Goal: Task Accomplishment & Management: Use online tool/utility

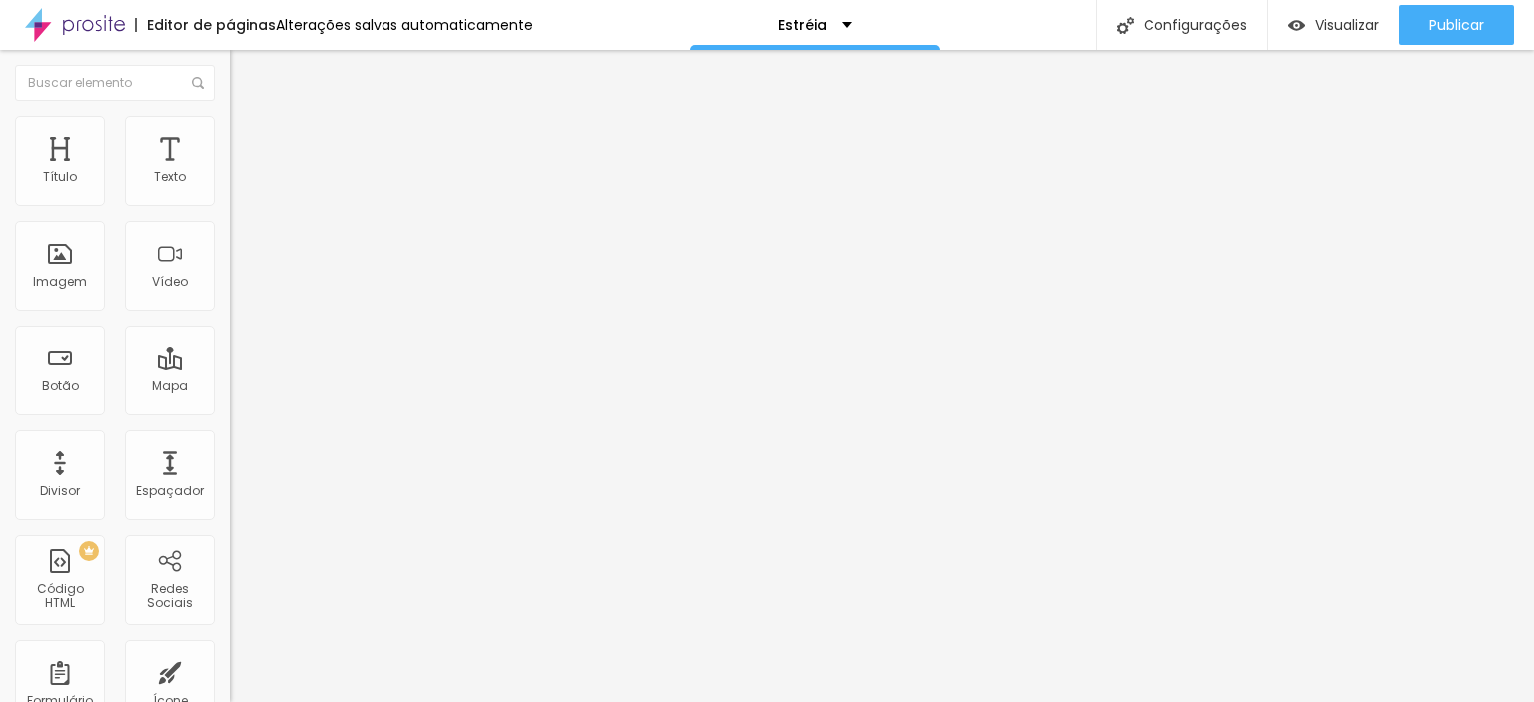
type input "1.8"
type input "1.7"
type input "1.6"
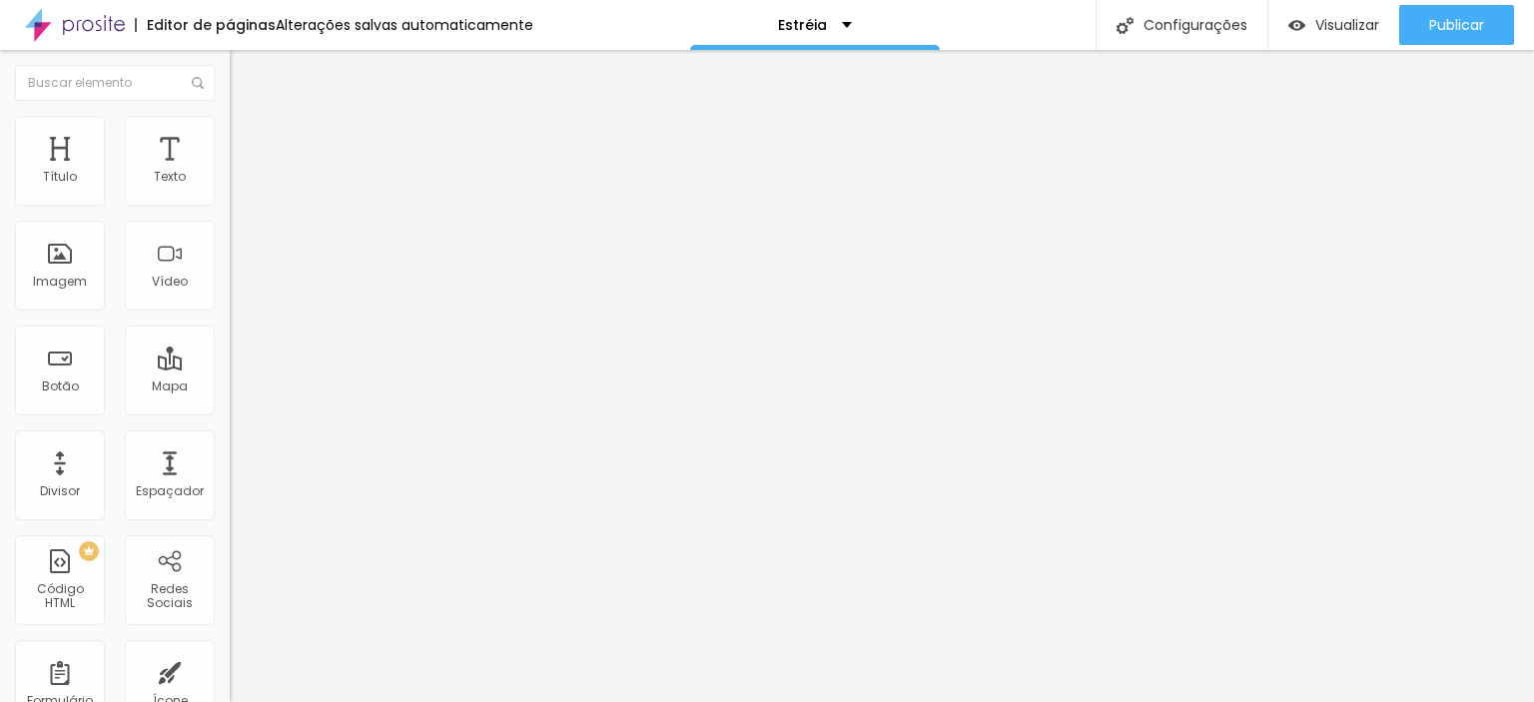
type input "1.6"
type input "1.5"
type input "1.4"
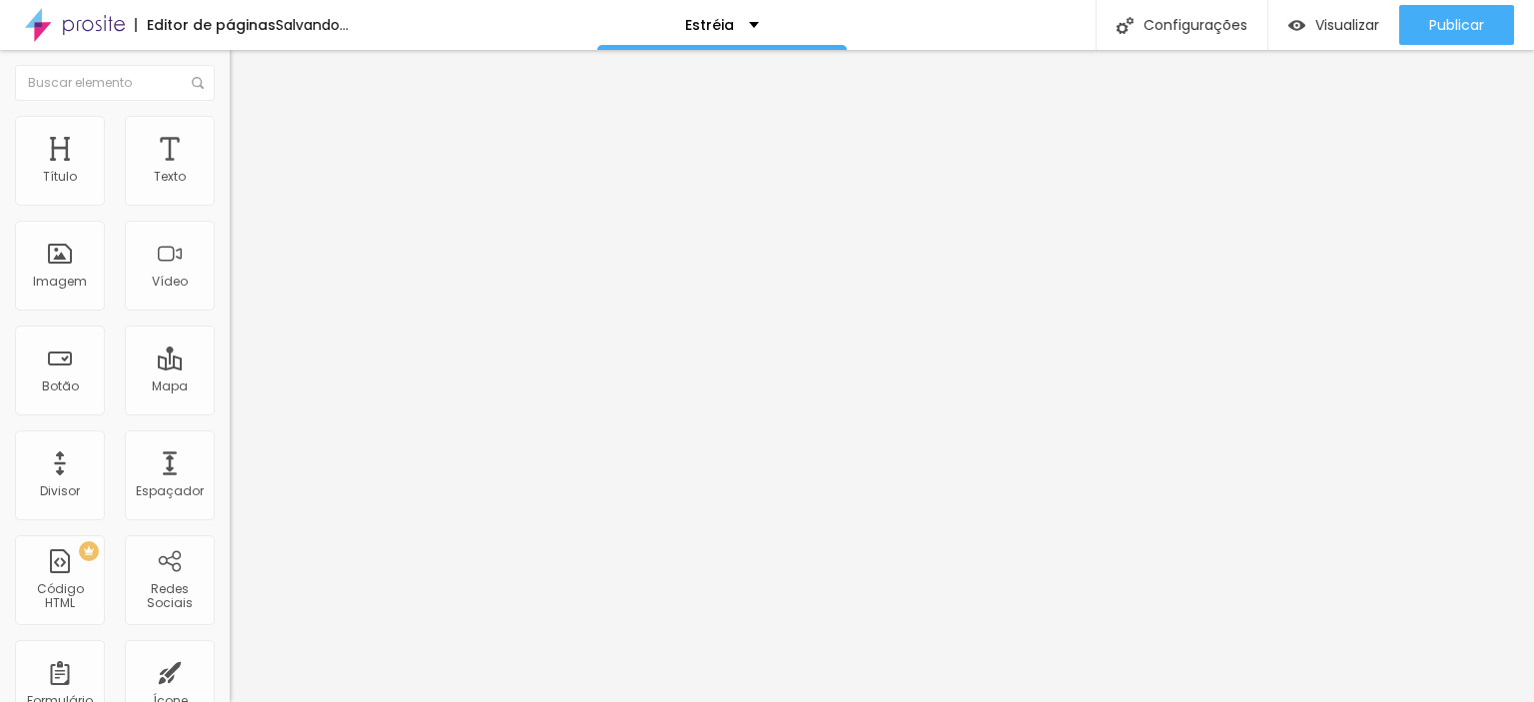
type input "1.3"
type input "1.2"
type input "1.1"
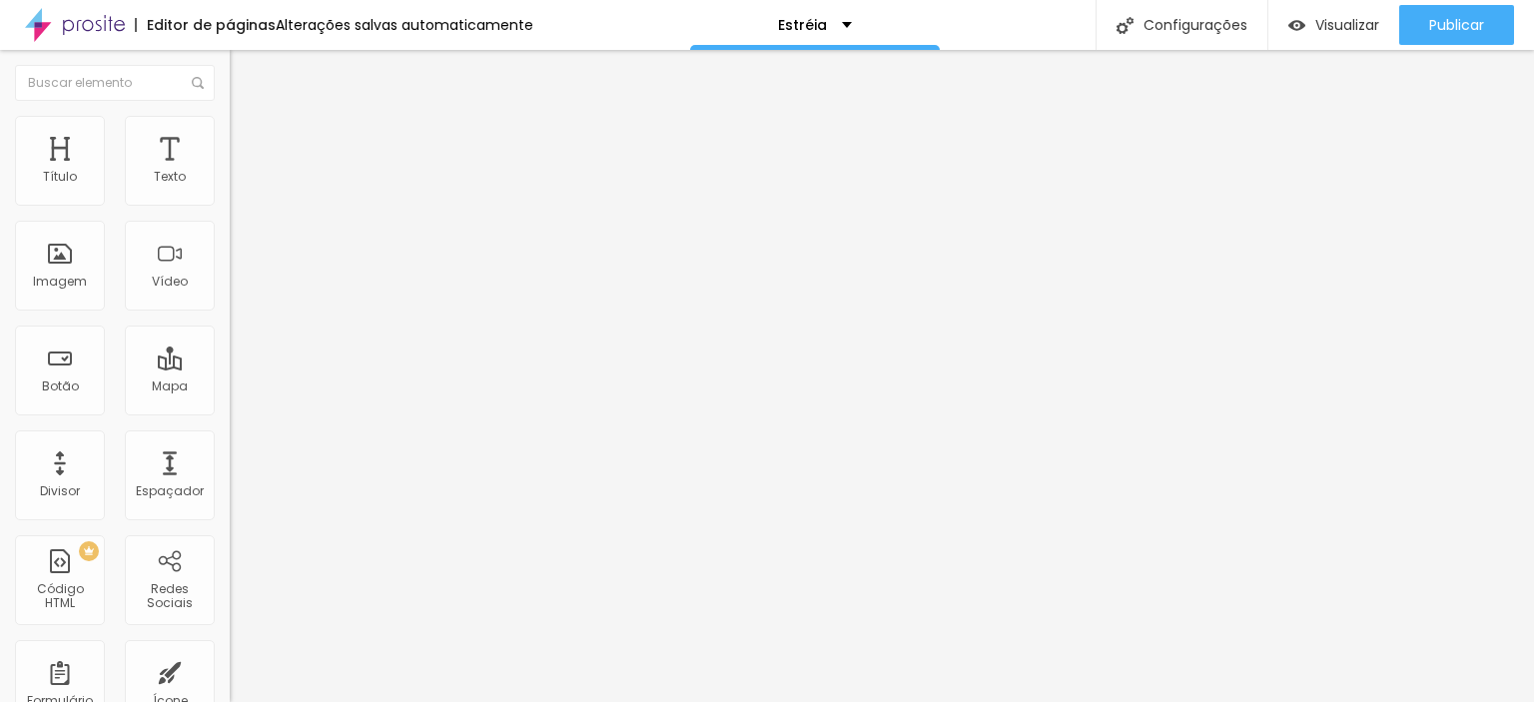
type input "1.1"
type input "1"
type input "0.9"
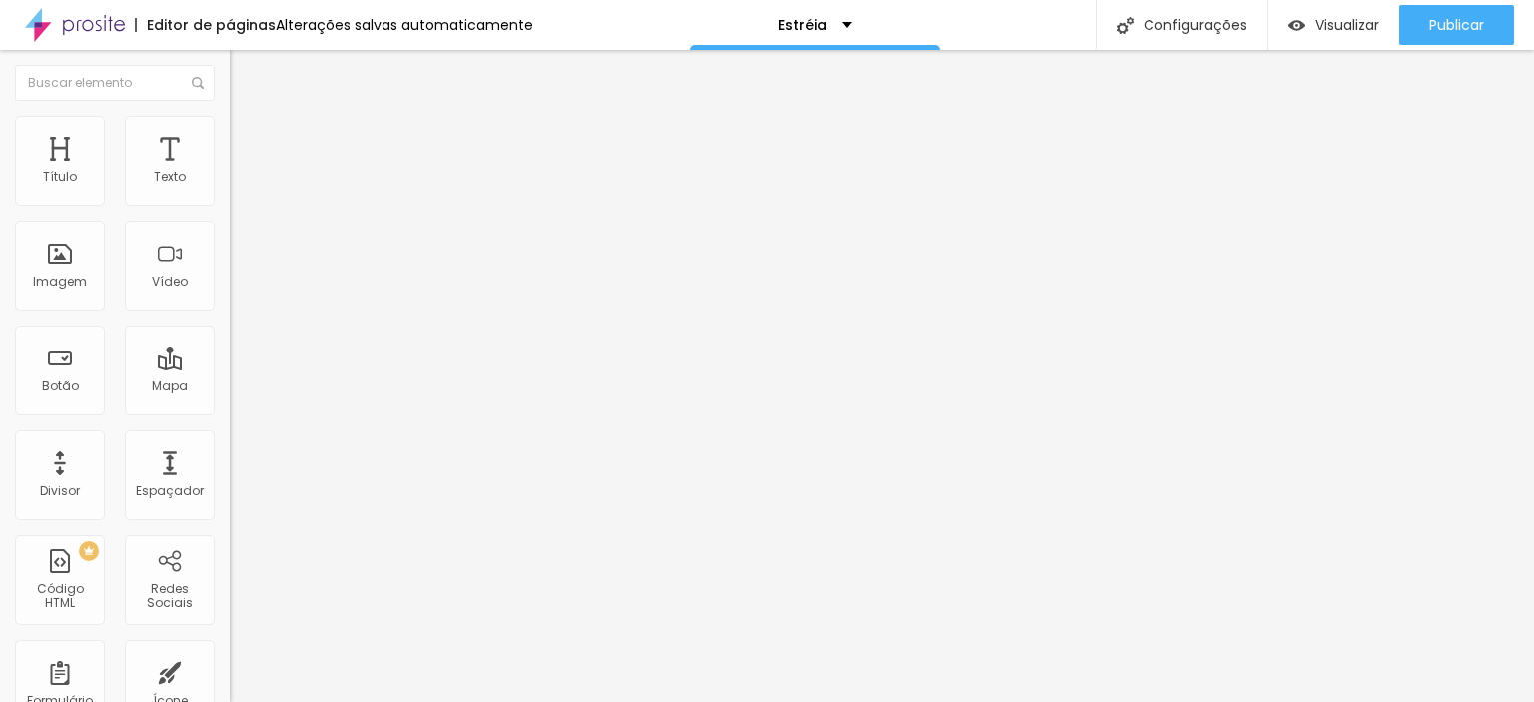
type input "0.8"
drag, startPoint x: 167, startPoint y: 495, endPoint x: 73, endPoint y: 502, distance: 94.1
type input "0.8"
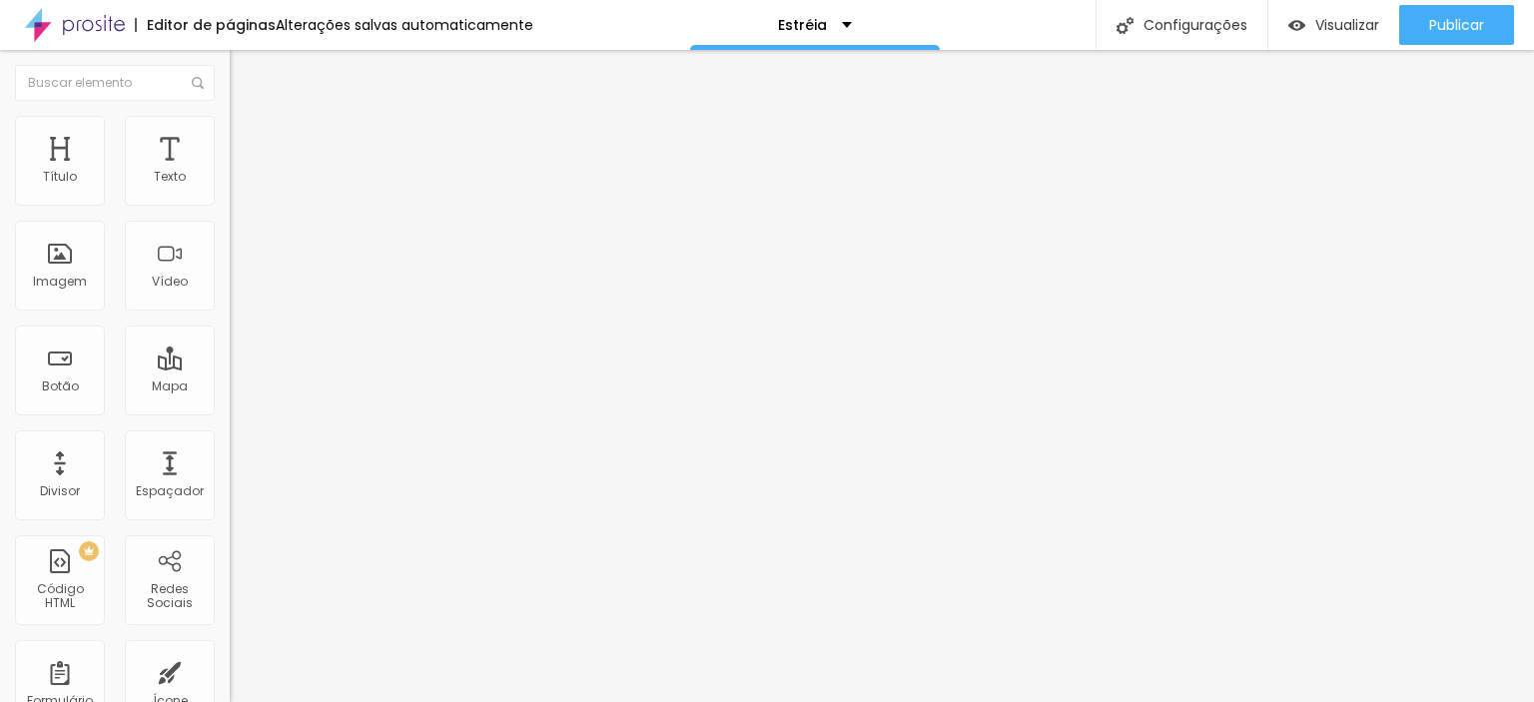
type input "0.9"
type input "0.8"
type input "0.7"
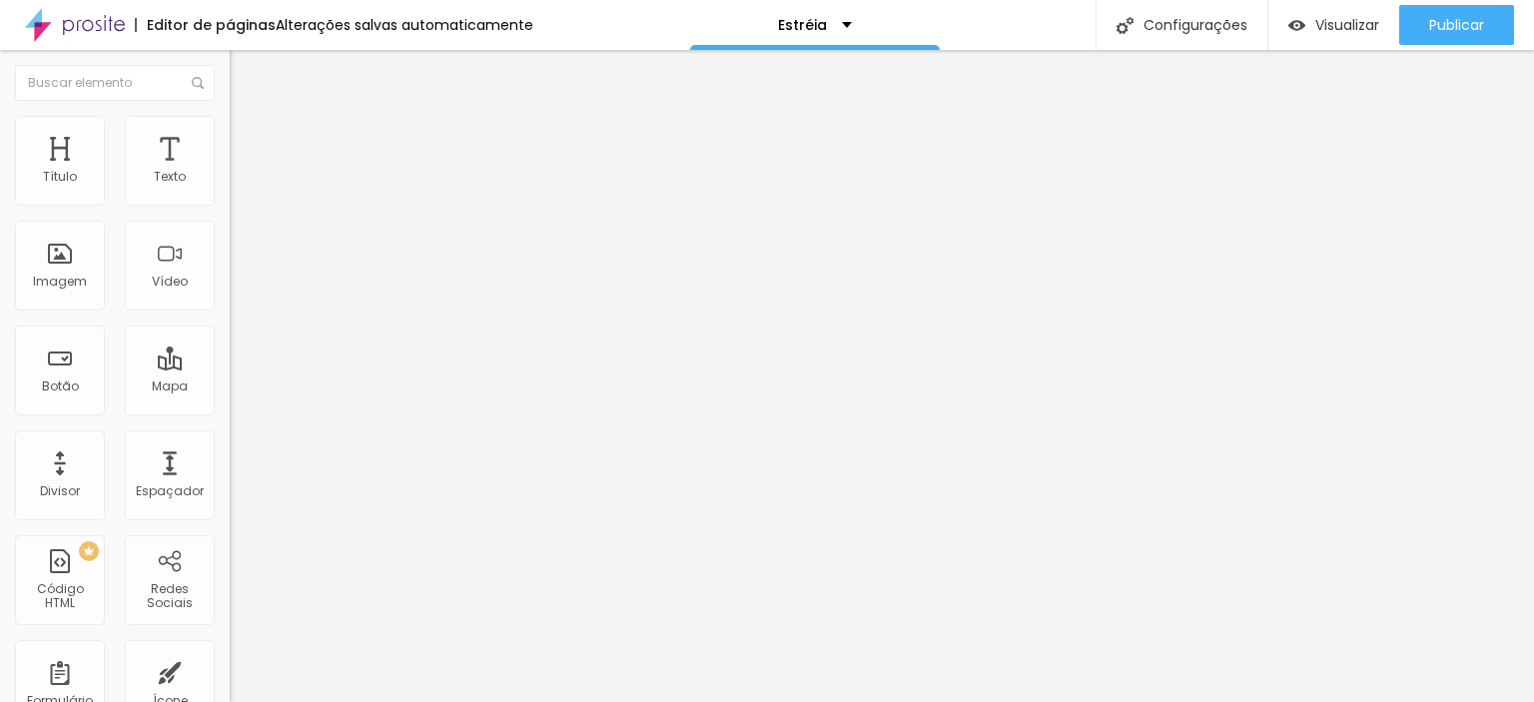
type input "0.7"
type input "0.6"
type input "0.4"
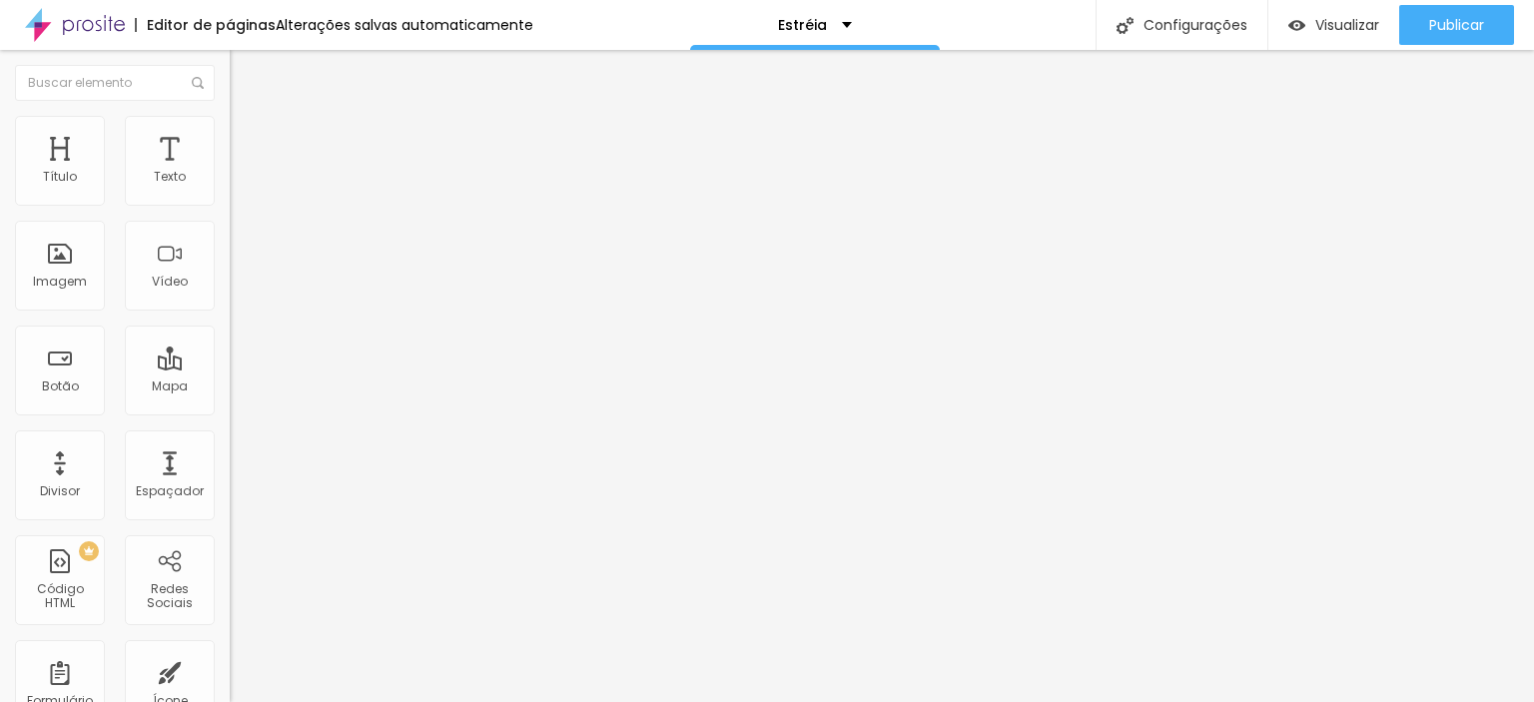
type input "0.9"
type input "1.1"
type input "1.2"
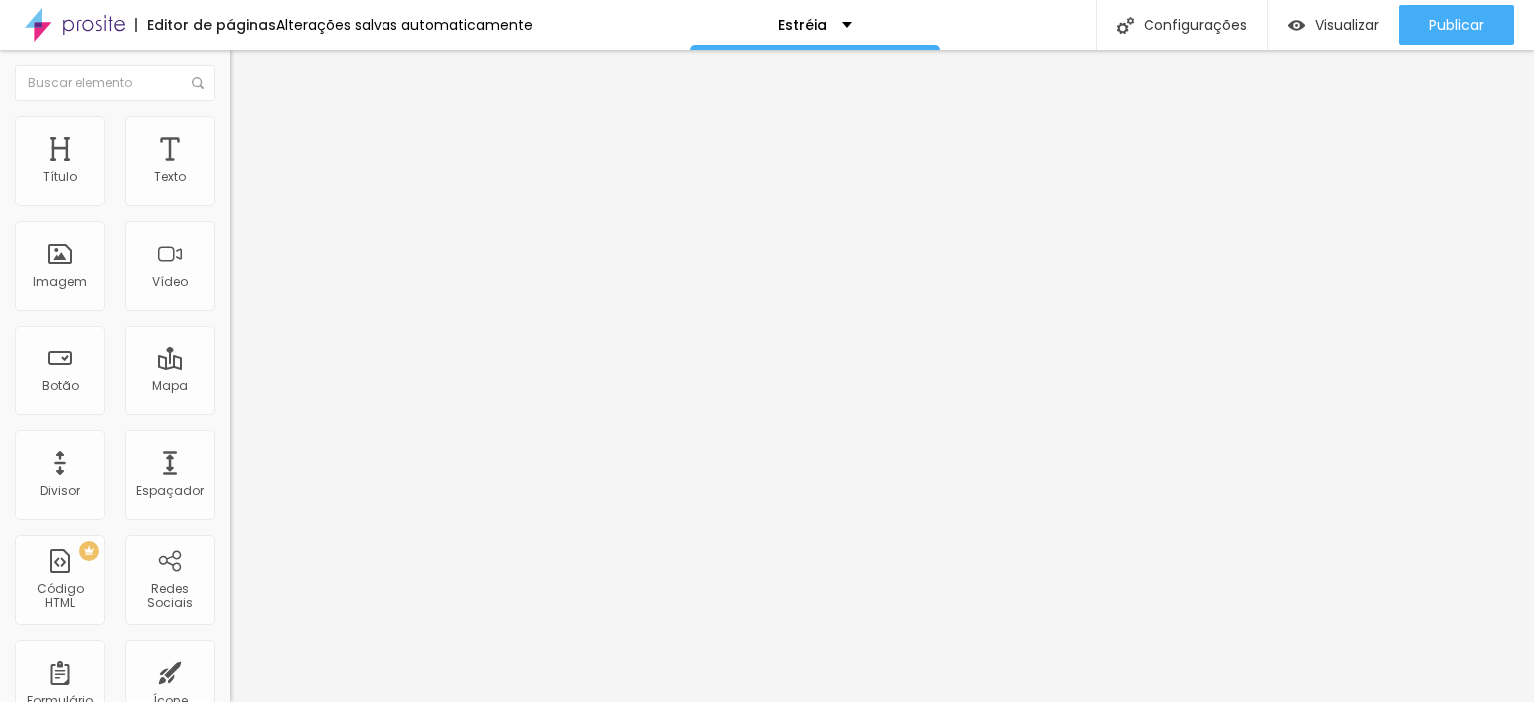
type input "1.2"
type input "1.3"
type input "1.5"
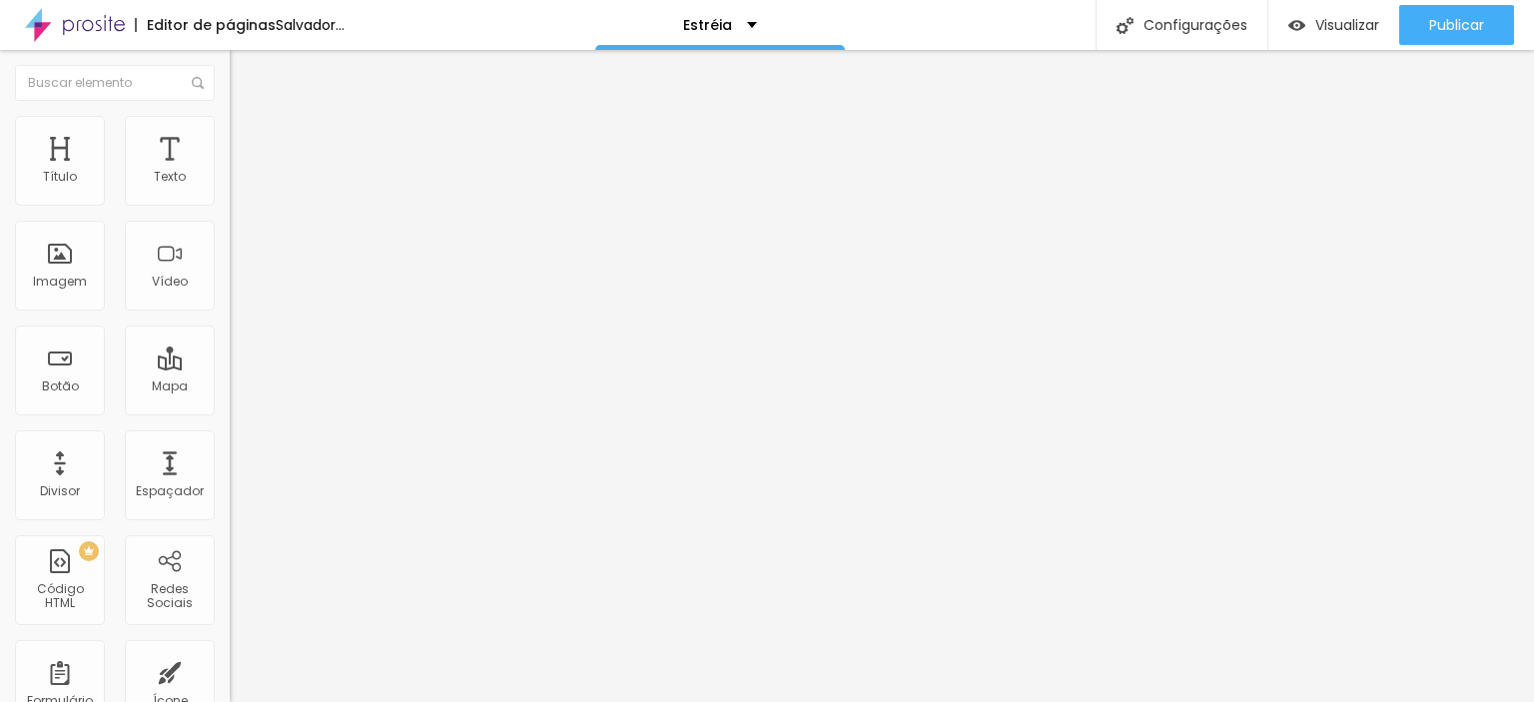
type input "1.6"
type input "2"
type input "2.3"
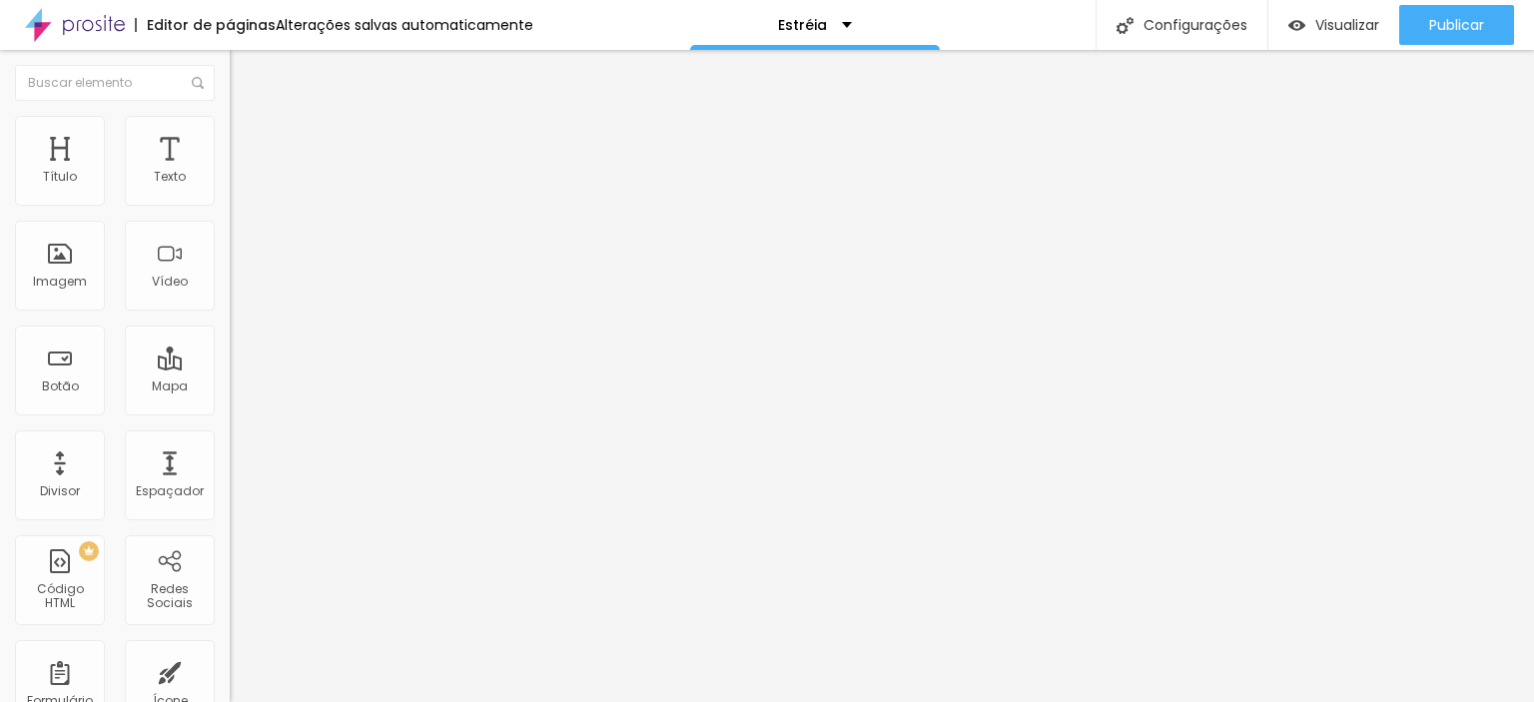
type input "2.3"
type input "2"
type input "1.7"
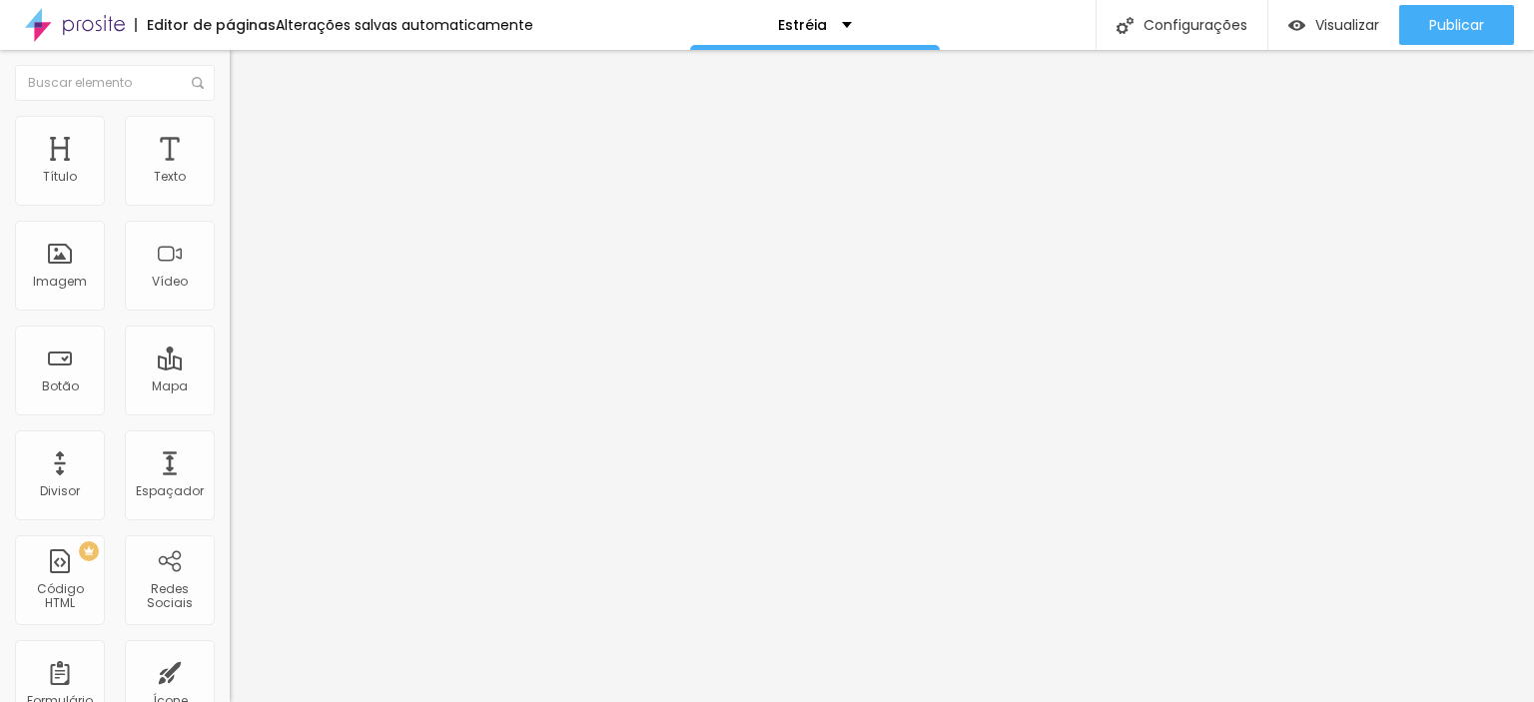
type input "1.5"
type input "1.3"
type input "1.2"
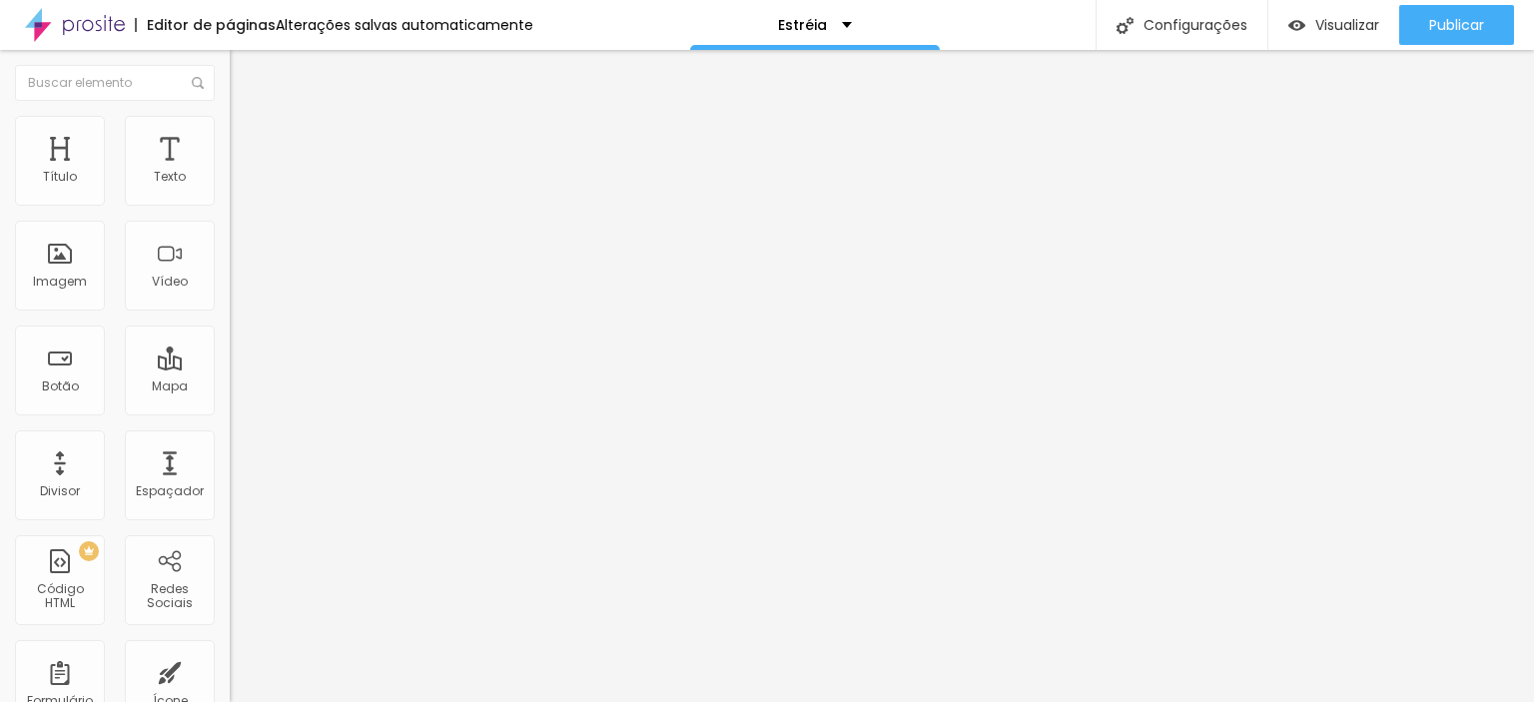
type input "1.2"
type input "1.1"
type input "0.9"
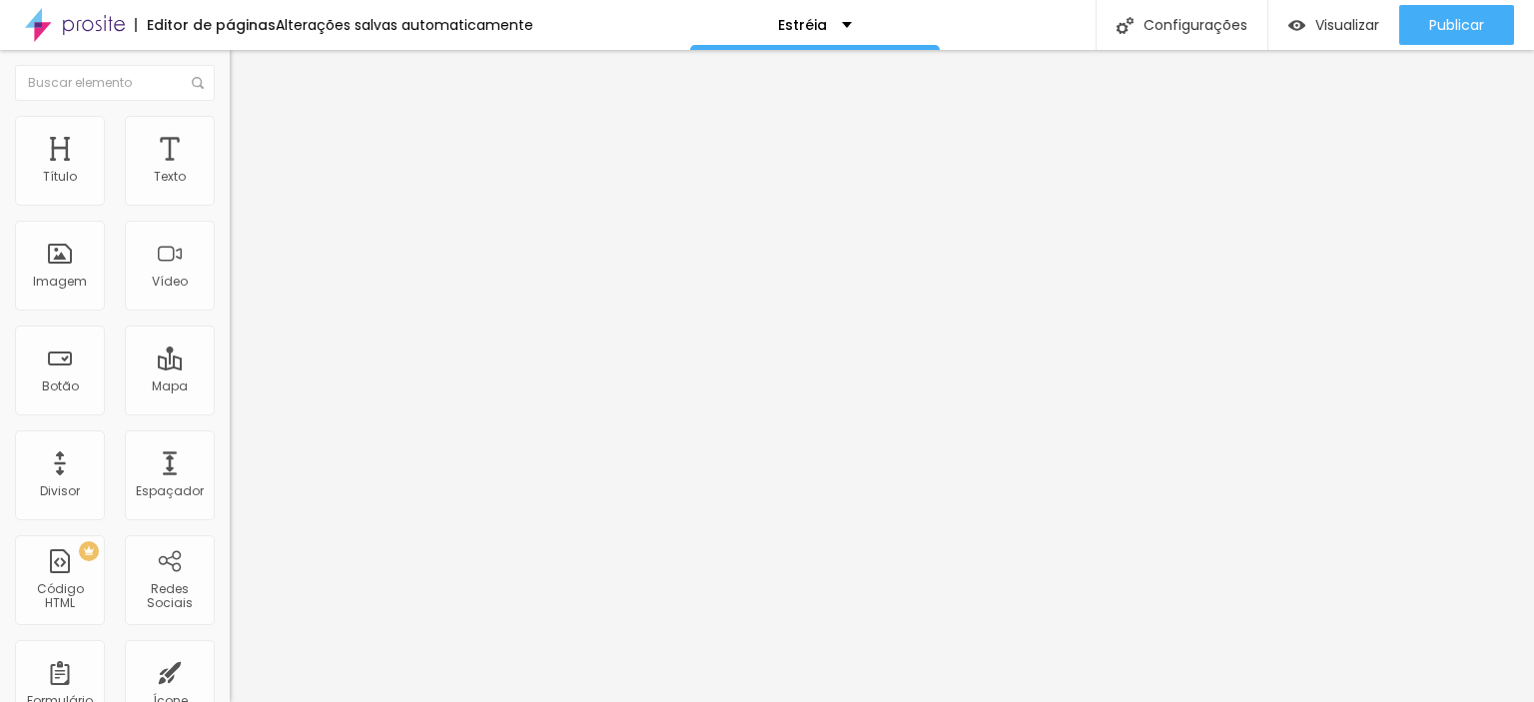
type input "0.7"
type input "0.2"
type input "0"
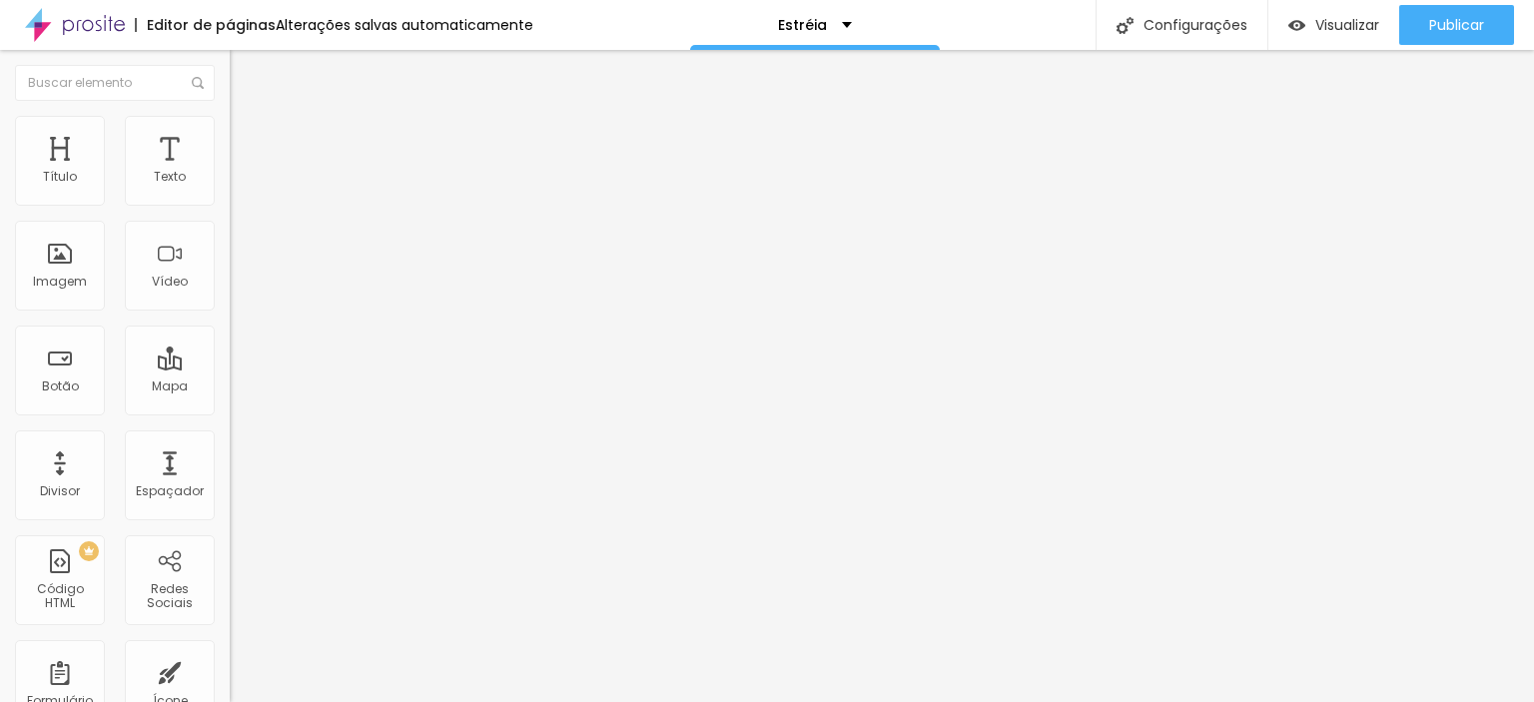
type input "0"
drag, startPoint x: 53, startPoint y: 456, endPoint x: 28, endPoint y: 451, distance: 25.5
type input "0"
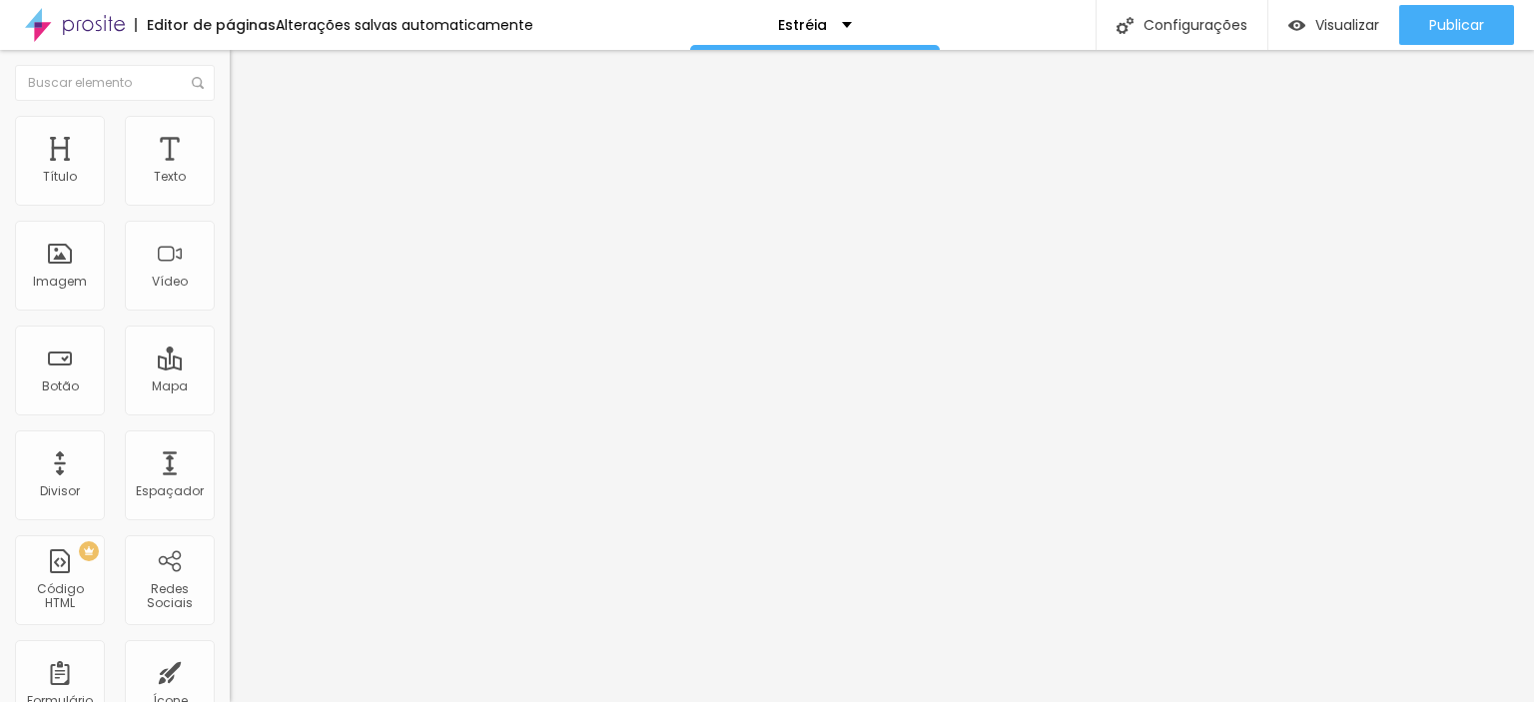
type input "22"
type input "21"
type input "20"
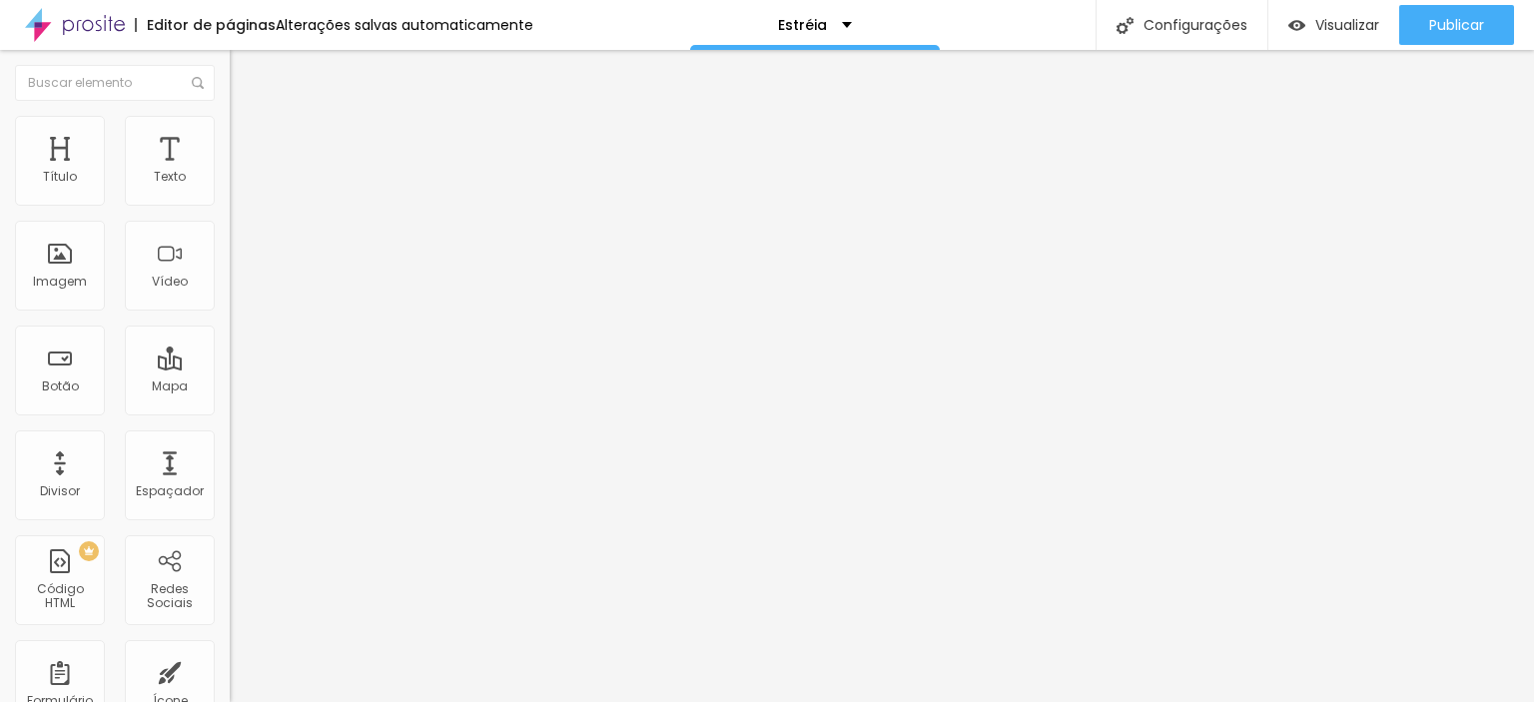
type input "20"
type input "19"
type input "17"
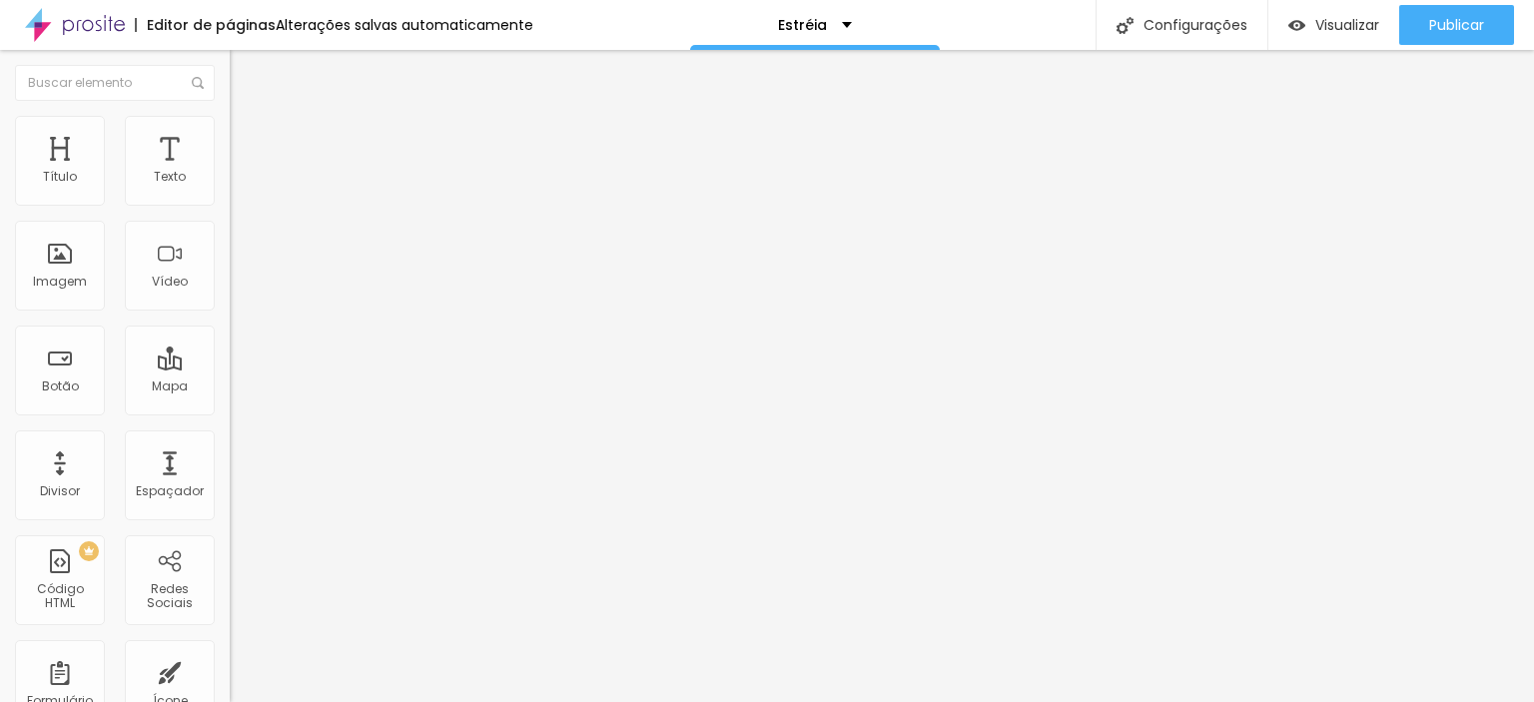
type input "16"
type input "15"
type input "14"
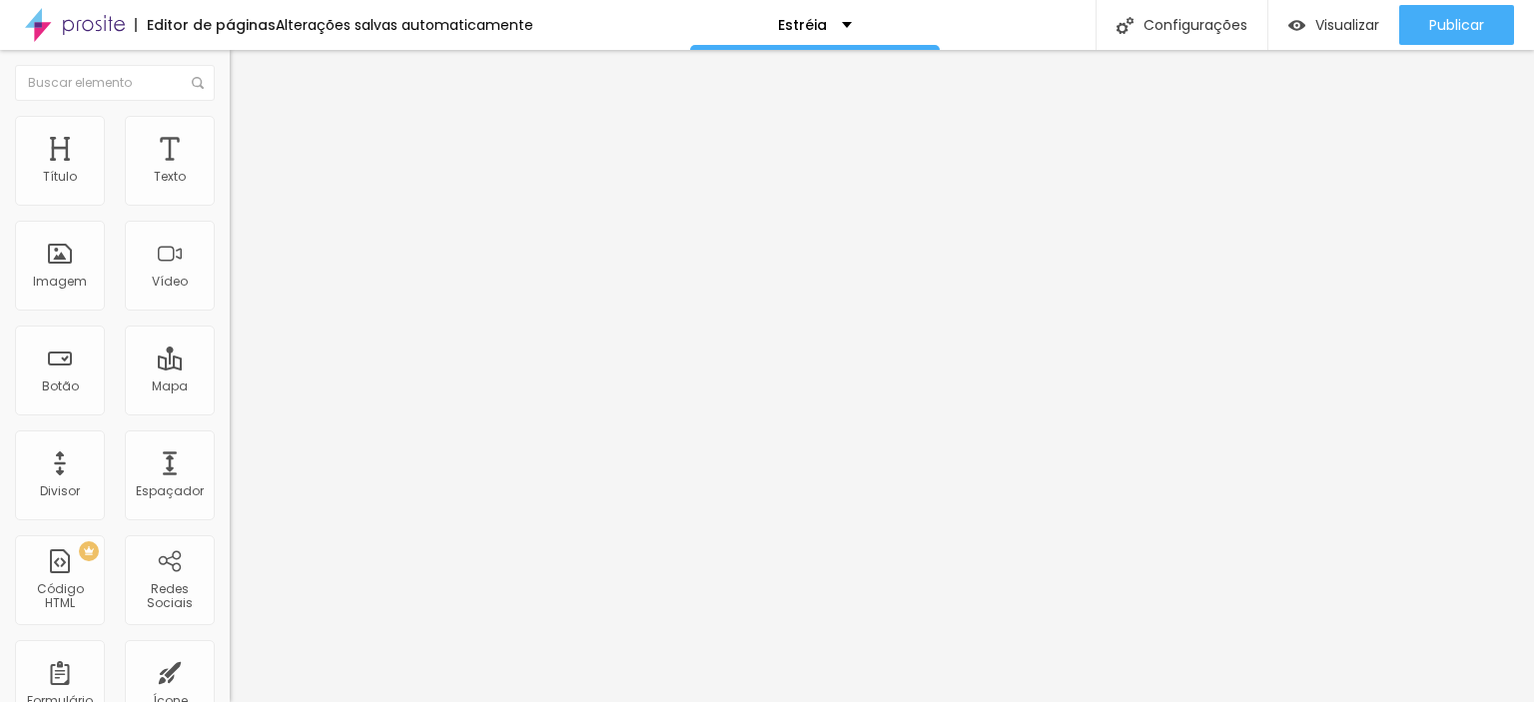
type input "14"
type input "13"
type input "12"
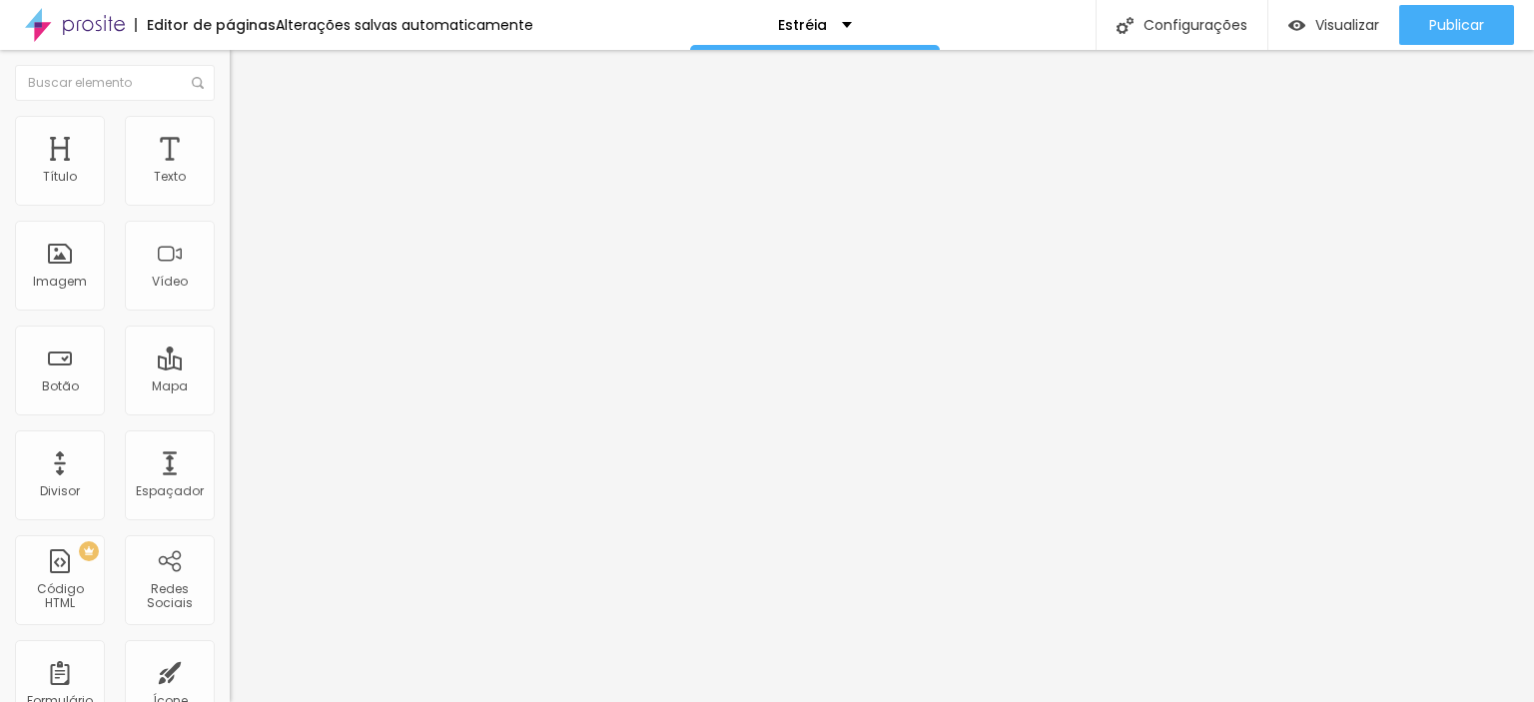
type input "11"
type input "10"
type input "9"
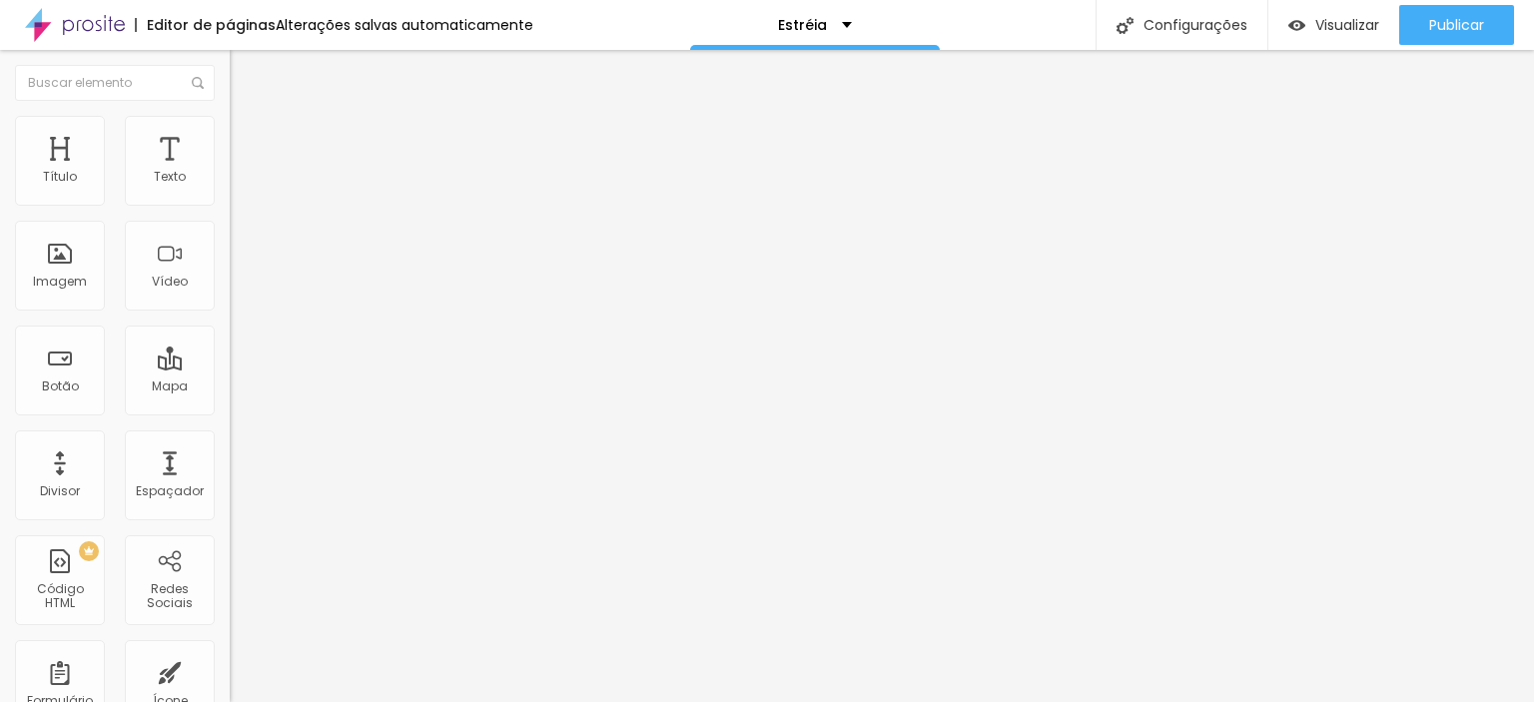
type input "9"
type input "8"
type input "9"
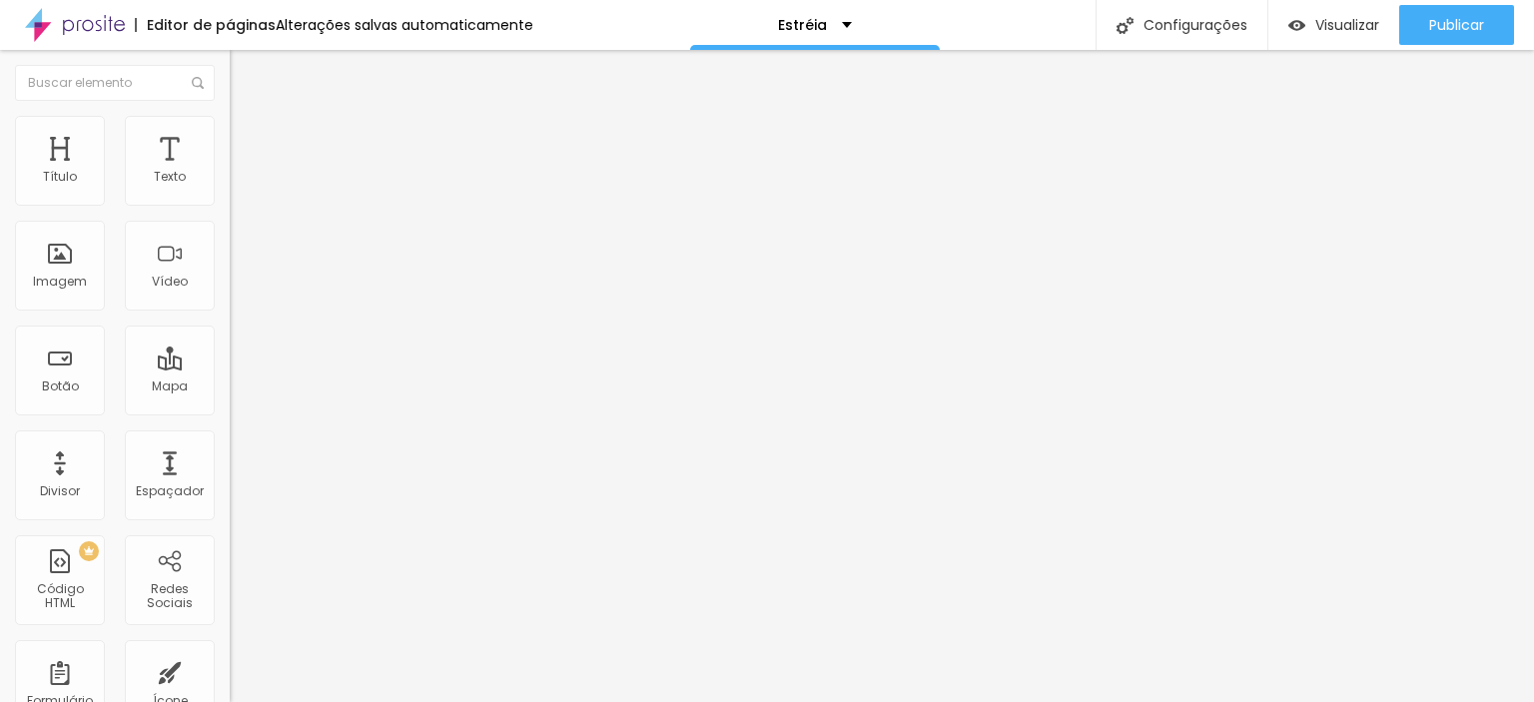
type input "10"
type input "11"
type input "12"
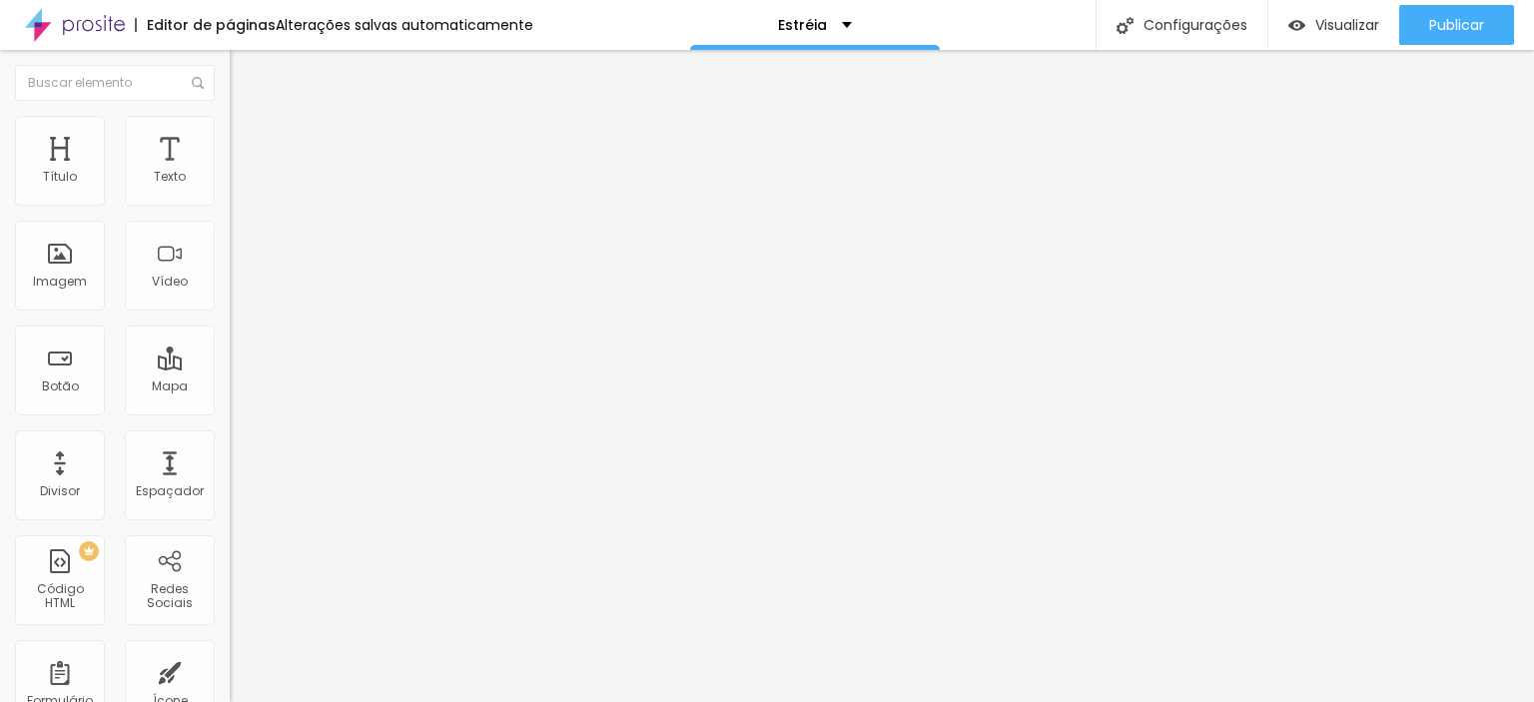
type input "12"
drag, startPoint x: 132, startPoint y: 529, endPoint x: 96, endPoint y: 522, distance: 36.6
type input "12"
click at [339, 168] on img at bounding box center [345, 162] width 12 height 12
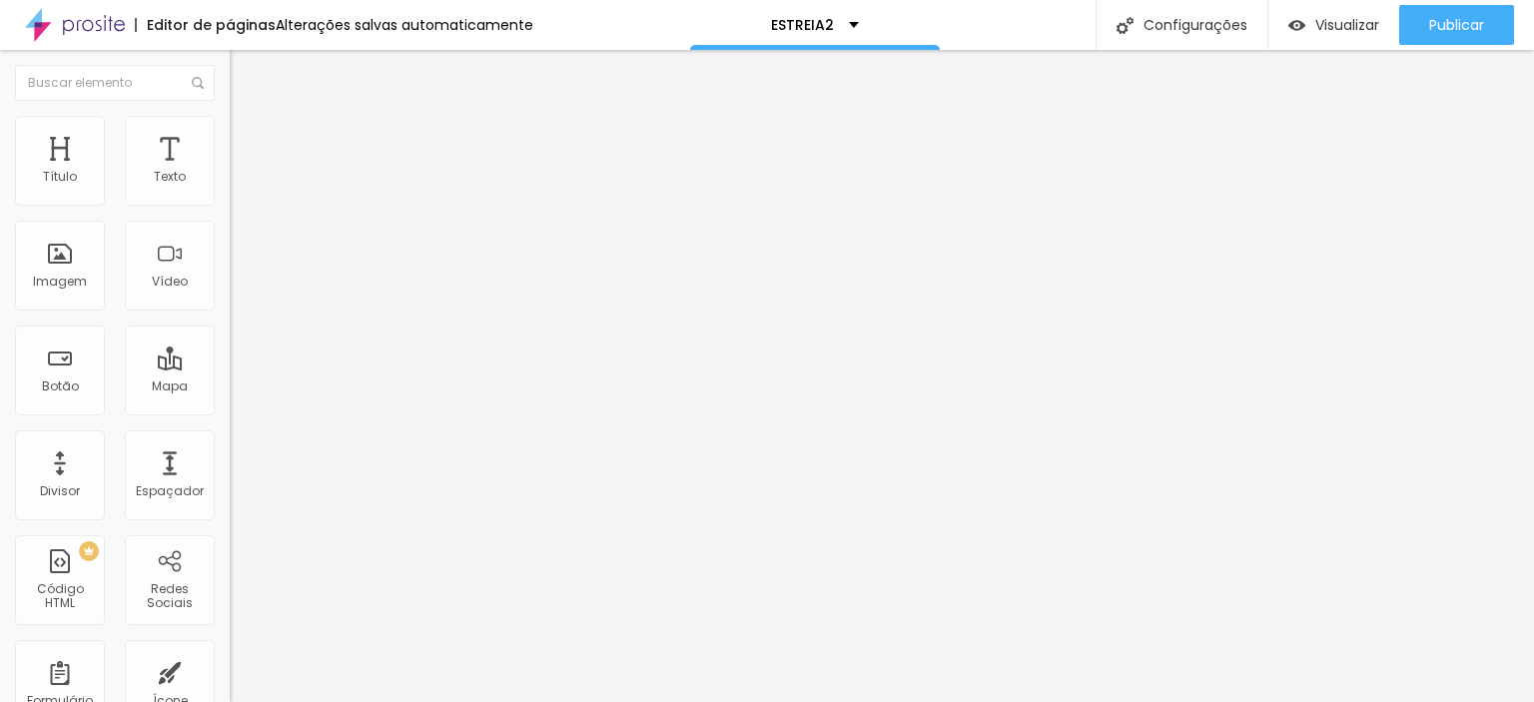
click at [242, 172] on font "Trocar imagem" at bounding box center [290, 163] width 97 height 17
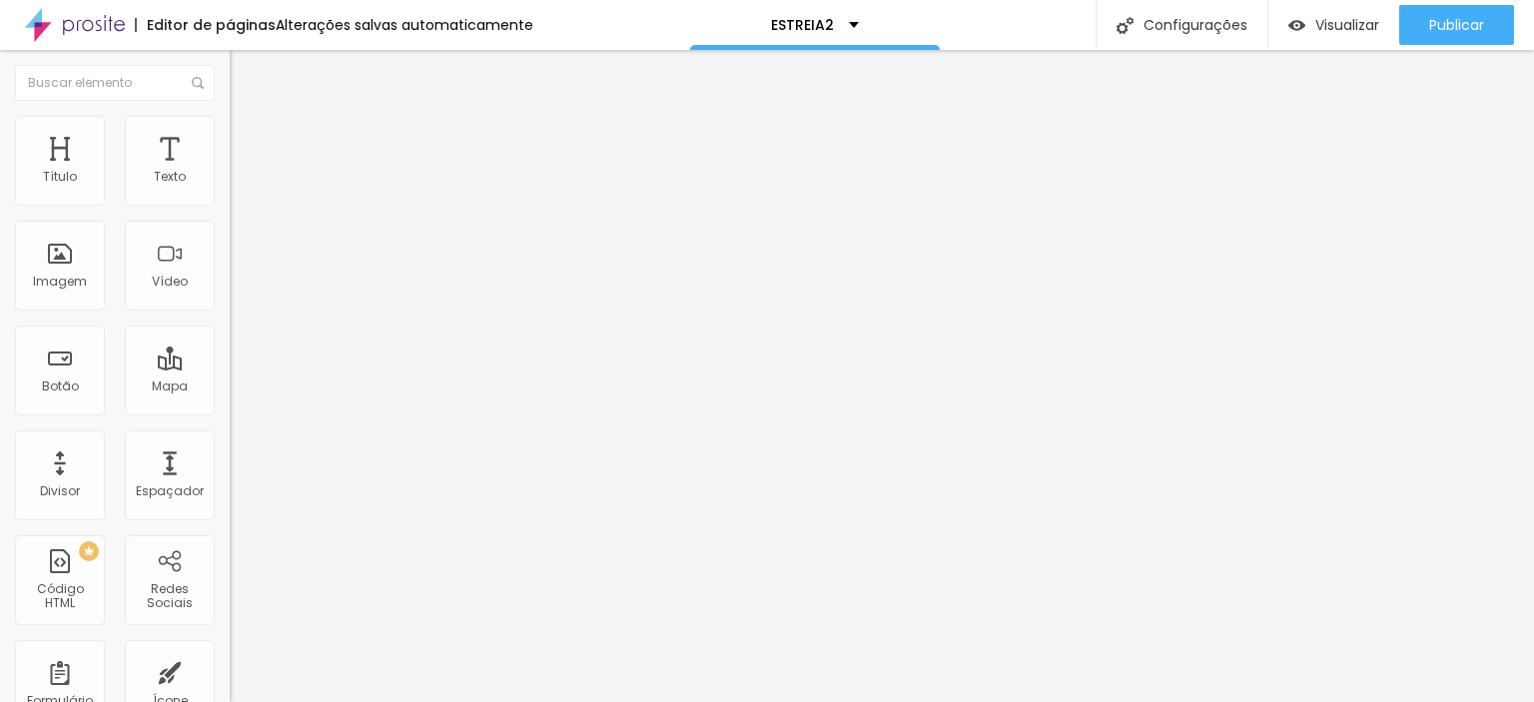
click at [245, 73] on img "button" at bounding box center [253, 73] width 16 height 16
click at [242, 172] on font "Adicionar imagem" at bounding box center [300, 163] width 117 height 17
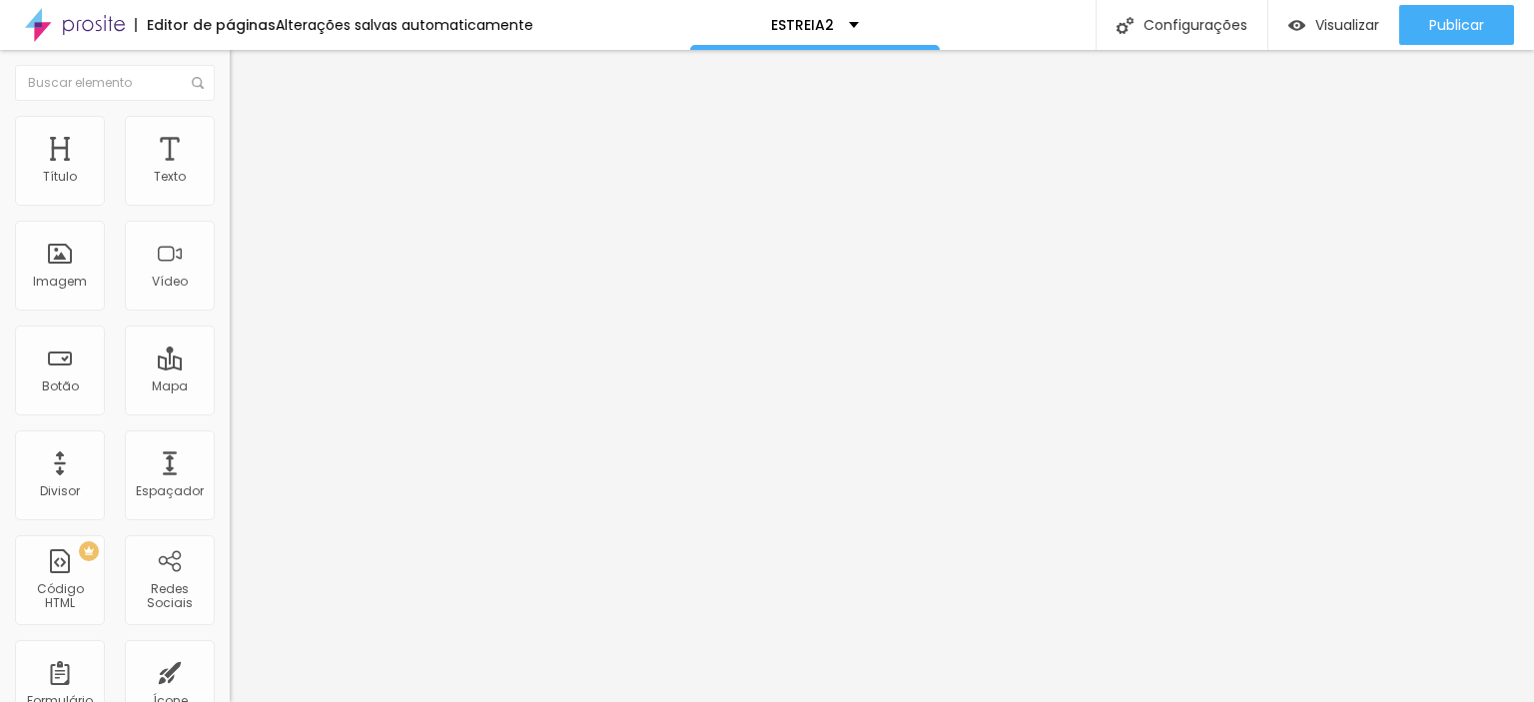
click at [245, 70] on img "button" at bounding box center [253, 73] width 16 height 16
click at [230, 192] on button "button" at bounding box center [244, 181] width 28 height 21
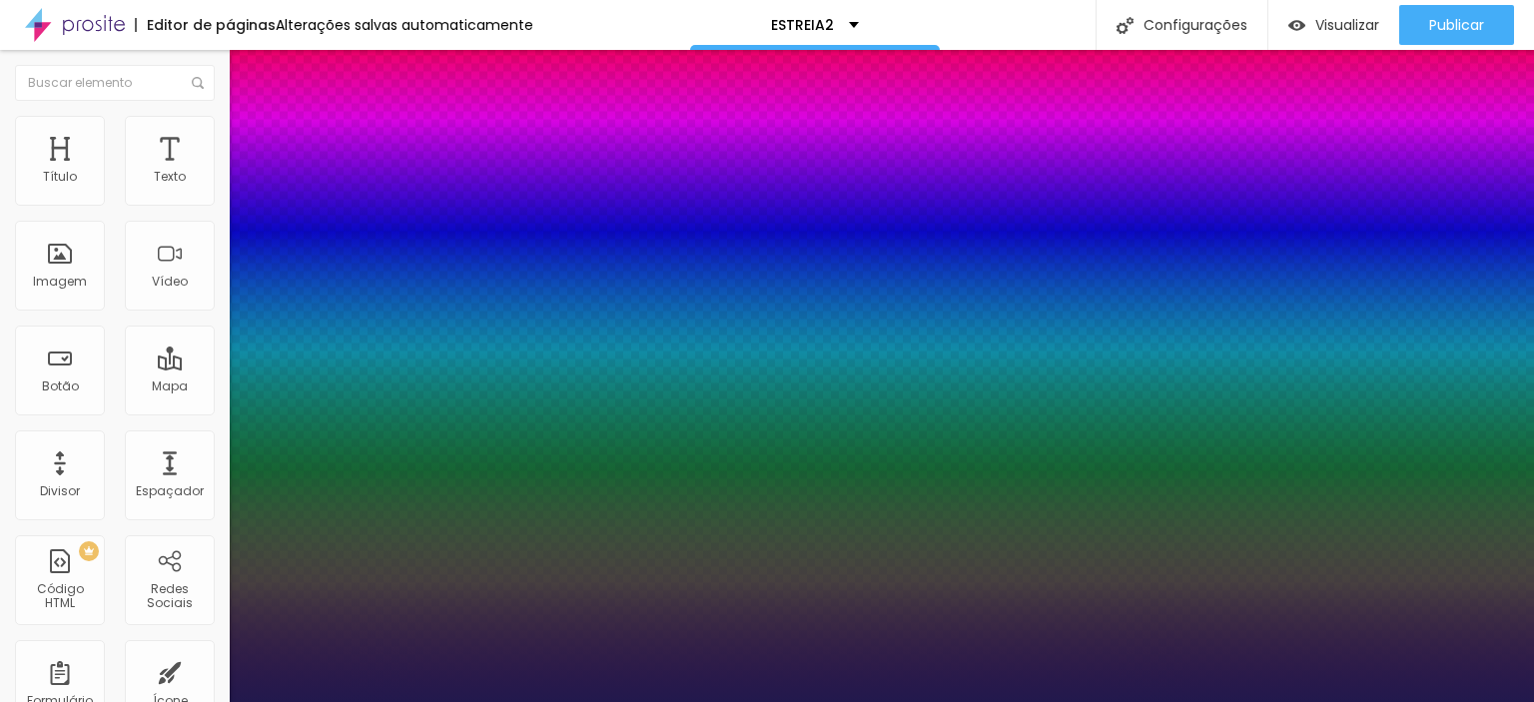
type input "1"
select select "[PERSON_NAME]"
type input "1"
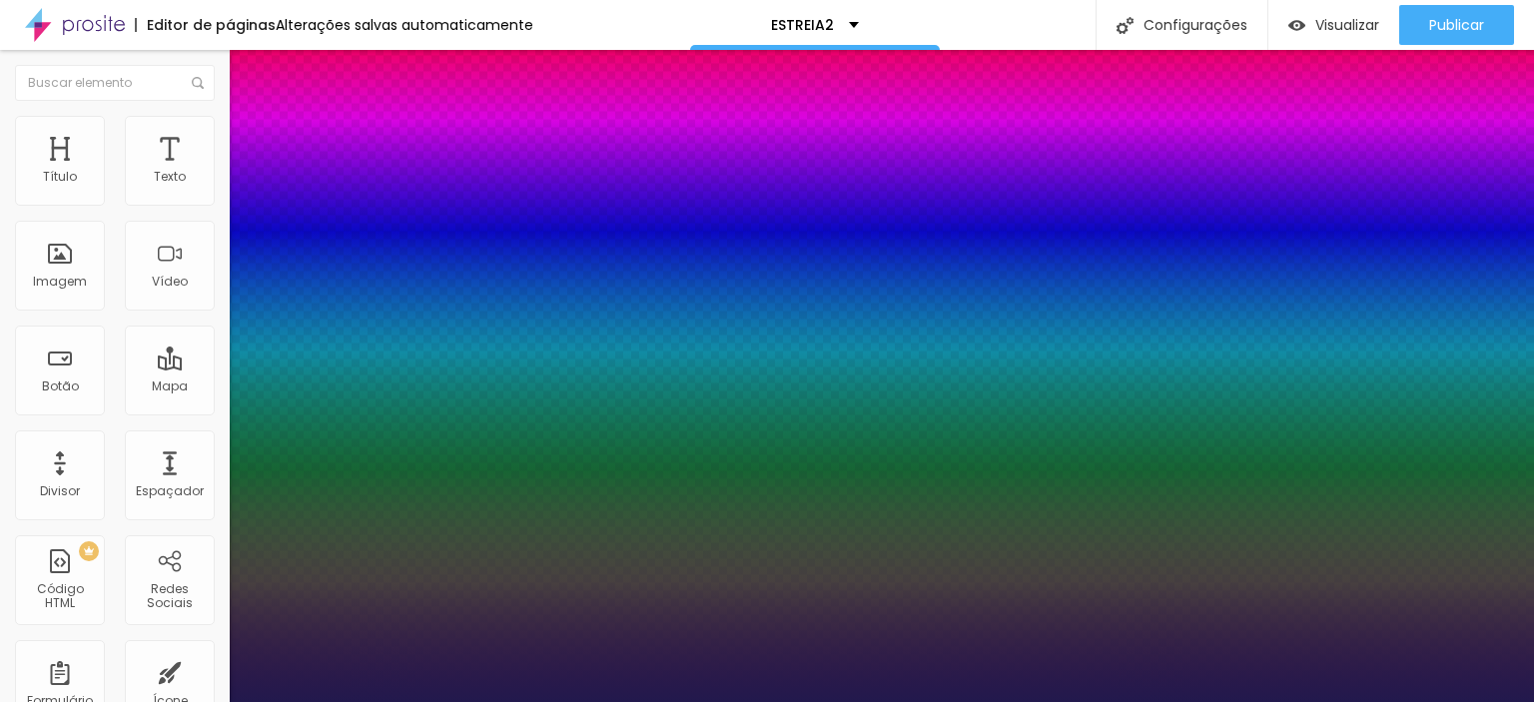
select select "Assistant"
type input "1"
click at [751, 701] on div at bounding box center [767, 702] width 1534 height 0
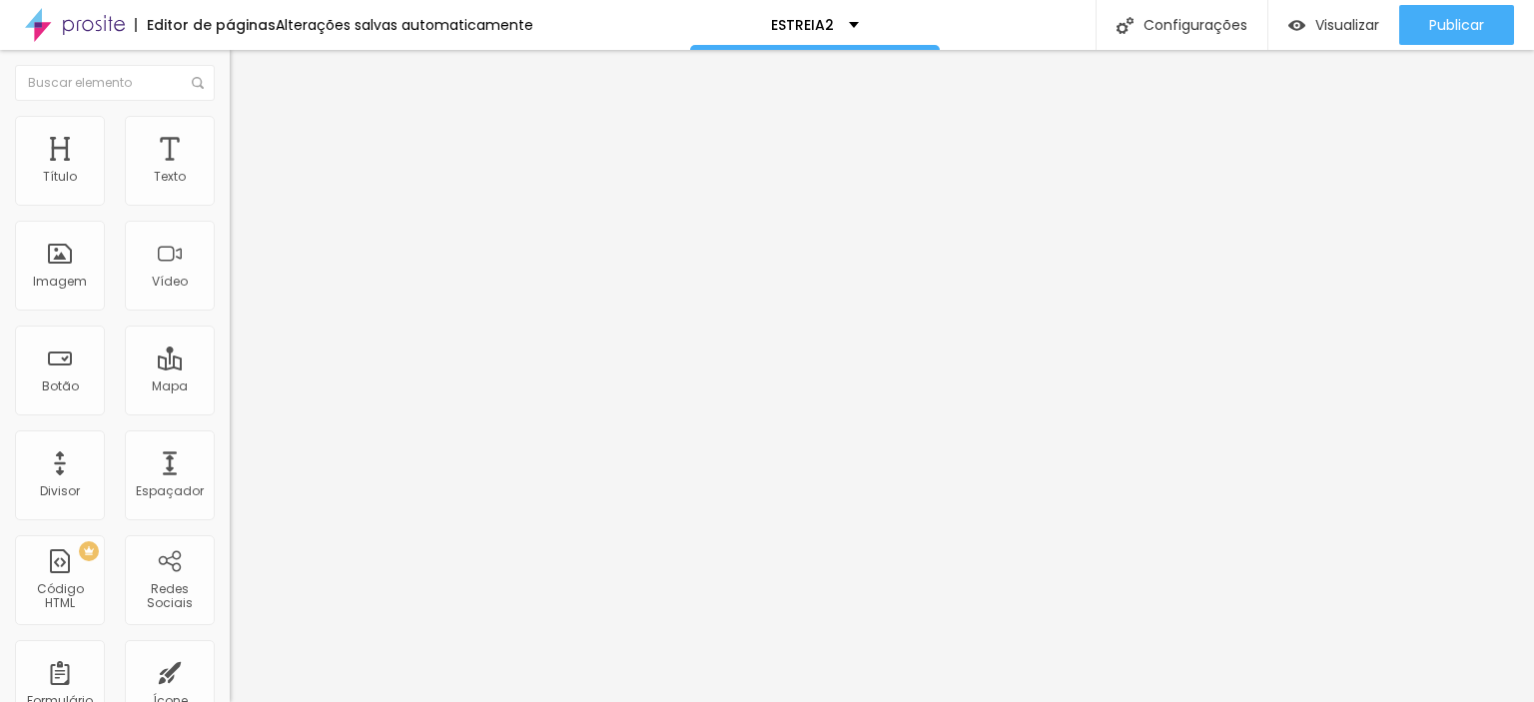
click at [230, 131] on li "Avançado" at bounding box center [345, 126] width 230 height 20
type input "11"
type input "12"
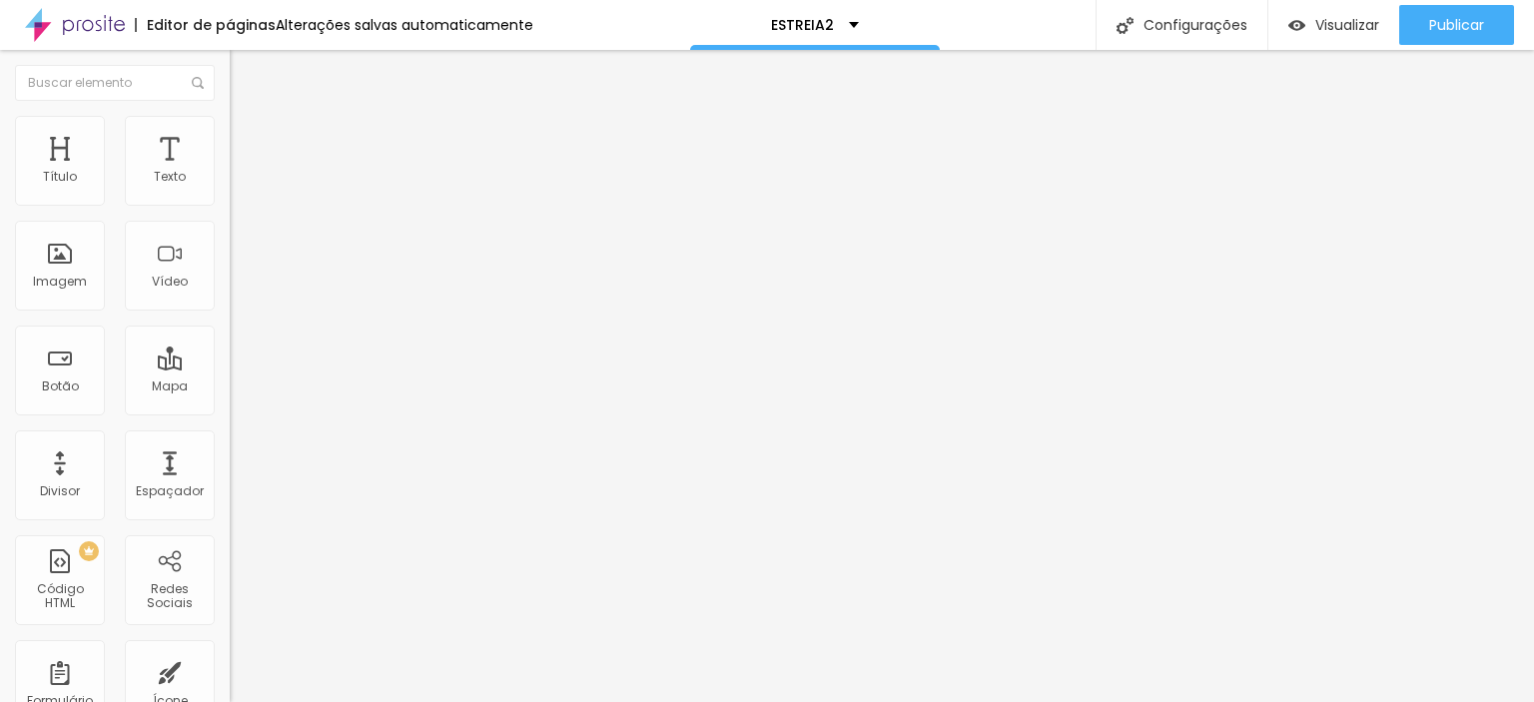
type input "13"
type input "14"
type input "16"
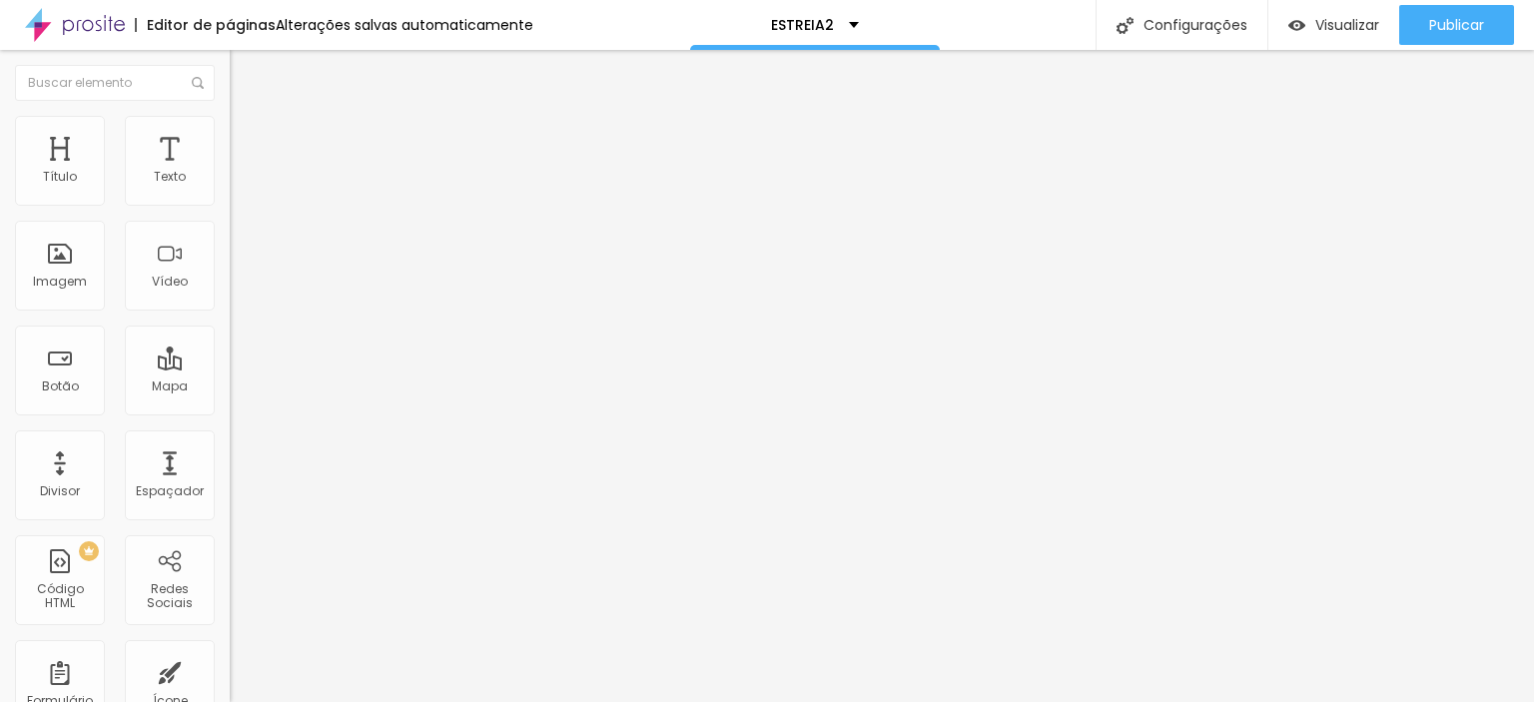
type input "16"
type input "19"
type input "28"
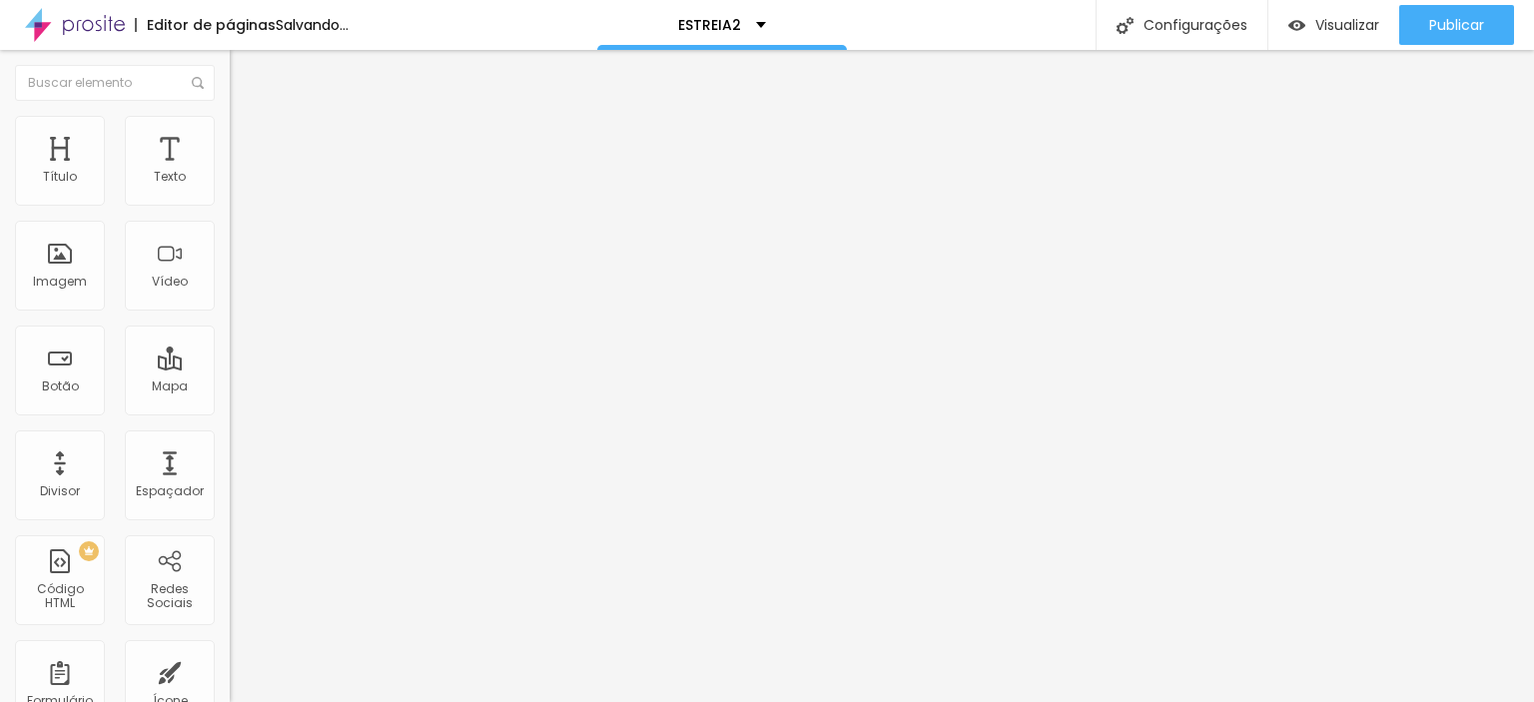
type input "29"
type input "30"
type input "32"
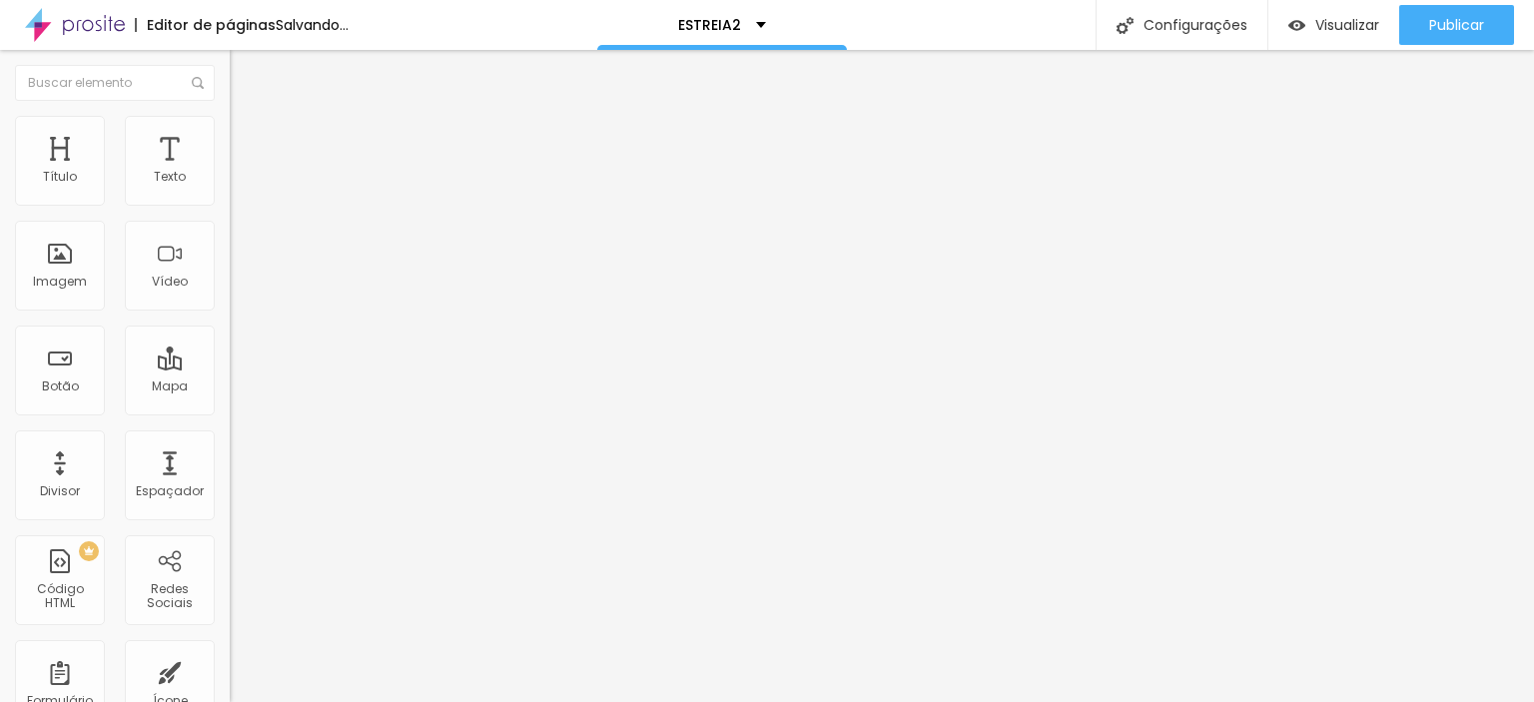
type input "32"
type input "34"
type input "29"
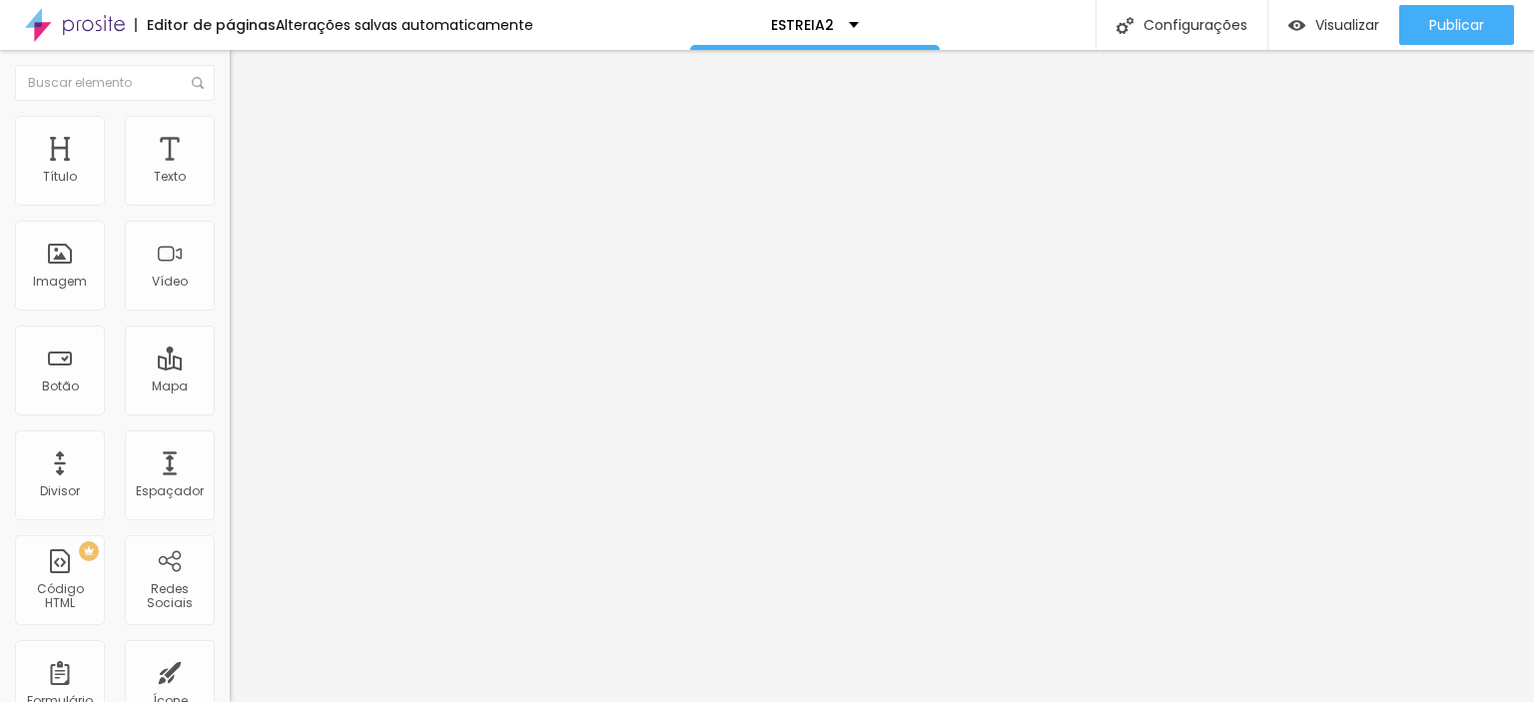
type input "28"
type input "25"
type input "23"
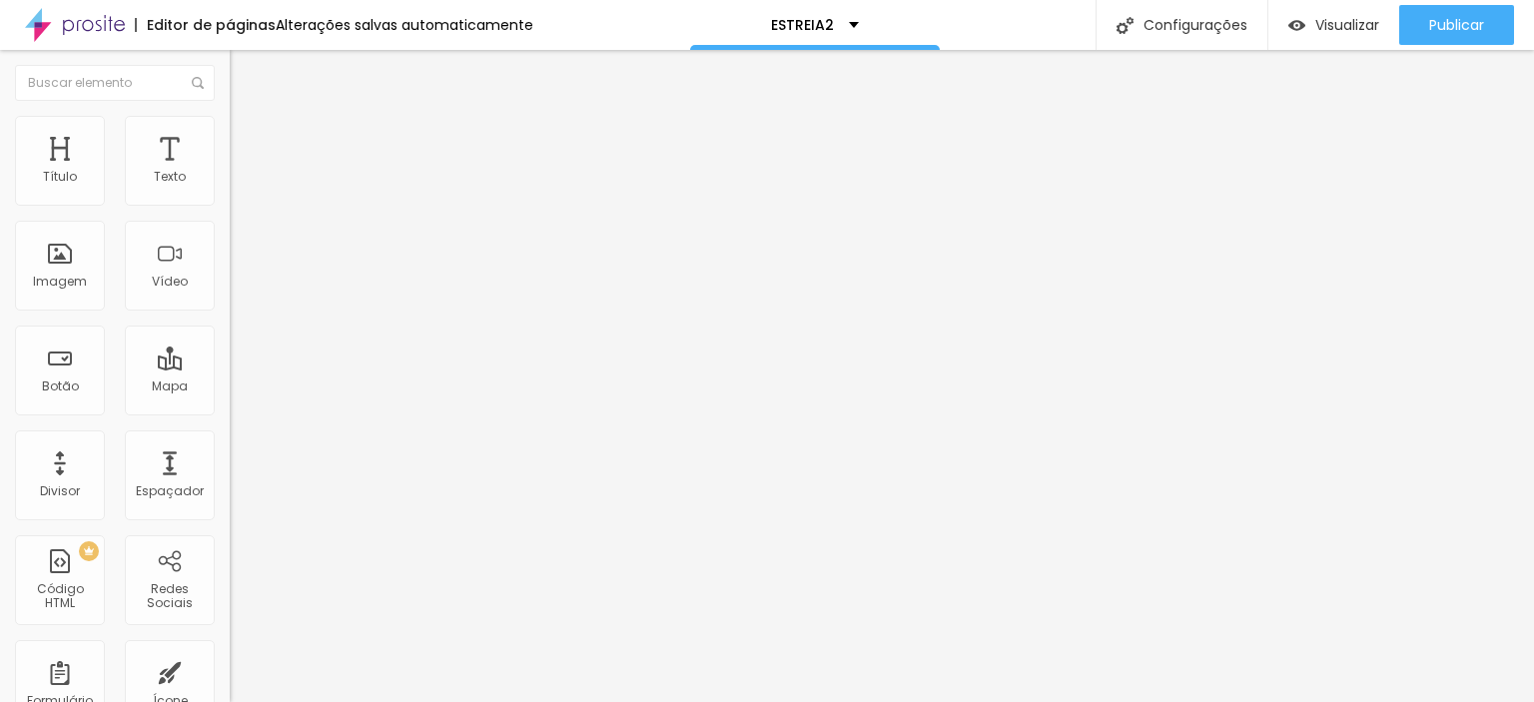
type input "23"
type input "22"
type input "21"
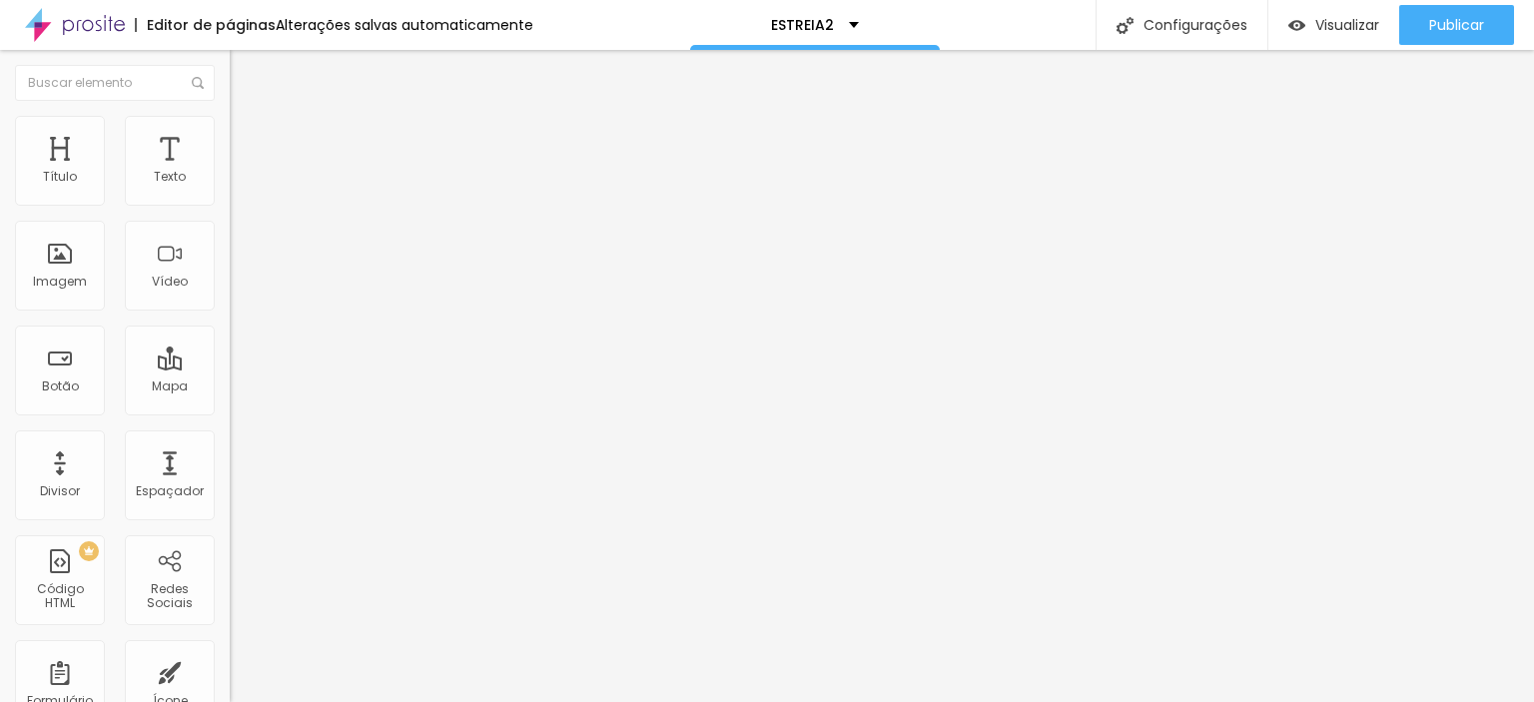
type input "19"
type input "18"
type input "16"
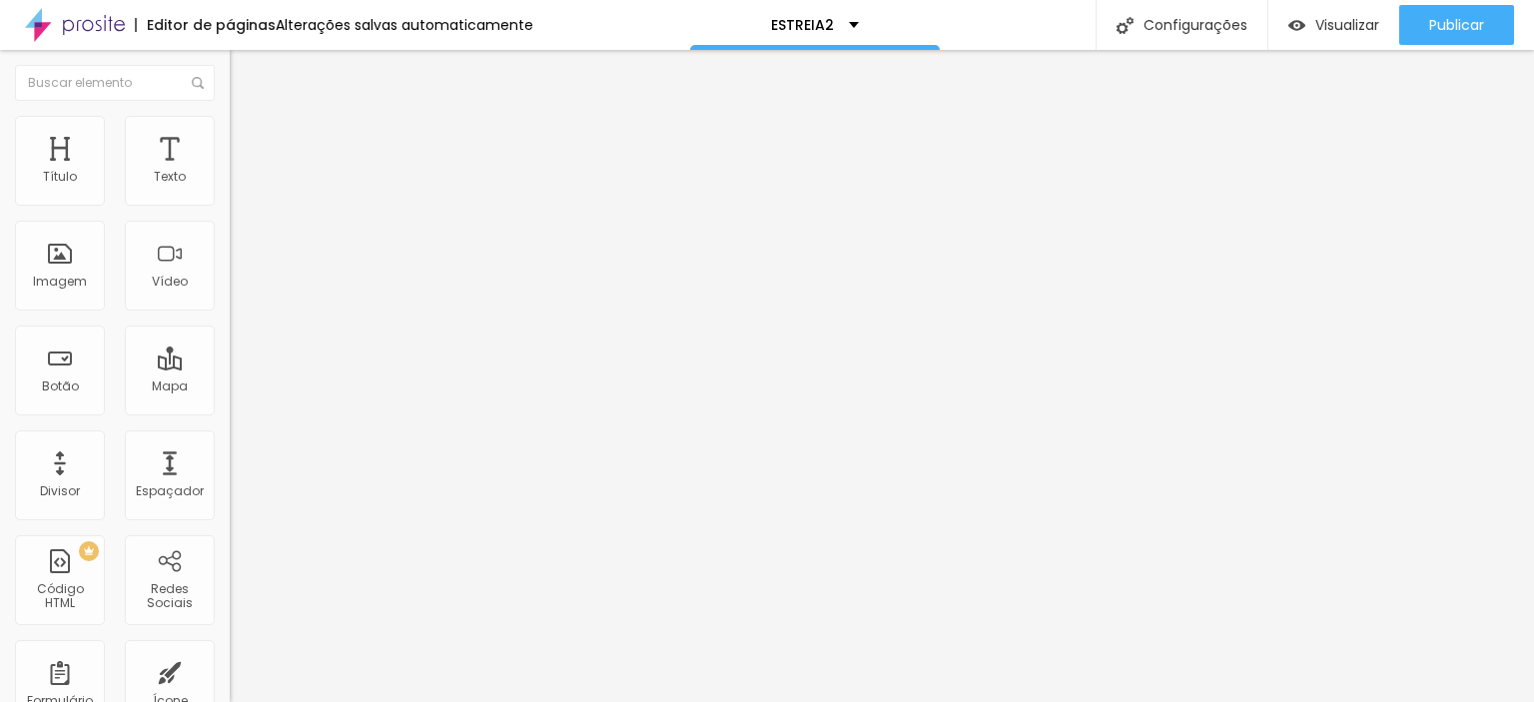
type input "16"
type input "15"
type input "14"
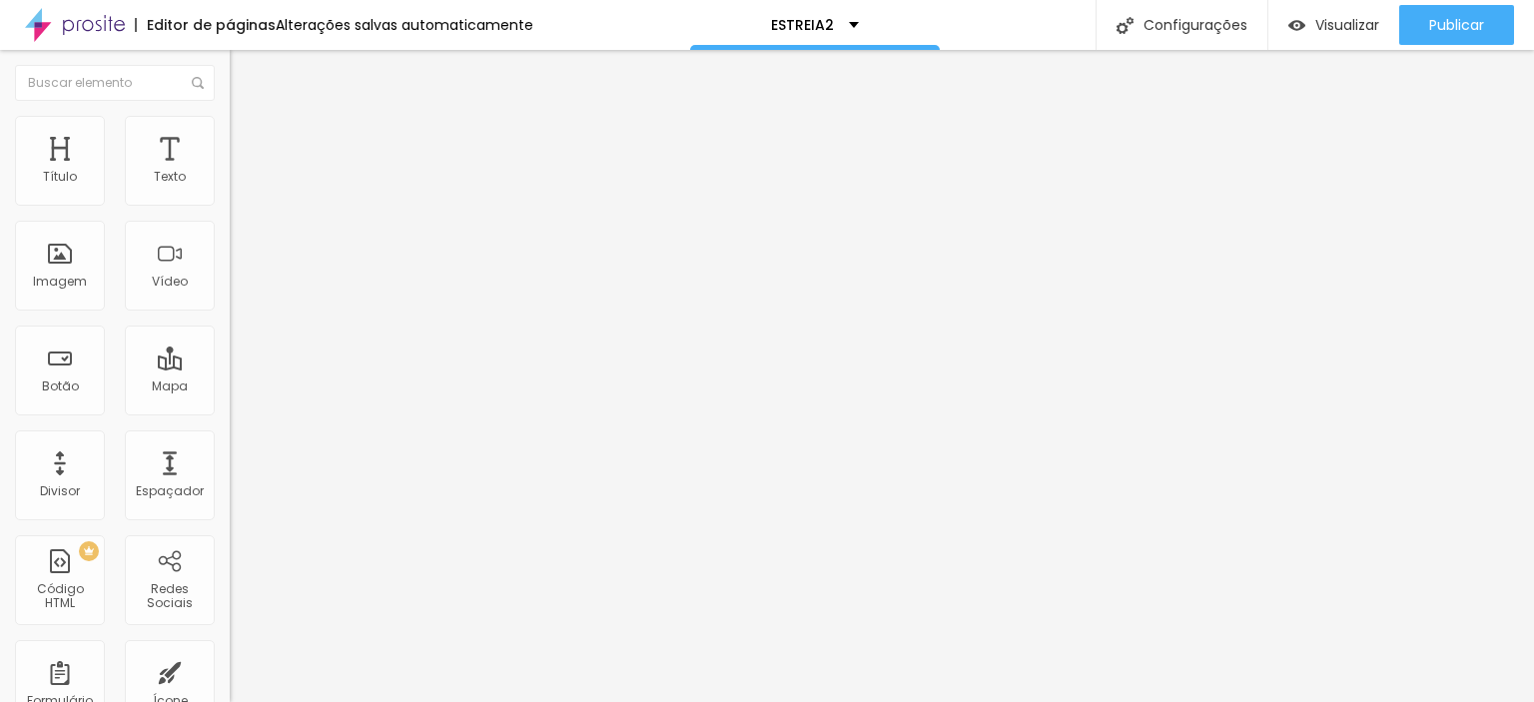
type input "13"
type input "12"
type input "11"
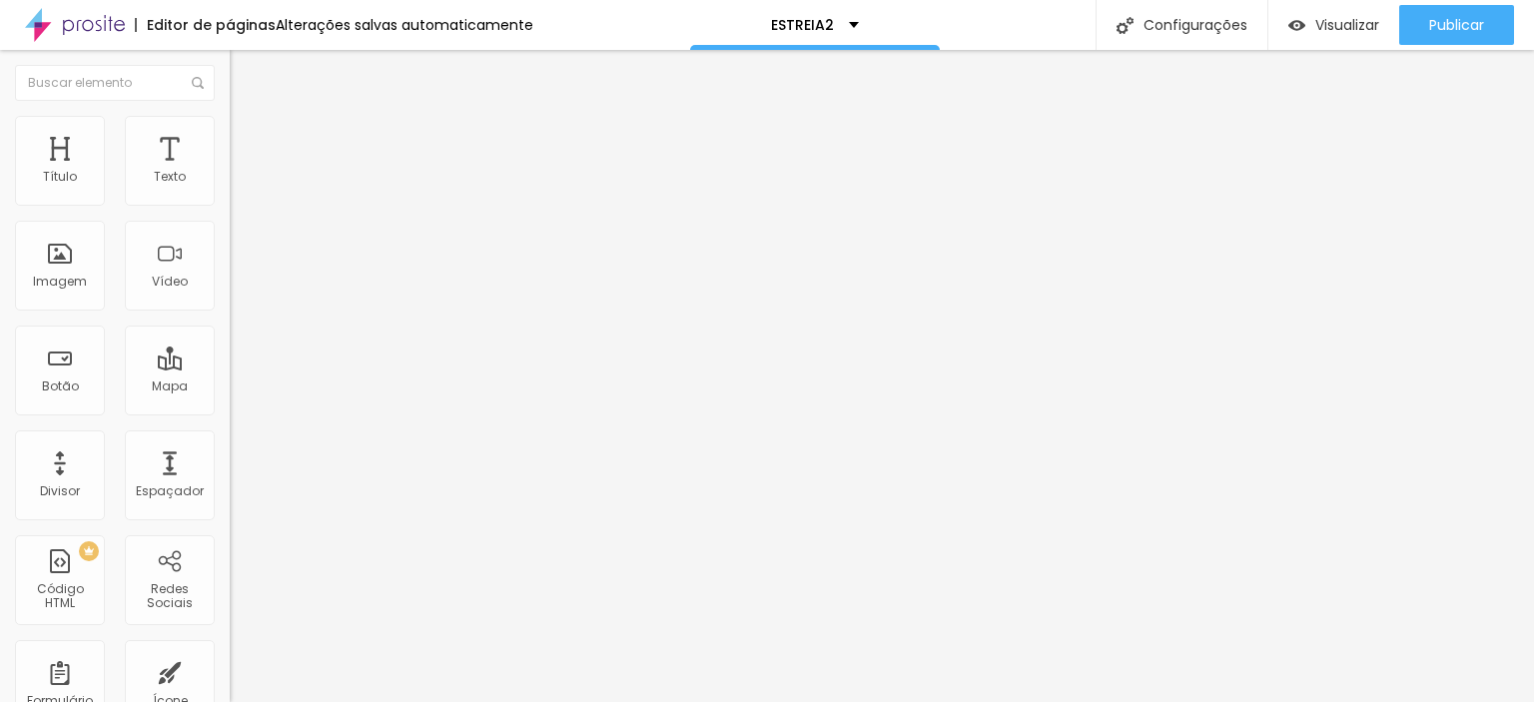
type input "11"
type input "10"
type input "9"
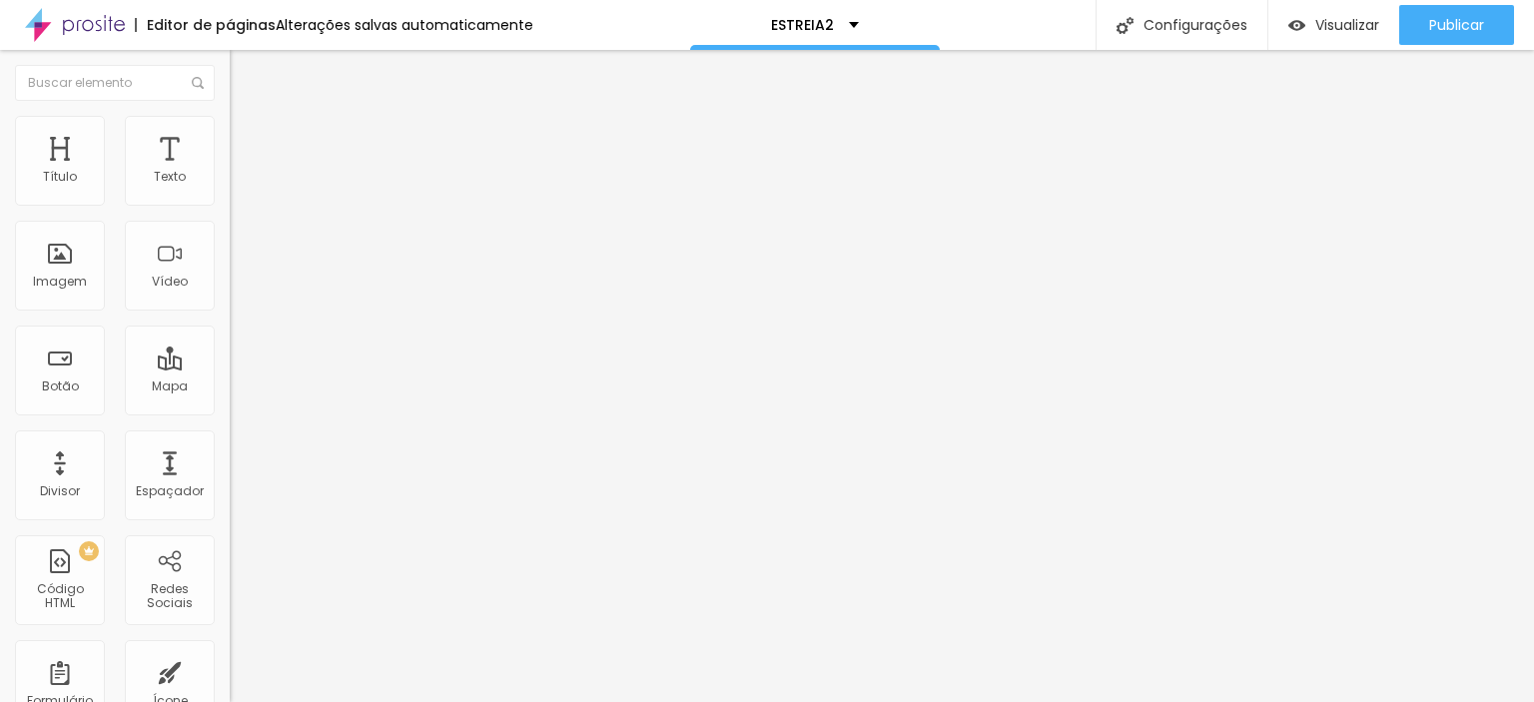
type input "7"
type input "5"
type input "4"
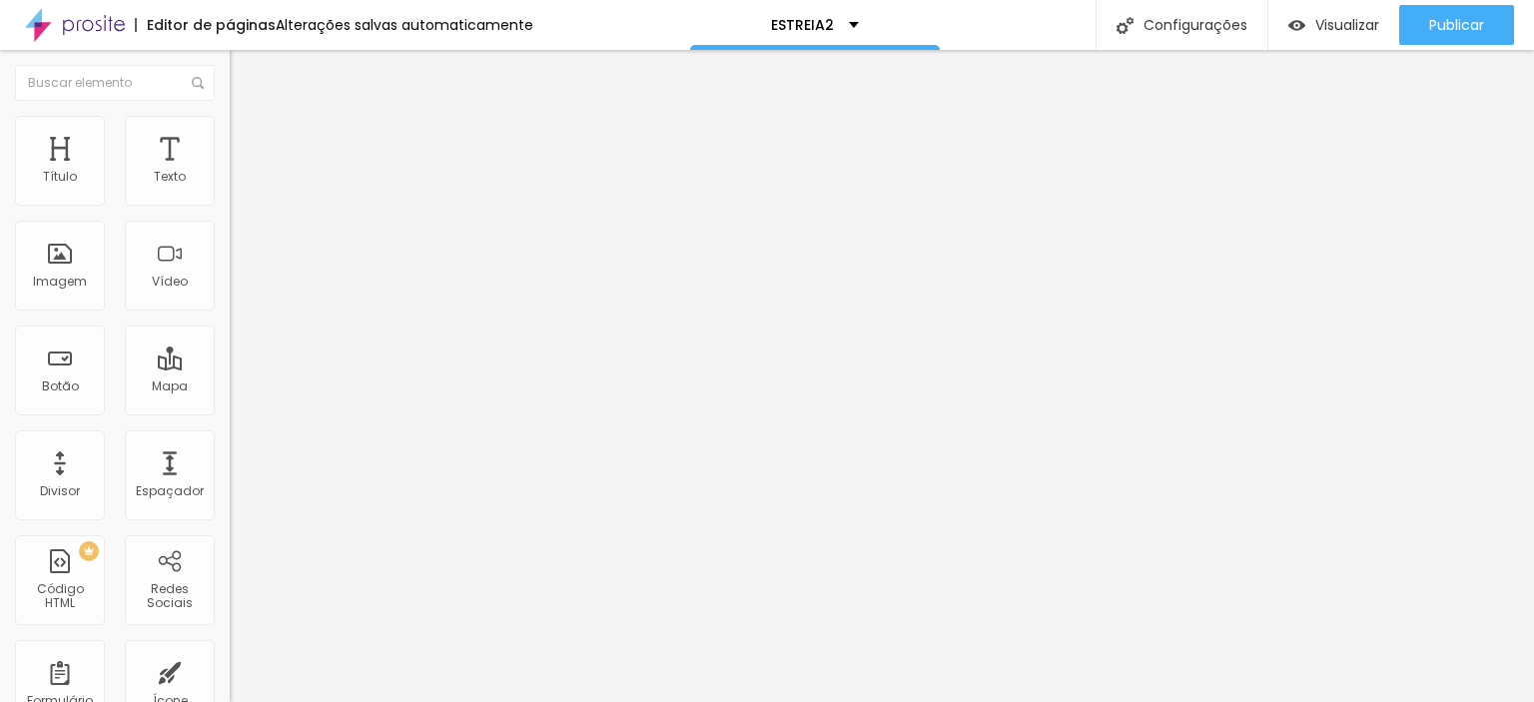
type input "4"
type input "3"
type input "2"
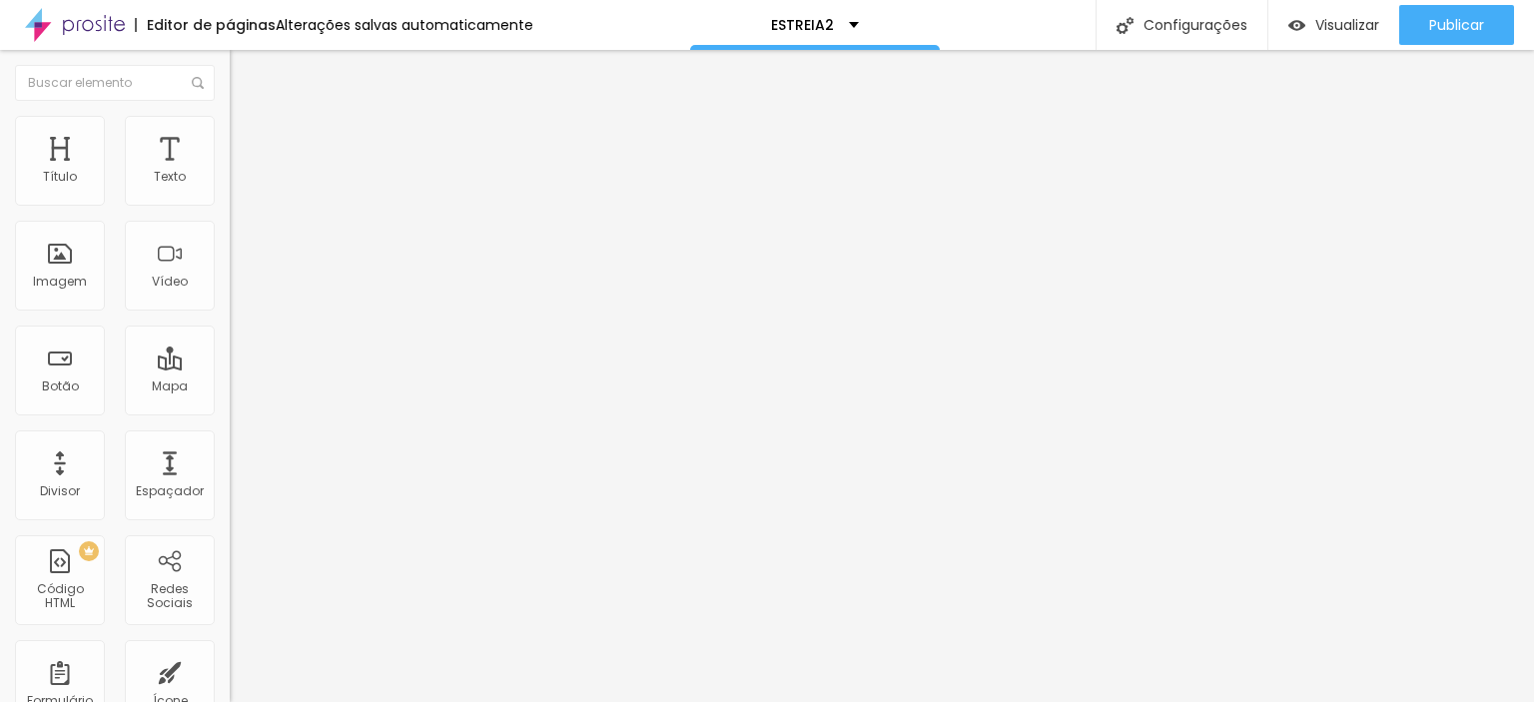
type input "1"
type input "0"
drag, startPoint x: 57, startPoint y: 195, endPoint x: 46, endPoint y: 198, distance: 11.4
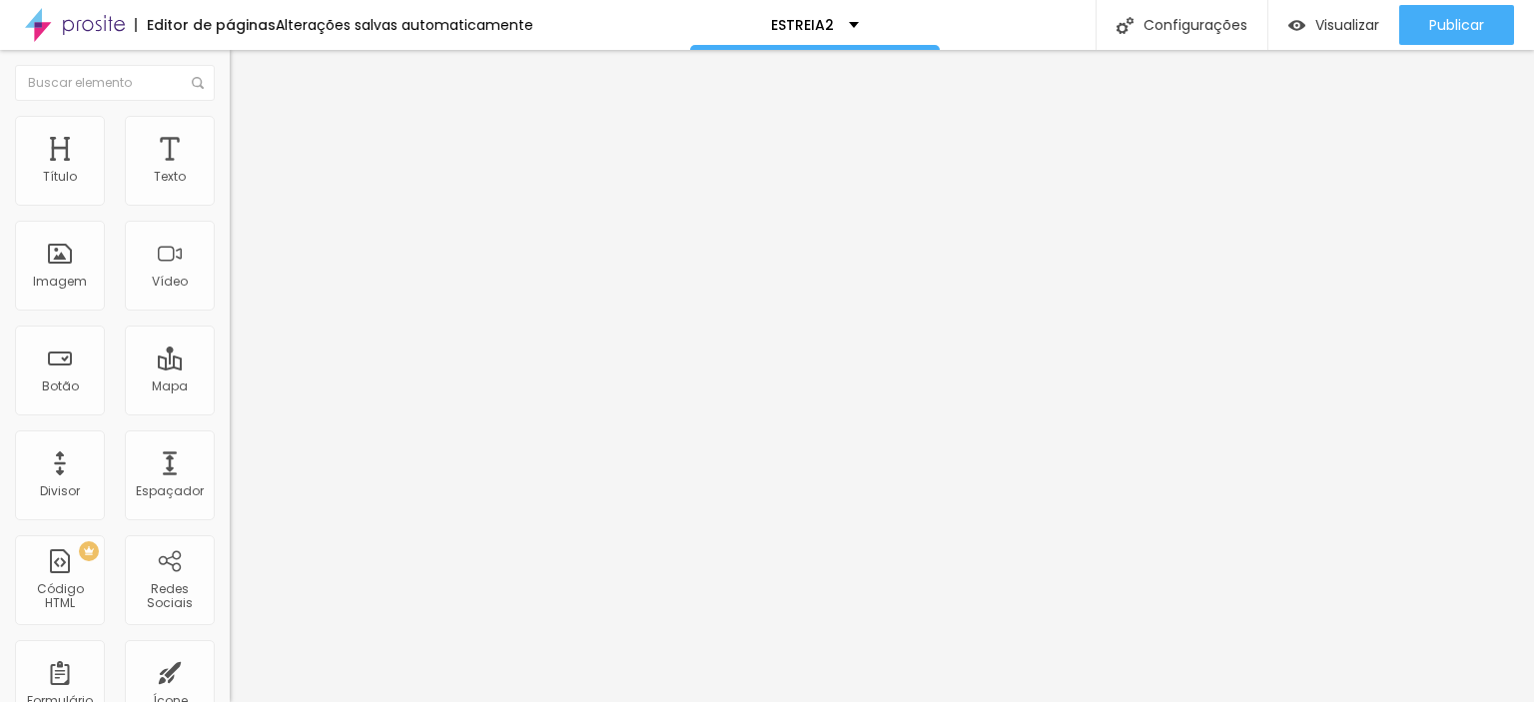
type input "0"
click at [230, 368] on input "range" at bounding box center [294, 376] width 129 height 16
type input "11"
type input "13"
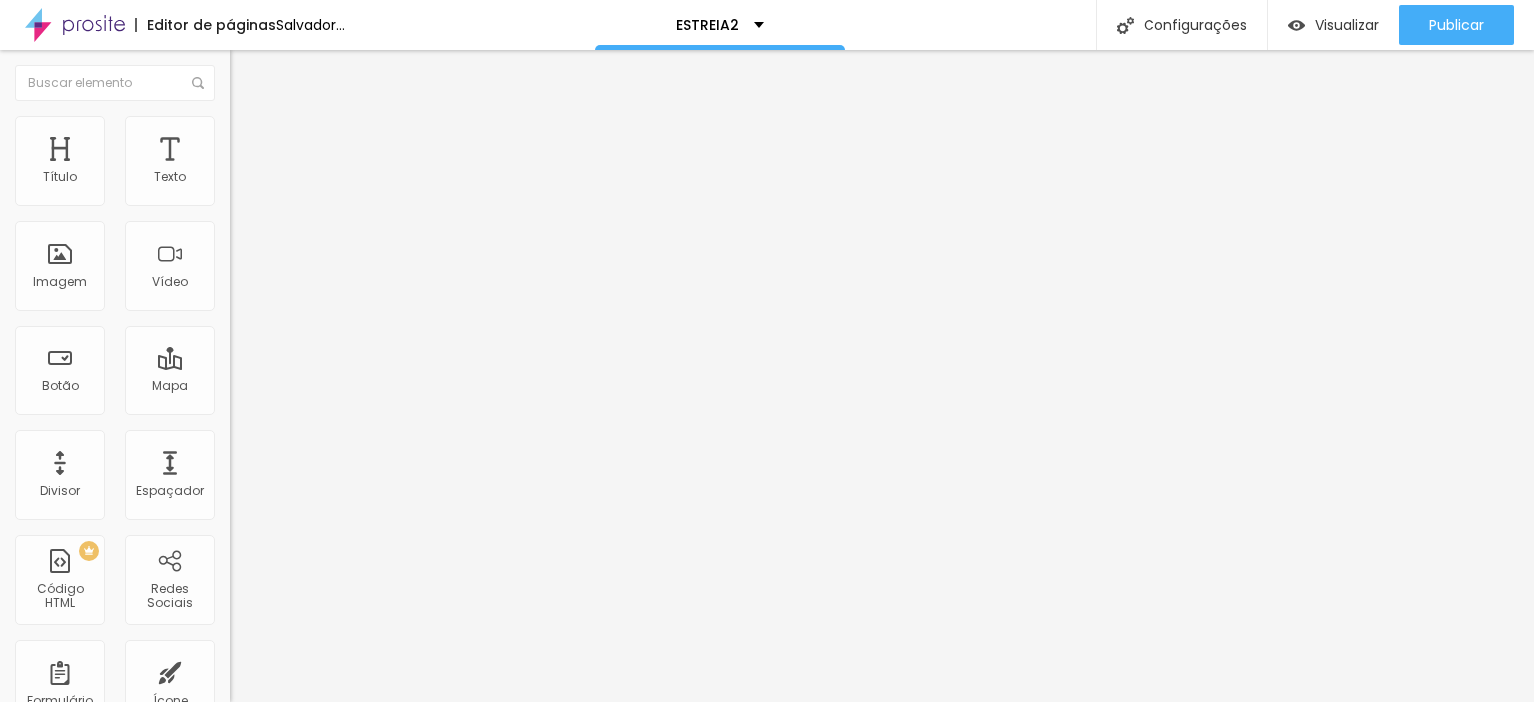
type input "13"
type input "16"
type input "17"
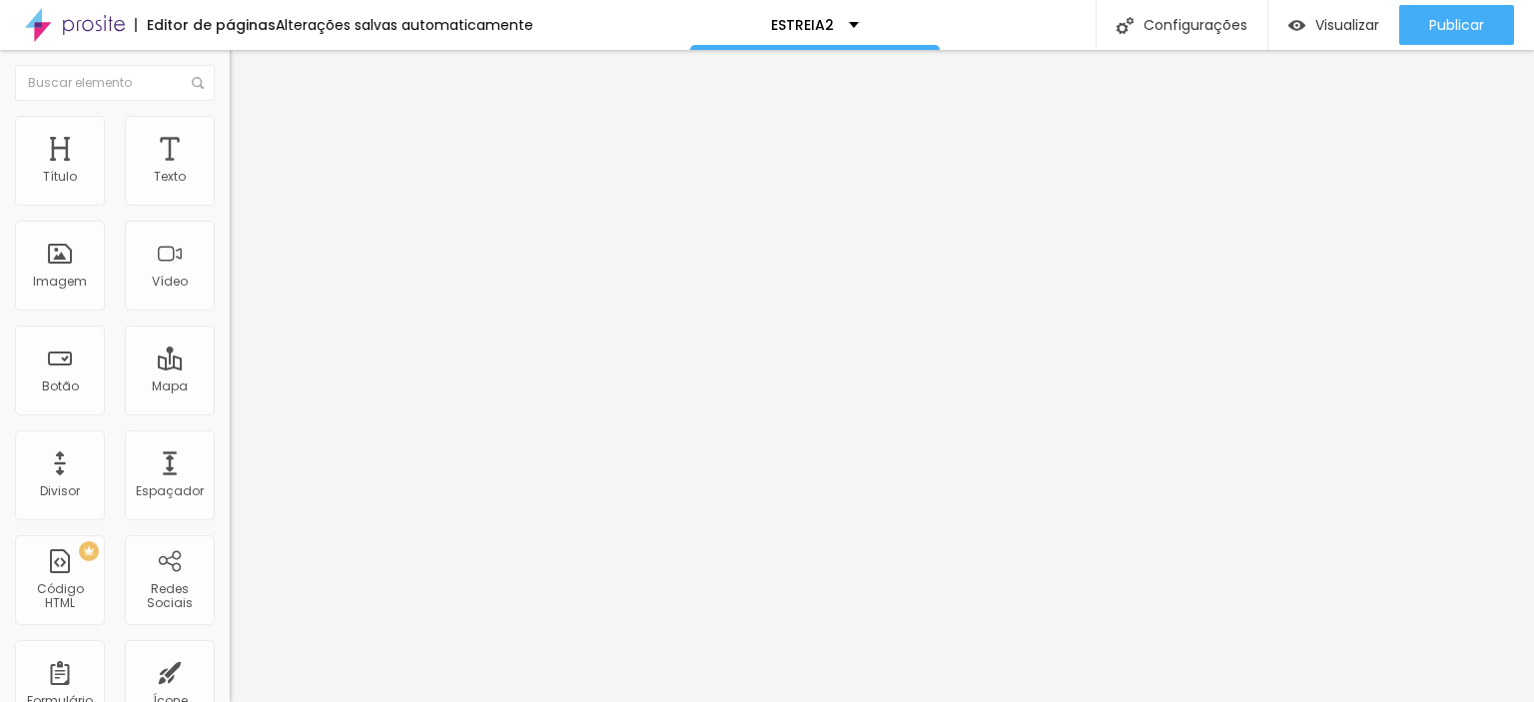
type input "19"
type input "20"
drag, startPoint x: 56, startPoint y: 235, endPoint x: 68, endPoint y: 234, distance: 12.0
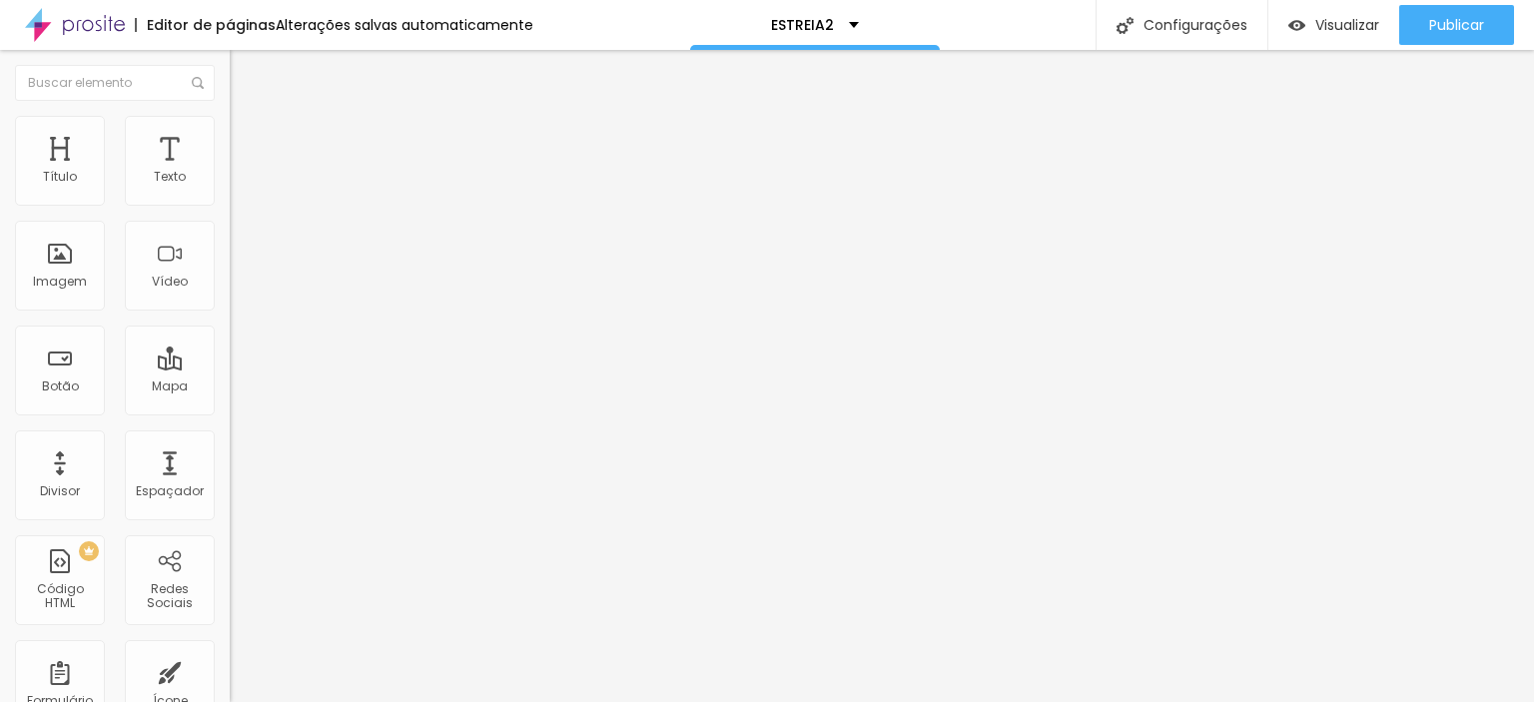
type input "20"
click at [230, 650] on input "range" at bounding box center [294, 658] width 129 height 16
click at [230, 114] on img at bounding box center [239, 105] width 18 height 18
click at [230, 252] on button "button" at bounding box center [244, 248] width 28 height 21
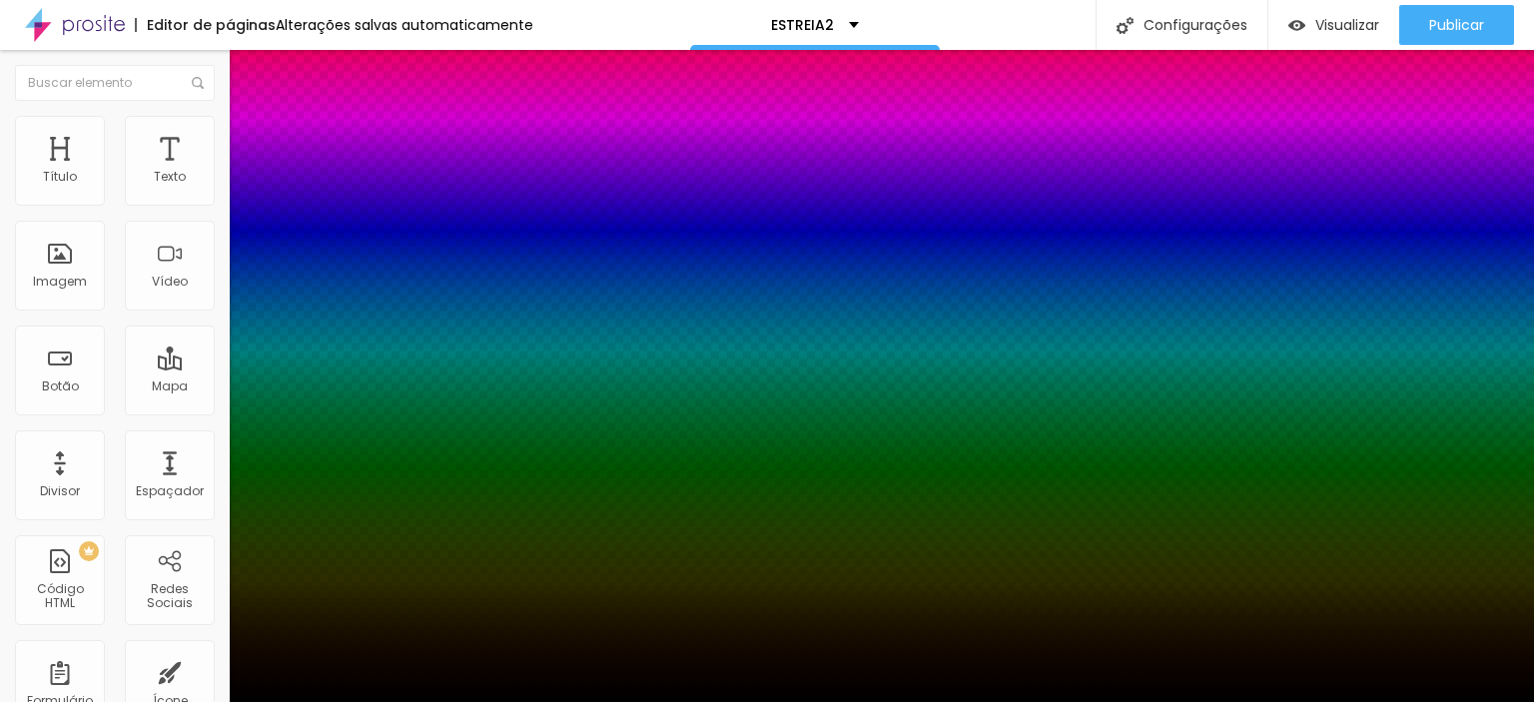
click at [348, 701] on div at bounding box center [767, 714] width 1534 height 0
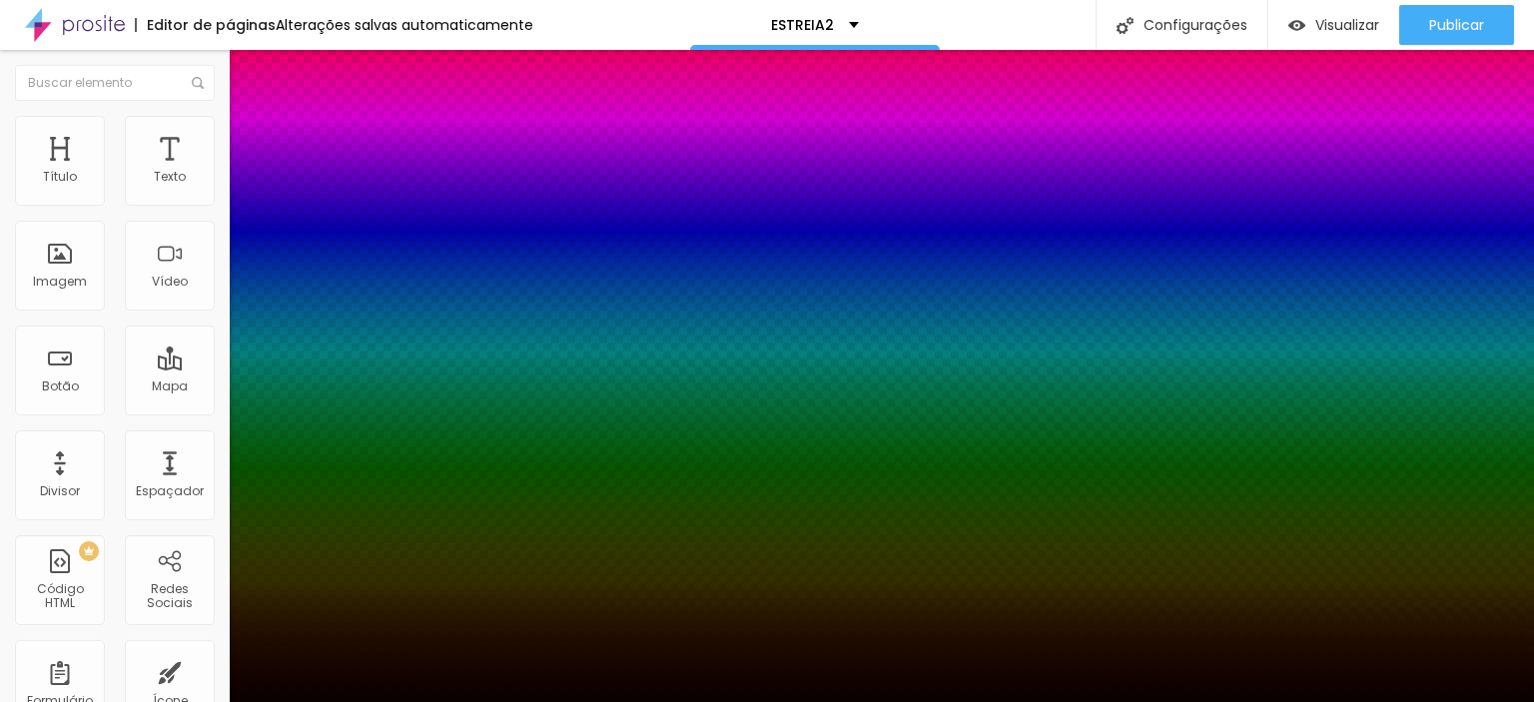
type input "#010000"
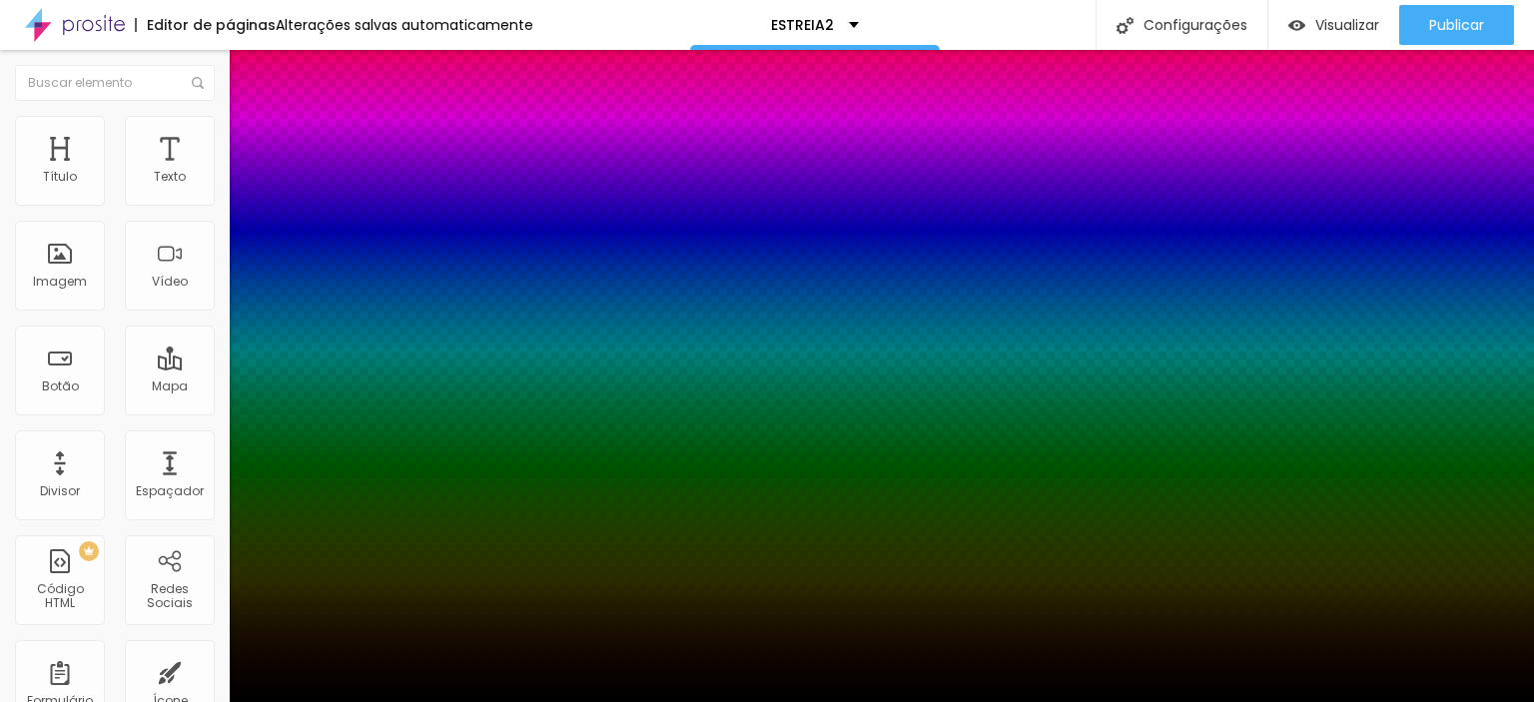
drag, startPoint x: 320, startPoint y: 510, endPoint x: 318, endPoint y: 548, distance: 38.0
click at [82, 701] on div at bounding box center [767, 702] width 1534 height 0
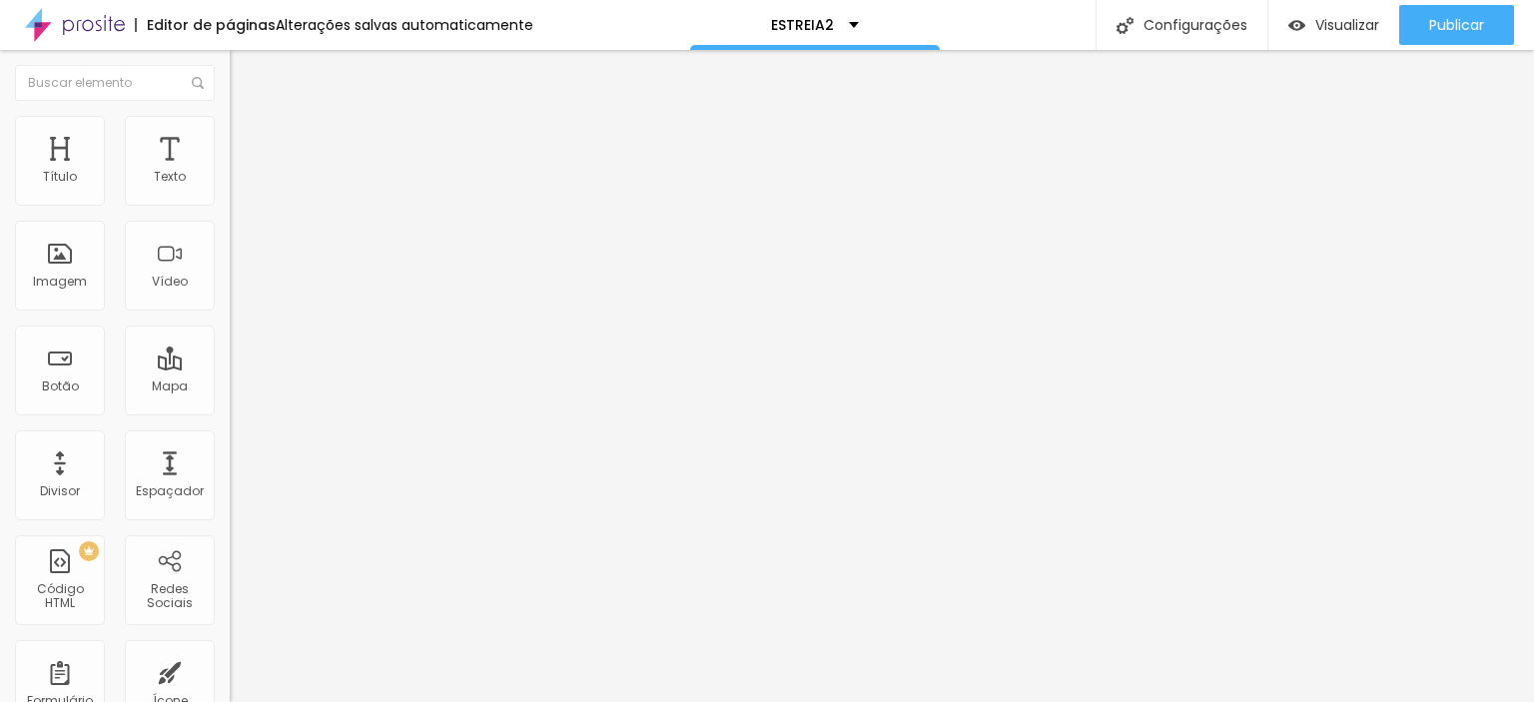
click at [240, 288] on icon "button" at bounding box center [244, 284] width 8 height 8
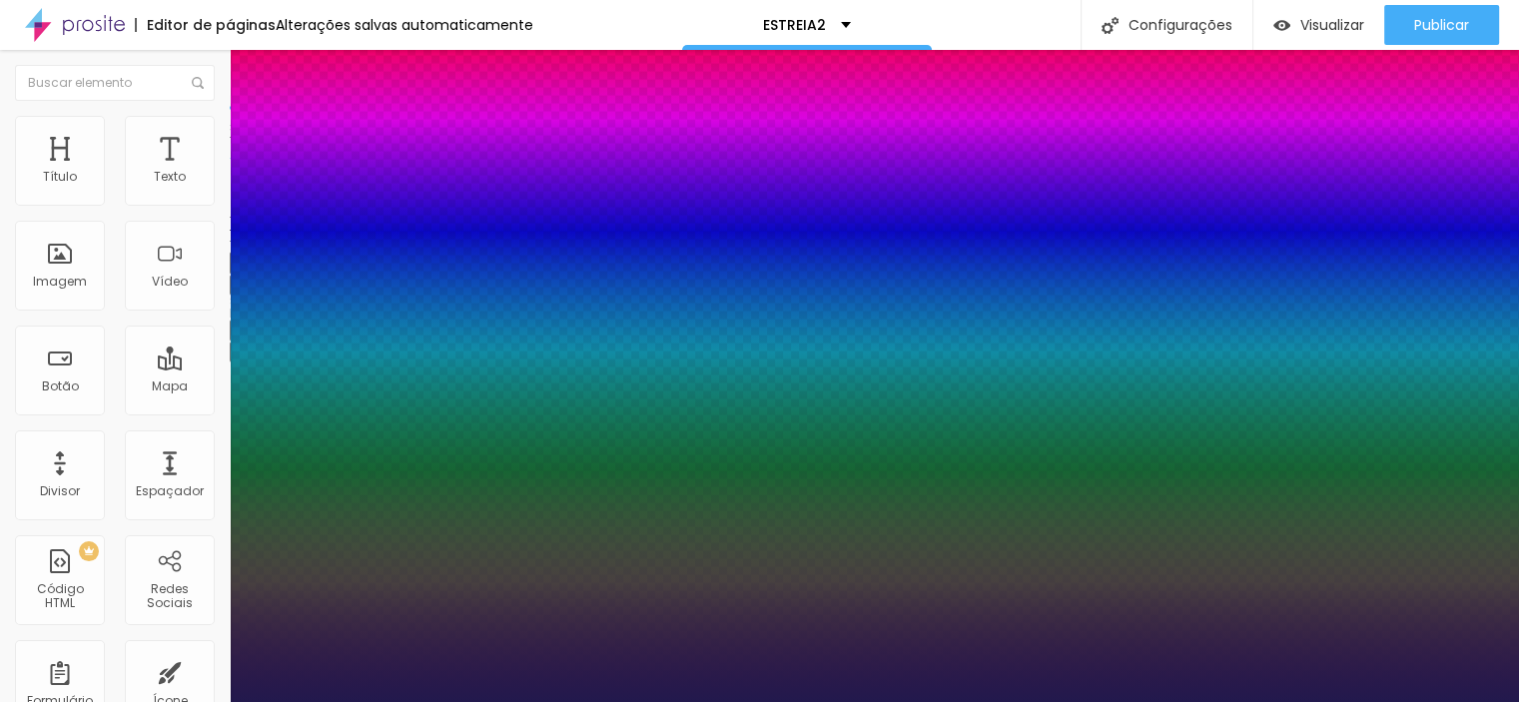
type input "1"
click at [896, 701] on div at bounding box center [759, 702] width 1519 height 0
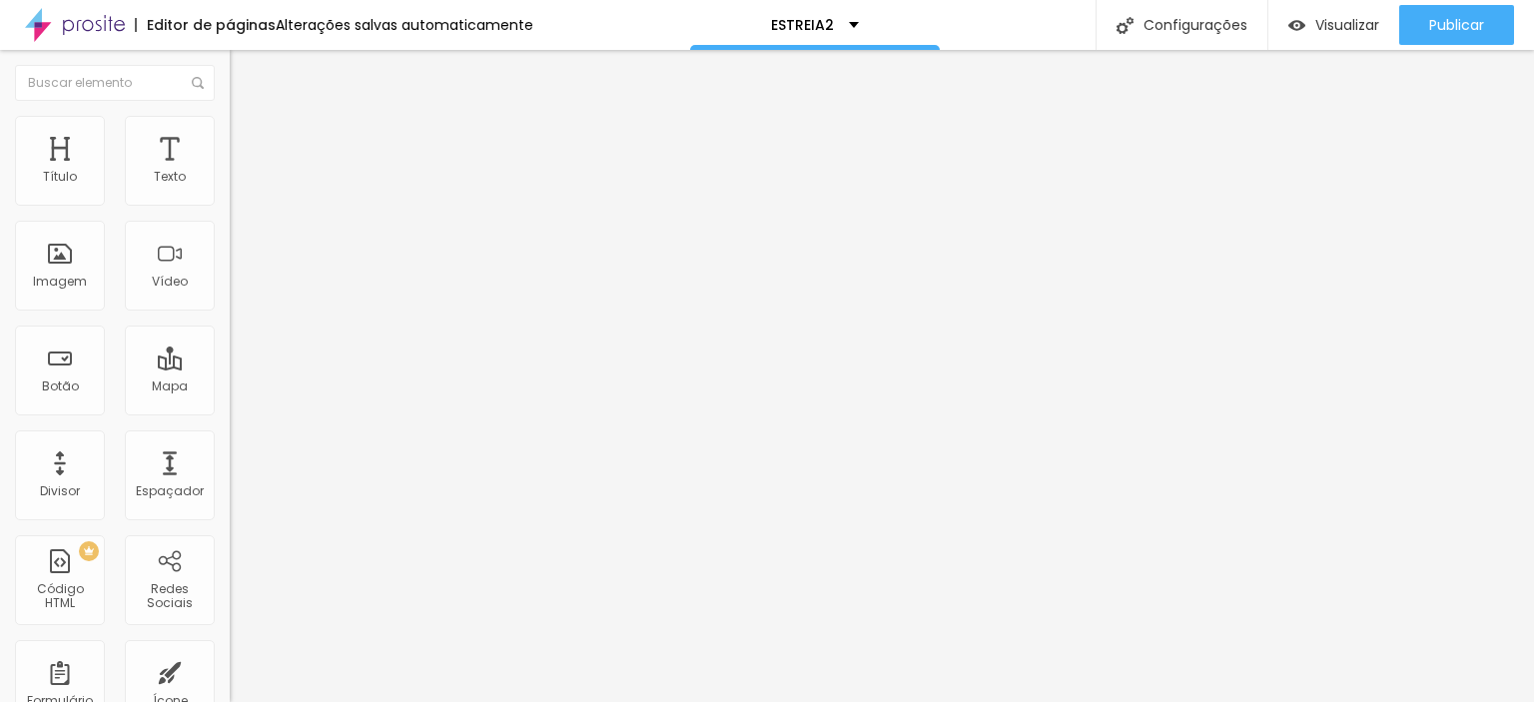
click at [240, 184] on icon "button" at bounding box center [244, 180] width 8 height 8
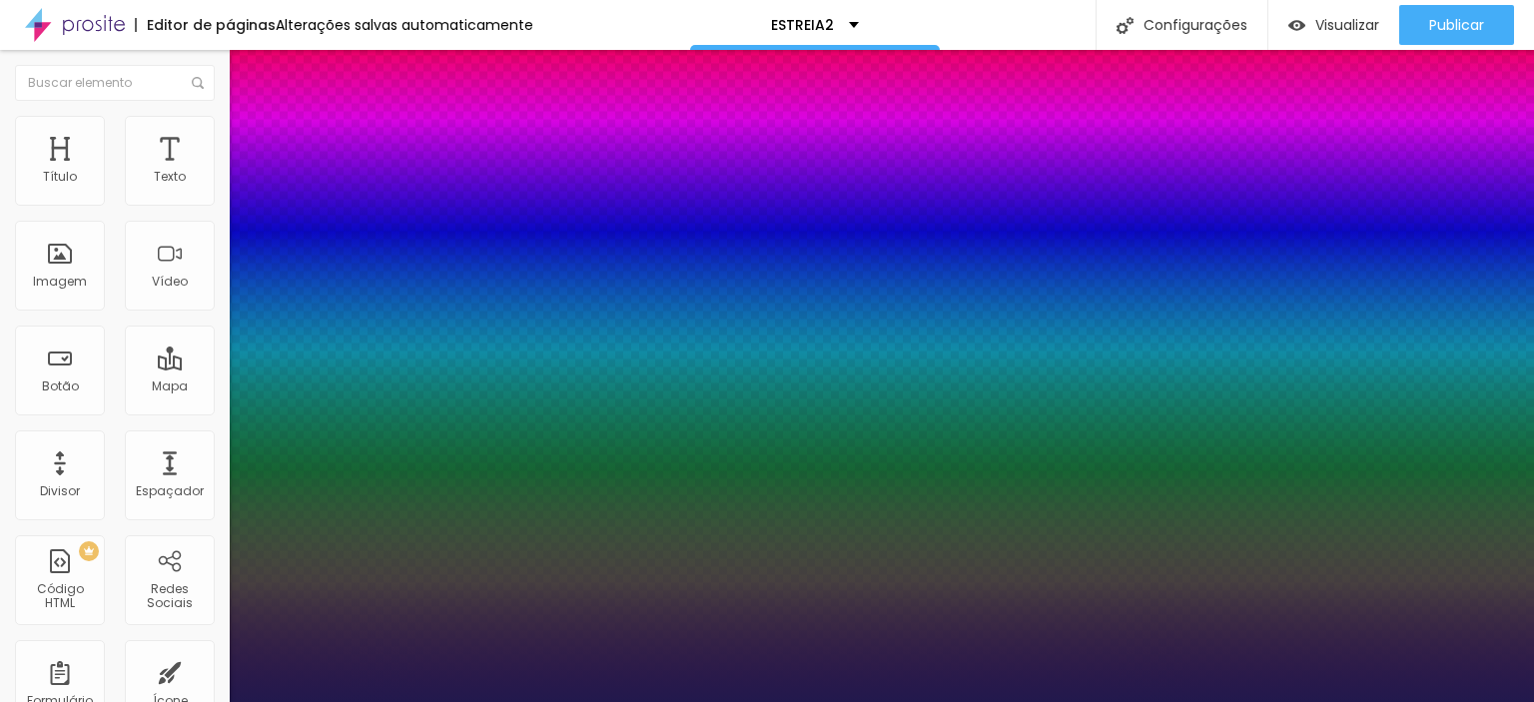
type input "1"
select select "AbrilFatface-Regular"
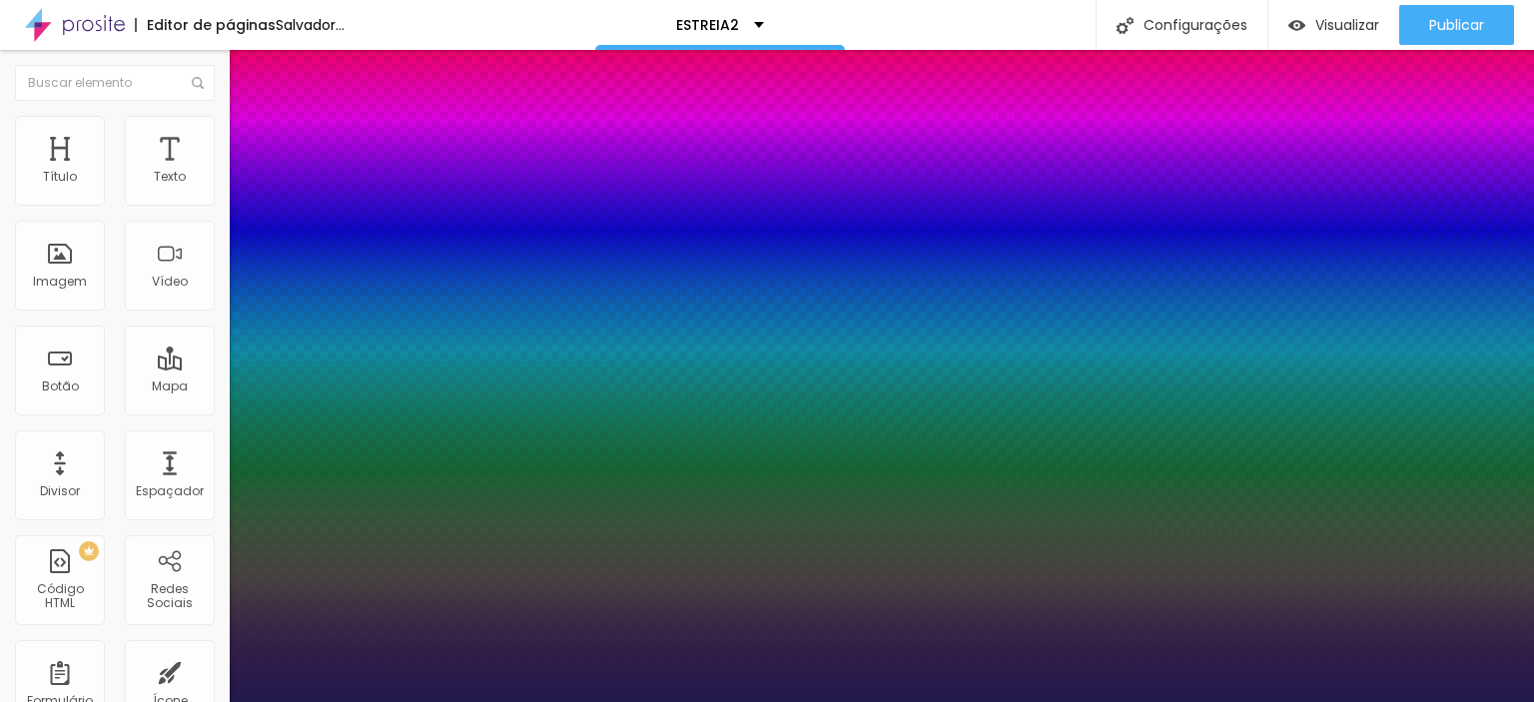
type input "1"
click at [907, 701] on div at bounding box center [767, 702] width 1534 height 0
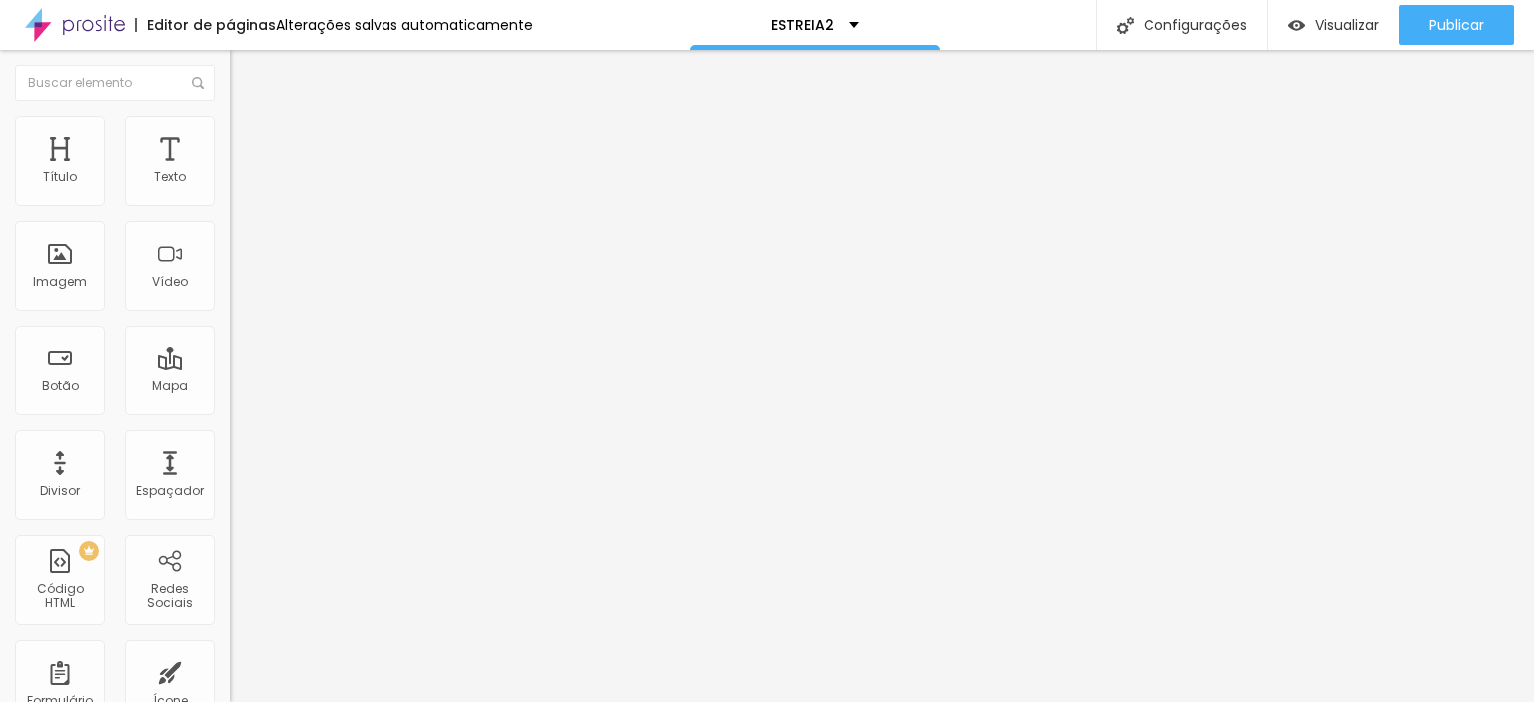
click at [245, 69] on img "button" at bounding box center [253, 73] width 16 height 16
click at [248, 135] on font "Avançado" at bounding box center [281, 129] width 66 height 17
click at [230, 114] on img at bounding box center [239, 105] width 18 height 18
click at [230, 254] on font "Tipografia" at bounding box center [262, 245] width 64 height 17
click at [248, 138] on font "Avançado" at bounding box center [281, 129] width 66 height 17
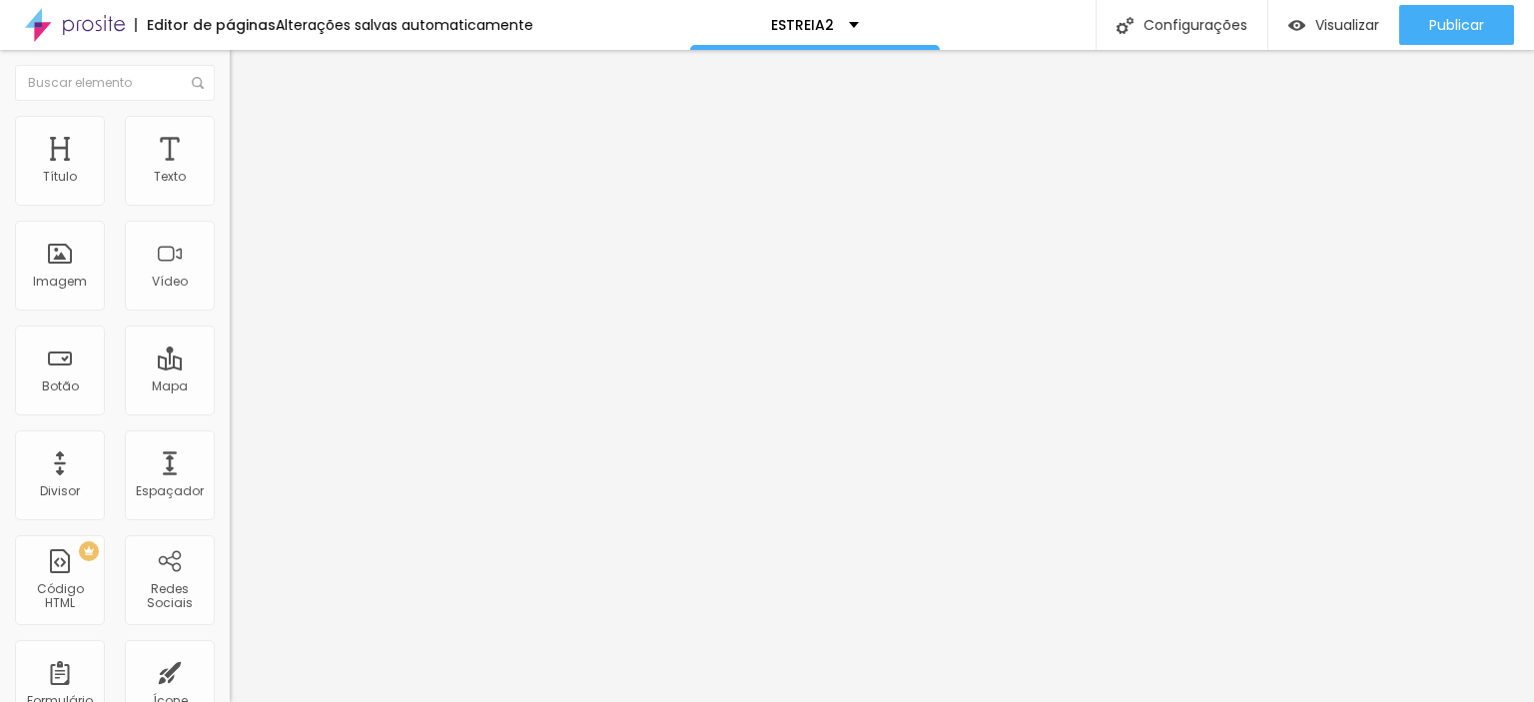
type input "8"
type input "9"
type input "10"
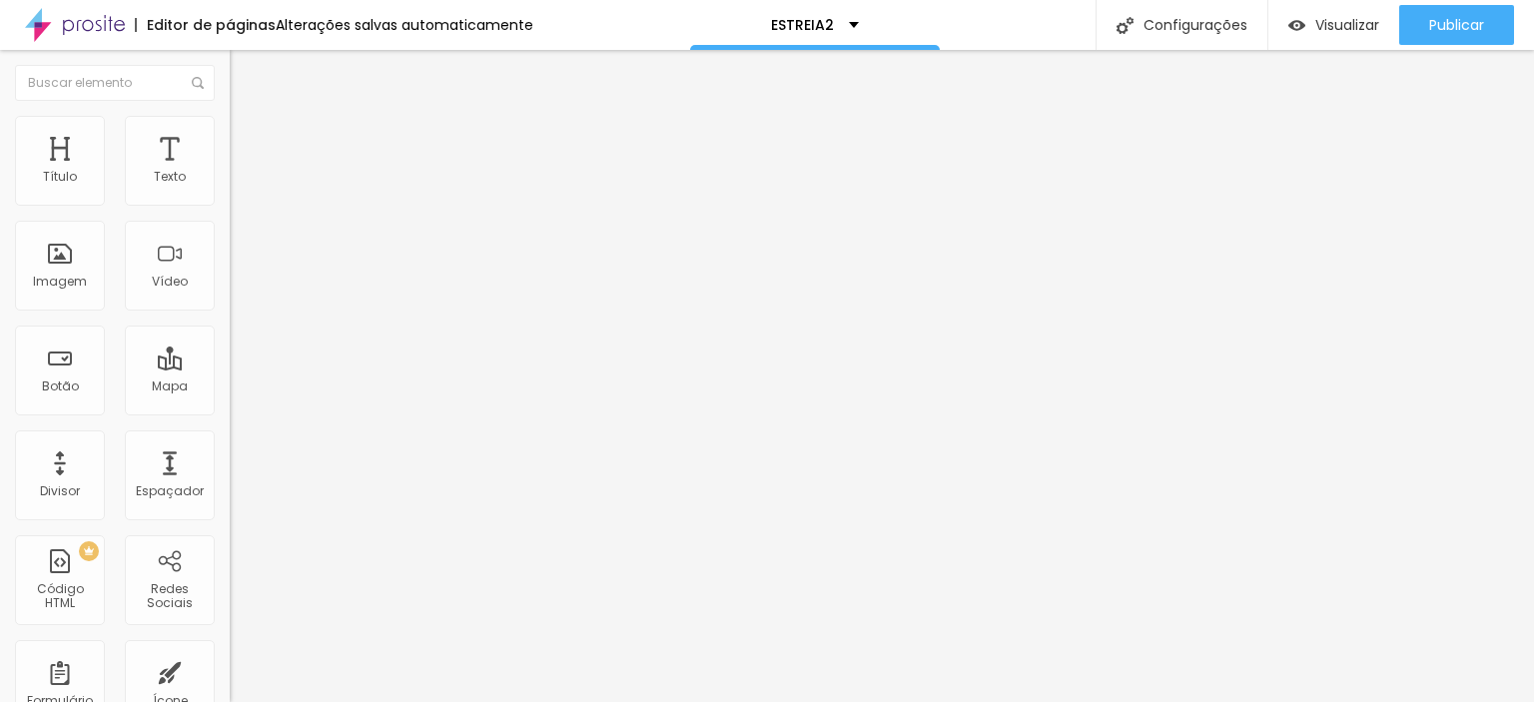
type input "10"
type input "11"
type input "12"
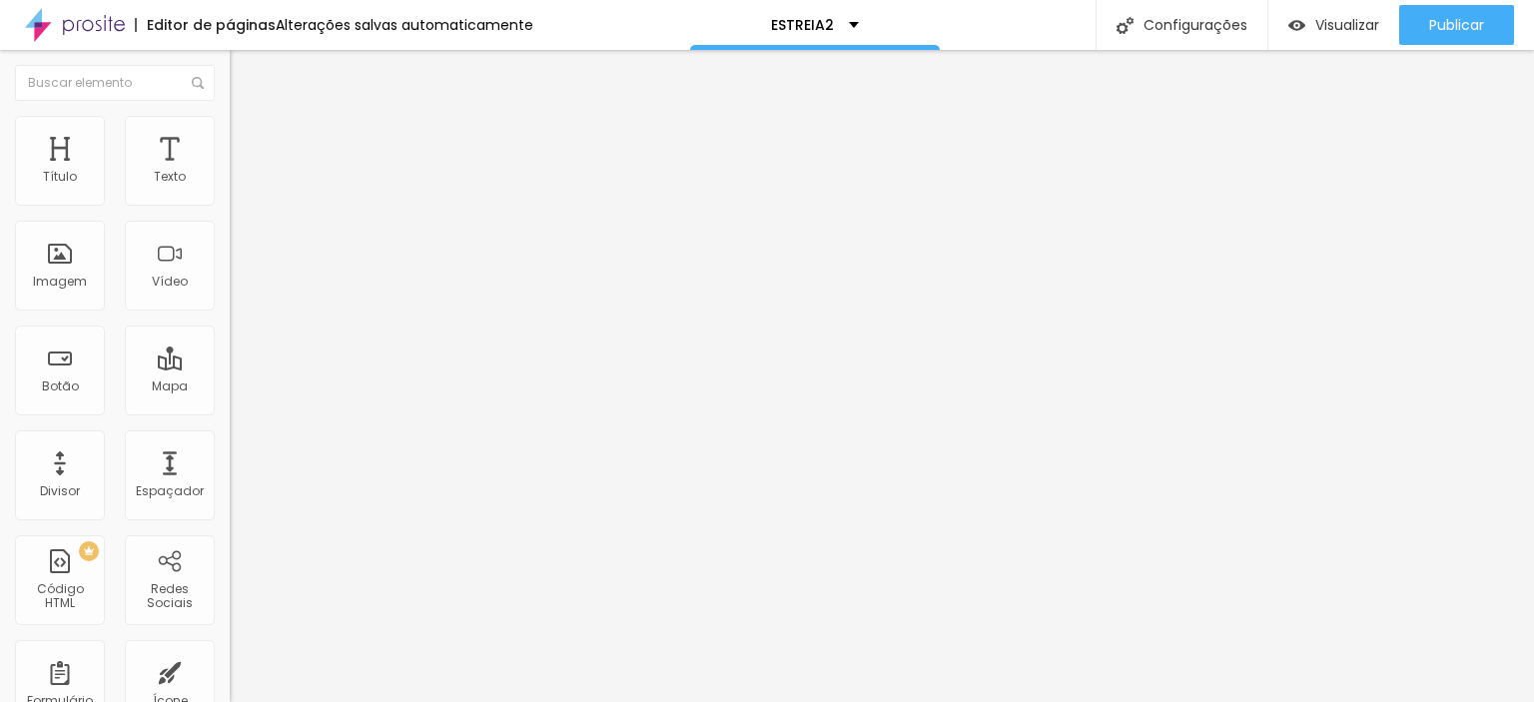
type input "13"
type input "14"
type input "16"
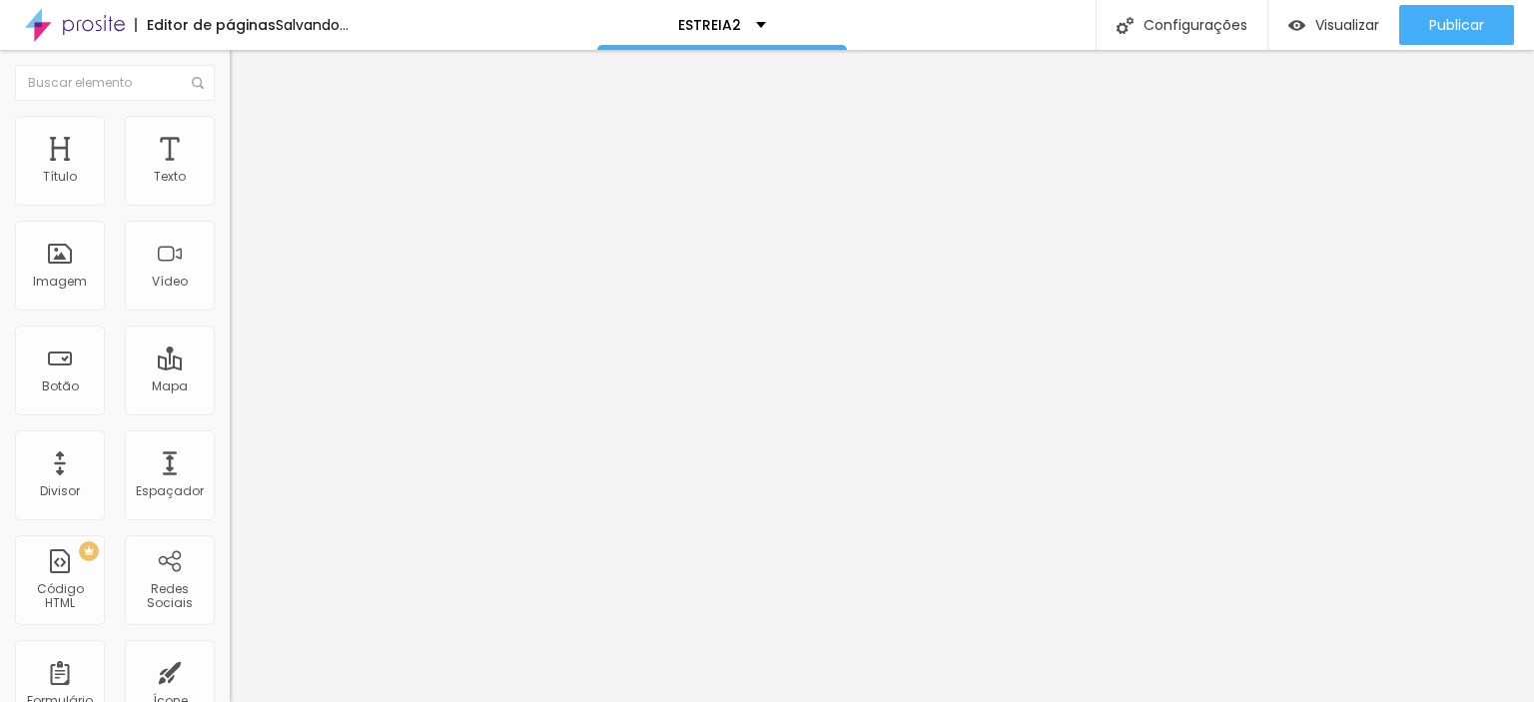
type input "16"
type input "18"
type input "19"
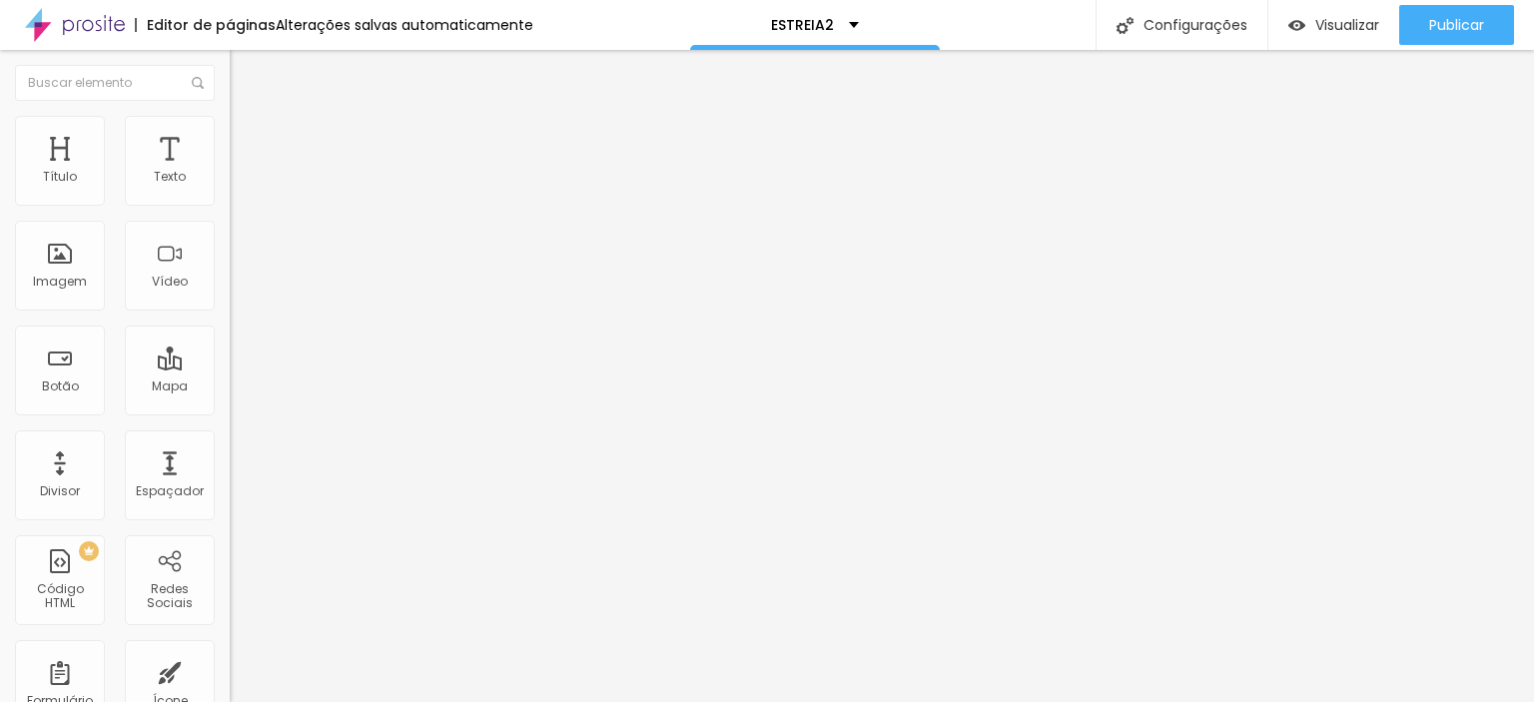
type input "20"
type input "21"
type input "22"
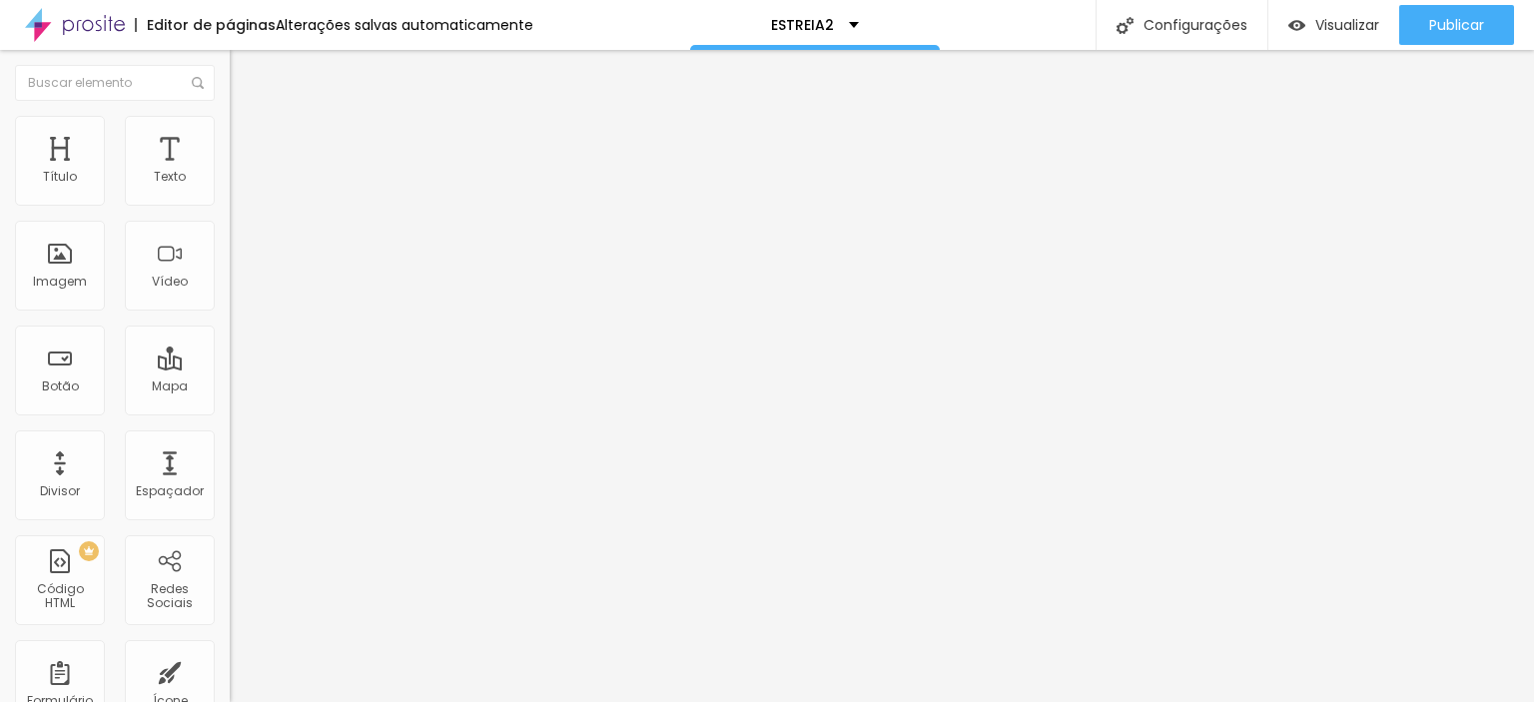
type input "22"
type input "24"
type input "25"
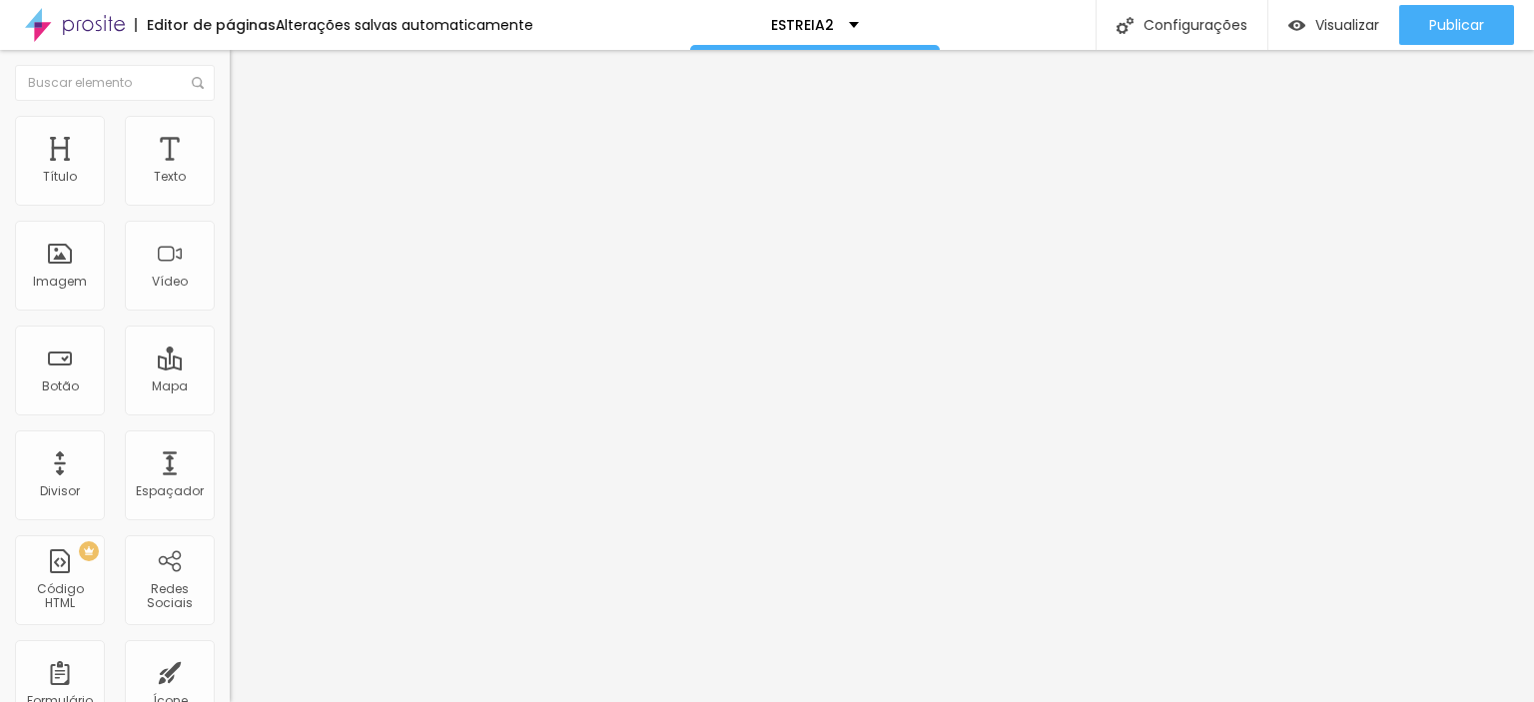
drag, startPoint x: 54, startPoint y: 195, endPoint x: 72, endPoint y: 190, distance: 18.7
type input "25"
click at [230, 368] on input "range" at bounding box center [294, 376] width 129 height 16
click at [230, 189] on font "Título 2" at bounding box center [263, 176] width 66 height 25
click at [230, 172] on font "Título 1" at bounding box center [263, 158] width 67 height 28
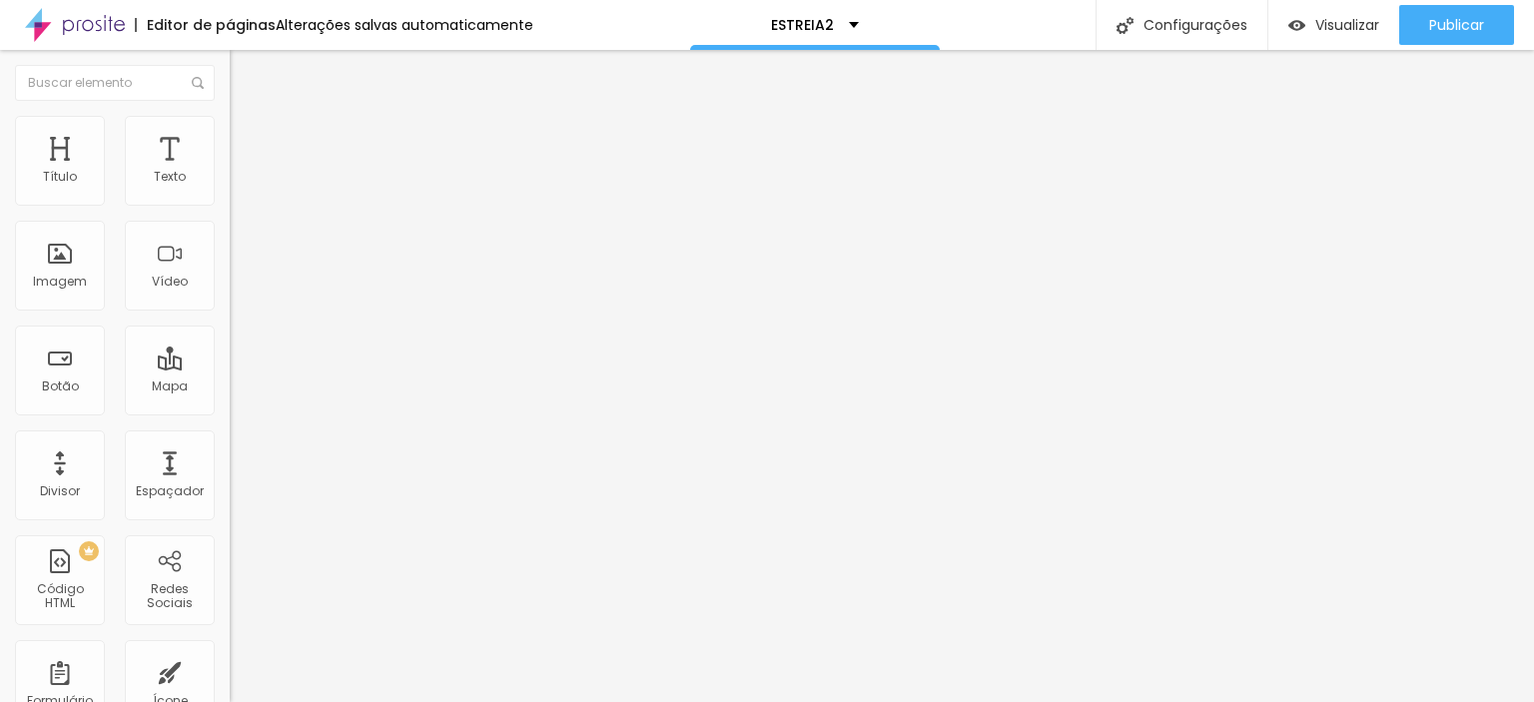
click at [230, 131] on li "Avançado" at bounding box center [345, 126] width 230 height 20
click at [240, 288] on icon "button" at bounding box center [244, 284] width 8 height 8
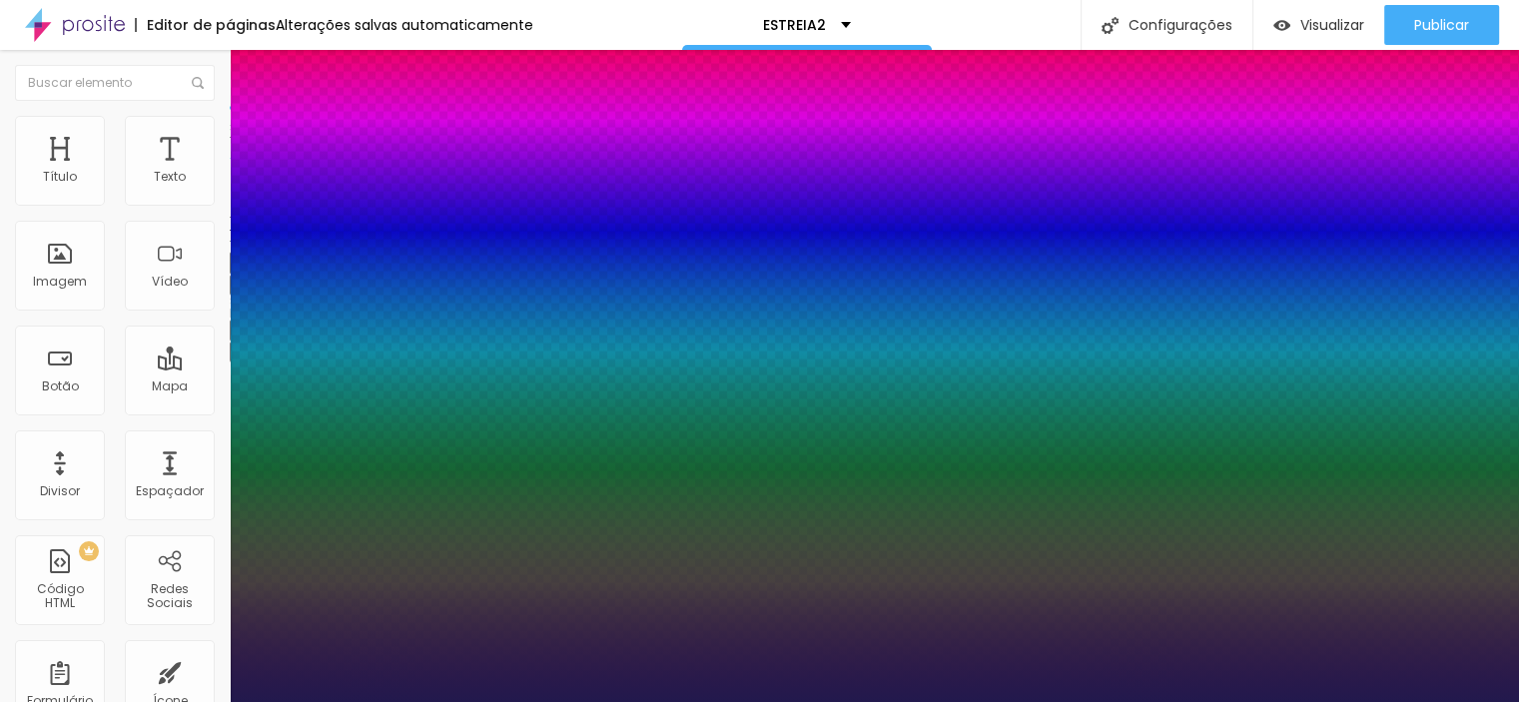
type input "1"
click at [1033, 701] on div at bounding box center [759, 702] width 1519 height 0
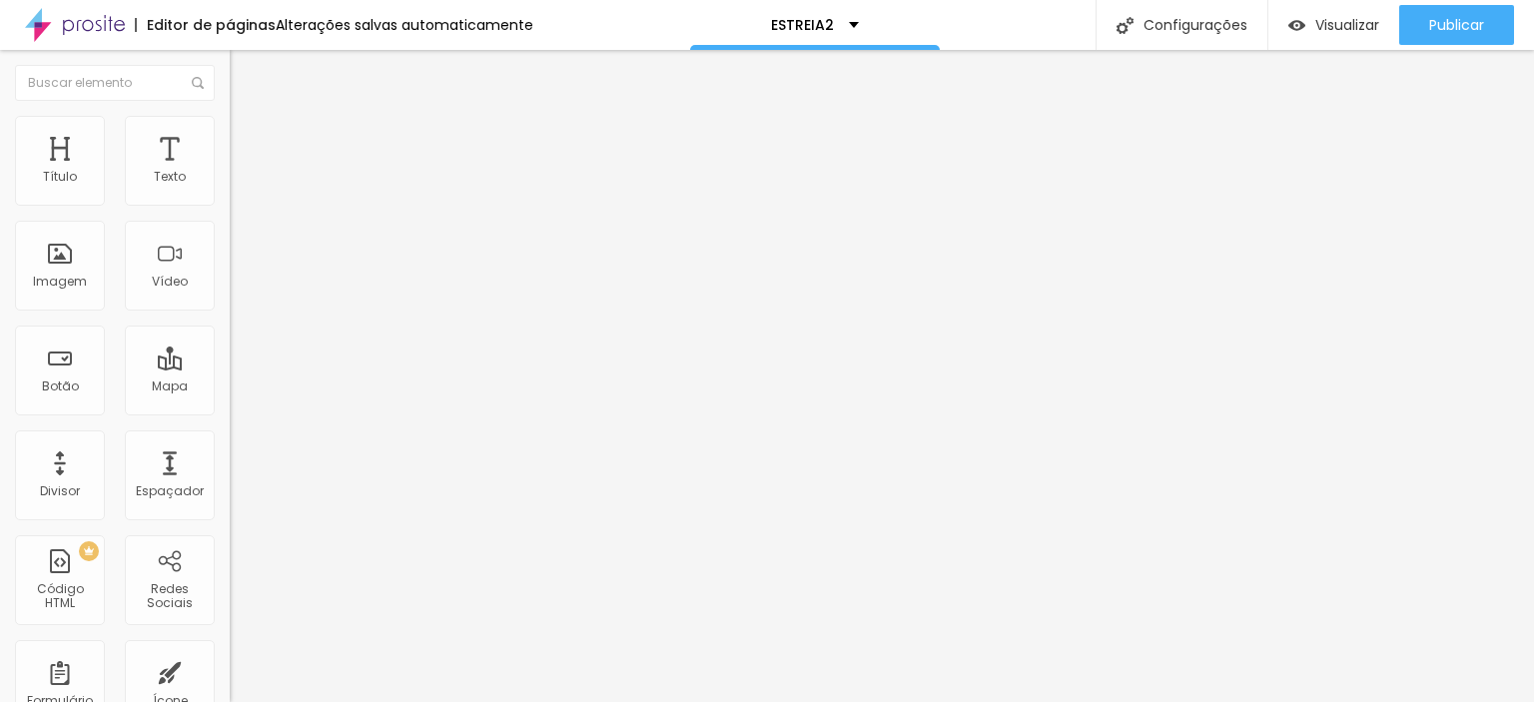
click at [238, 186] on icon "button" at bounding box center [244, 180] width 12 height 12
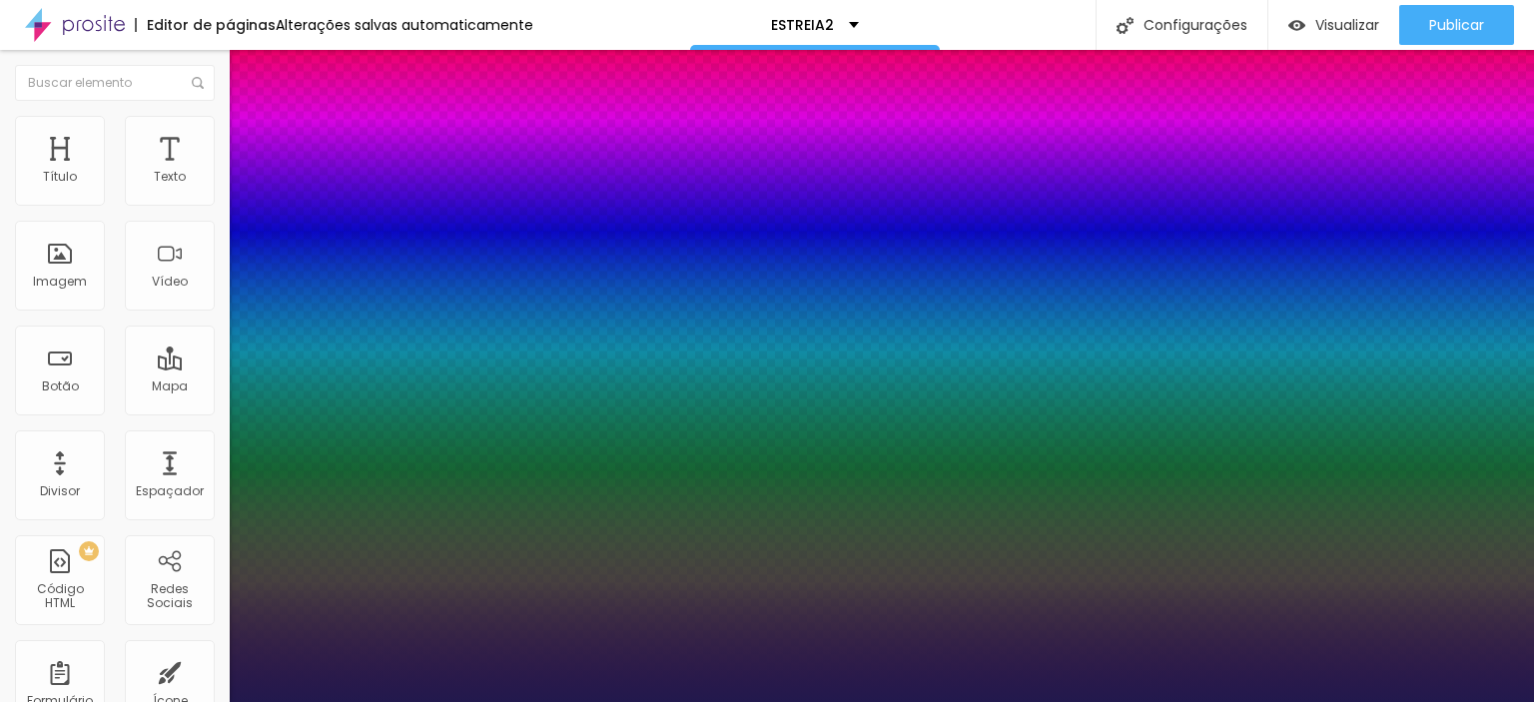
type input "1"
click at [204, 701] on div at bounding box center [767, 702] width 1534 height 0
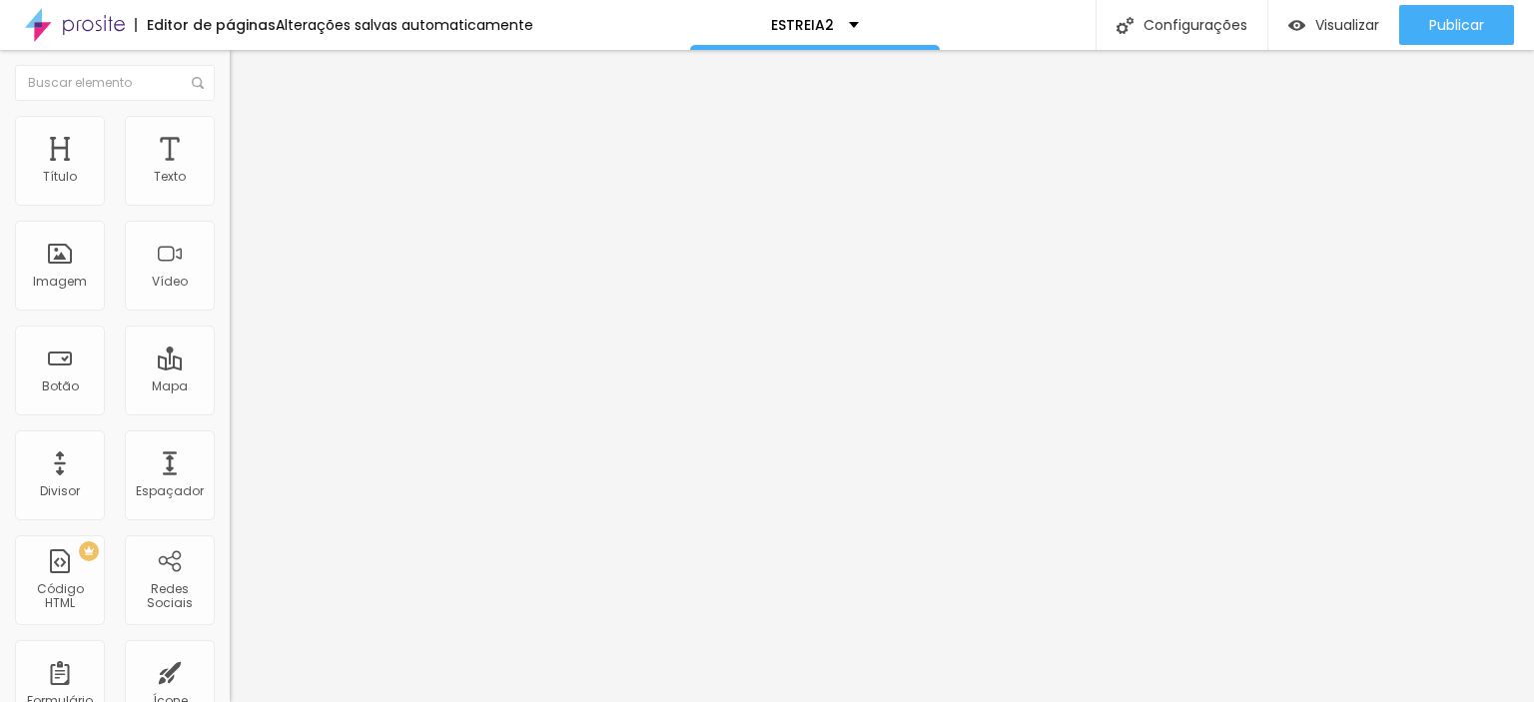
click at [230, 132] on li "Avançado" at bounding box center [345, 126] width 230 height 20
type input "1"
type input "2"
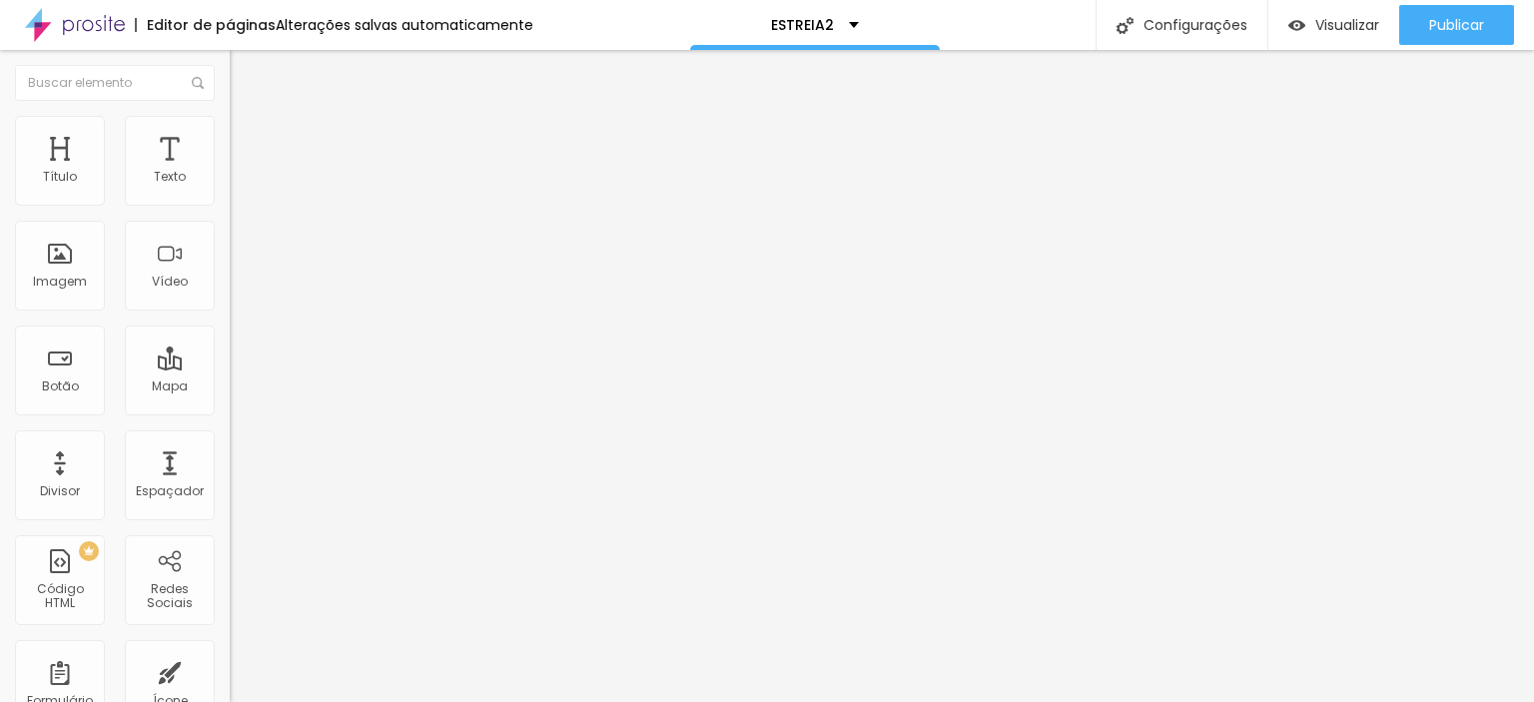
type input "3"
type input "4"
type input "5"
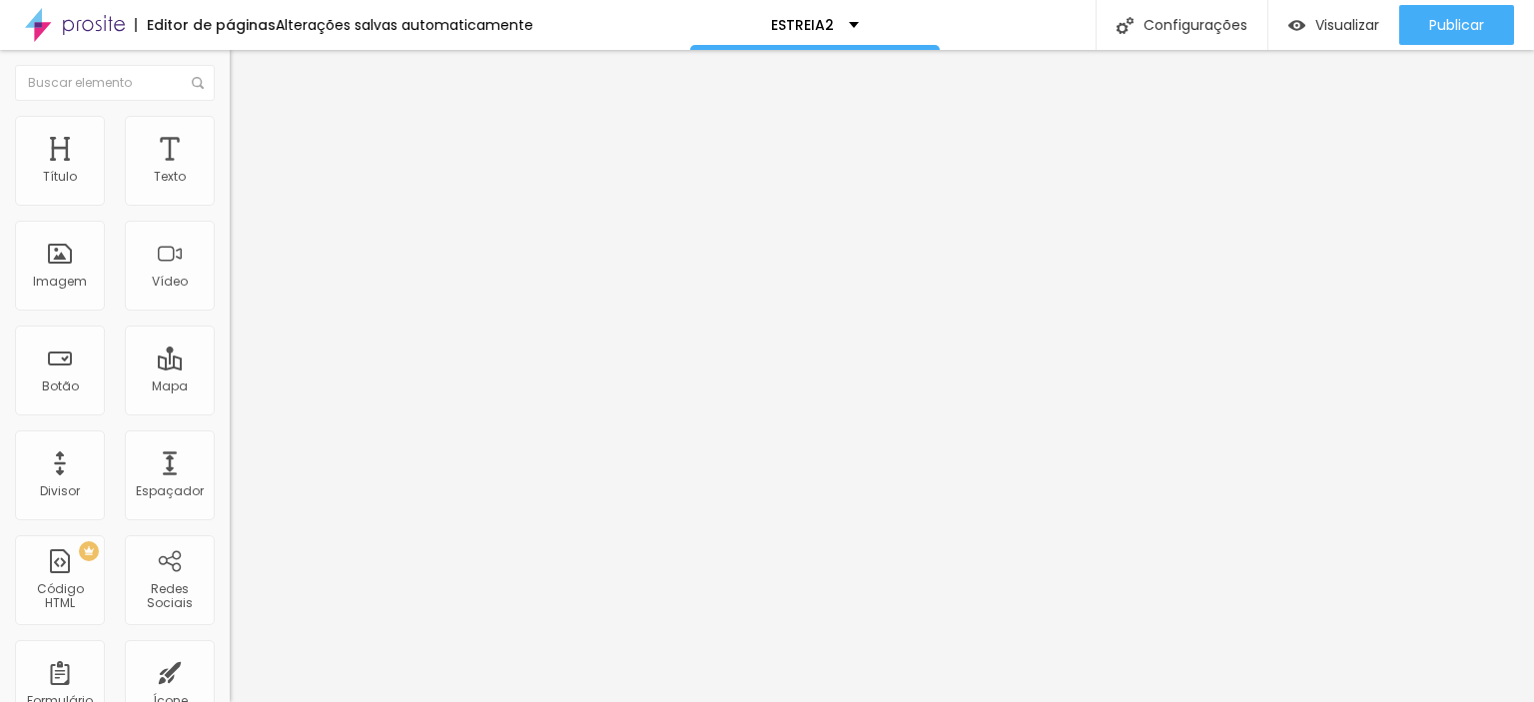
type input "5"
type input "6"
type input "7"
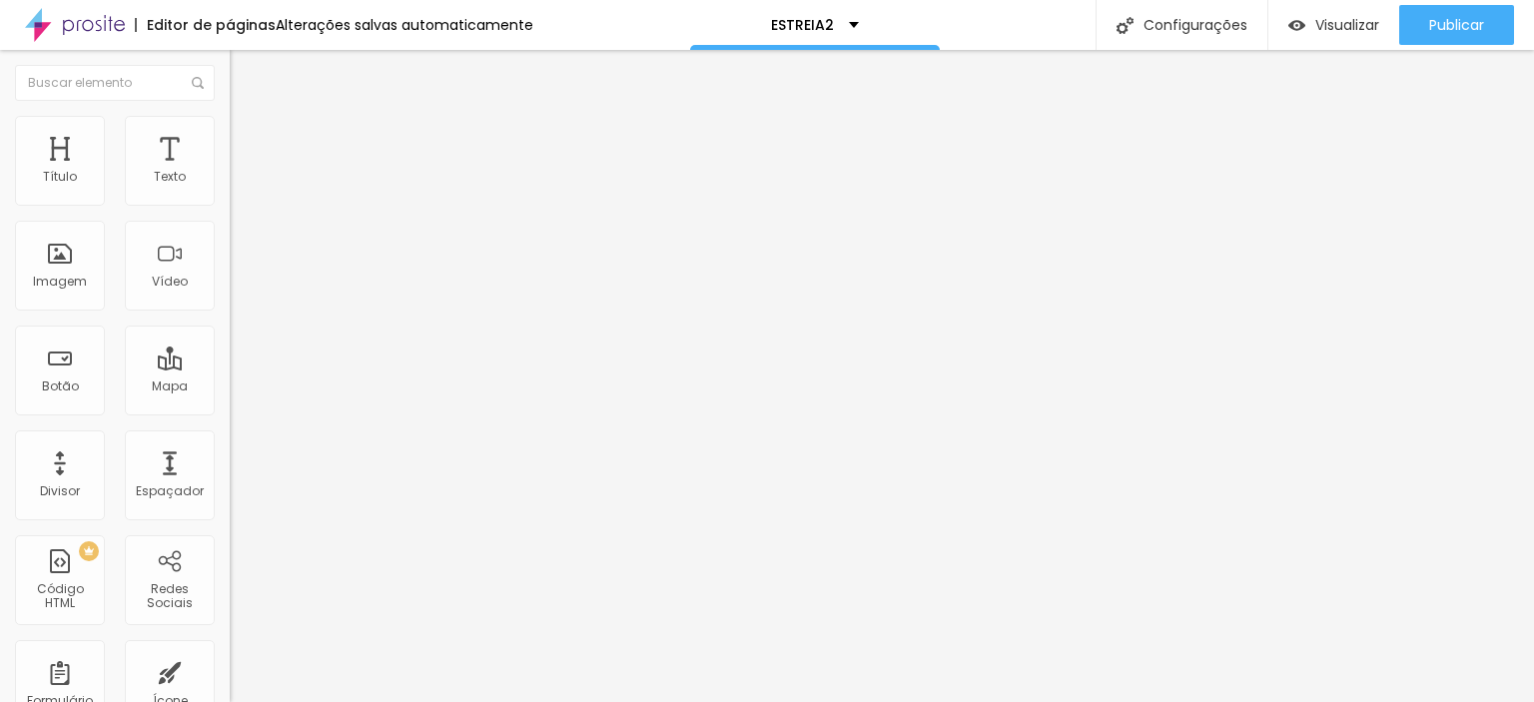
type input "9"
type input "10"
type input "9"
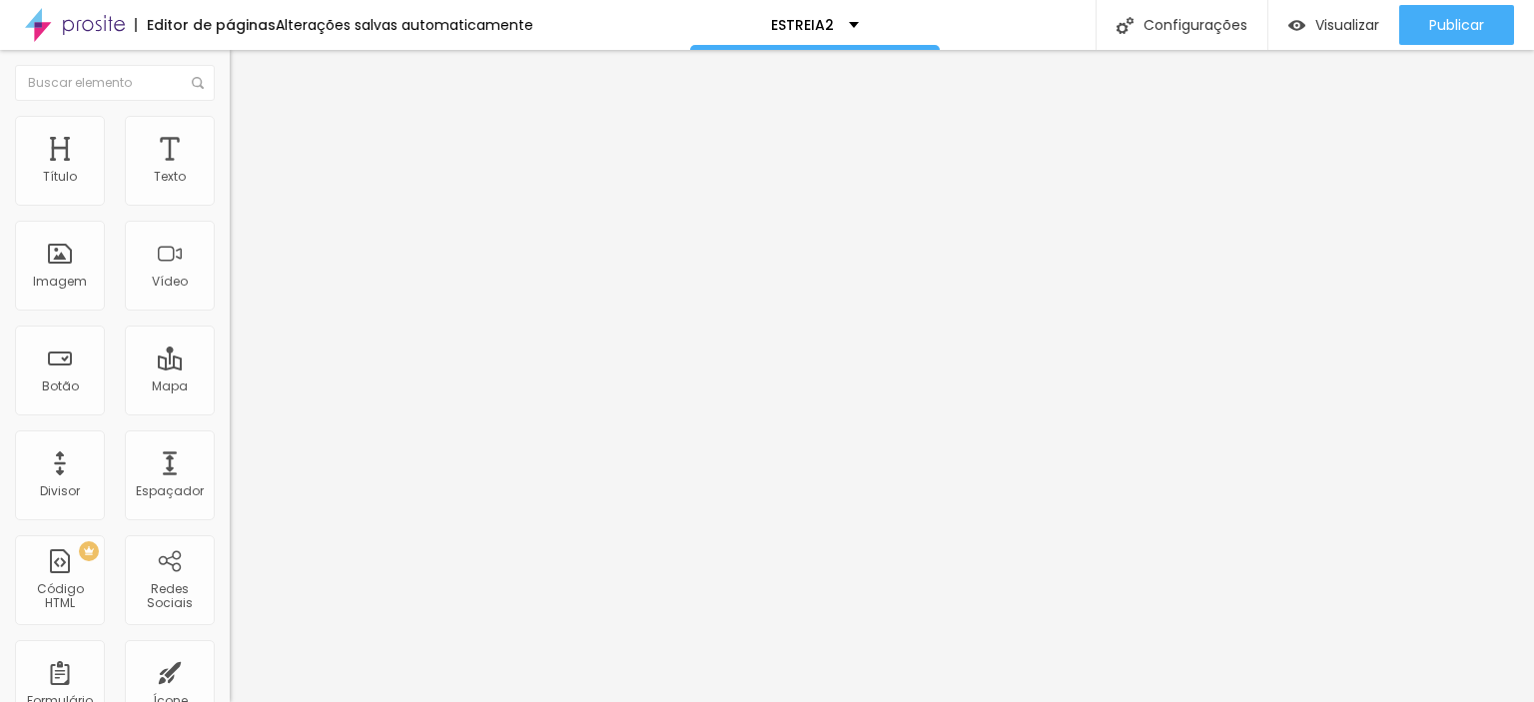
type input "9"
type input "7"
type input "6"
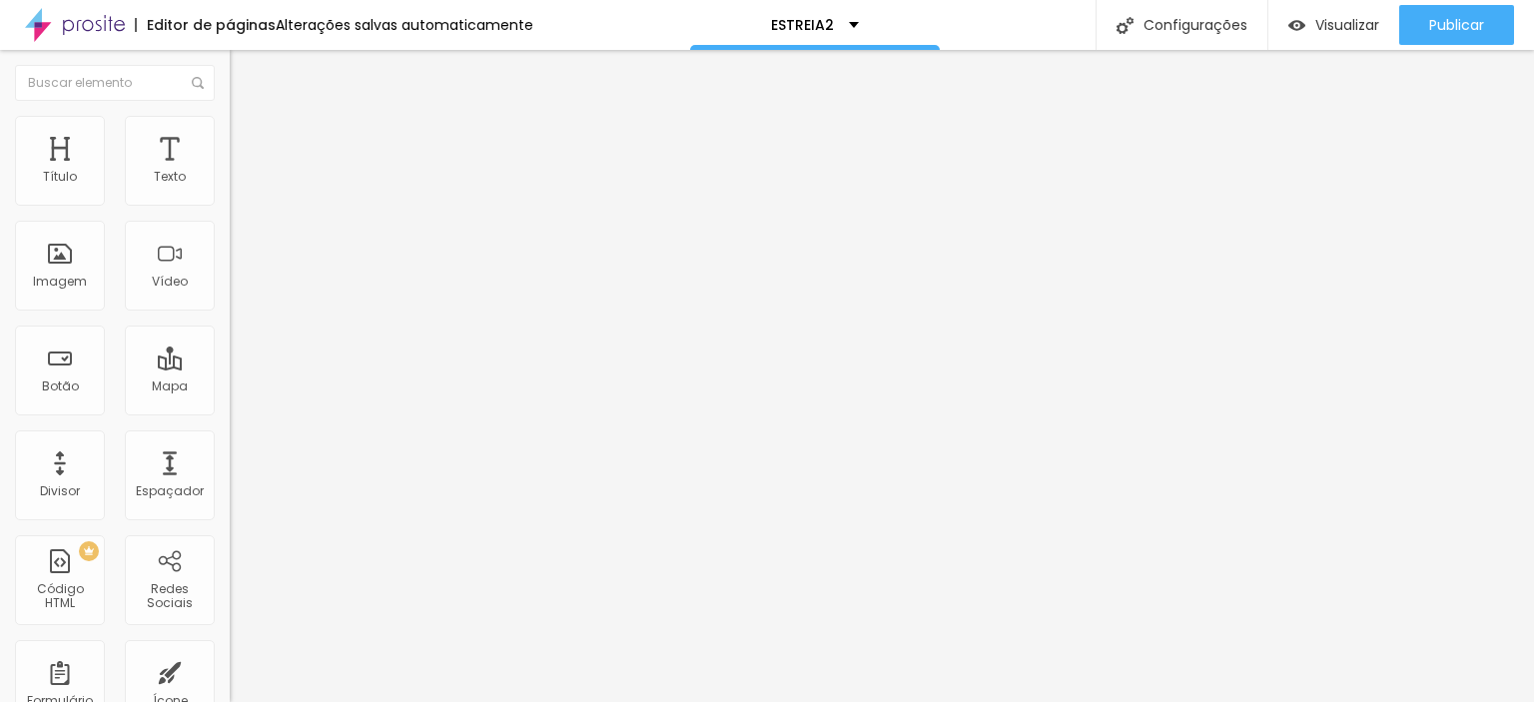
type input "4"
click at [230, 368] on input "range" at bounding box center [294, 376] width 129 height 16
type input "23"
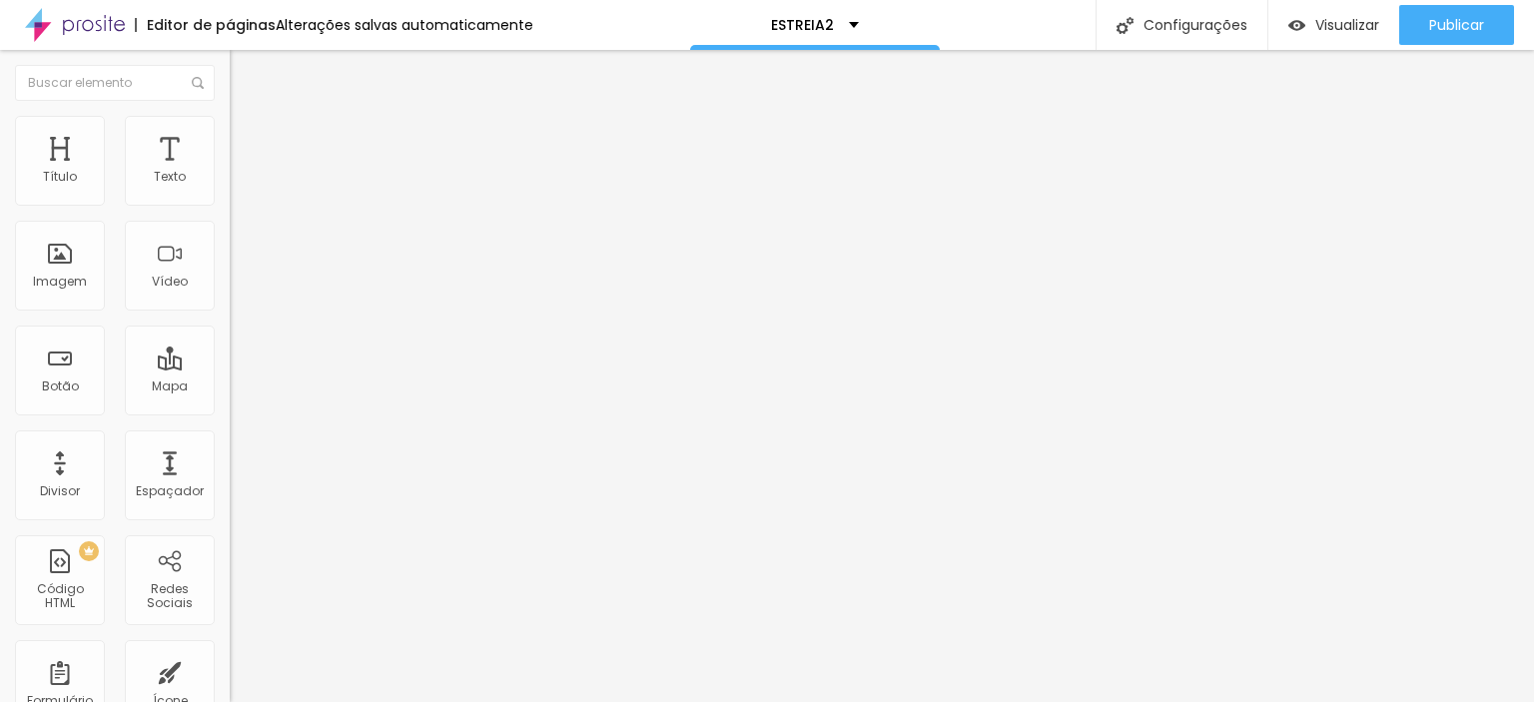
type input "23"
type input "25"
type input "26"
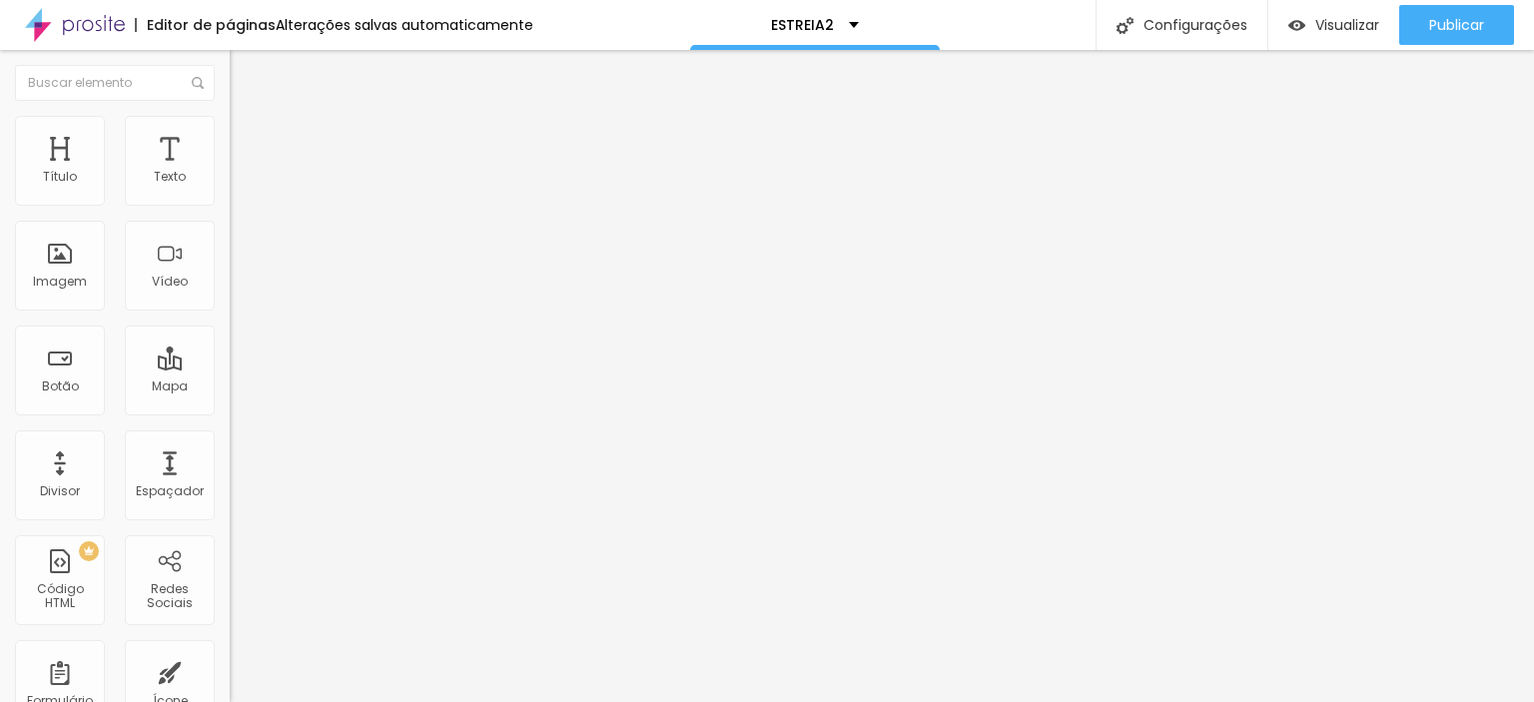
type input "27"
type input "28"
type input "30"
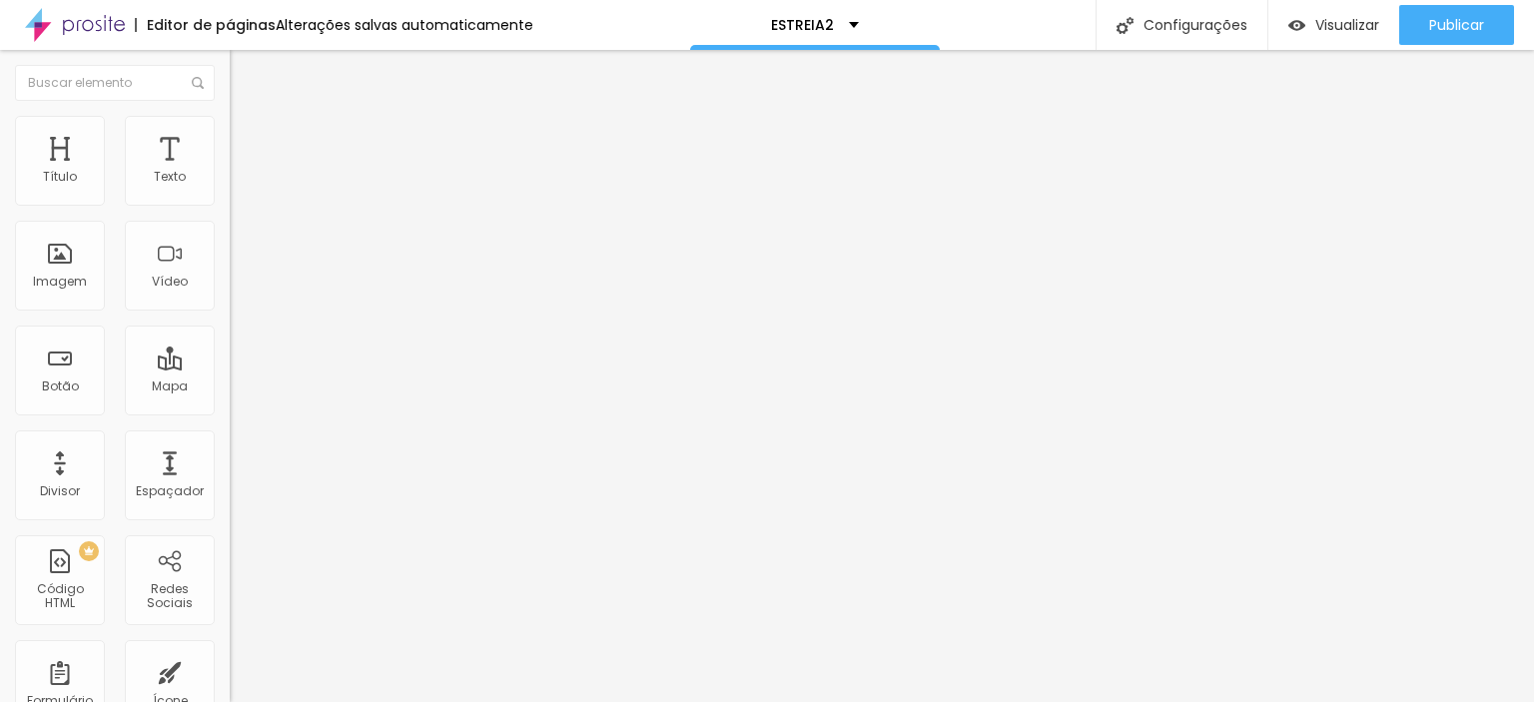
type input "30"
type input "31"
type input "32"
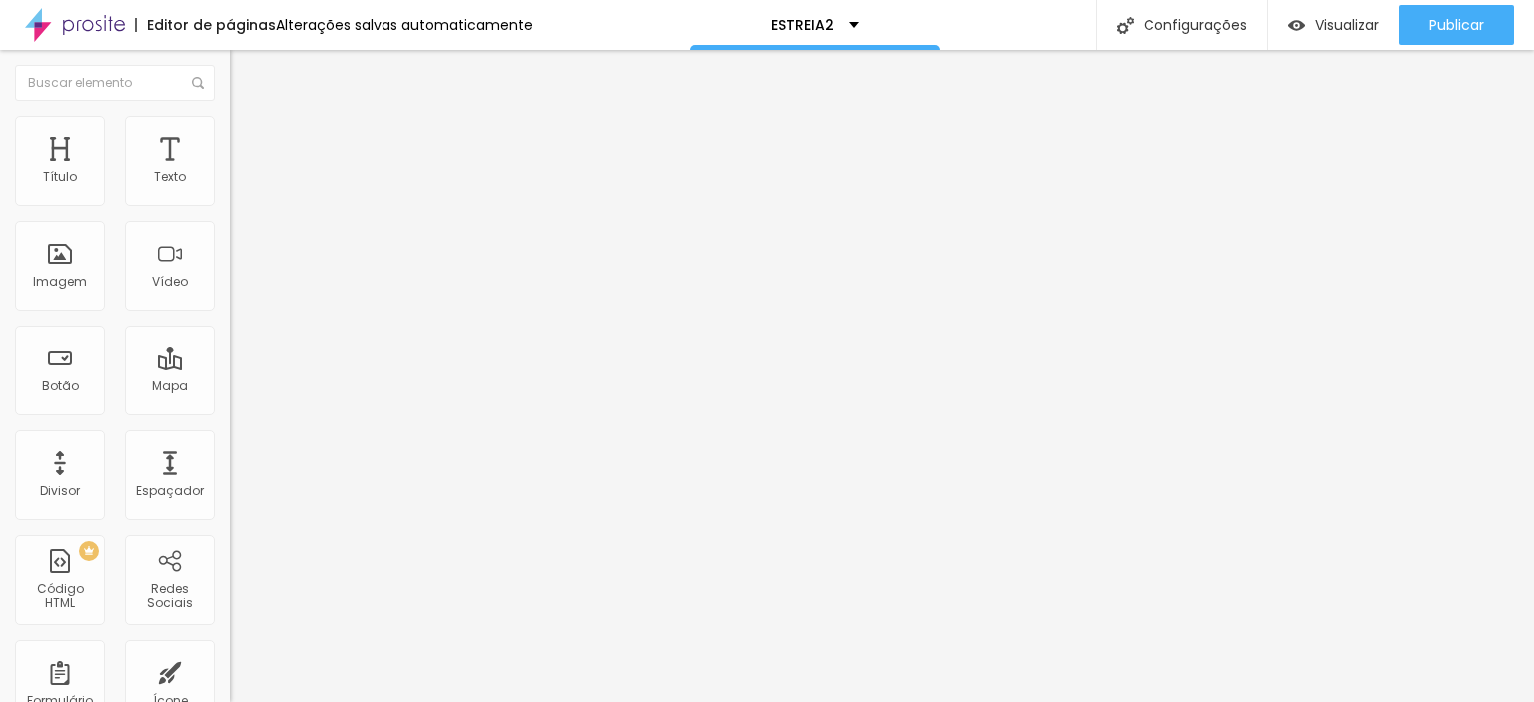
type input "33"
type input "34"
type input "35"
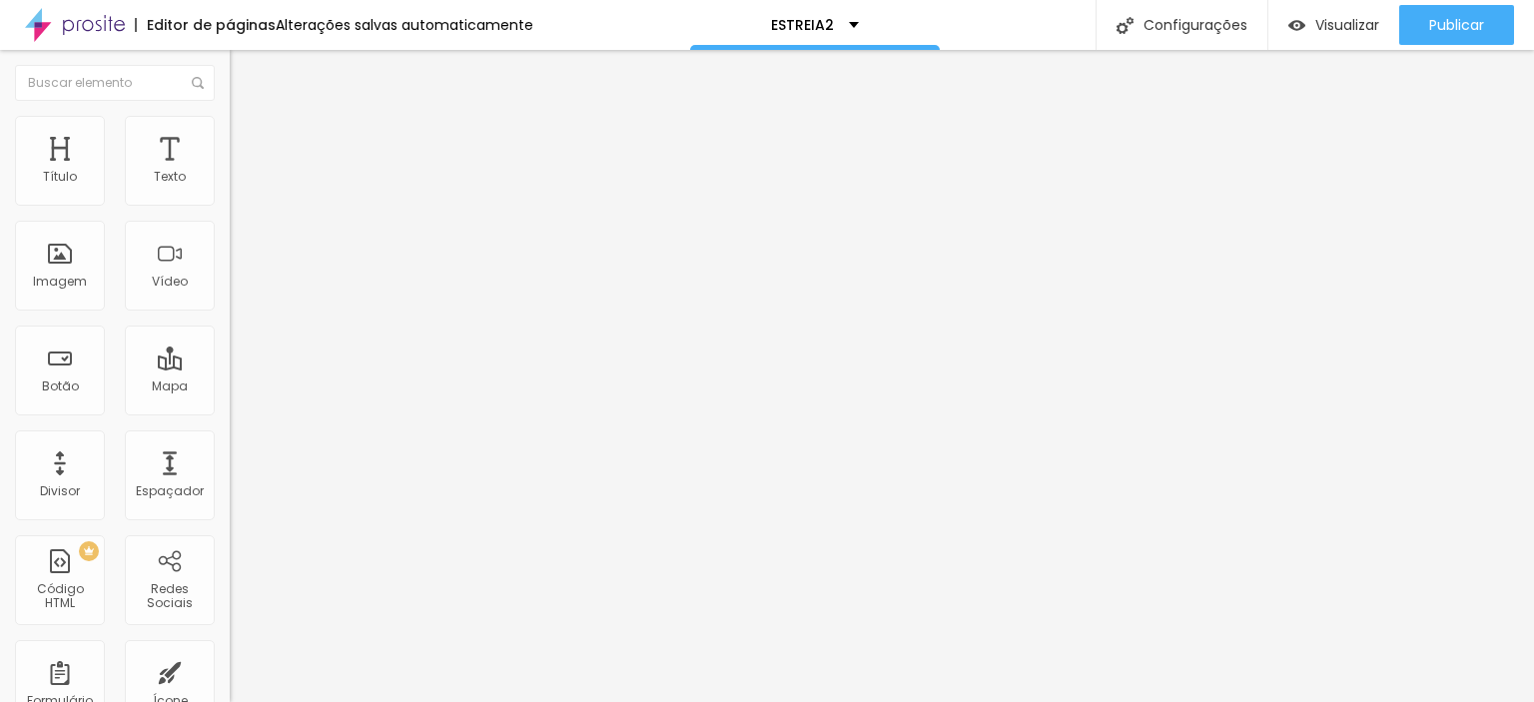
type input "35"
type input "36"
type input "37"
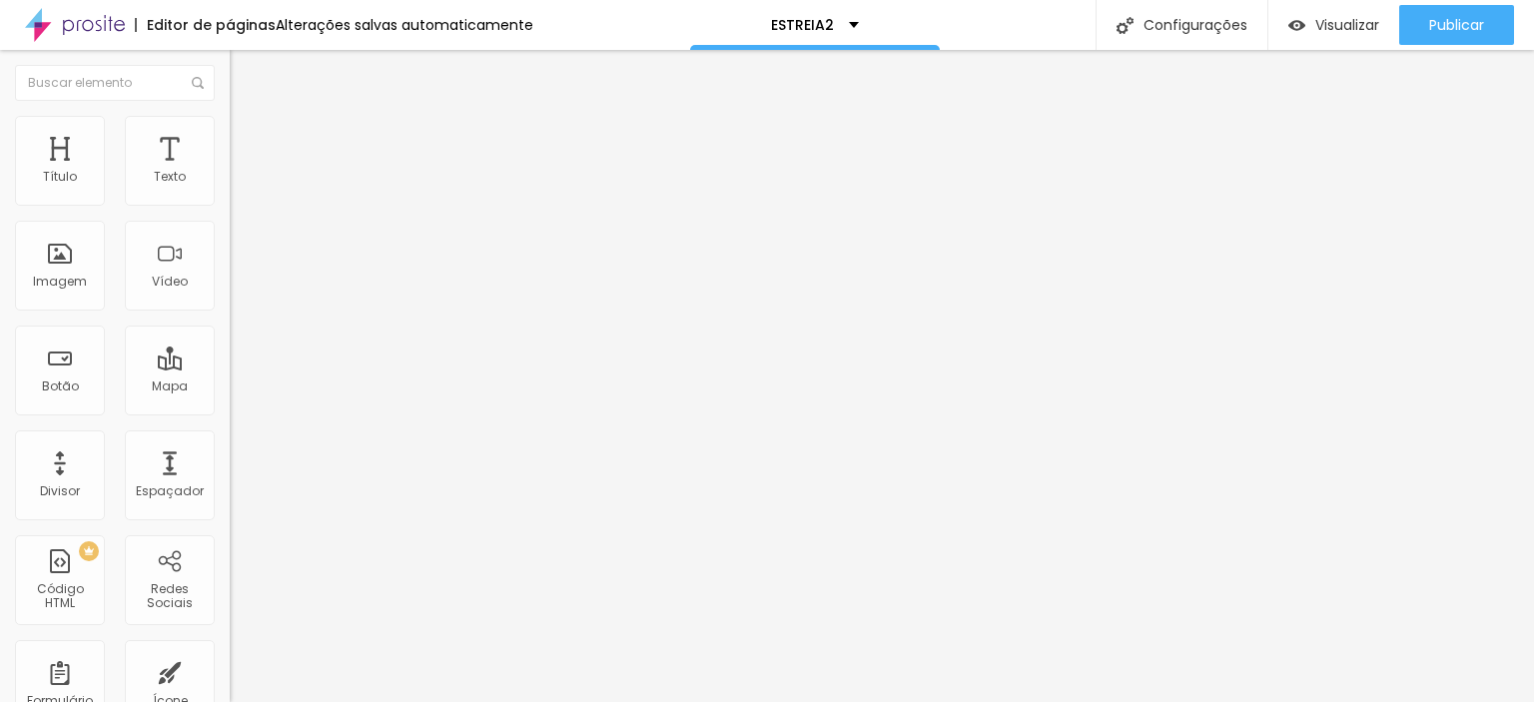
type input "40"
type input "41"
type input "43"
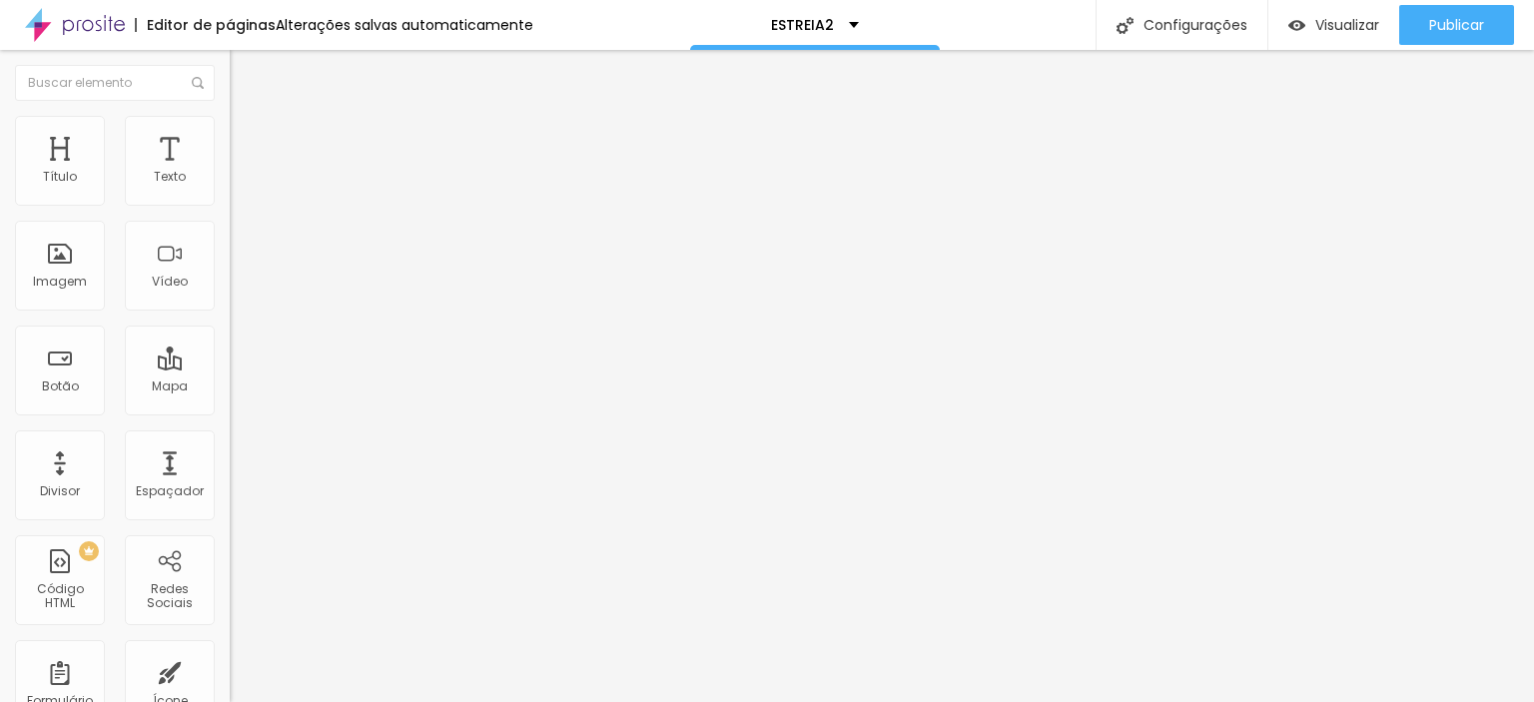
type input "43"
drag, startPoint x: 70, startPoint y: 235, endPoint x: 92, endPoint y: 235, distance: 22.0
click at [230, 650] on input "range" at bounding box center [294, 658] width 129 height 16
type input "35"
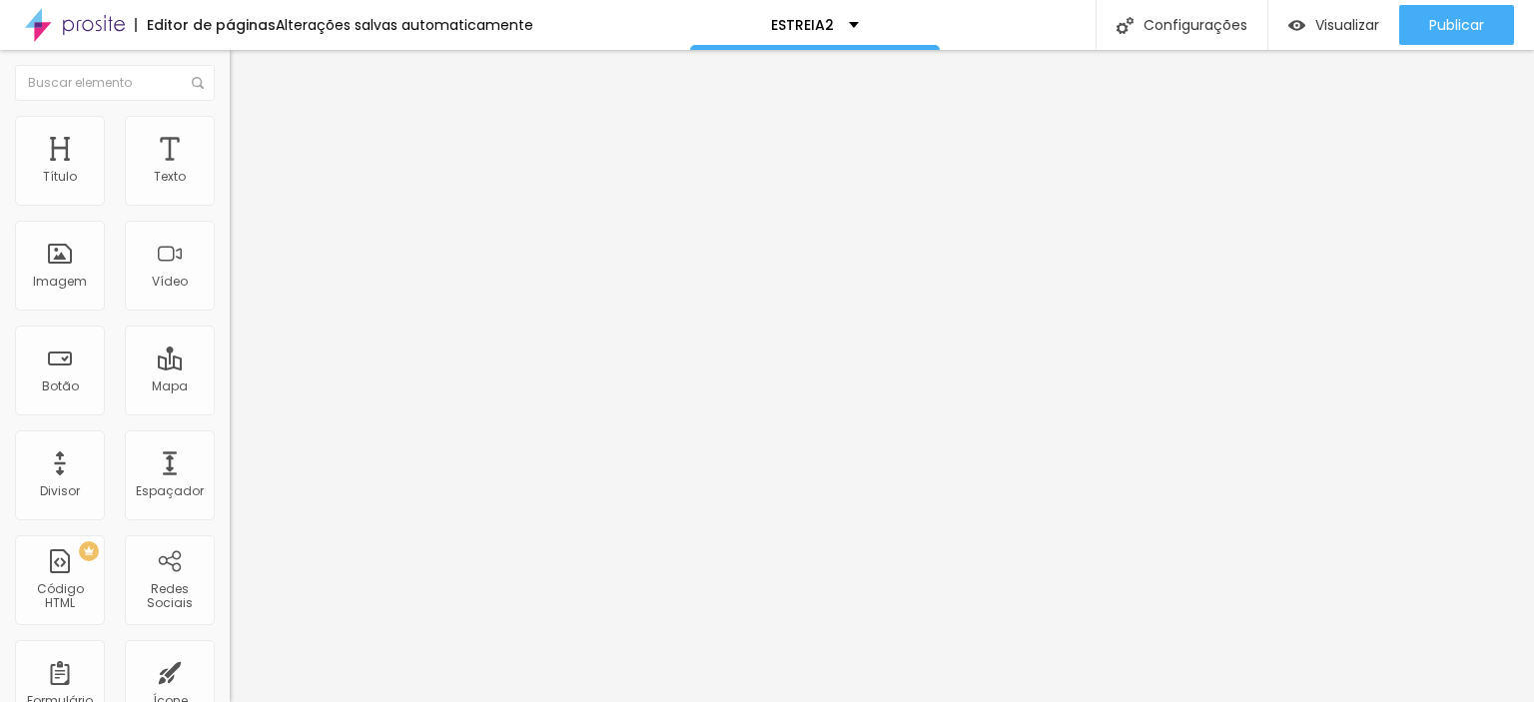
type input "33"
type input "31"
type input "30"
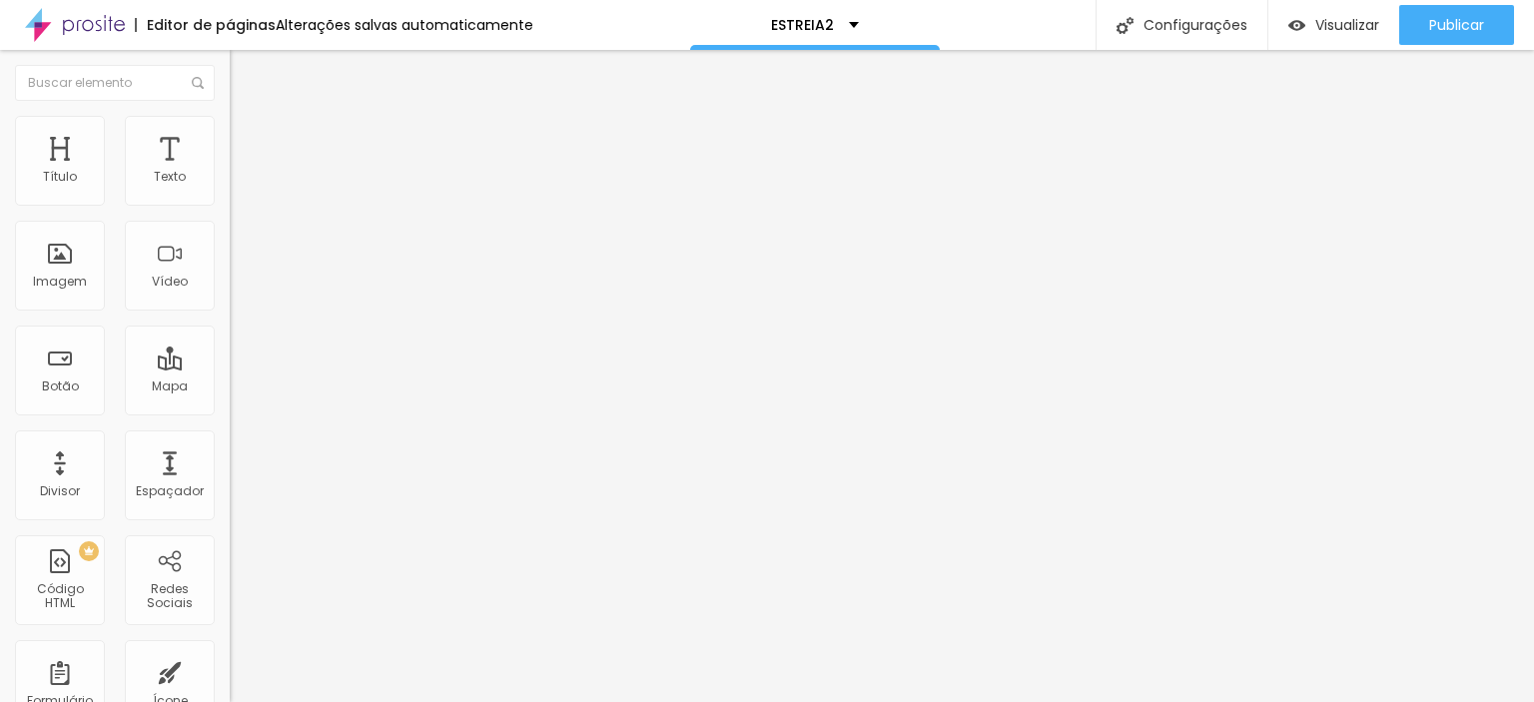
type input "30"
type input "28"
type input "26"
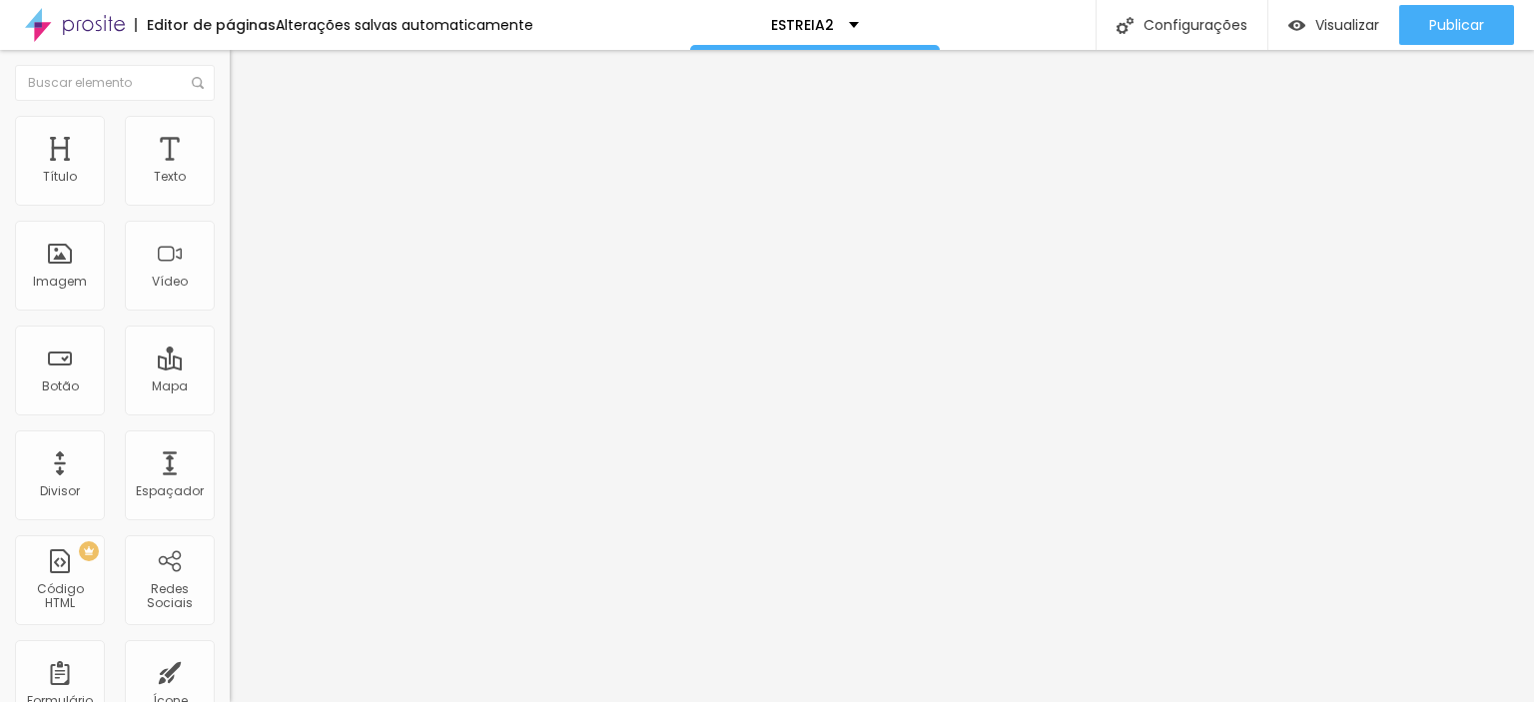
type input "25"
drag, startPoint x: 93, startPoint y: 231, endPoint x: 72, endPoint y: 231, distance: 21.0
type input "25"
click at [230, 650] on input "range" at bounding box center [294, 658] width 129 height 16
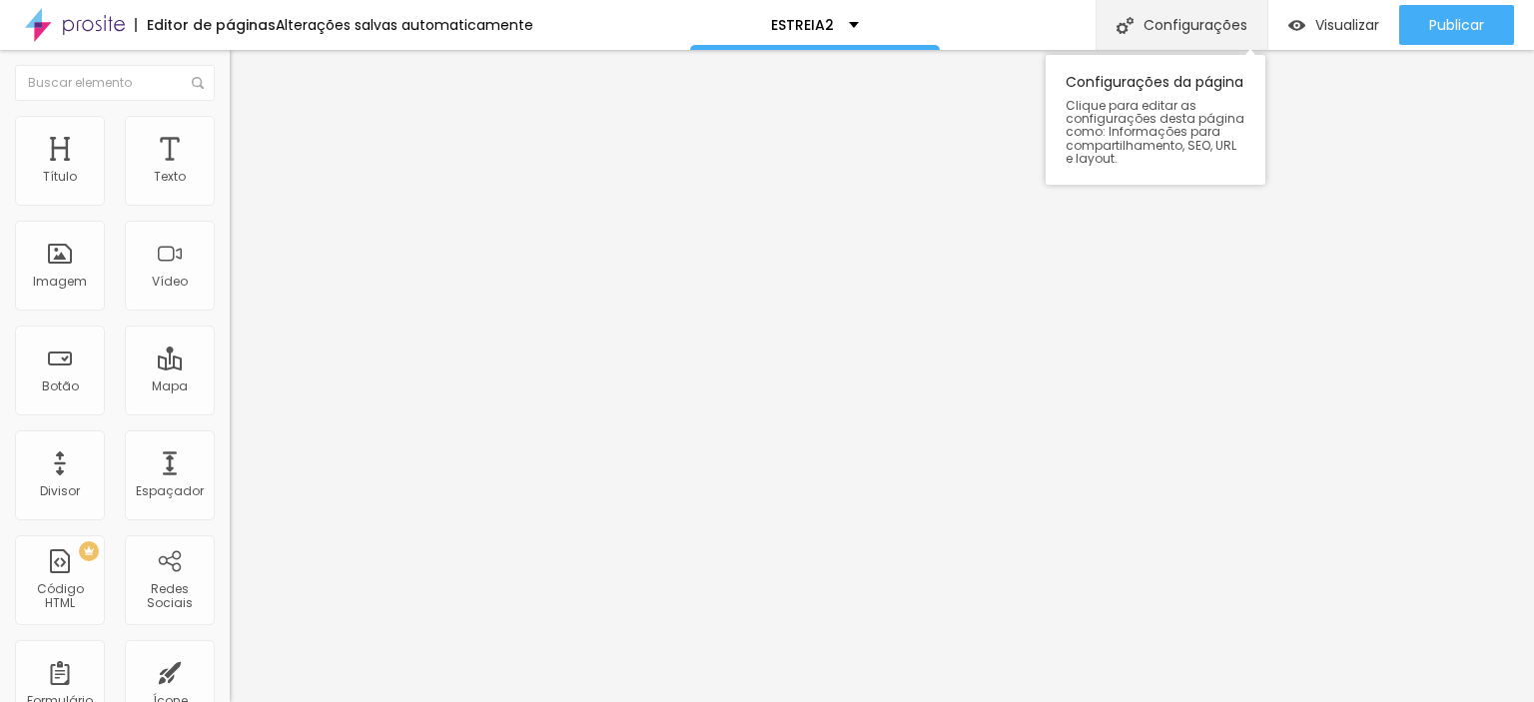
click at [1186, 25] on font "Configurações" at bounding box center [1196, 25] width 104 height 20
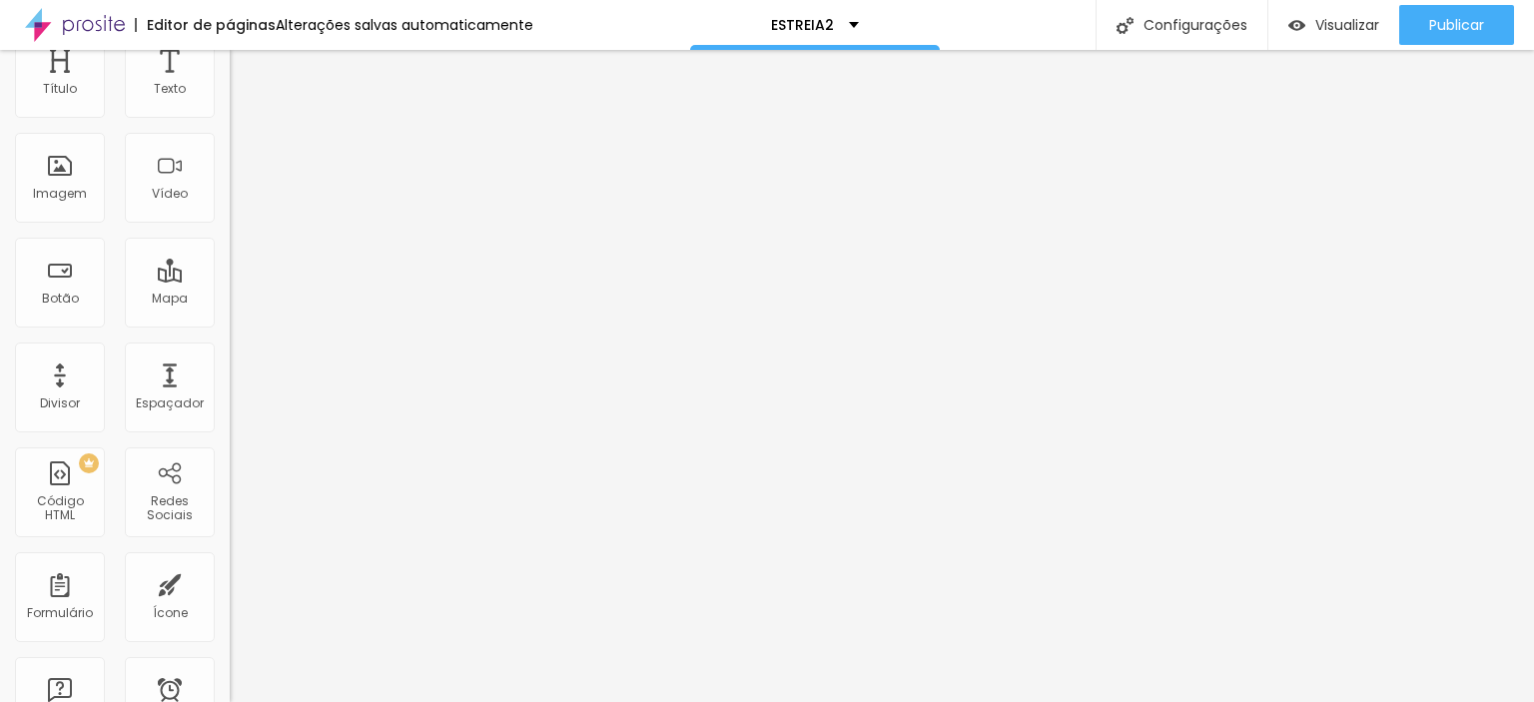
scroll to position [399, 0]
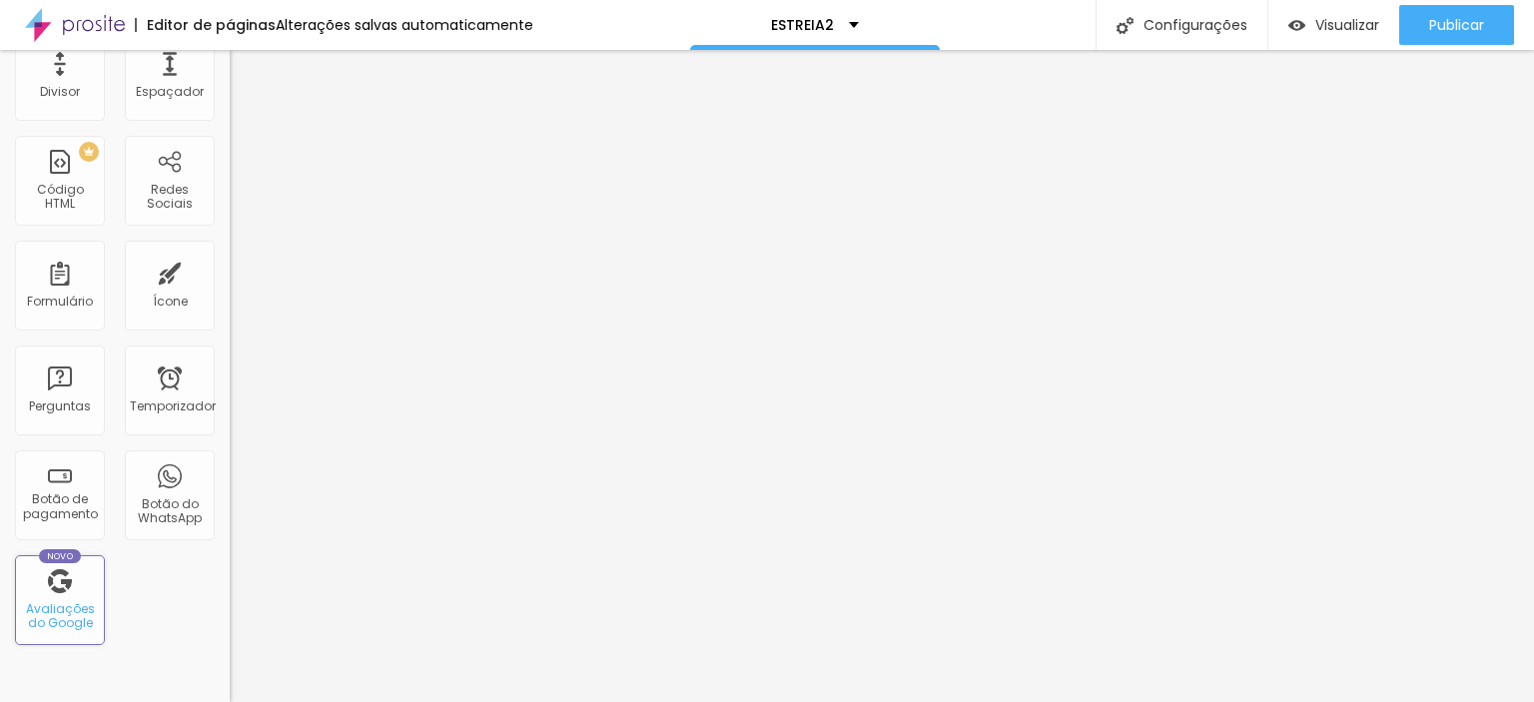
click at [69, 594] on div "Novo Avaliações do Google" at bounding box center [60, 600] width 90 height 90
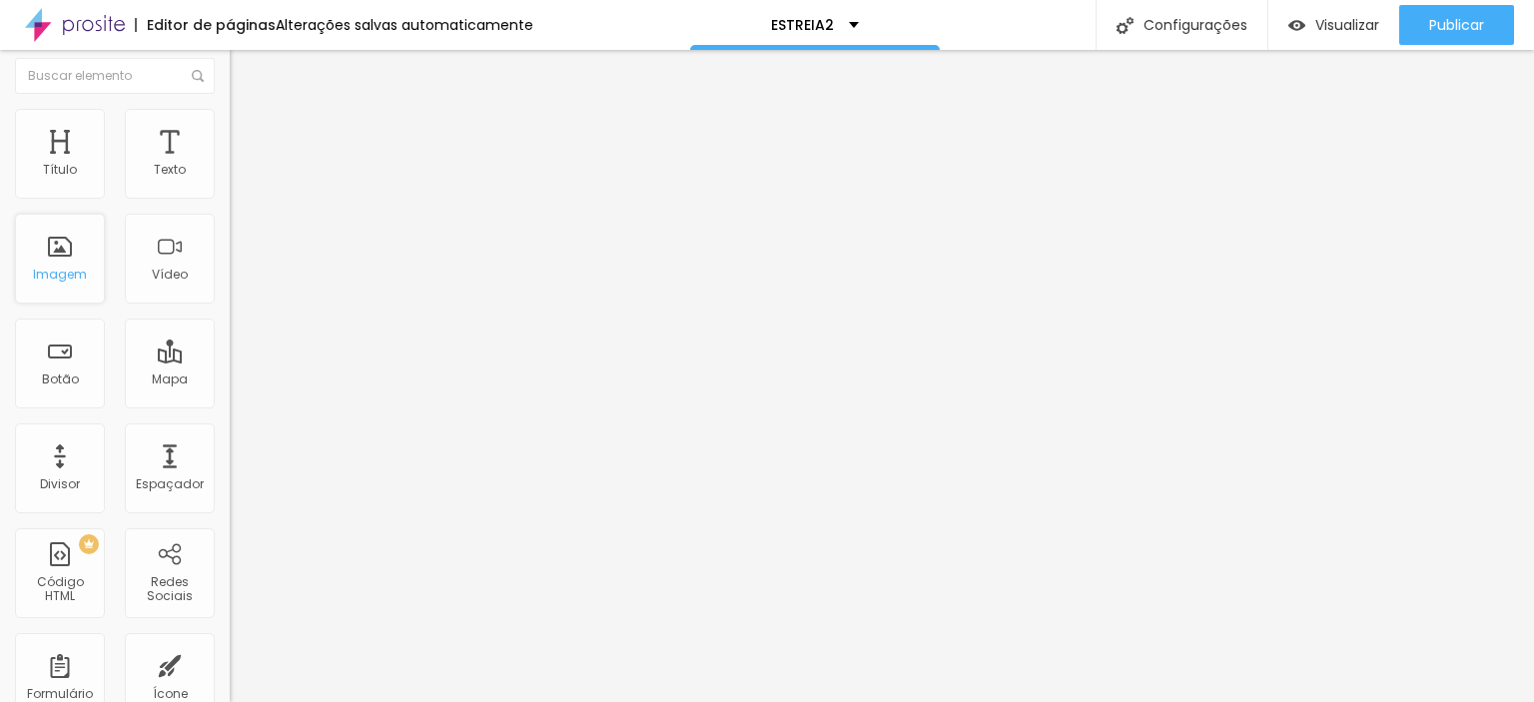
scroll to position [0, 0]
click at [242, 172] on font "Trocar imagem" at bounding box center [290, 163] width 97 height 17
click at [230, 313] on font "Original" at bounding box center [254, 304] width 48 height 17
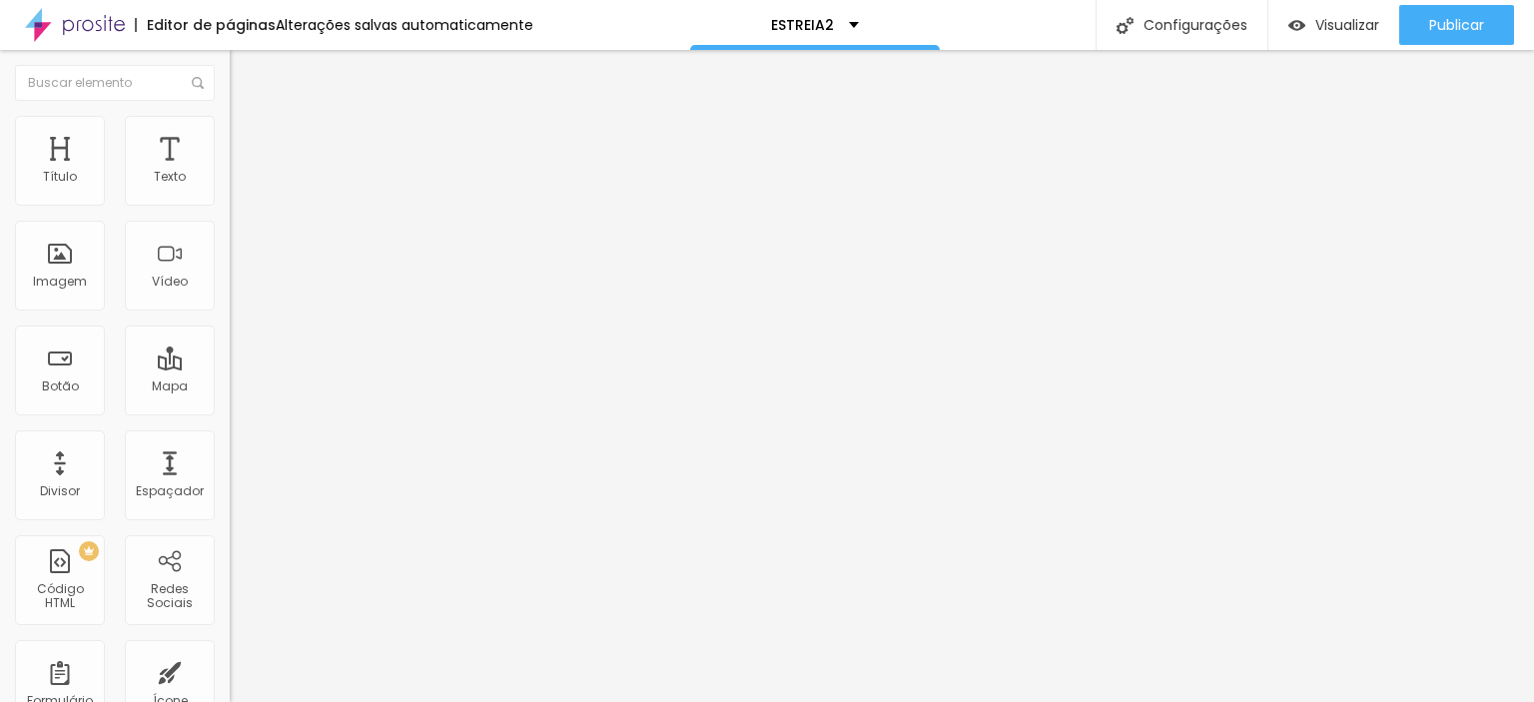
click at [230, 325] on font "Cinema" at bounding box center [255, 316] width 50 height 17
click at [230, 356] on font "Quadrado" at bounding box center [262, 347] width 65 height 17
click at [230, 368] on font "Original" at bounding box center [254, 359] width 48 height 17
click at [230, 123] on img at bounding box center [239, 125] width 18 height 18
type input "120"
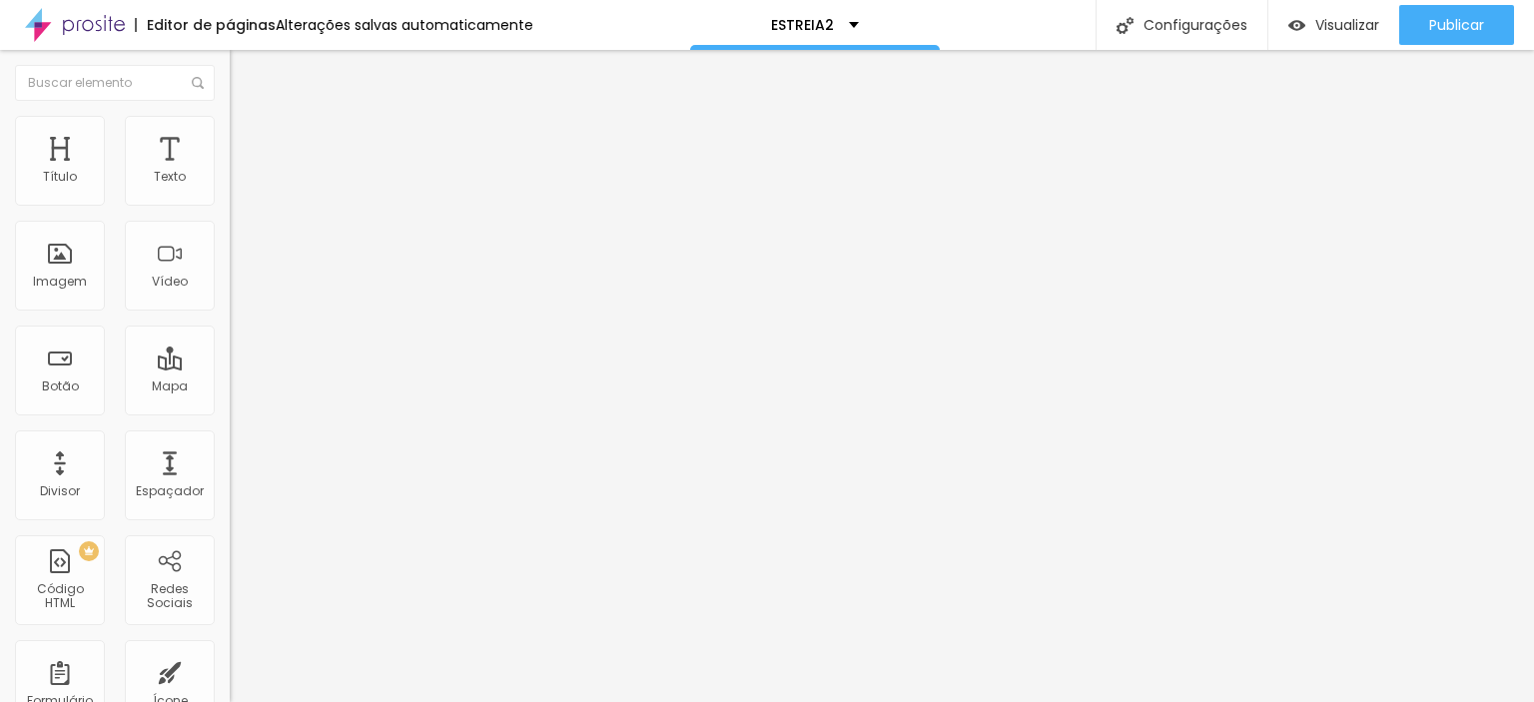
drag, startPoint x: 30, startPoint y: 210, endPoint x: 127, endPoint y: 211, distance: 96.9
click at [230, 205] on input "range" at bounding box center [294, 197] width 129 height 16
drag, startPoint x: 114, startPoint y: 213, endPoint x: 104, endPoint y: 215, distance: 10.2
click at [230, 205] on input "range" at bounding box center [294, 197] width 129 height 16
click at [68, 468] on div "Divisor" at bounding box center [60, 475] width 90 height 90
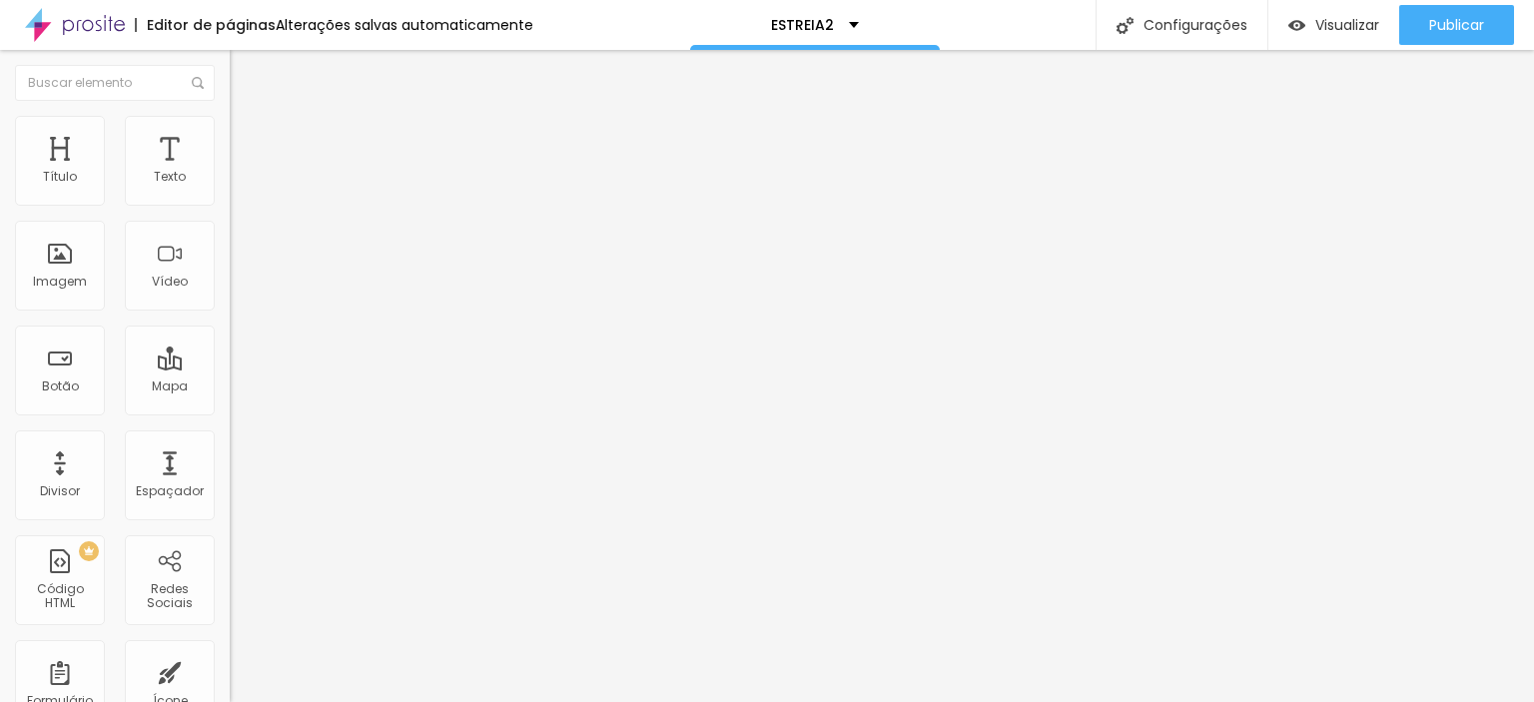
click at [245, 67] on img "button" at bounding box center [253, 73] width 16 height 16
click at [230, 170] on div "Adicionar imagem" at bounding box center [345, 163] width 230 height 14
click at [242, 172] on font "Adicionar imagem" at bounding box center [300, 163] width 117 height 17
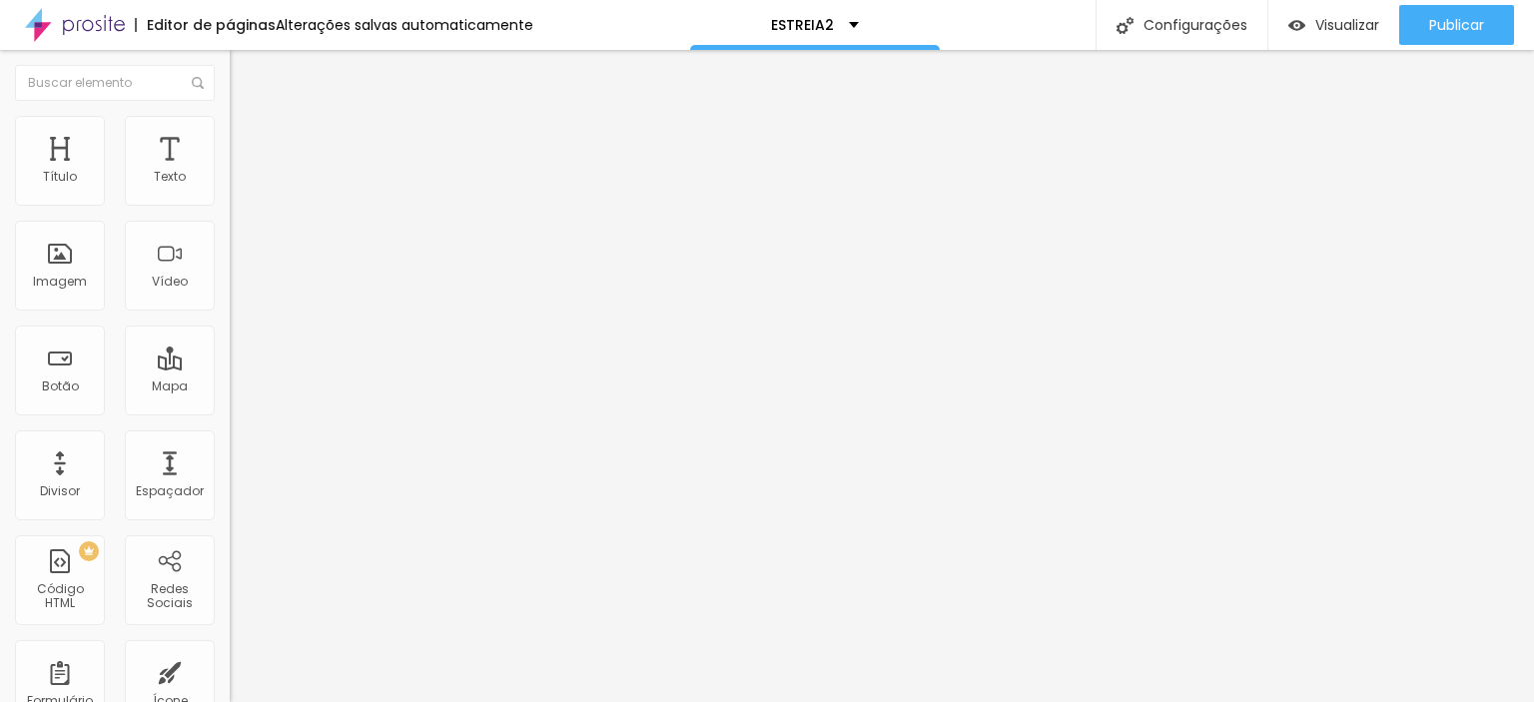
click at [248, 141] on font "Avançado" at bounding box center [281, 149] width 66 height 17
click at [230, 123] on ul "Conteúdo Estilo Avançado" at bounding box center [345, 126] width 230 height 60
click at [230, 132] on li "Estilo" at bounding box center [345, 126] width 230 height 20
drag, startPoint x: 204, startPoint y: 211, endPoint x: 32, endPoint y: 255, distance: 177.3
click at [230, 205] on input "range" at bounding box center [294, 197] width 129 height 16
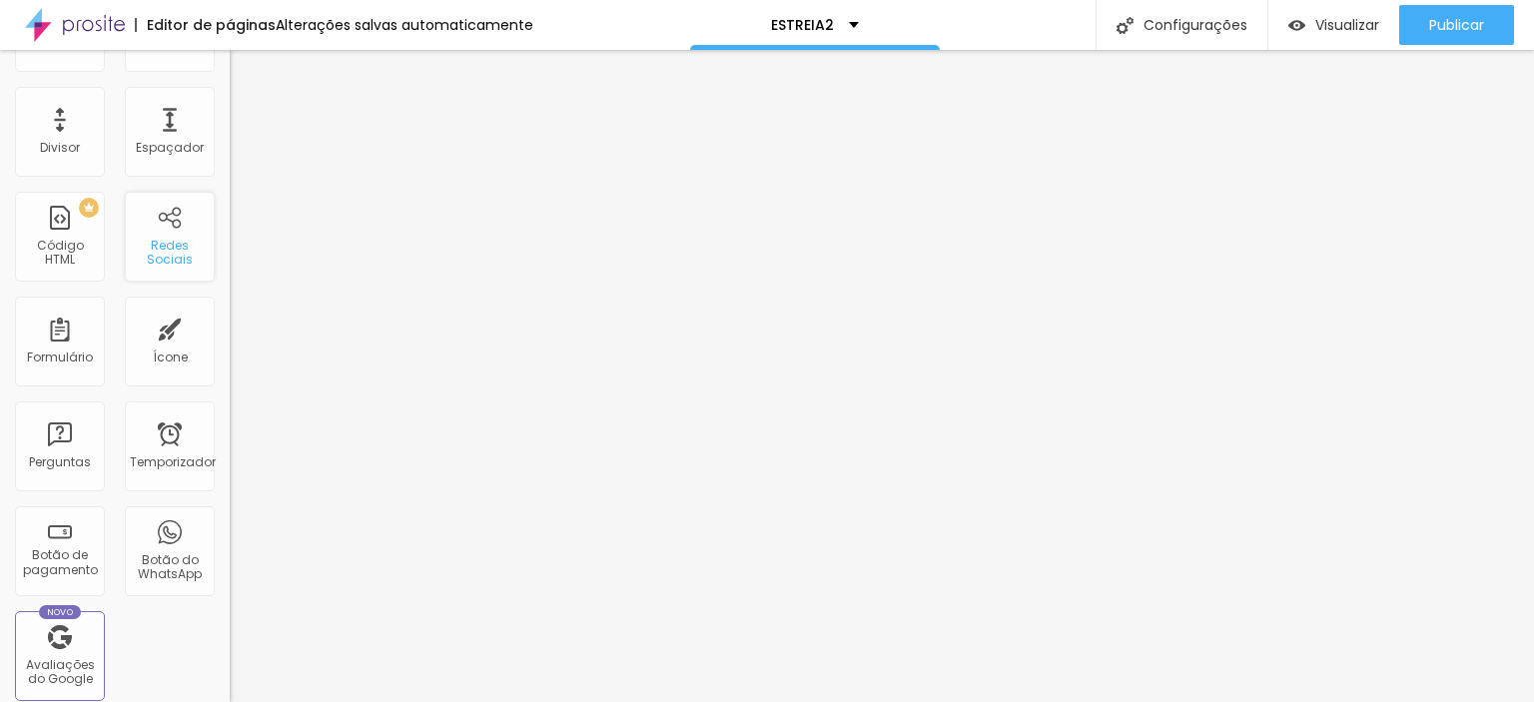
scroll to position [399, 0]
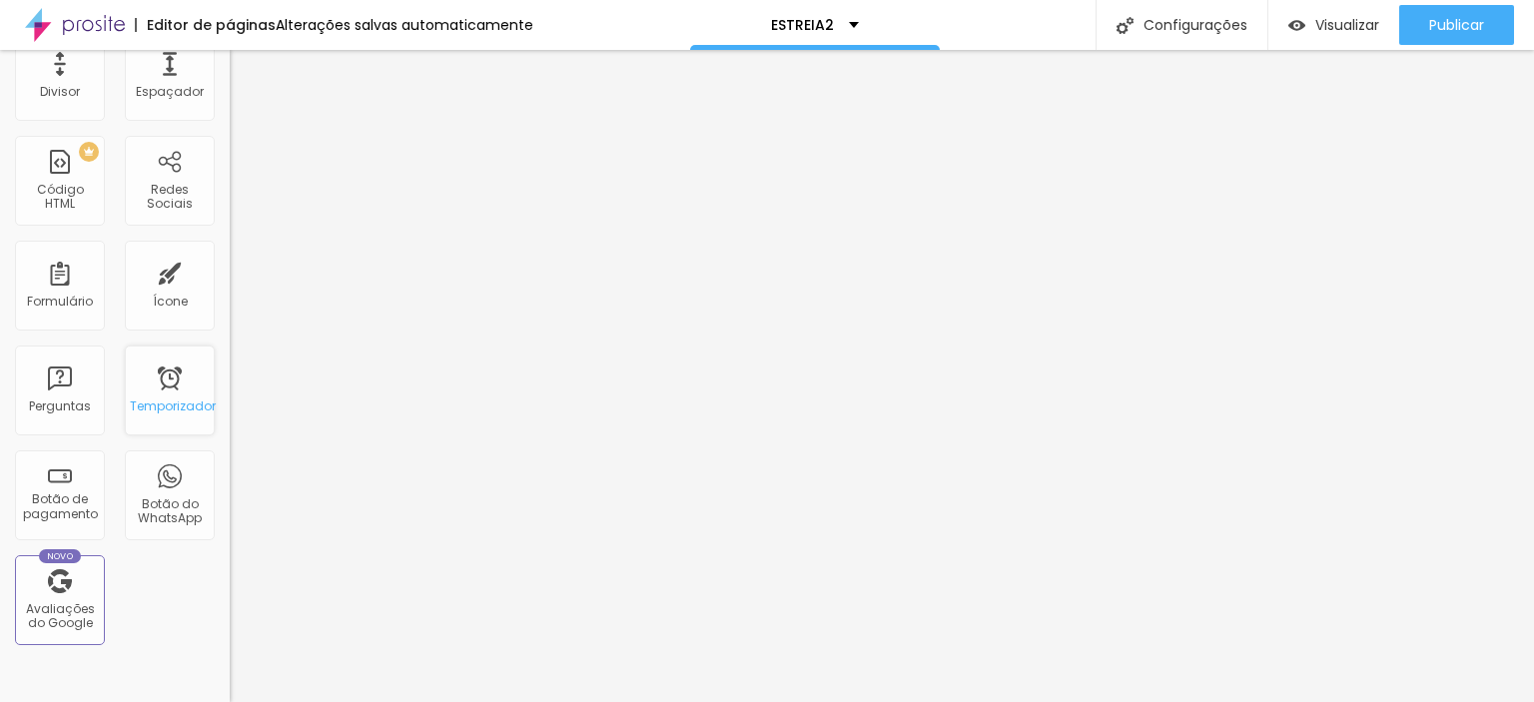
click at [156, 390] on div "Temporizador" at bounding box center [170, 391] width 90 height 90
click at [164, 368] on div "Temporizador" at bounding box center [170, 391] width 90 height 90
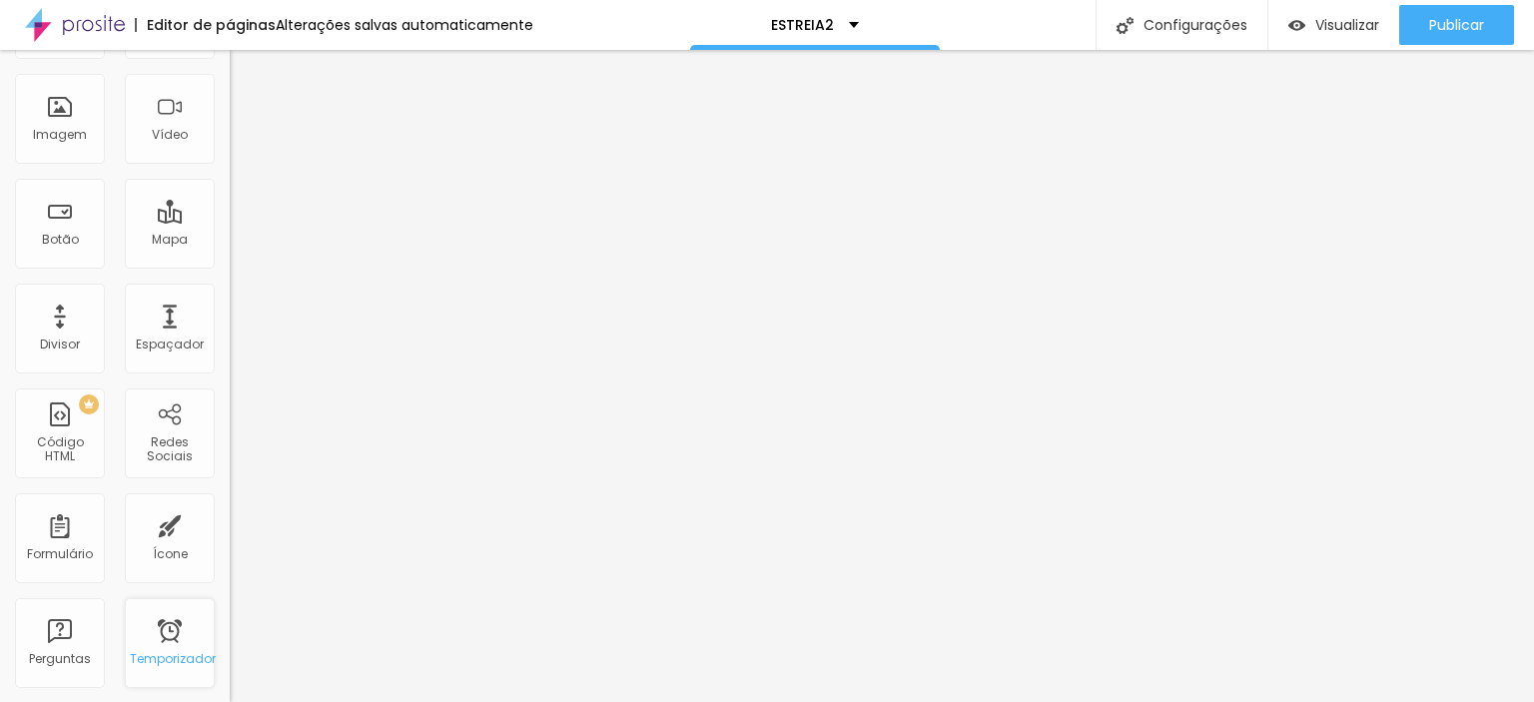
scroll to position [0, 0]
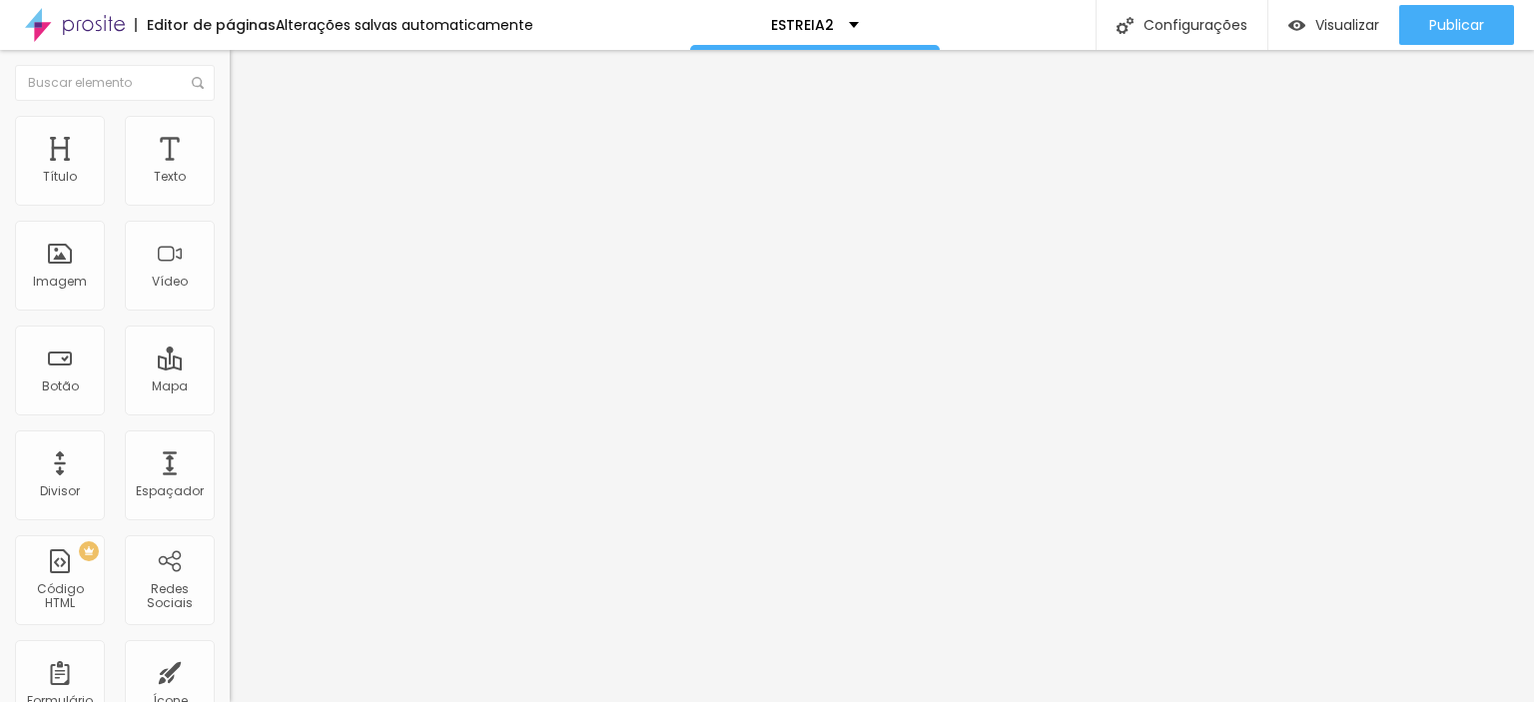
click at [230, 130] on li "Avançado" at bounding box center [345, 126] width 230 height 20
click at [230, 368] on input "range" at bounding box center [294, 376] width 129 height 16
click at [230, 650] on input "range" at bounding box center [294, 658] width 129 height 16
click at [230, 116] on li "Estilo" at bounding box center [345, 106] width 230 height 20
click at [247, 172] on font "Título 1" at bounding box center [280, 158] width 67 height 28
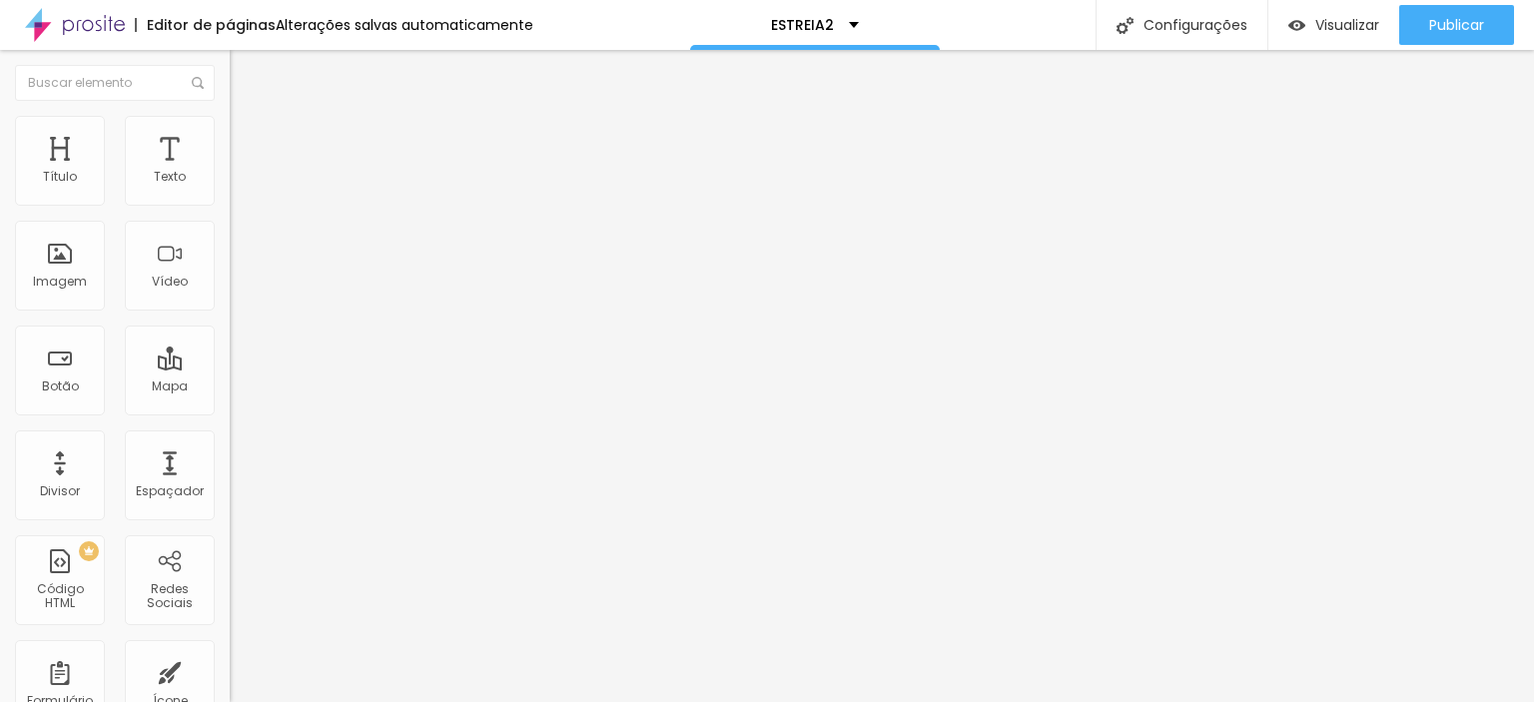
click at [230, 189] on font "Título 2" at bounding box center [263, 176] width 66 height 25
click at [248, 138] on font "Avançado" at bounding box center [281, 129] width 66 height 17
click at [245, 66] on img "button" at bounding box center [253, 73] width 16 height 16
click at [245, 78] on img "button" at bounding box center [253, 73] width 16 height 16
click at [245, 73] on img "button" at bounding box center [253, 73] width 16 height 16
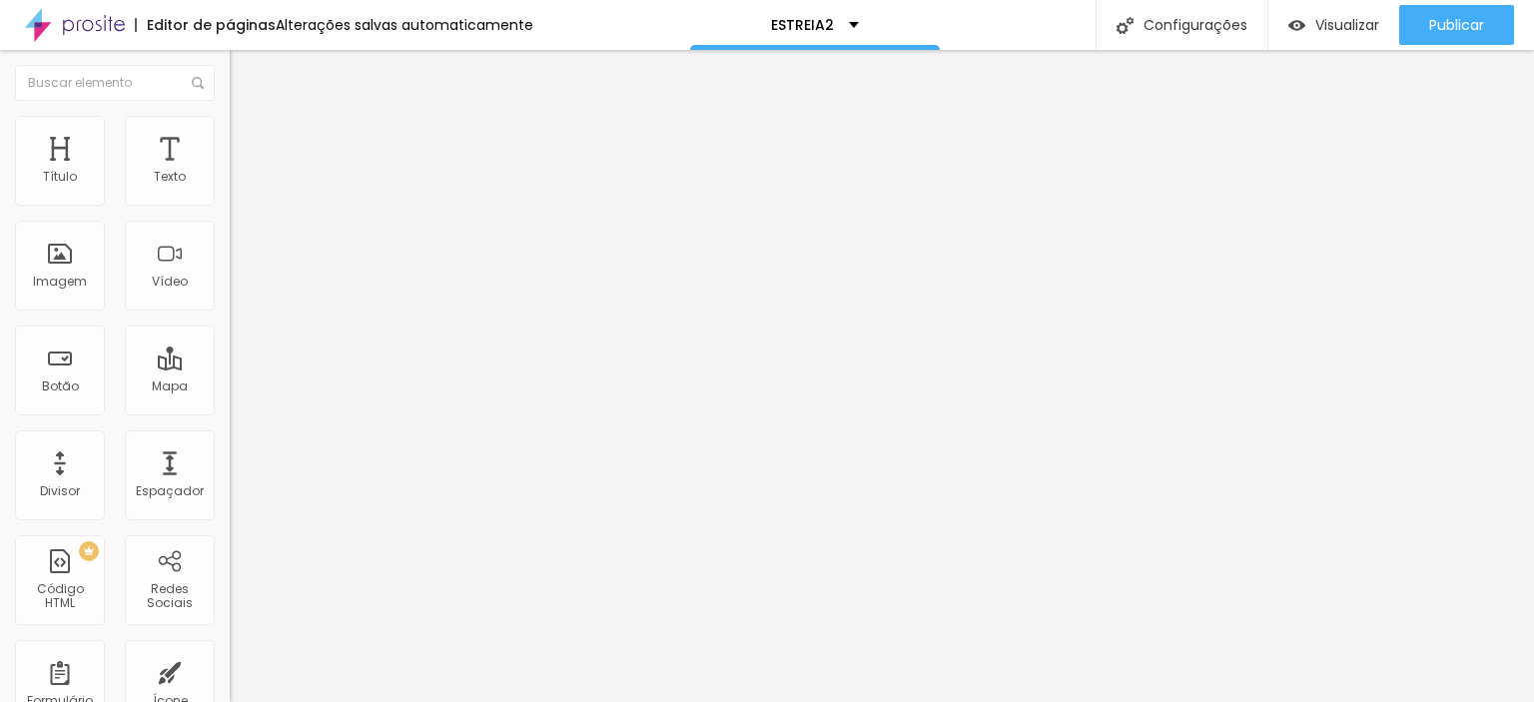
click at [245, 73] on img "button" at bounding box center [253, 73] width 16 height 16
click at [248, 134] on font "Avançado" at bounding box center [281, 129] width 66 height 17
click at [230, 221] on font "Título 4" at bounding box center [257, 211] width 54 height 20
click at [230, 126] on img at bounding box center [239, 125] width 18 height 18
click at [230, 114] on img at bounding box center [239, 105] width 18 height 18
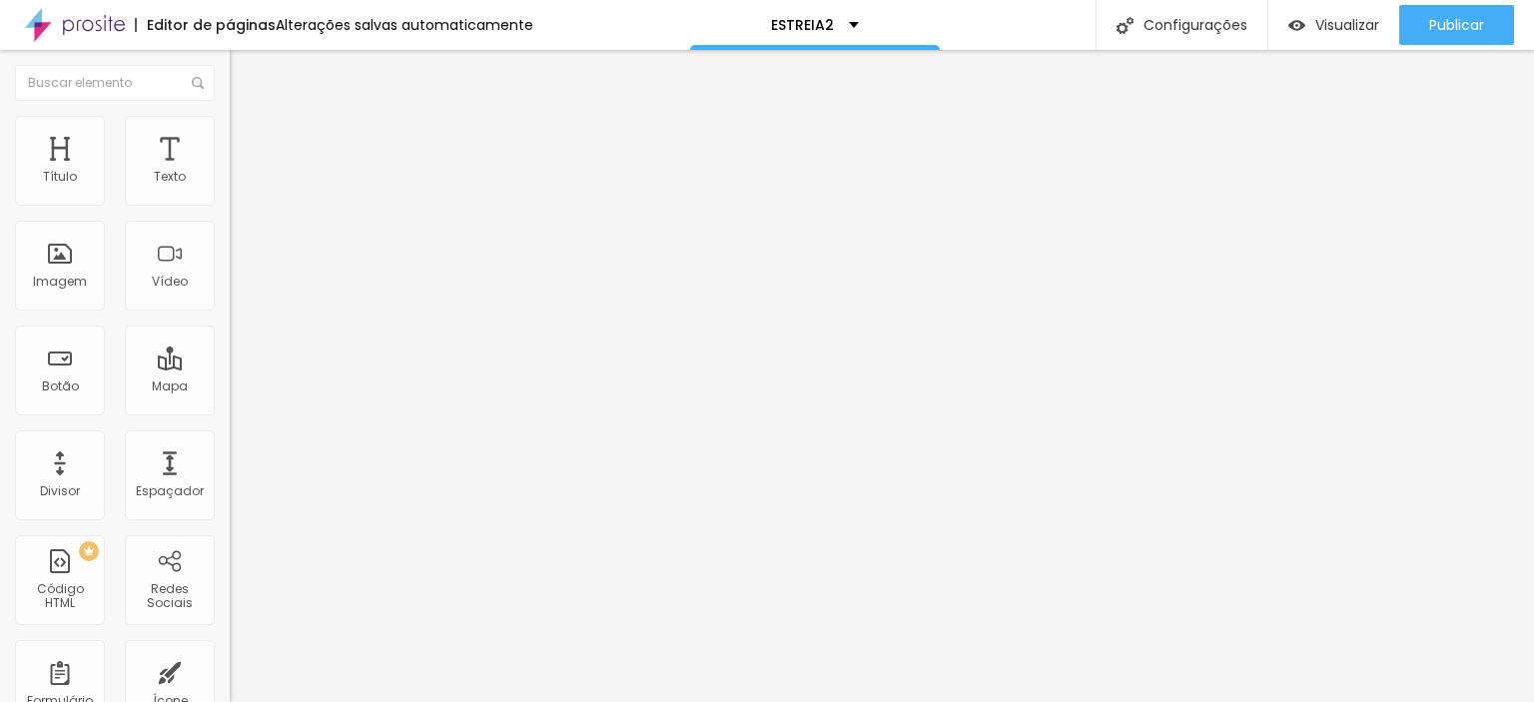
click at [230, 126] on li "Avançado" at bounding box center [345, 126] width 230 height 20
click at [248, 118] on font "Estilo" at bounding box center [263, 109] width 31 height 17
click at [230, 132] on li "Avançado" at bounding box center [345, 126] width 230 height 20
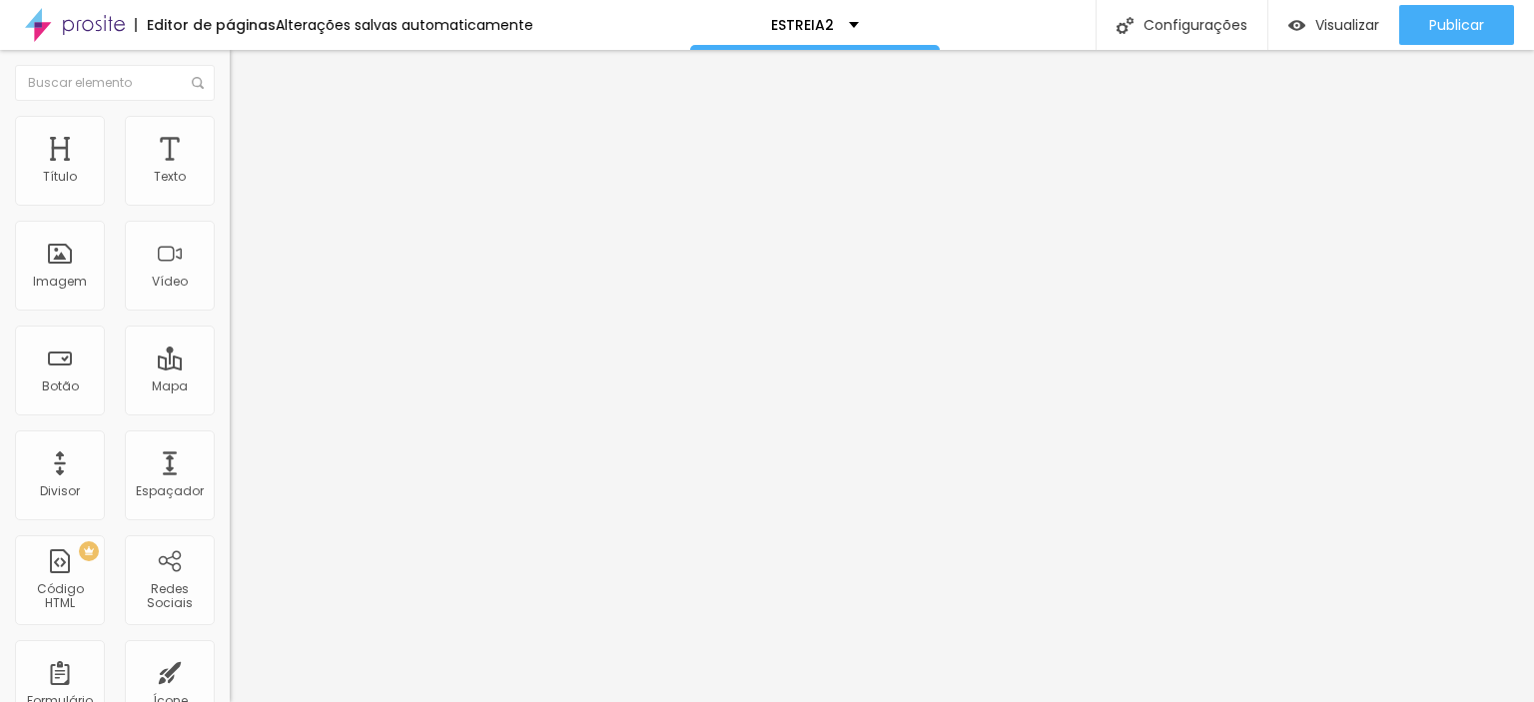
click at [248, 138] on font "Avançado" at bounding box center [281, 129] width 66 height 17
click at [248, 137] on font "Estilo" at bounding box center [263, 129] width 31 height 17
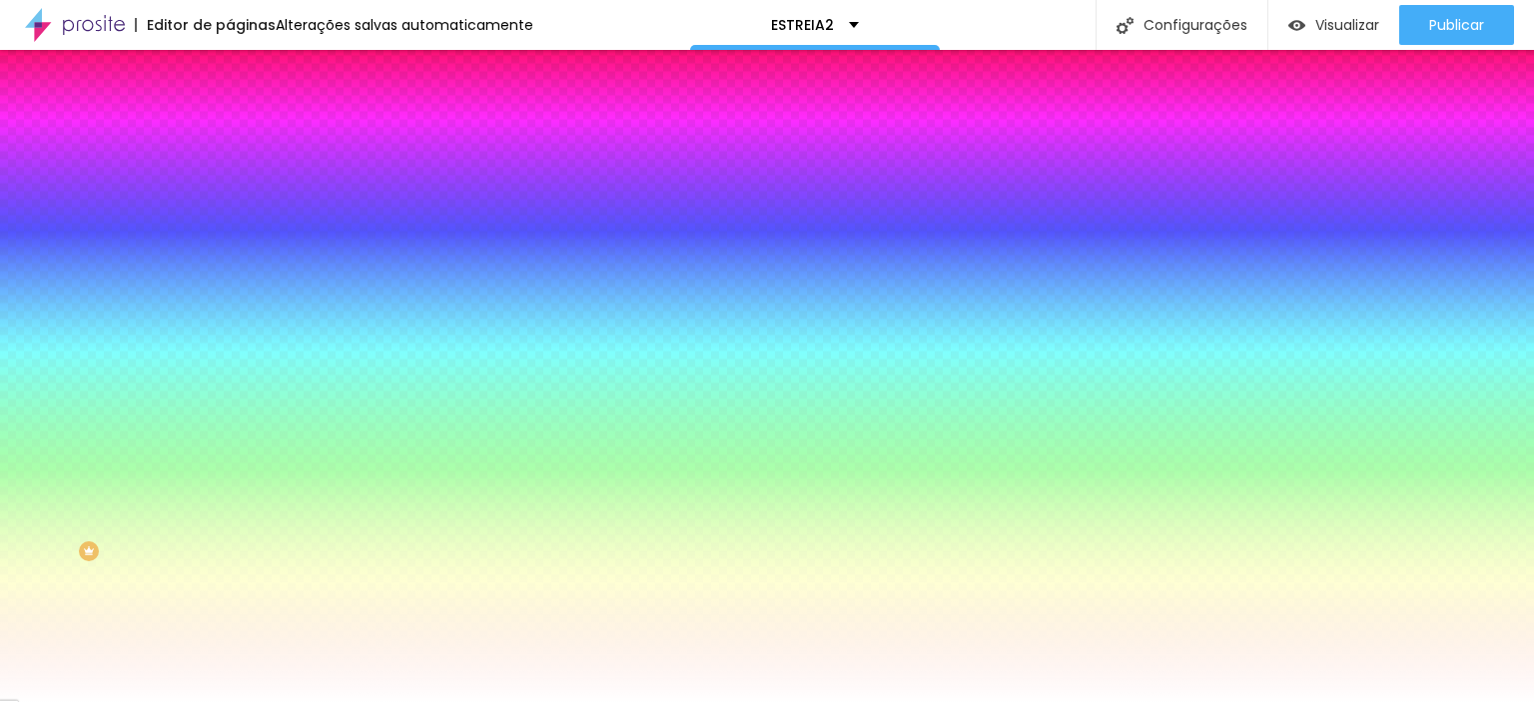
click at [248, 141] on font "Avançado" at bounding box center [281, 149] width 66 height 17
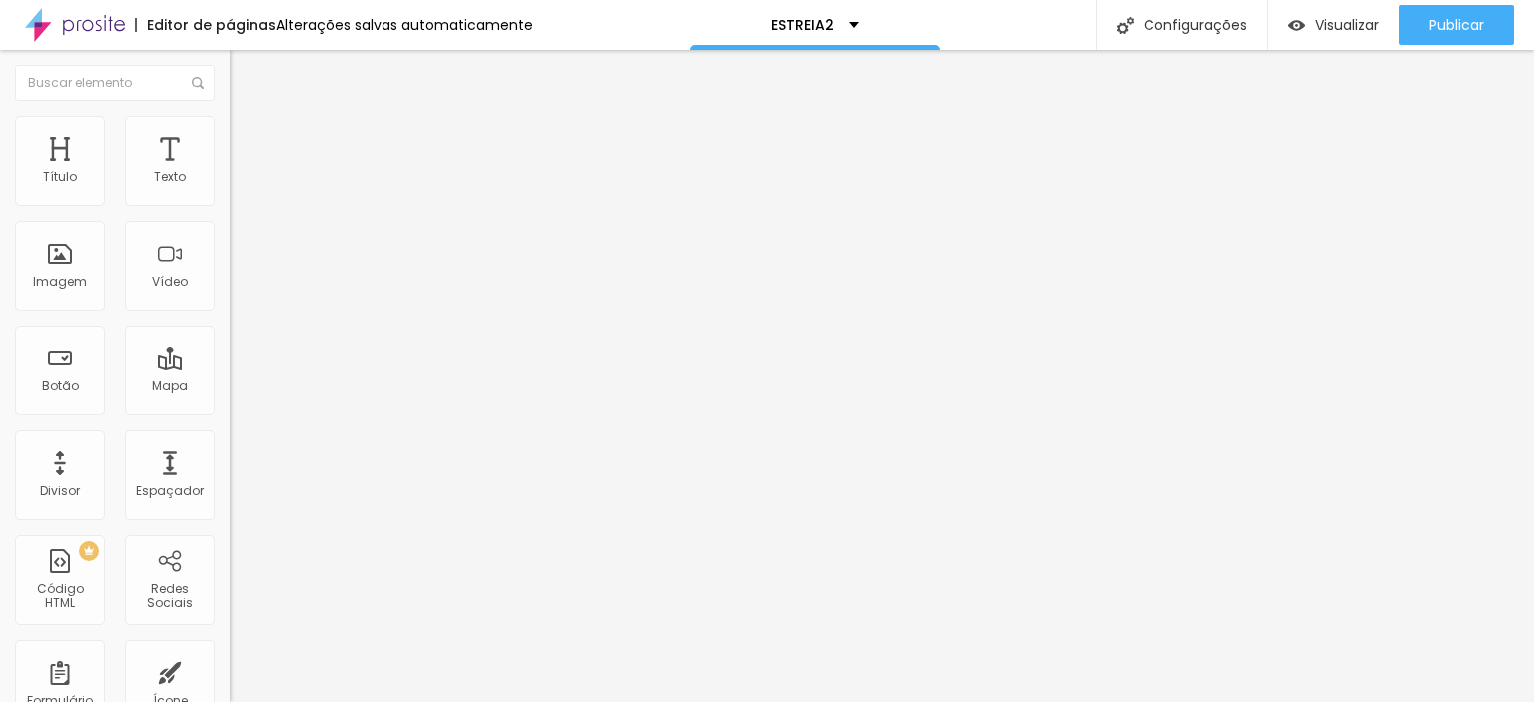
drag, startPoint x: 74, startPoint y: 195, endPoint x: 17, endPoint y: 187, distance: 57.5
click at [230, 388] on input "range" at bounding box center [294, 396] width 129 height 16
click at [230, 120] on img at bounding box center [239, 125] width 18 height 18
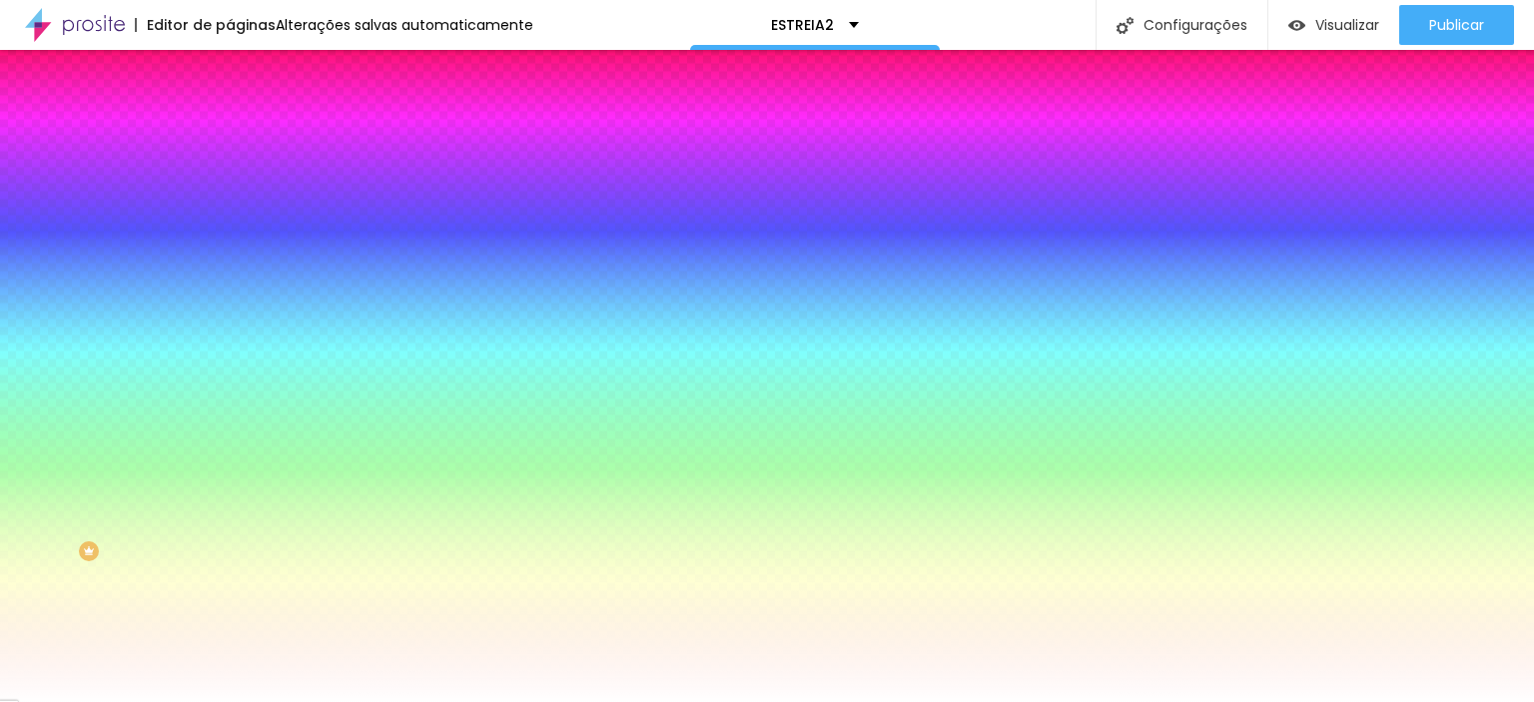
click at [230, 136] on img at bounding box center [239, 145] width 18 height 18
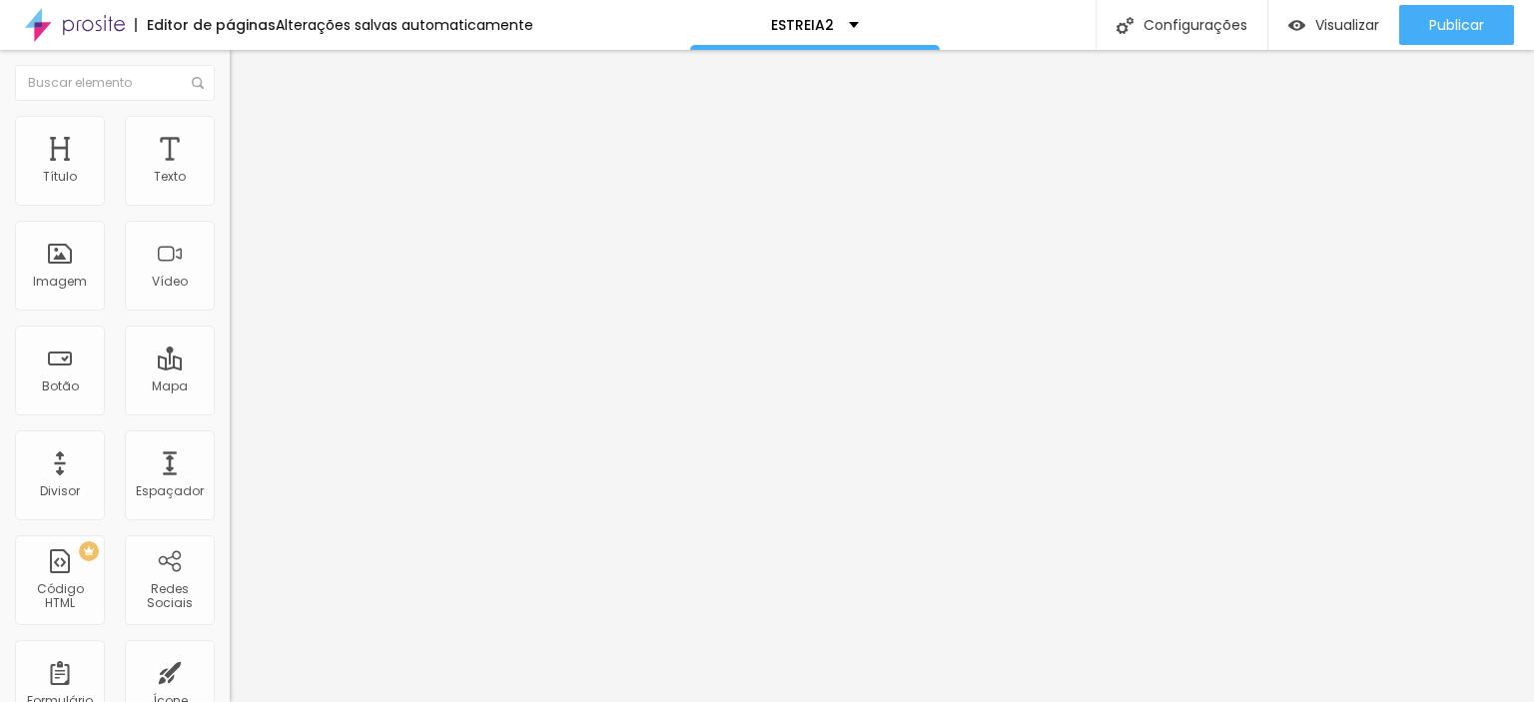
click at [230, 388] on input "range" at bounding box center [294, 396] width 129 height 16
drag, startPoint x: 46, startPoint y: 230, endPoint x: 0, endPoint y: 229, distance: 46.0
click at [230, 670] on input "range" at bounding box center [294, 678] width 129 height 16
click at [230, 131] on li "Estilo" at bounding box center [345, 126] width 230 height 20
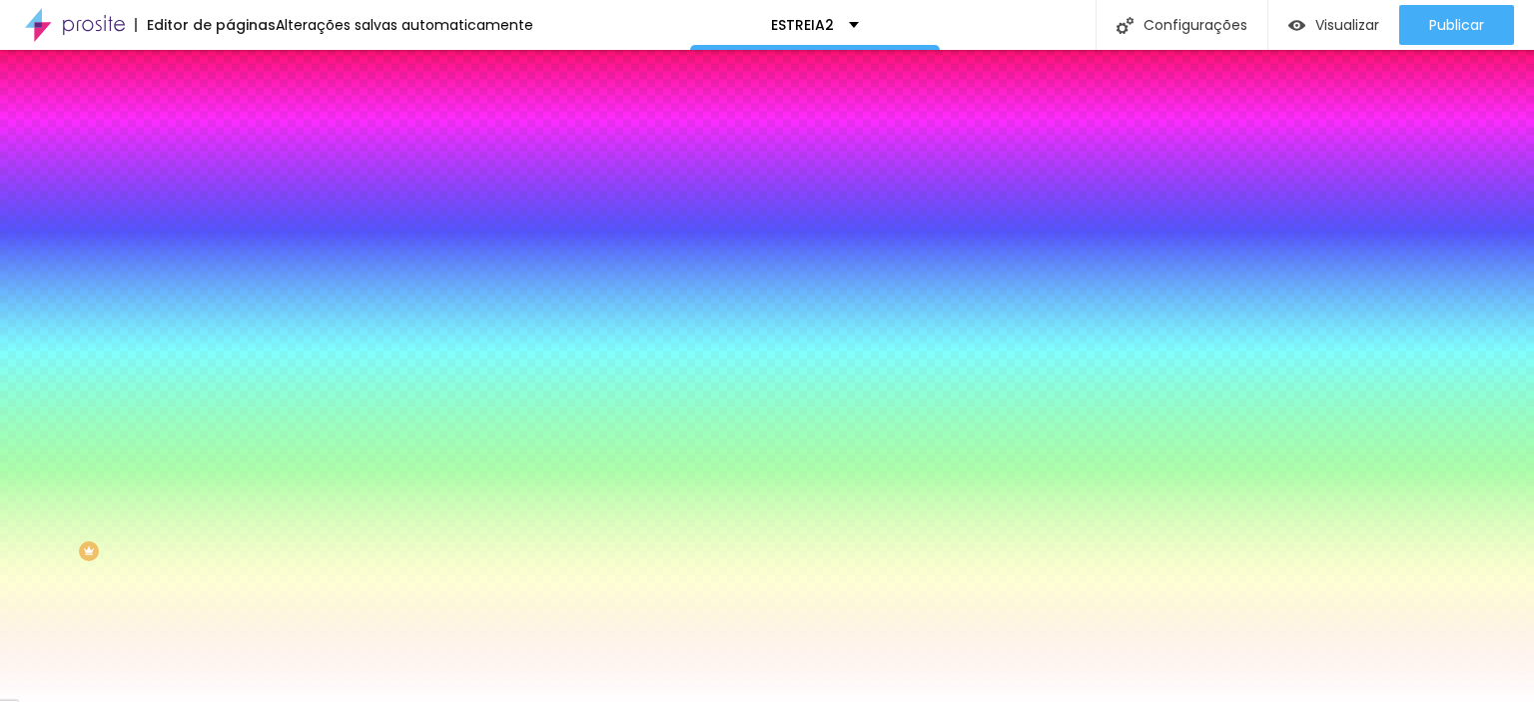
click at [230, 116] on li "Conteúdo" at bounding box center [345, 106] width 230 height 20
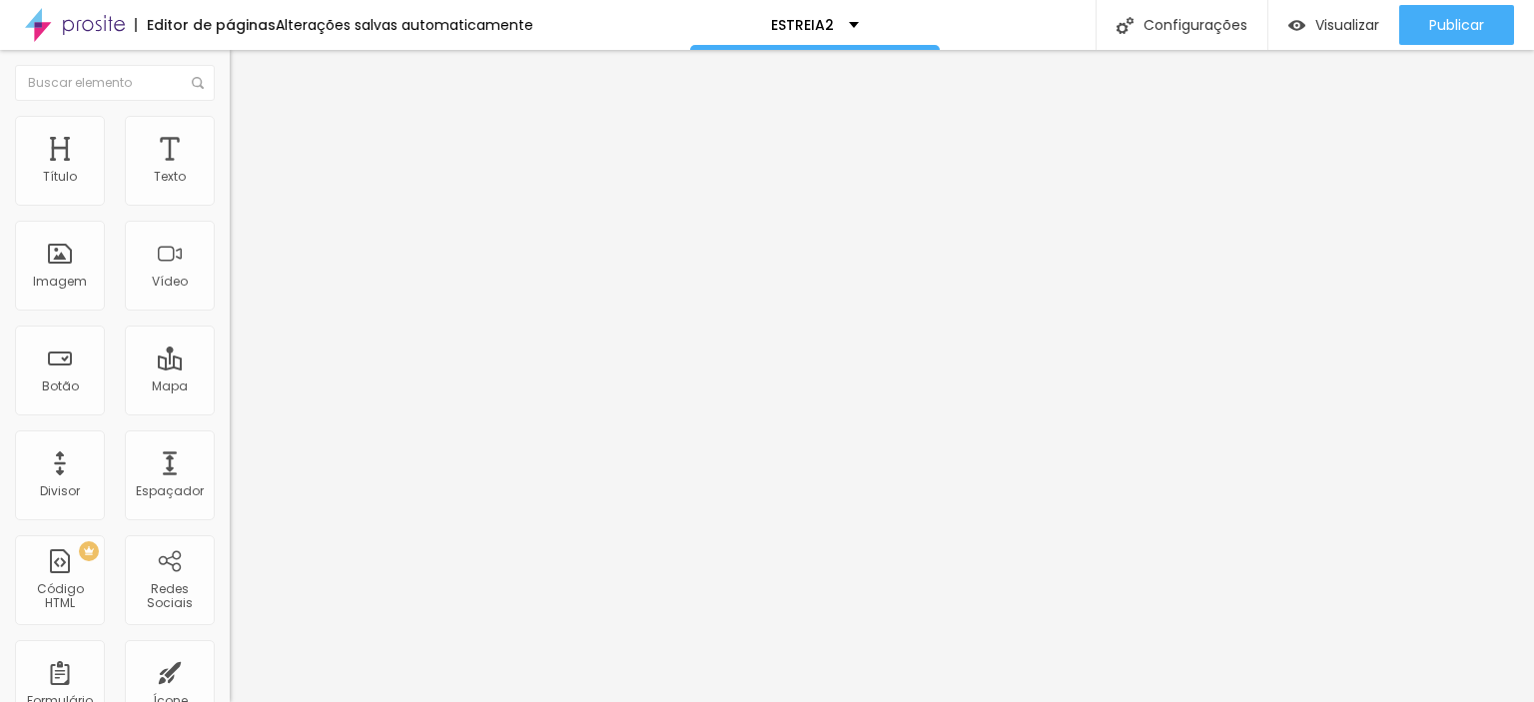
click at [230, 170] on font "Modo" at bounding box center [247, 161] width 35 height 17
click at [230, 213] on font "Completo" at bounding box center [260, 204] width 61 height 17
click at [230, 121] on img at bounding box center [239, 125] width 18 height 18
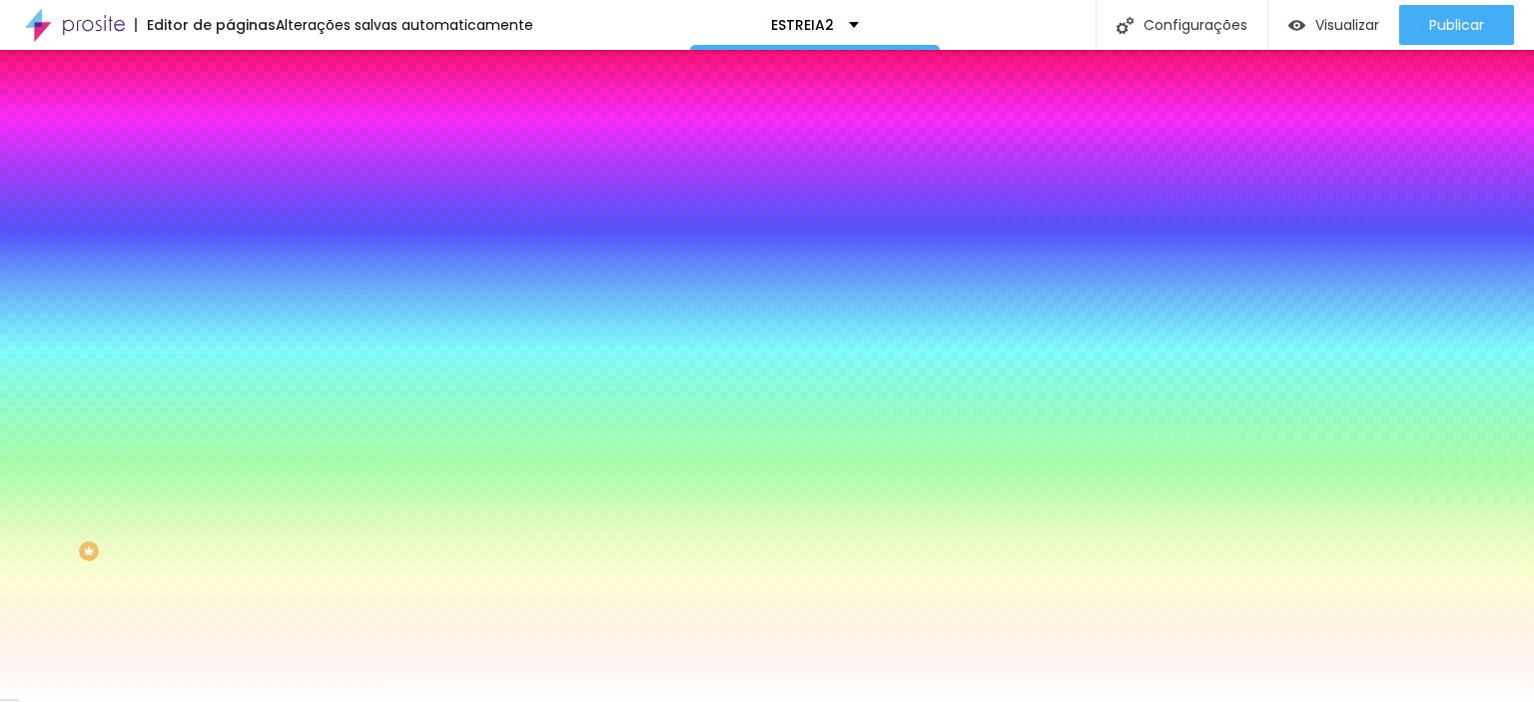
click at [248, 141] on font "Avançado" at bounding box center [281, 149] width 66 height 17
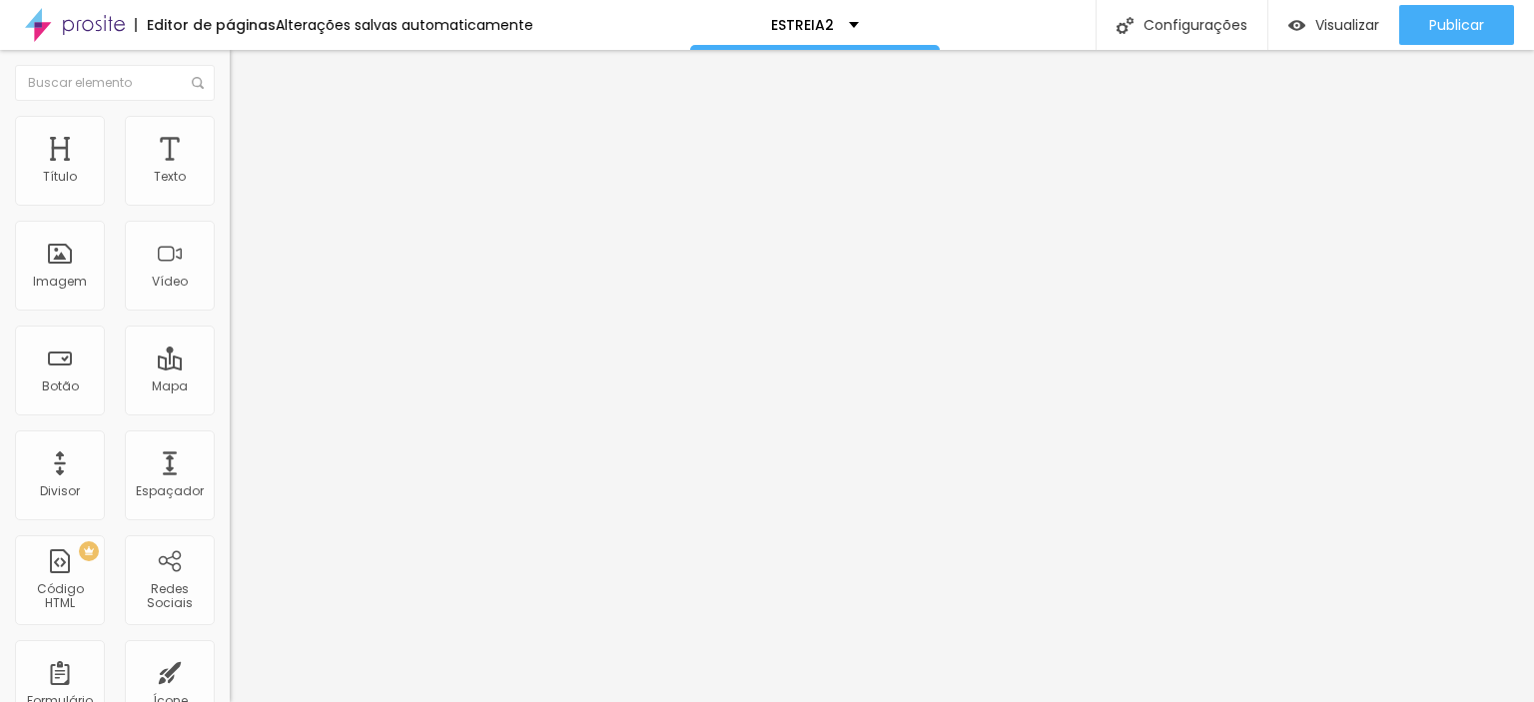
click at [230, 130] on li "Estilo" at bounding box center [345, 126] width 230 height 20
drag, startPoint x: 104, startPoint y: 212, endPoint x: 124, endPoint y: 215, distance: 20.2
click at [230, 205] on input "range" at bounding box center [294, 197] width 129 height 16
click at [847, 21] on div "ESTREIA2" at bounding box center [815, 25] width 88 height 14
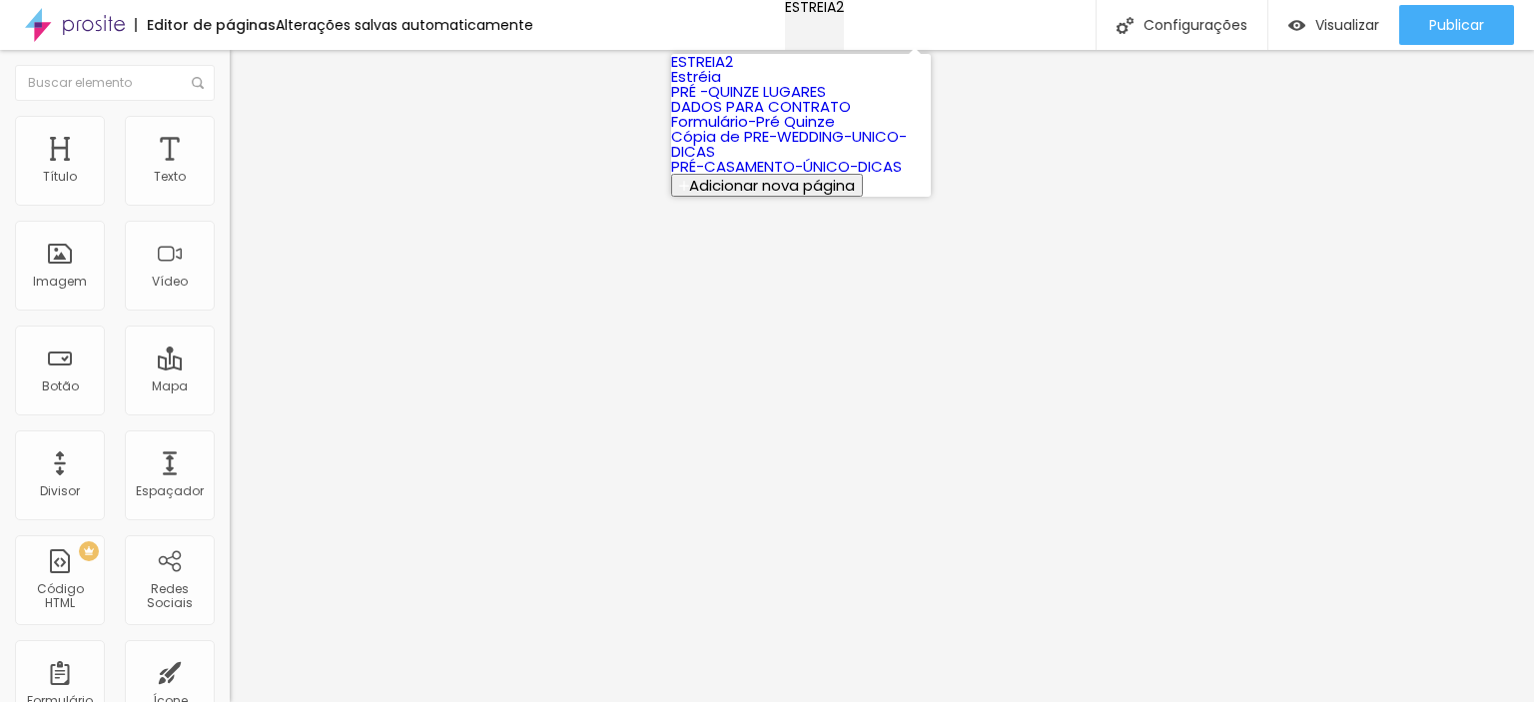
click at [844, 14] on div "ESTREIA2" at bounding box center [814, 7] width 59 height 14
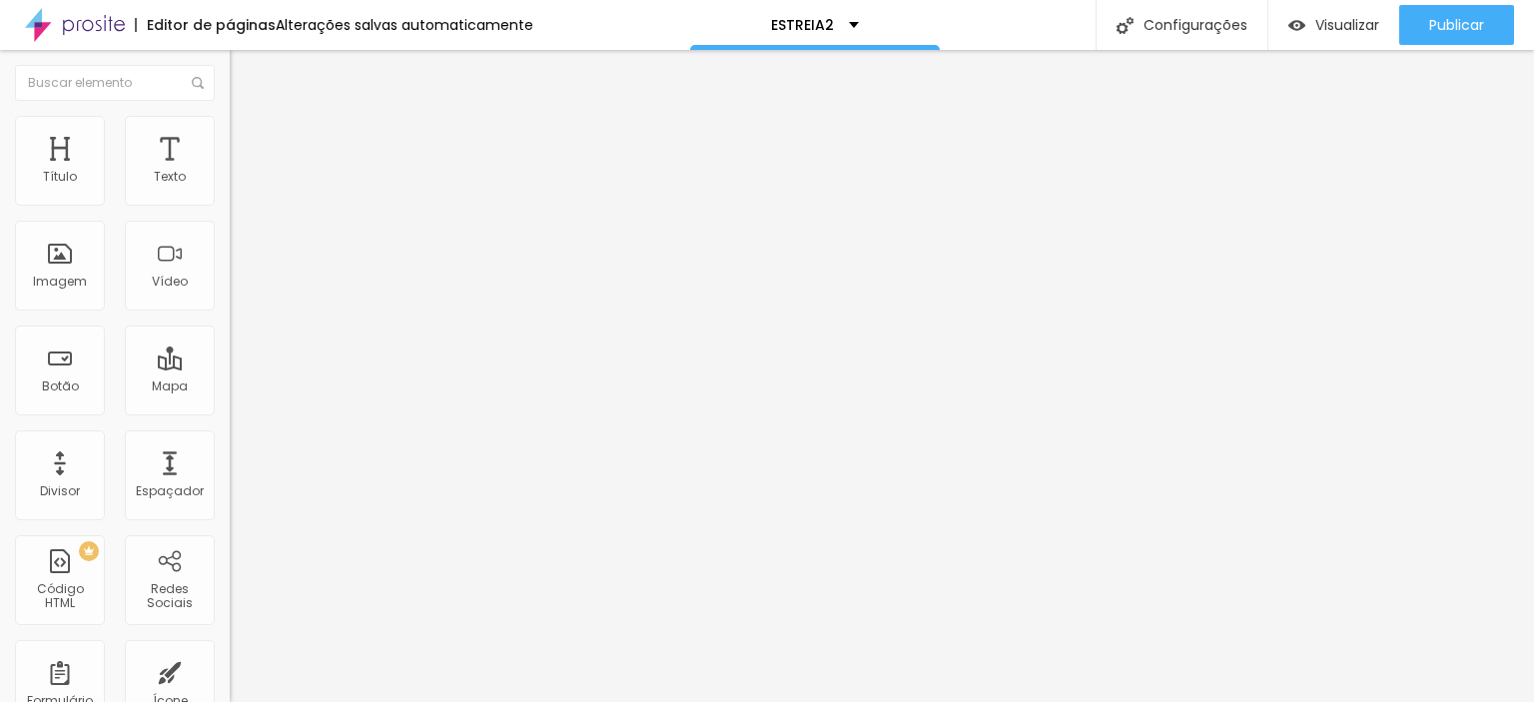
click at [248, 134] on font "Avançado" at bounding box center [281, 129] width 66 height 17
drag, startPoint x: 53, startPoint y: 192, endPoint x: 0, endPoint y: 192, distance: 52.9
click at [230, 368] on input "range" at bounding box center [294, 376] width 129 height 16
drag, startPoint x: 57, startPoint y: 235, endPoint x: 0, endPoint y: 237, distance: 57.0
click at [230, 650] on input "range" at bounding box center [294, 658] width 129 height 16
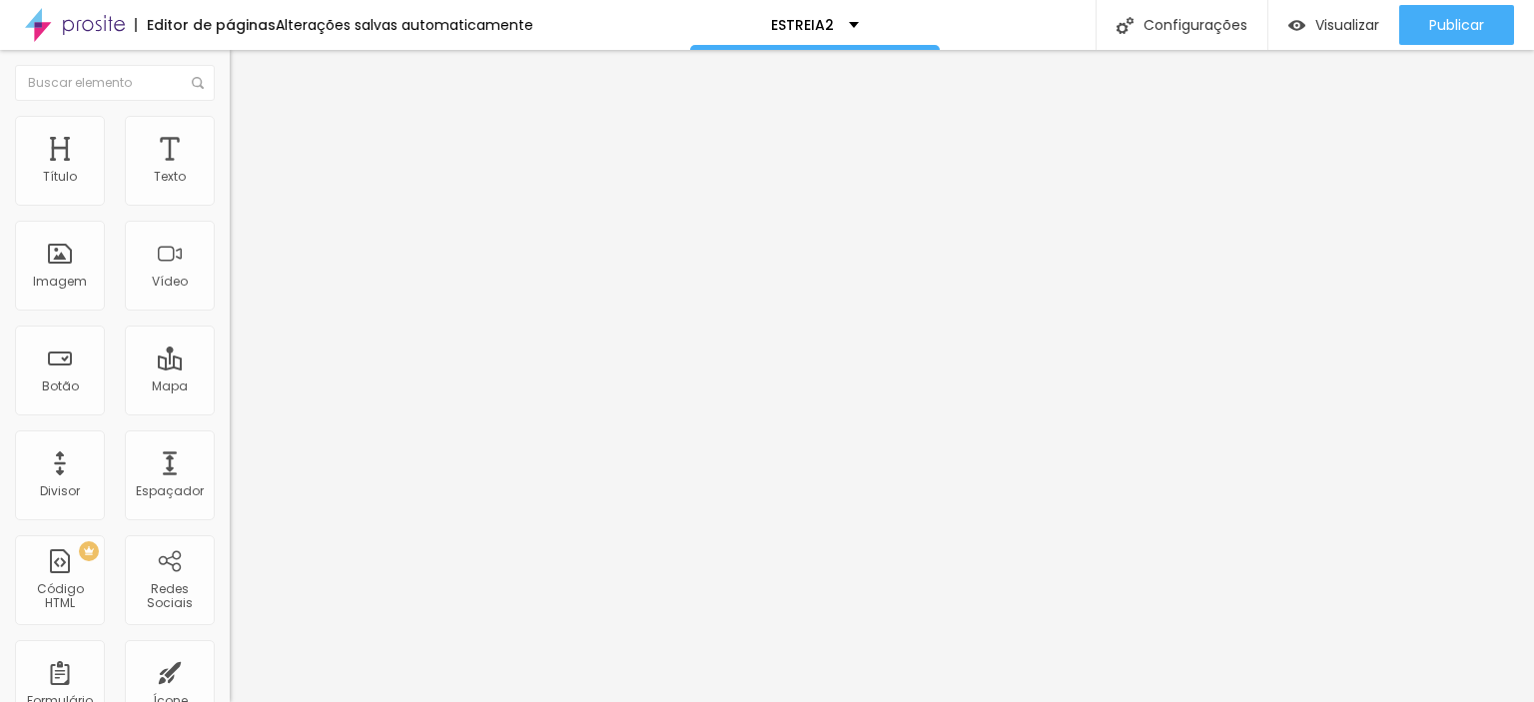
click at [230, 122] on img at bounding box center [239, 125] width 18 height 18
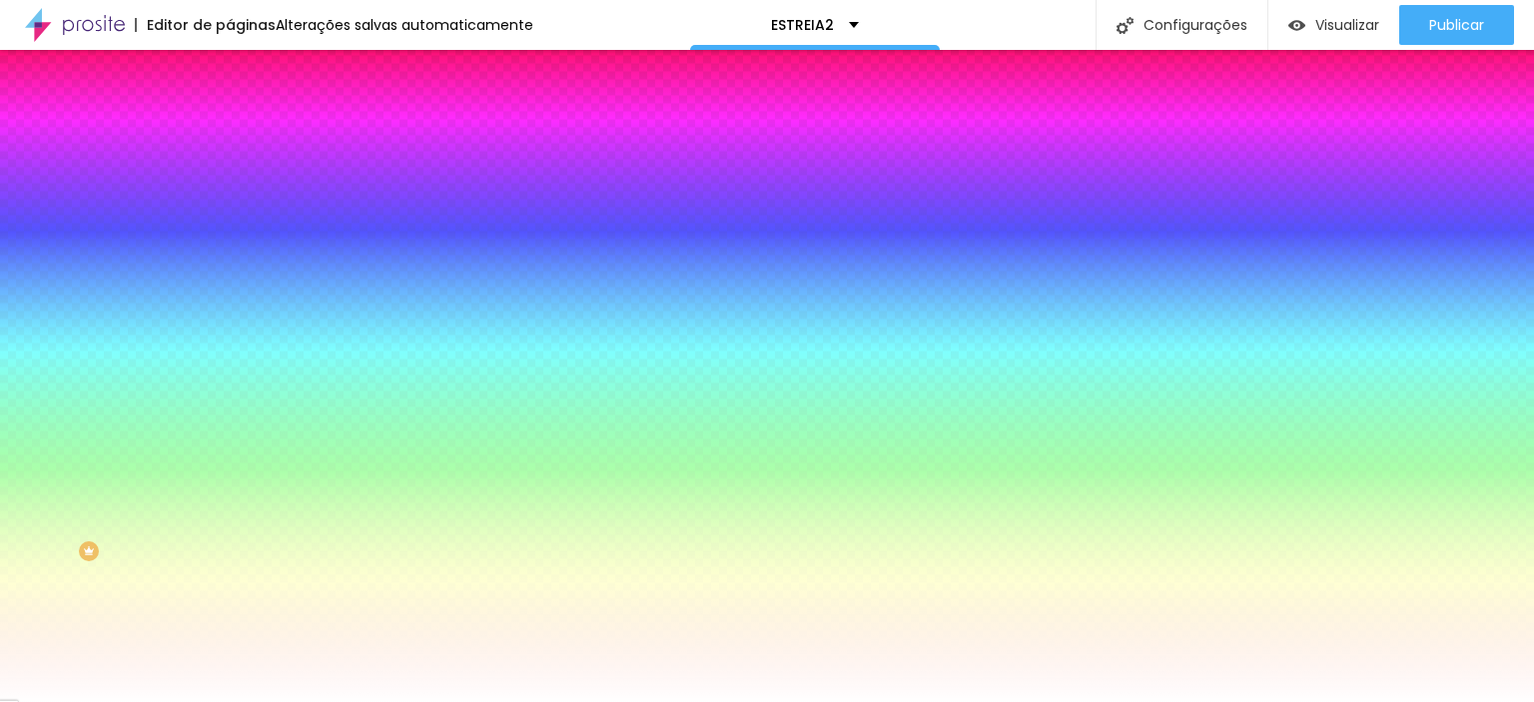
click at [230, 136] on li "Avançado" at bounding box center [345, 146] width 230 height 20
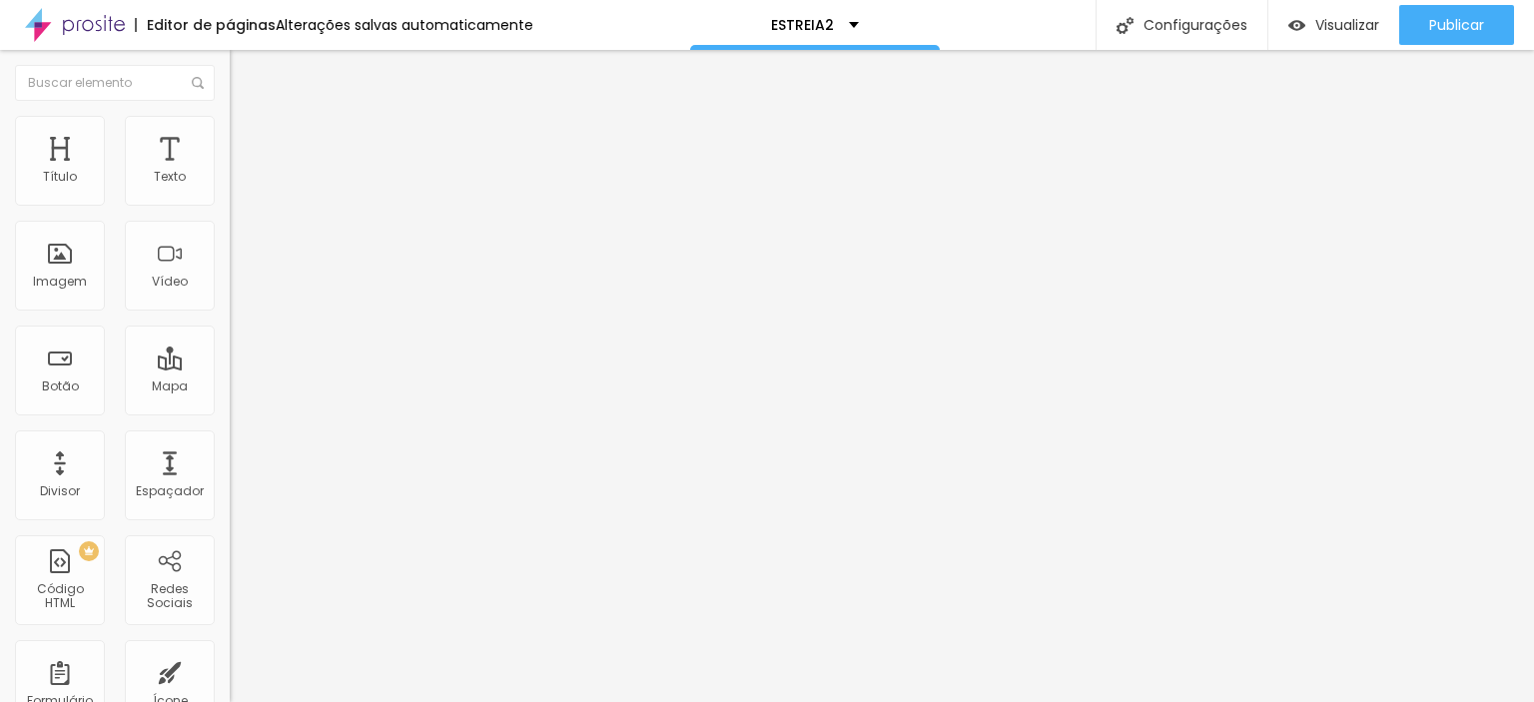
drag, startPoint x: 112, startPoint y: 194, endPoint x: 83, endPoint y: 199, distance: 29.4
click at [230, 388] on input "range" at bounding box center [294, 396] width 129 height 16
drag, startPoint x: 45, startPoint y: 231, endPoint x: 0, endPoint y: 235, distance: 45.1
click at [230, 670] on input "range" at bounding box center [294, 678] width 129 height 16
click at [230, 116] on li "Conteúdo" at bounding box center [345, 106] width 230 height 20
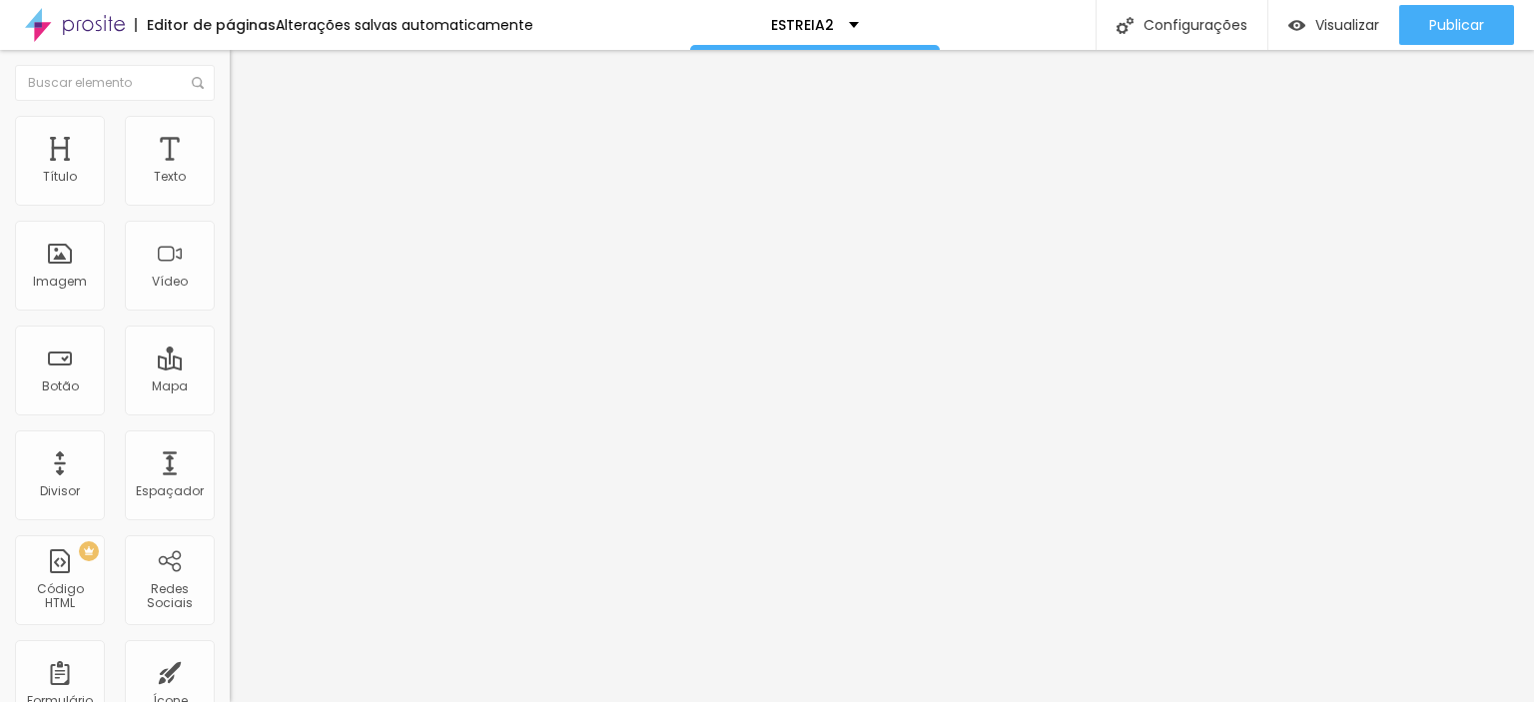
click at [230, 126] on li "Estilo" at bounding box center [345, 126] width 230 height 20
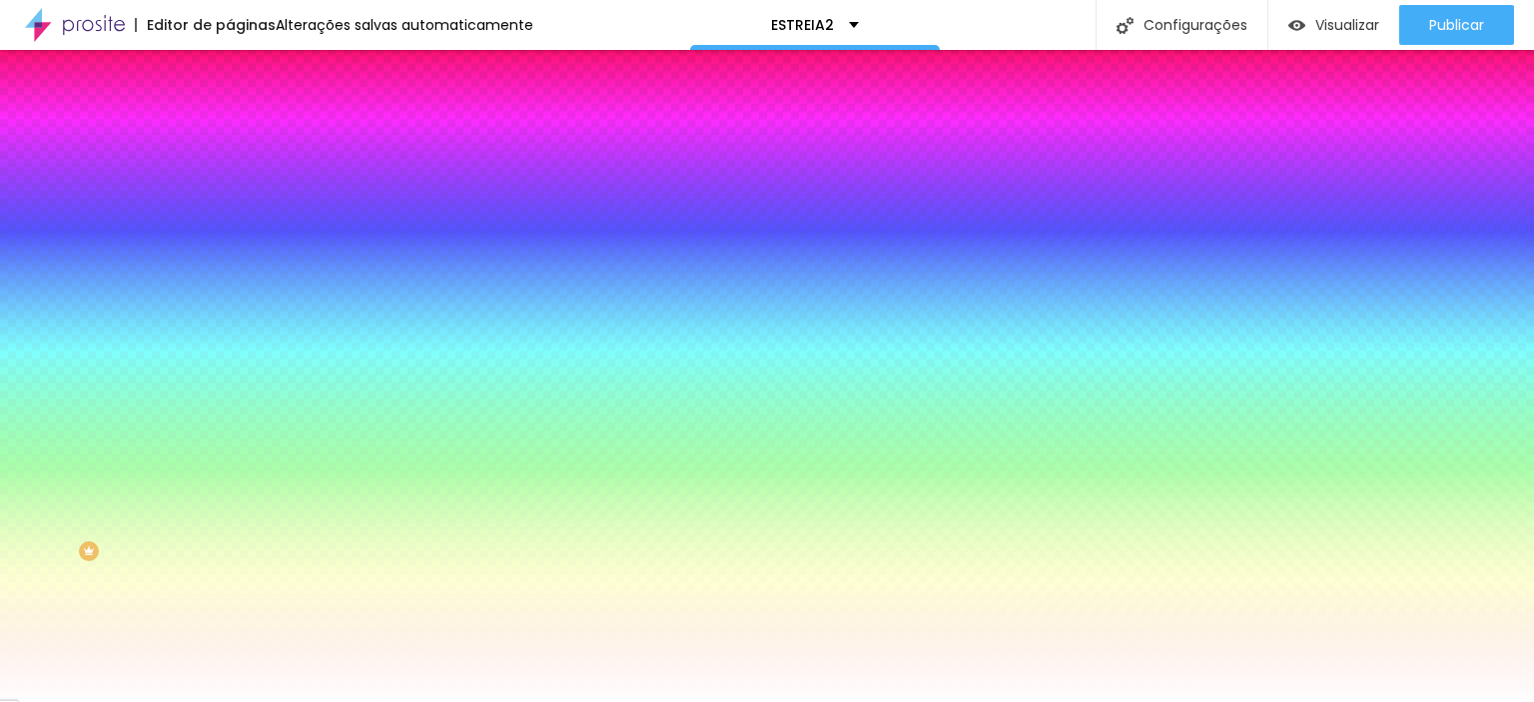
click at [230, 208] on span "Nenhum" at bounding box center [256, 199] width 52 height 17
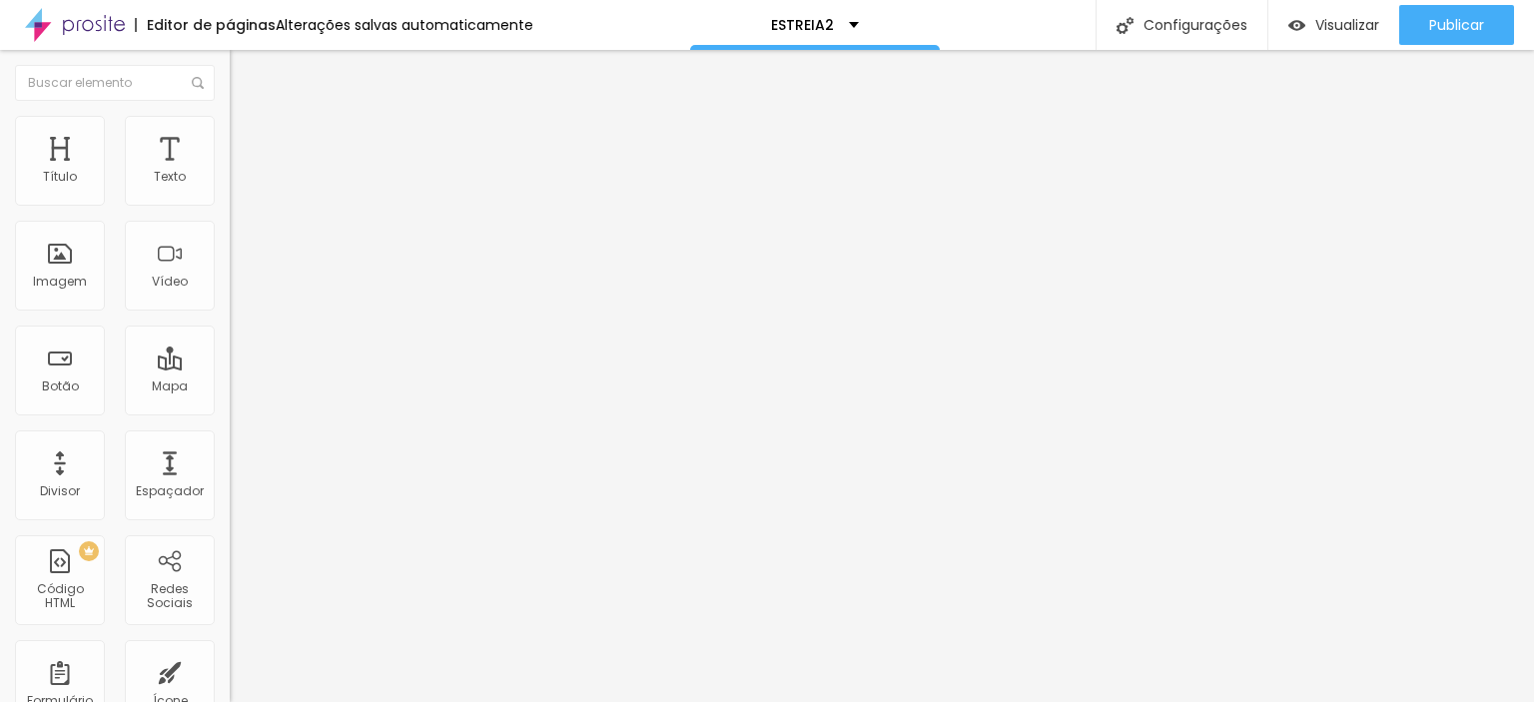
click at [230, 133] on li "Estilo" at bounding box center [345, 126] width 230 height 20
click at [230, 205] on input "range" at bounding box center [294, 197] width 129 height 16
drag, startPoint x: 45, startPoint y: 251, endPoint x: 11, endPoint y: 255, distance: 34.2
click at [230, 438] on input "range" at bounding box center [294, 446] width 129 height 16
click at [230, 205] on input "range" at bounding box center [294, 197] width 129 height 16
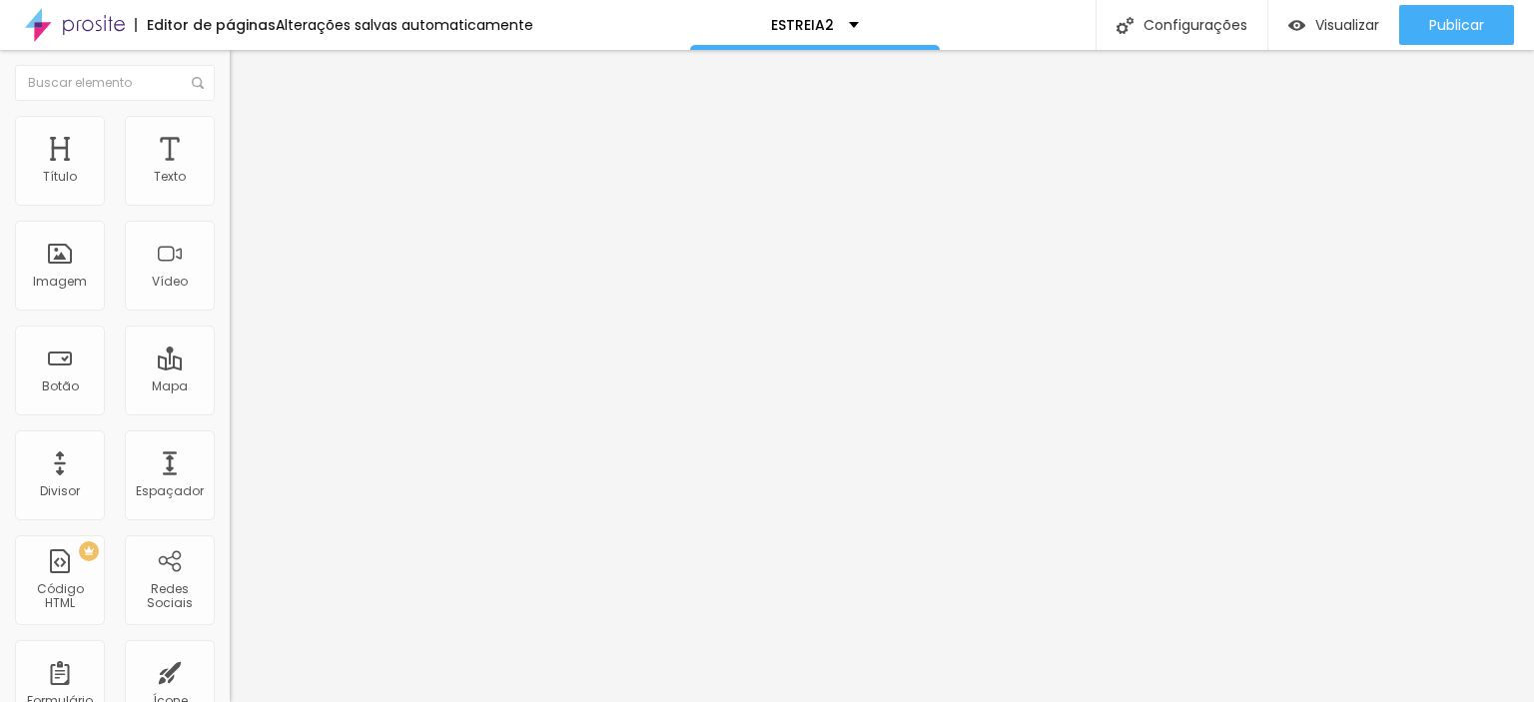
click at [230, 129] on li "Estilo" at bounding box center [345, 126] width 230 height 20
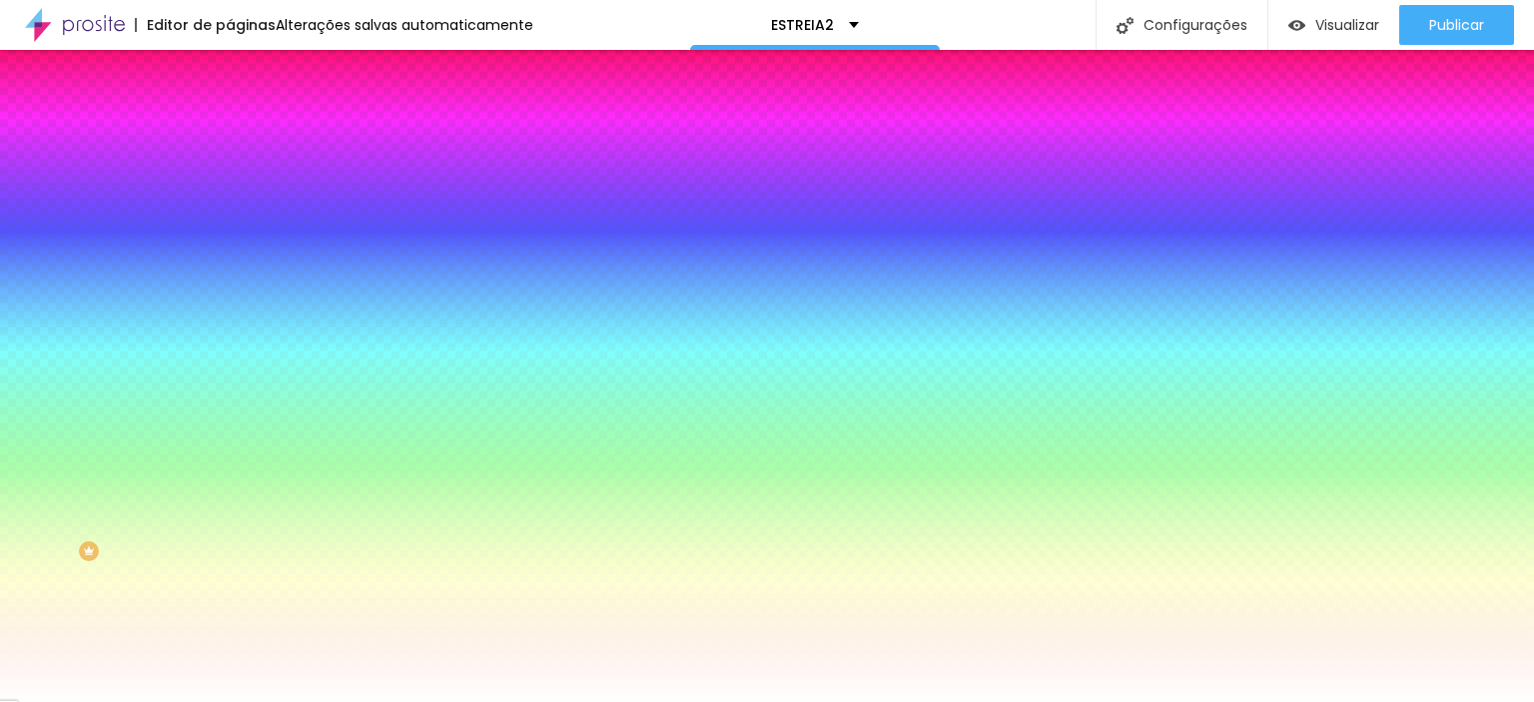
click at [230, 136] on img at bounding box center [239, 145] width 18 height 18
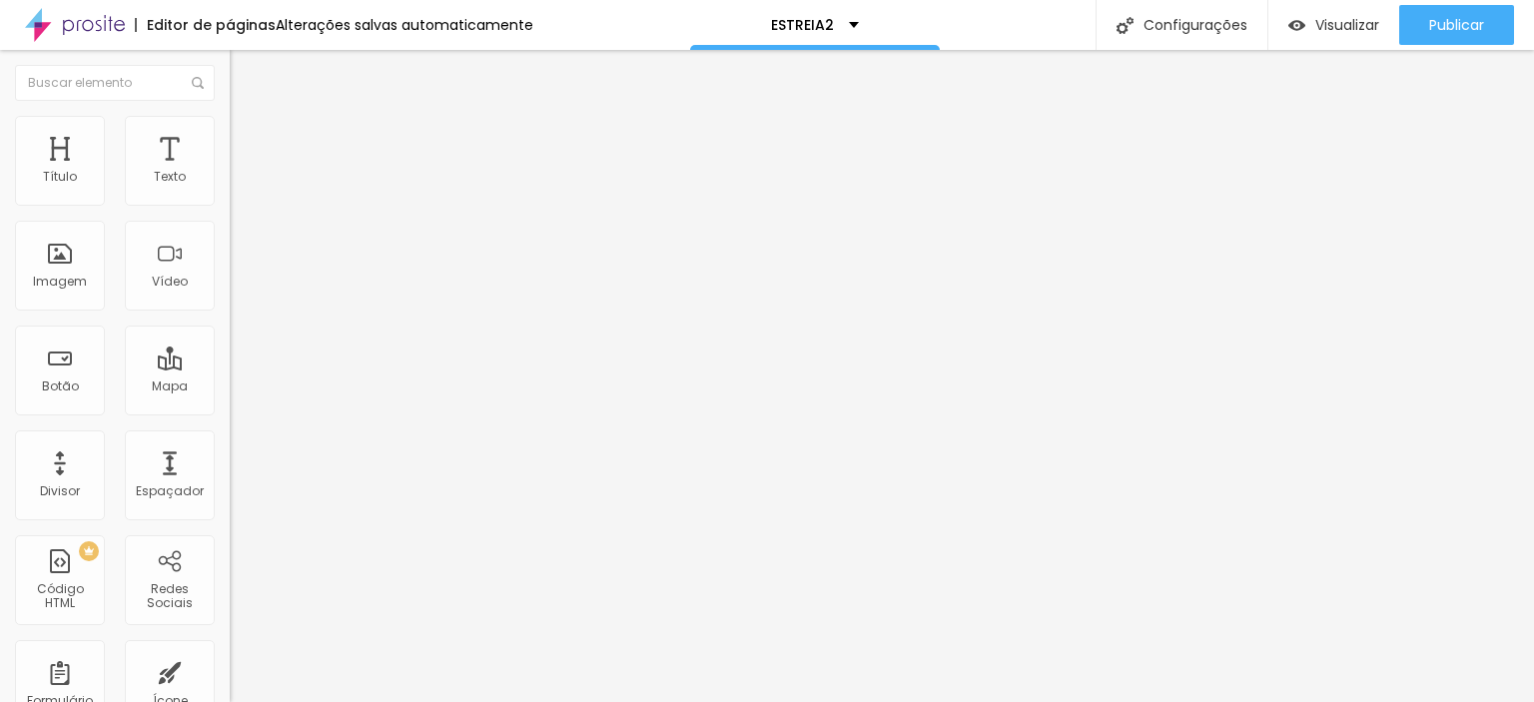
click at [230, 388] on input "range" at bounding box center [294, 396] width 129 height 16
drag, startPoint x: 37, startPoint y: 233, endPoint x: 23, endPoint y: 234, distance: 14.0
click at [230, 670] on input "range" at bounding box center [294, 678] width 129 height 16
click at [230, 182] on img at bounding box center [237, 175] width 14 height 14
click at [248, 138] on font "Estilo" at bounding box center [263, 129] width 31 height 17
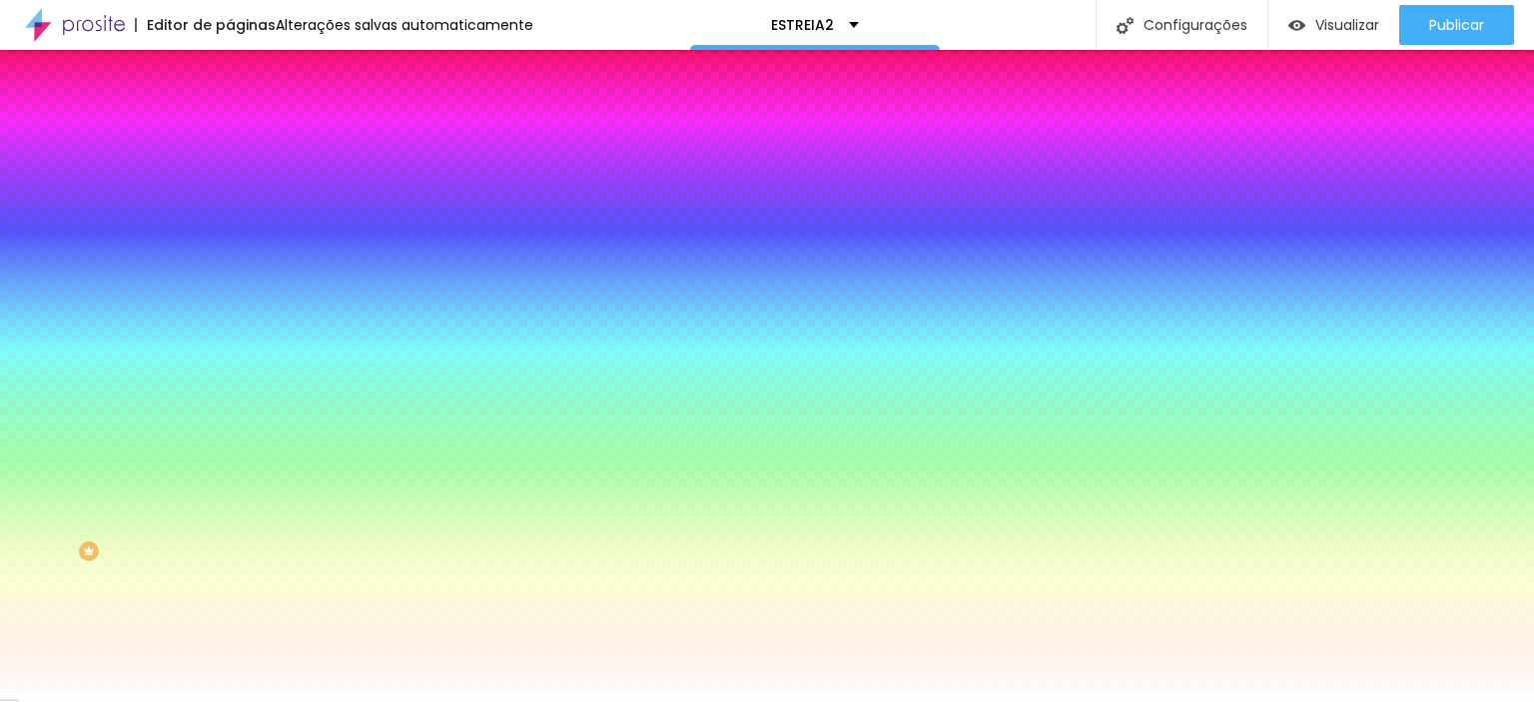
click at [230, 136] on li "Avançado" at bounding box center [345, 146] width 230 height 20
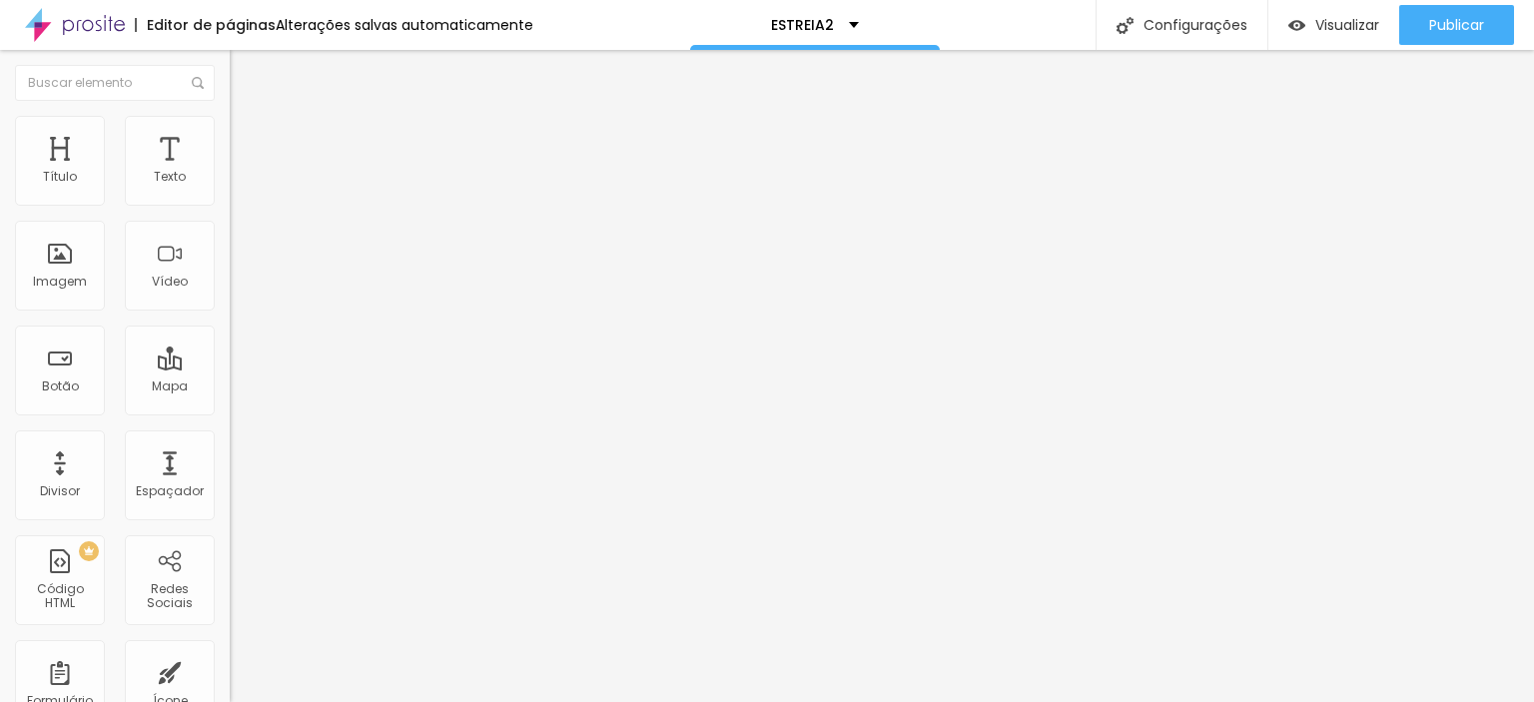
drag, startPoint x: 75, startPoint y: 197, endPoint x: 85, endPoint y: 198, distance: 10.0
click at [230, 388] on input "range" at bounding box center [294, 396] width 129 height 16
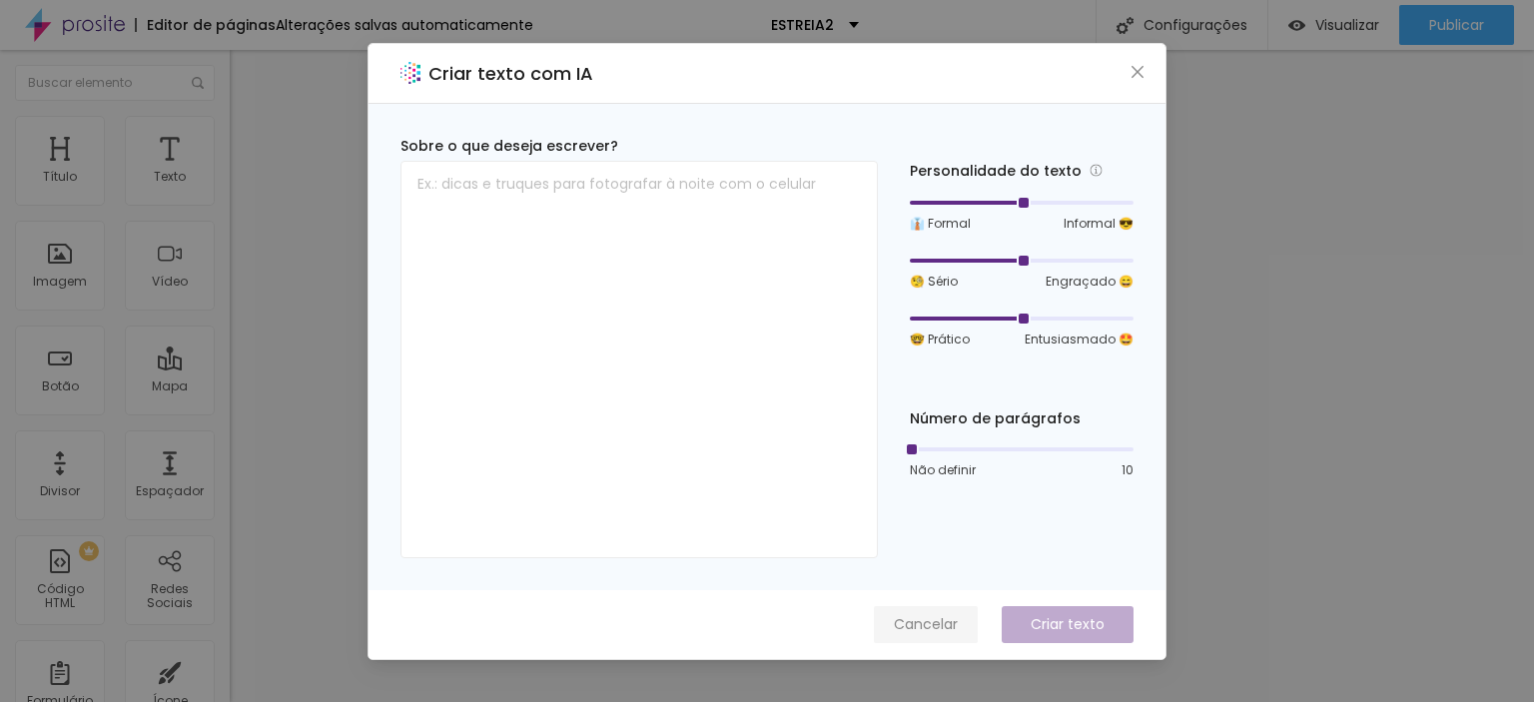
click at [944, 618] on font "Cancelar" at bounding box center [926, 624] width 64 height 20
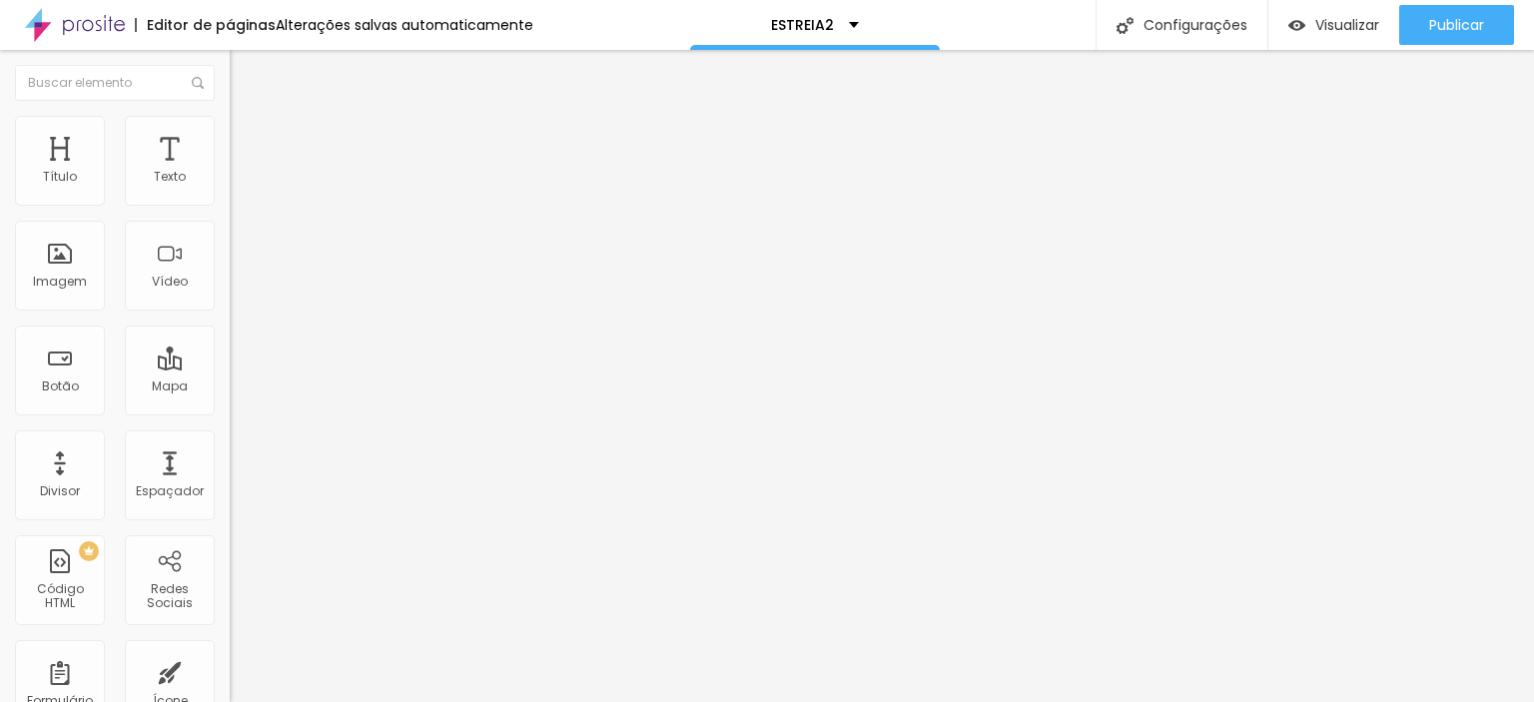
drag, startPoint x: 48, startPoint y: 190, endPoint x: 0, endPoint y: 187, distance: 48.0
click at [230, 368] on input "range" at bounding box center [294, 376] width 129 height 16
click at [248, 134] on font "Avançado" at bounding box center [281, 129] width 66 height 17
drag, startPoint x: 43, startPoint y: 196, endPoint x: 0, endPoint y: 196, distance: 42.9
click at [230, 368] on input "range" at bounding box center [294, 376] width 129 height 16
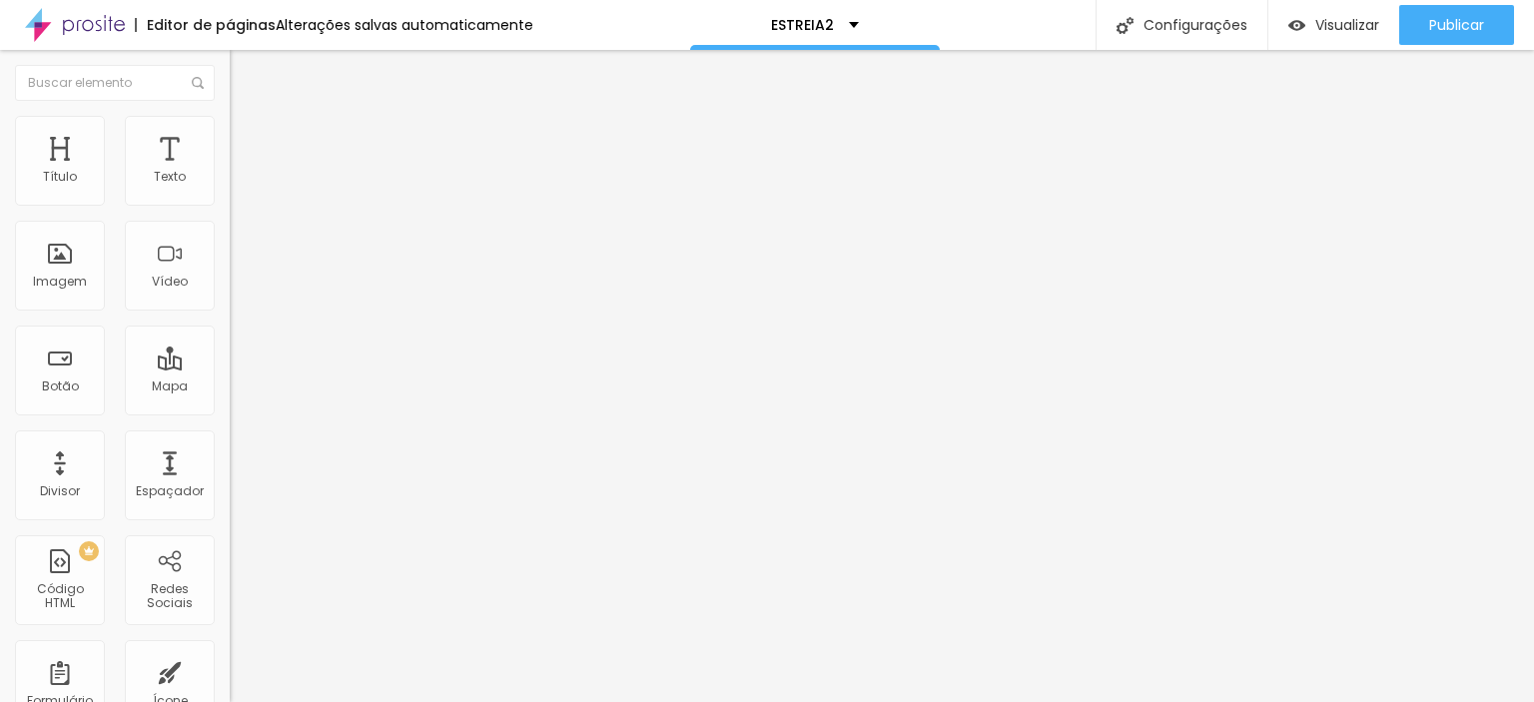
click at [230, 172] on font "Título 1" at bounding box center [263, 158] width 67 height 28
click at [248, 135] on font "Avançado" at bounding box center [281, 129] width 66 height 17
drag, startPoint x: 48, startPoint y: 195, endPoint x: 58, endPoint y: 193, distance: 10.2
click at [230, 368] on input "range" at bounding box center [294, 376] width 129 height 16
drag, startPoint x: 76, startPoint y: 228, endPoint x: 95, endPoint y: 228, distance: 19.0
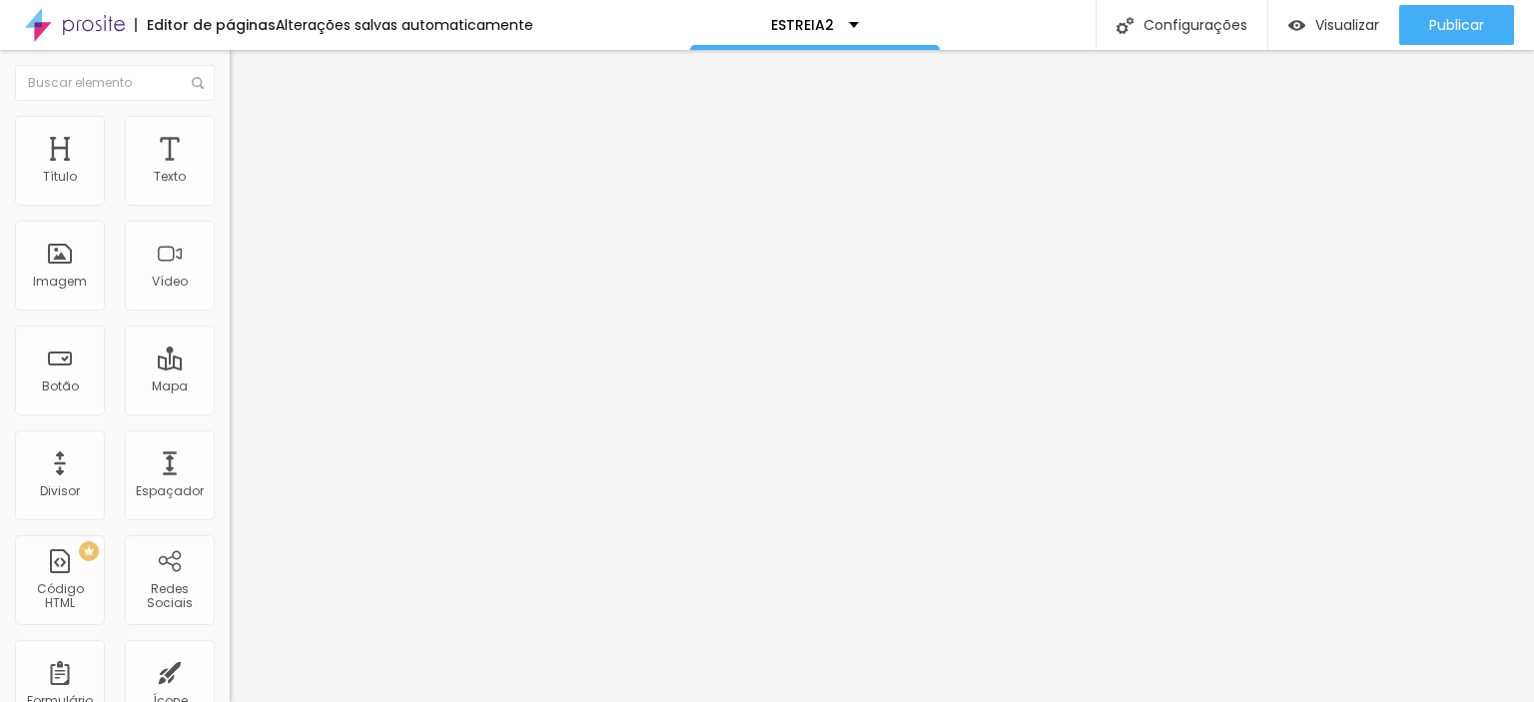
click at [230, 650] on div at bounding box center [345, 659] width 230 height 18
click at [230, 650] on input "range" at bounding box center [294, 658] width 129 height 16
click at [248, 118] on font "Estilo" at bounding box center [263, 109] width 31 height 17
click at [248, 138] on font "Avançado" at bounding box center [281, 129] width 66 height 17
click at [230, 136] on ul "Estilo Avançado" at bounding box center [345, 116] width 230 height 40
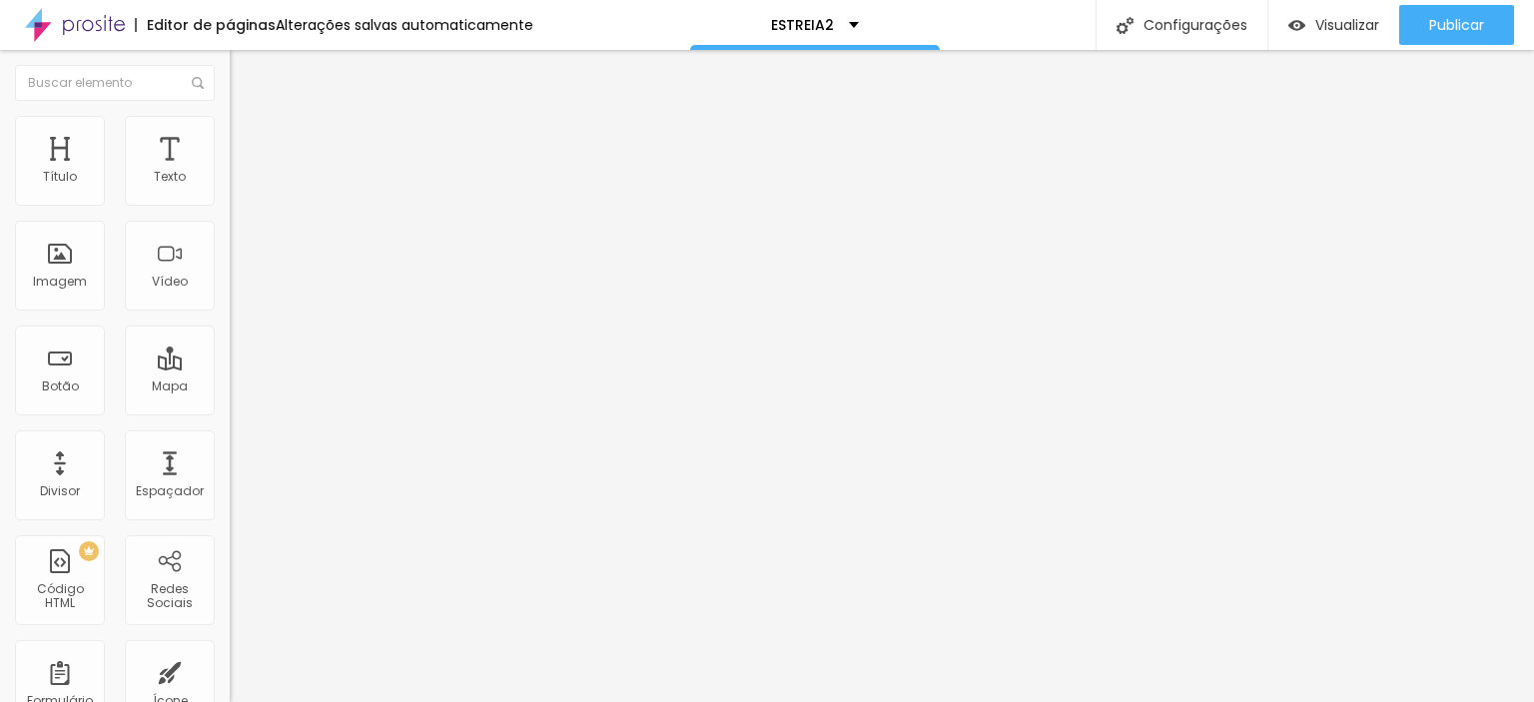
click at [245, 76] on img "button" at bounding box center [253, 73] width 16 height 16
click at [162, 160] on div "Texto" at bounding box center [170, 161] width 90 height 90
click at [248, 138] on font "Avançado" at bounding box center [281, 129] width 66 height 17
click at [245, 72] on img "button" at bounding box center [253, 73] width 16 height 16
click at [1306, 20] on div "Visualizar" at bounding box center [1333, 25] width 91 height 17
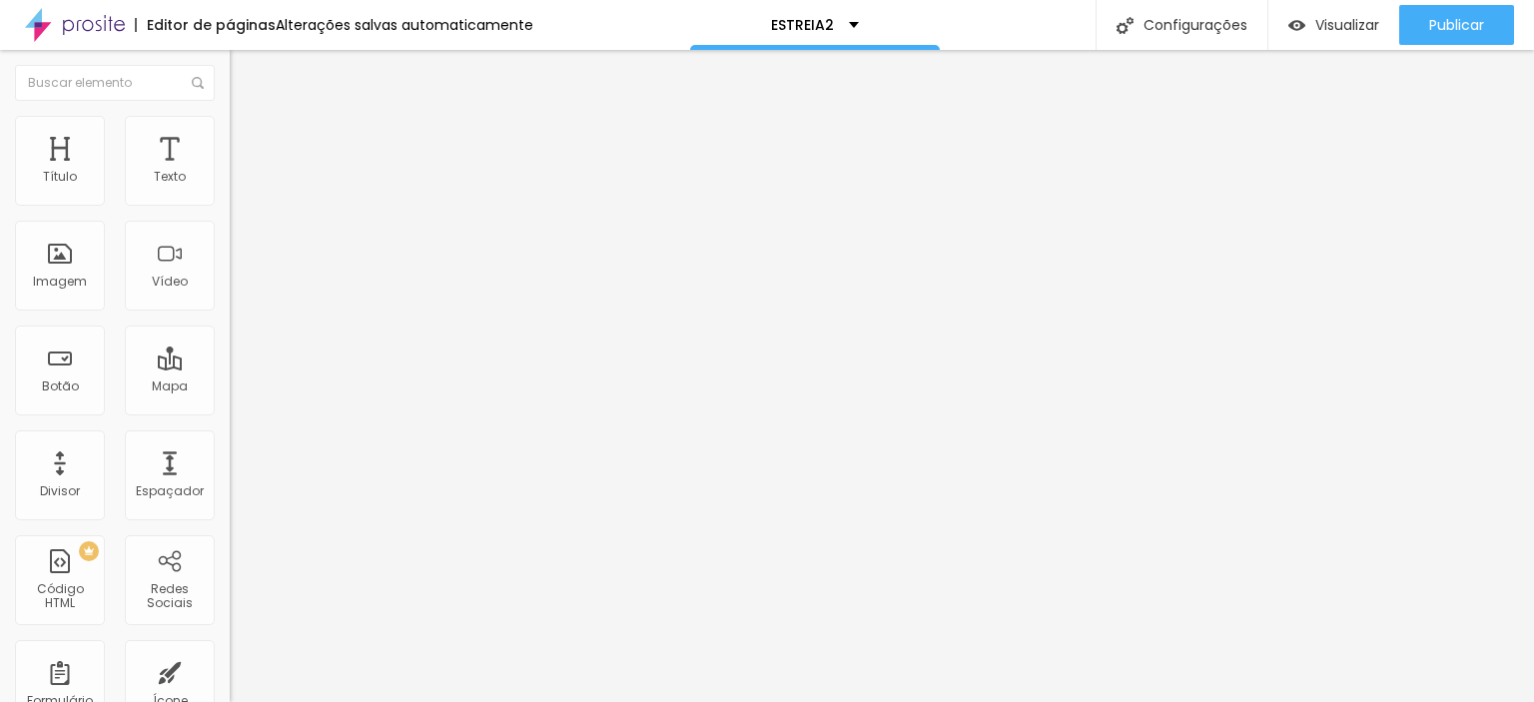
click at [248, 135] on font "Avançado" at bounding box center [281, 129] width 66 height 17
click at [230, 701] on div "ID HTML" at bounding box center [345, 707] width 230 height 12
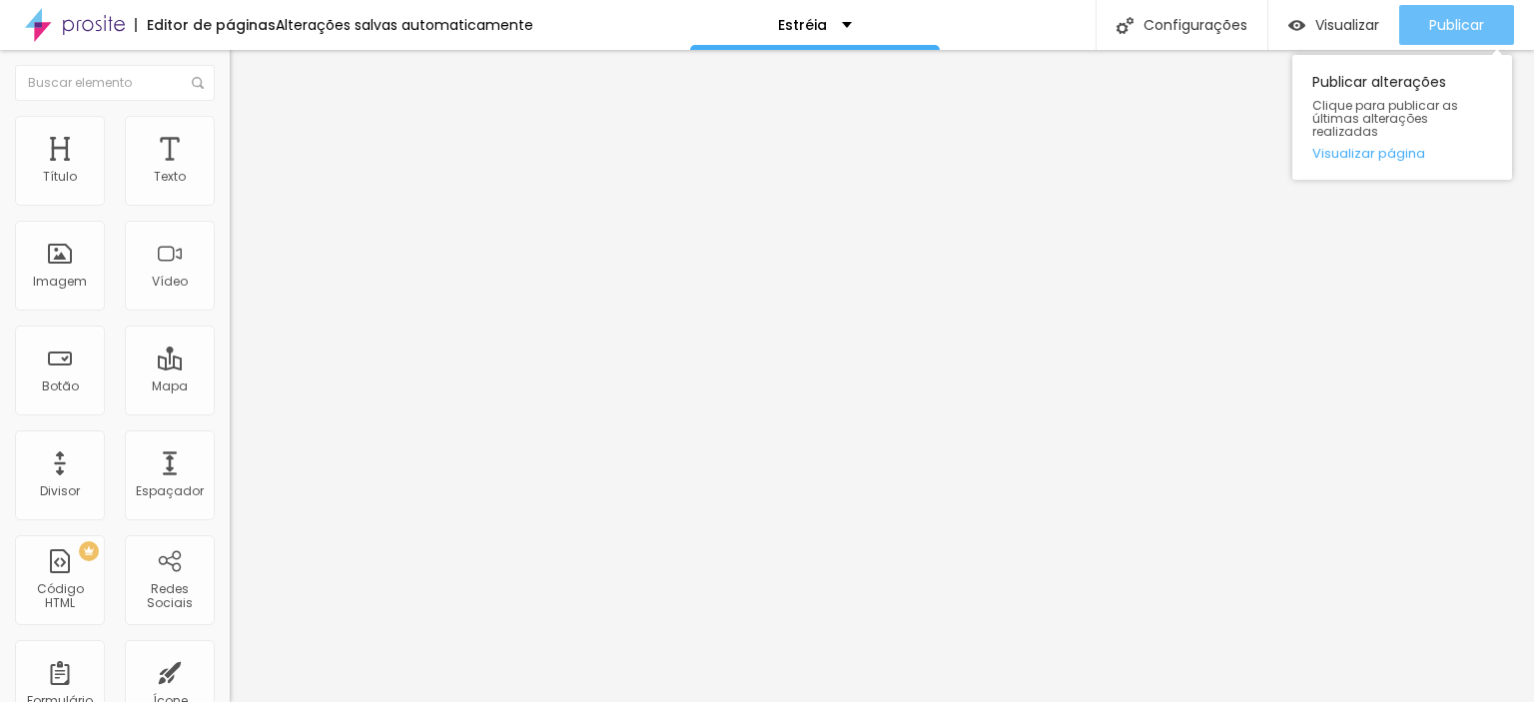
click at [1459, 21] on font "Publicar" at bounding box center [1456, 25] width 55 height 20
